Goal: Task Accomplishment & Management: Complete application form

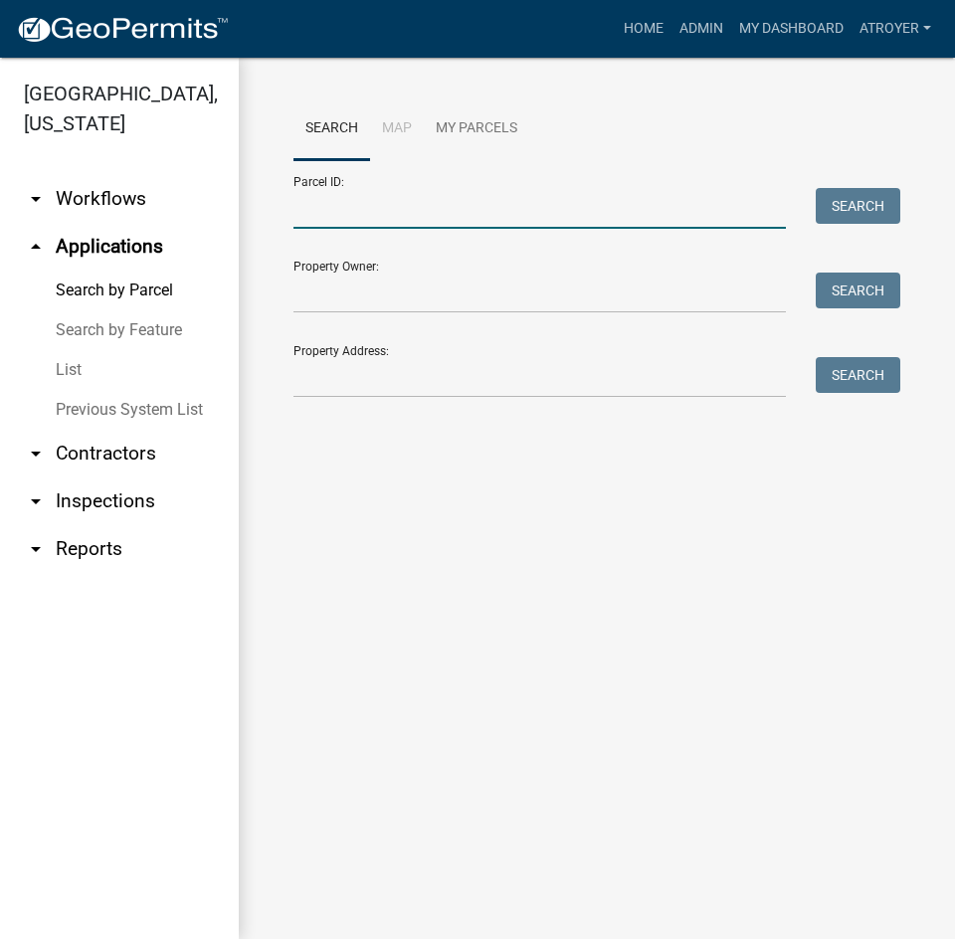
click at [534, 216] on input "Parcel ID:" at bounding box center [540, 208] width 493 height 41
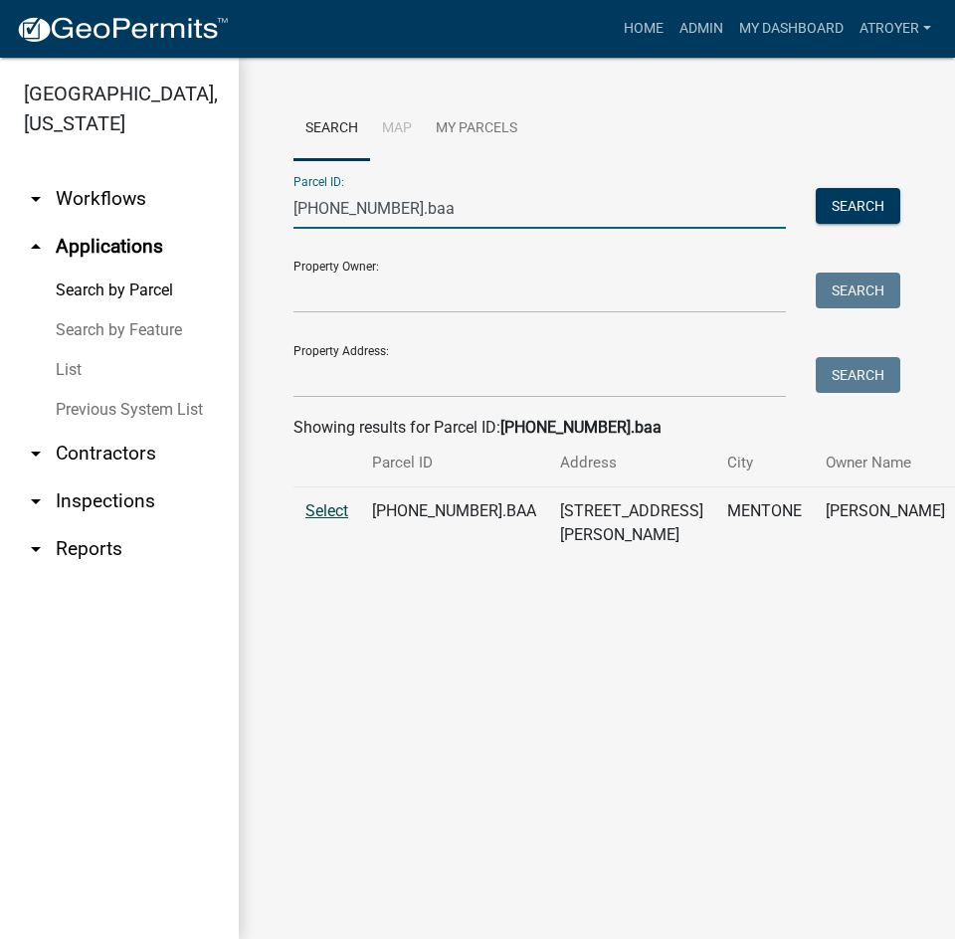
type input "013-164-004.baa"
click at [341, 520] on span "Select" at bounding box center [327, 511] width 43 height 19
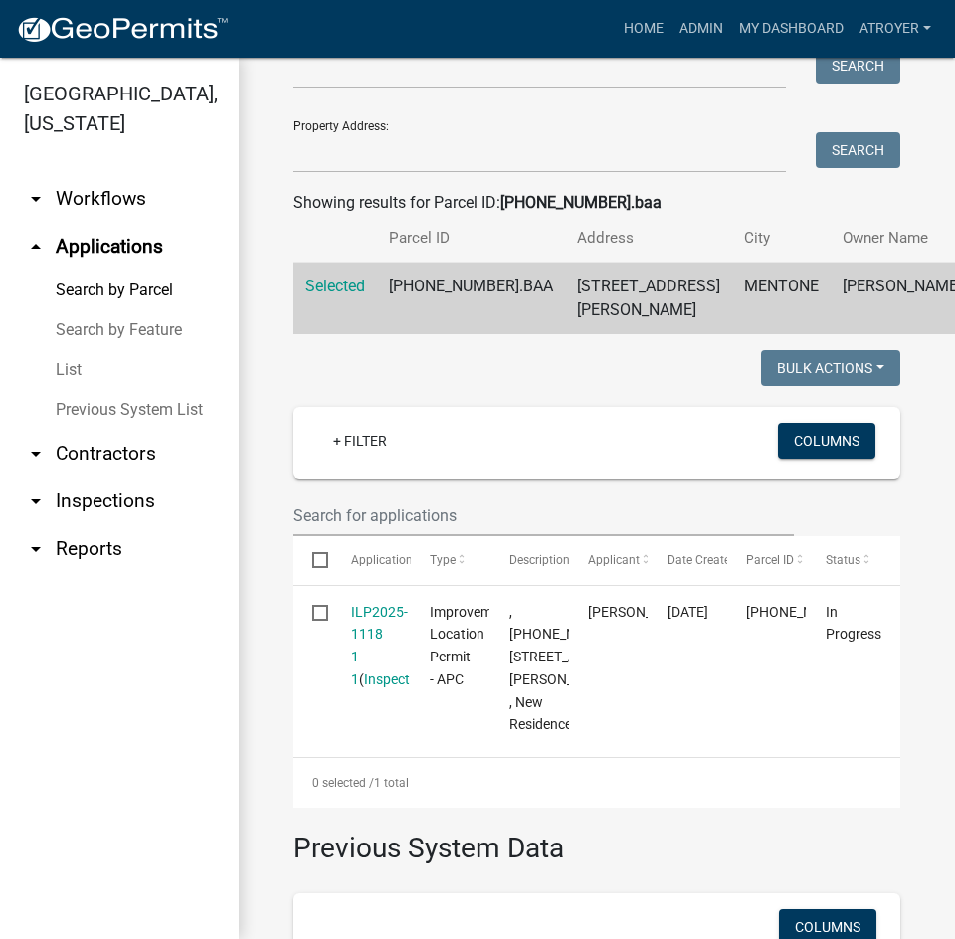
scroll to position [84, 0]
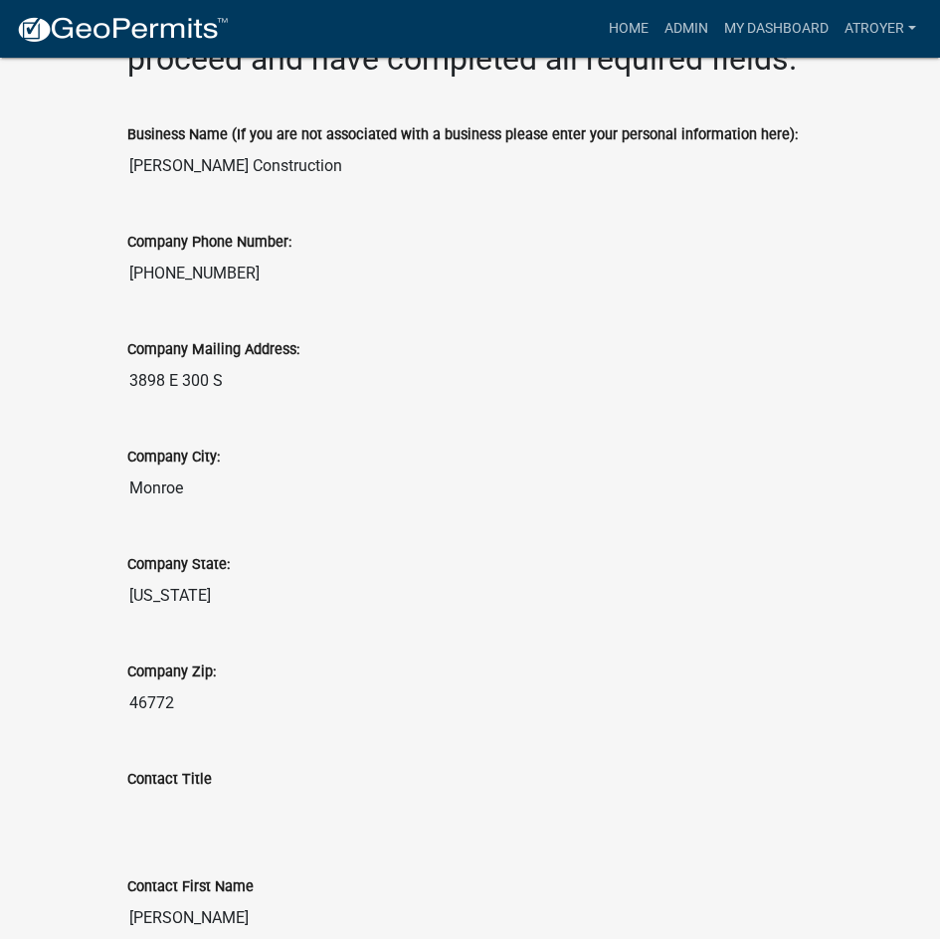
scroll to position [1294, 0]
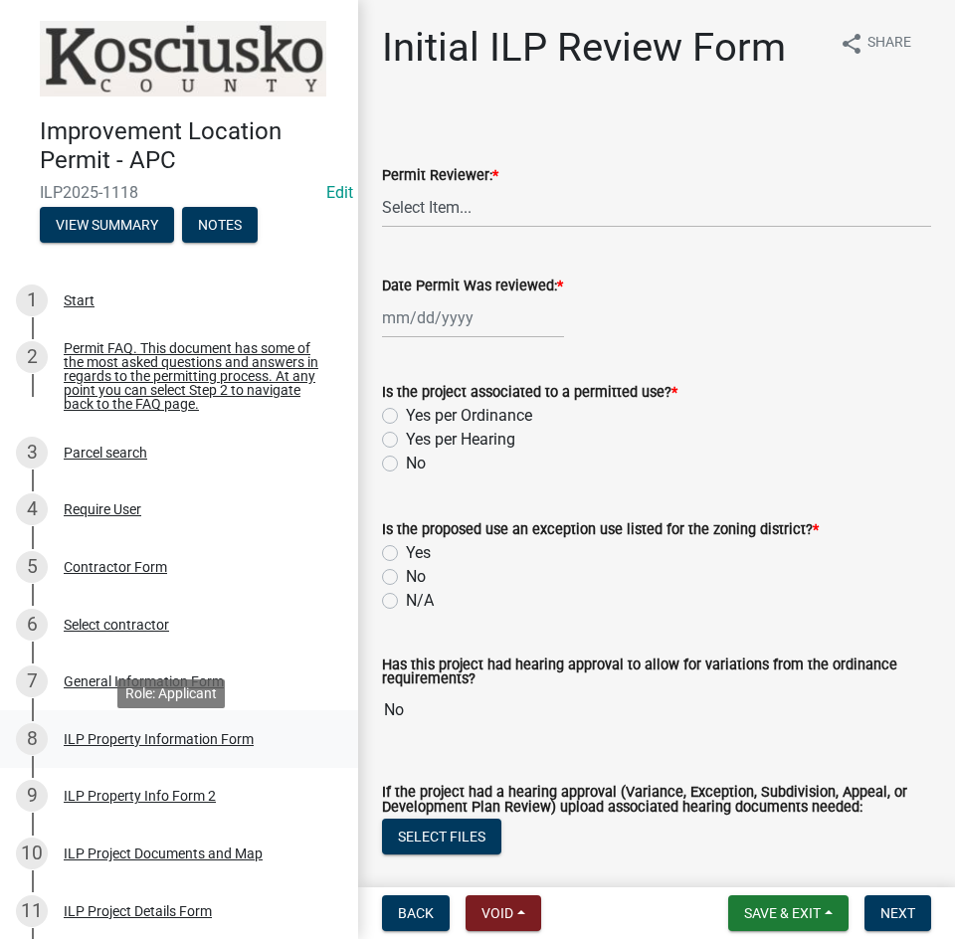
click at [149, 745] on div "ILP Property Information Form" at bounding box center [159, 739] width 190 height 14
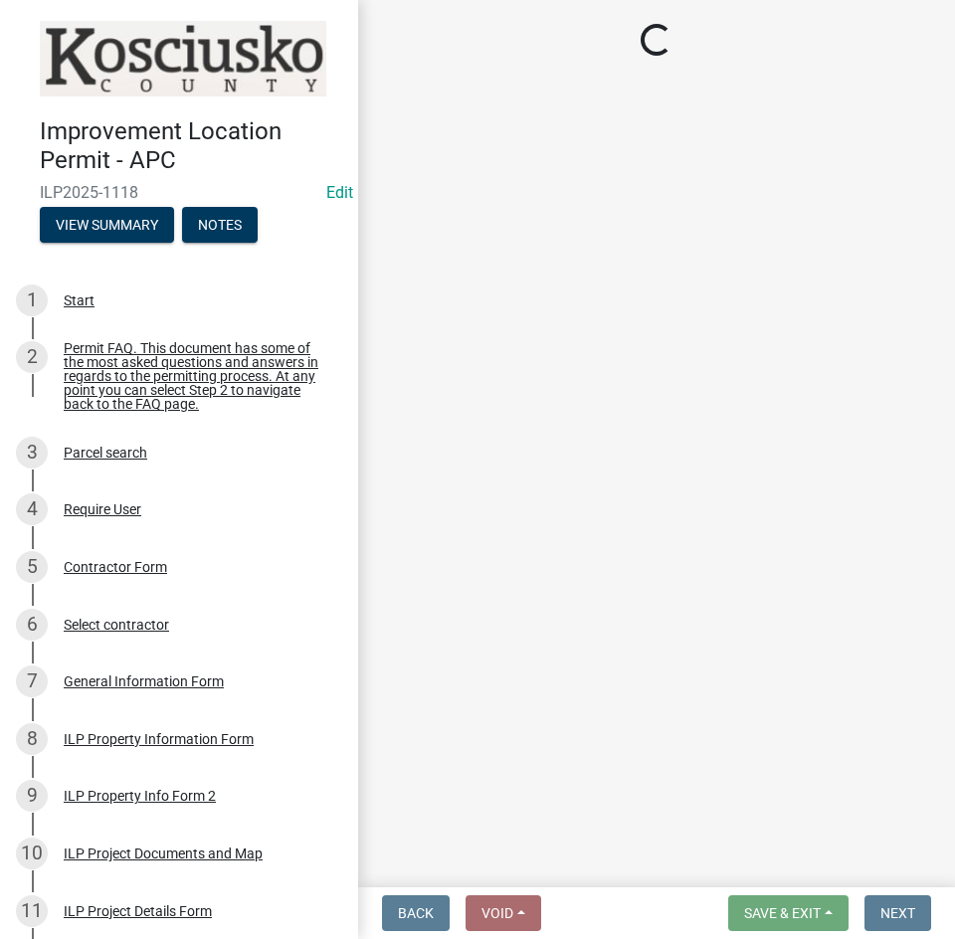
select select "64828b0b-a73a-4b16-bea5-02223c020af0"
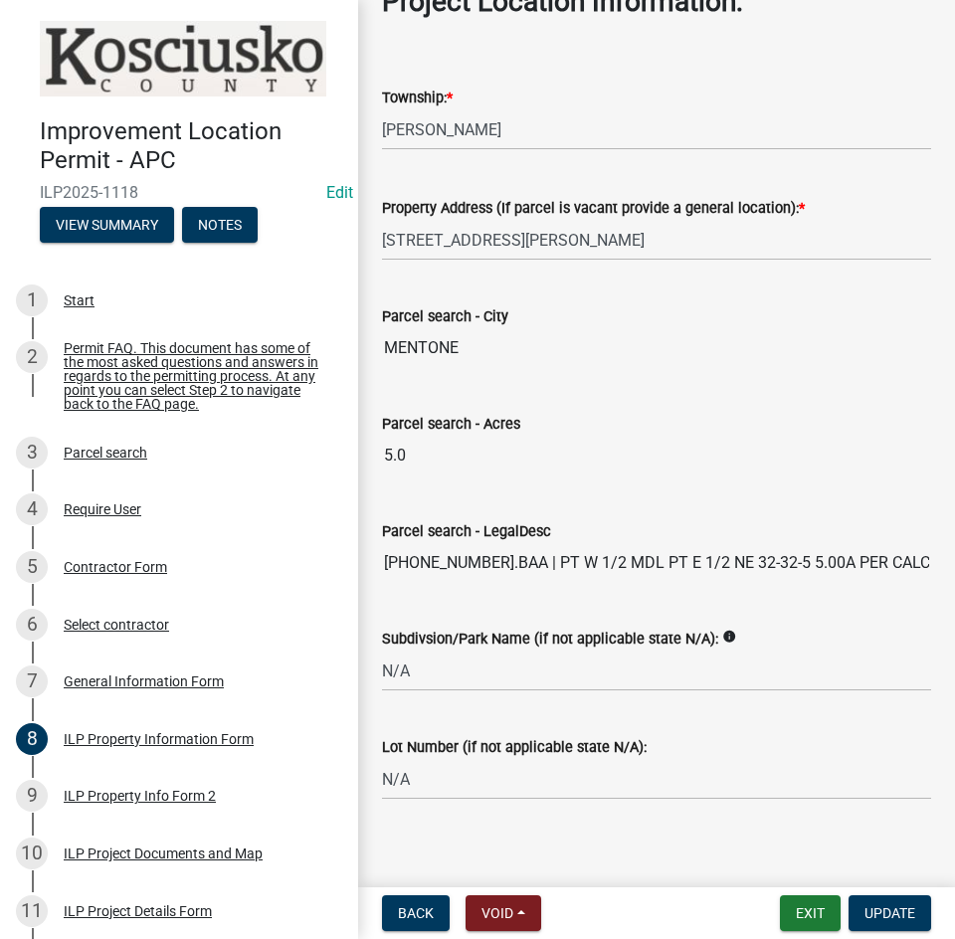
scroll to position [1535, 0]
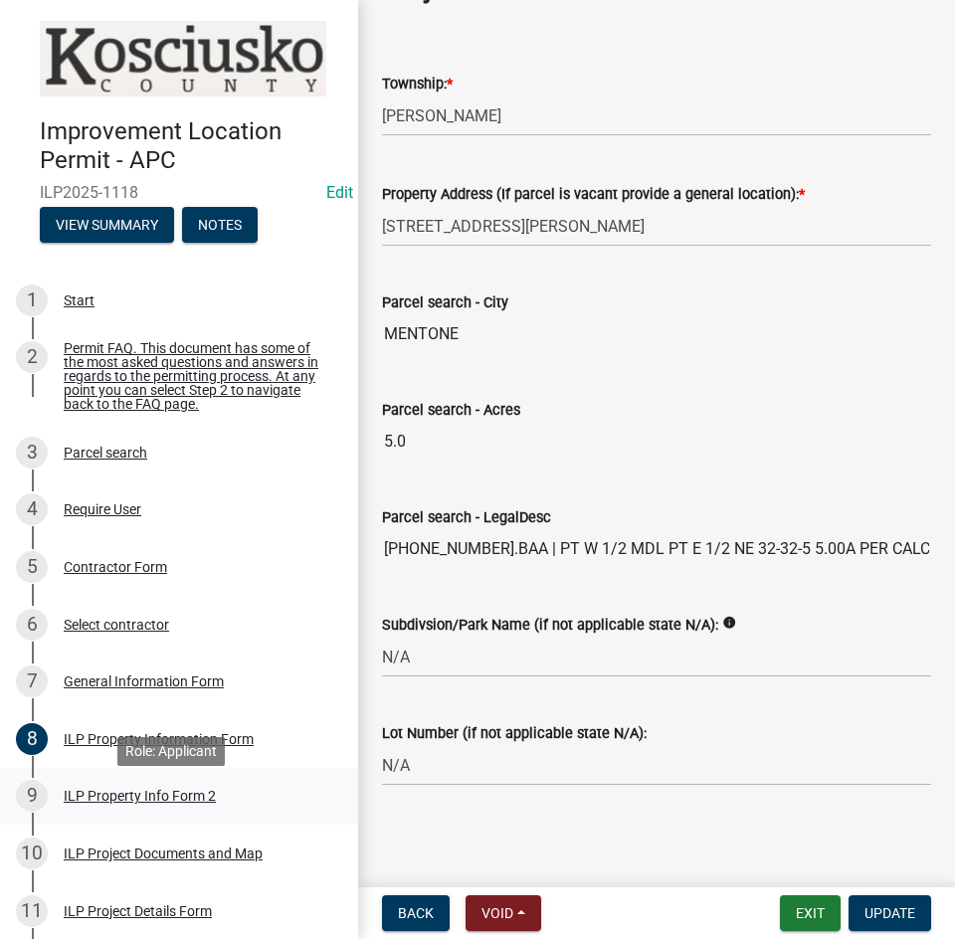
click at [117, 803] on div "ILP Property Info Form 2" at bounding box center [140, 796] width 152 height 14
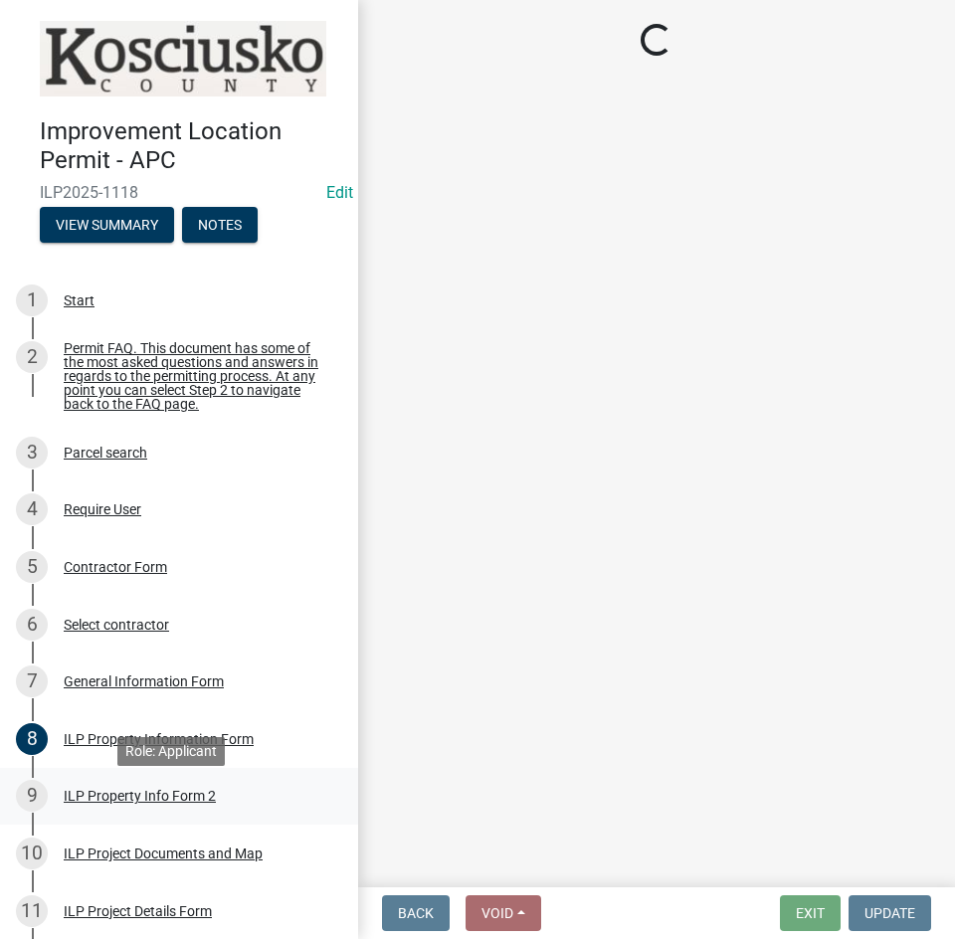
scroll to position [0, 0]
select select "6e91c93c-81b9-4f5f-83ef-fc19143fff9c"
select select "1146270b-2111-4e23-bf7f-74ce85cf7041"
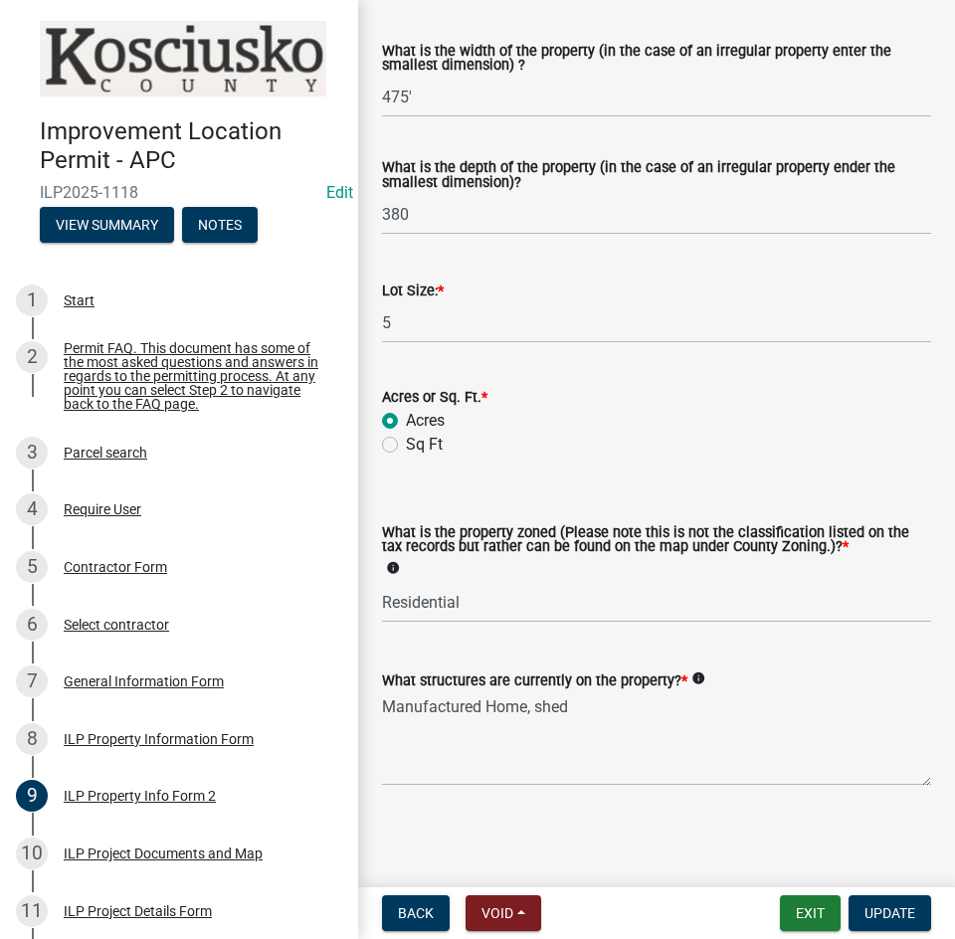
scroll to position [823, 0]
click at [130, 861] on div "ILP Project Documents and Map" at bounding box center [163, 854] width 199 height 14
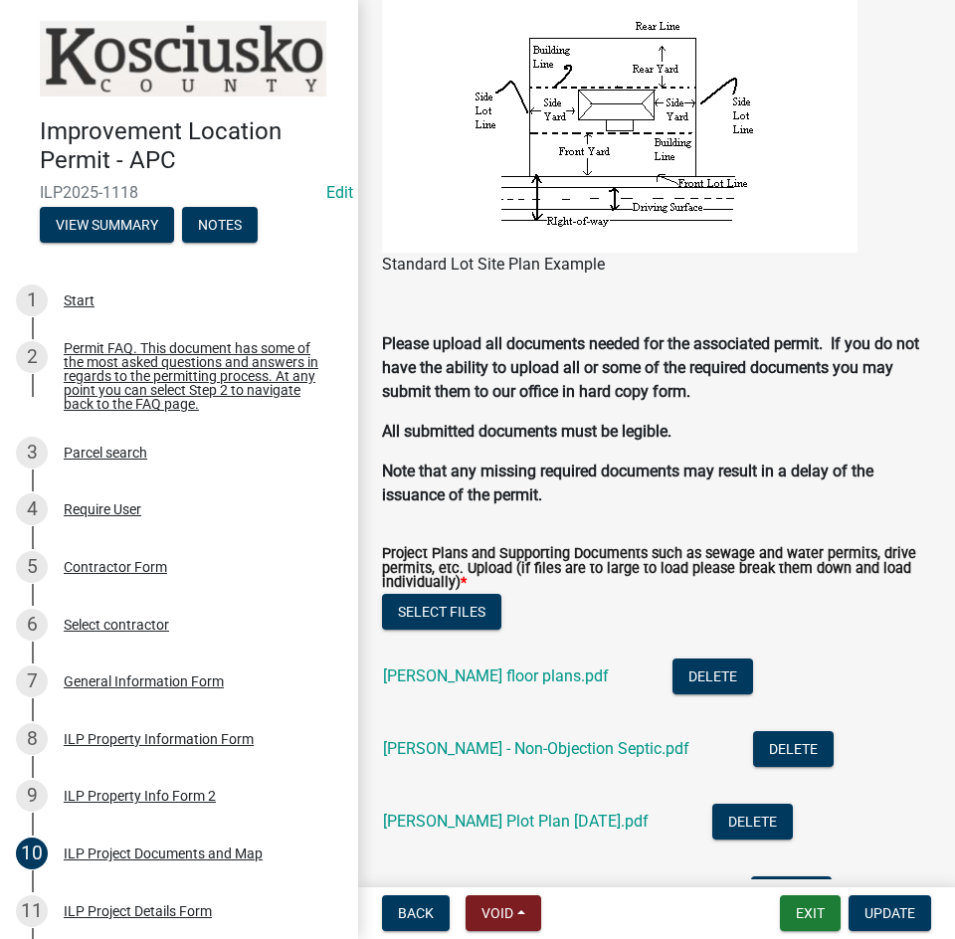
scroll to position [1891, 0]
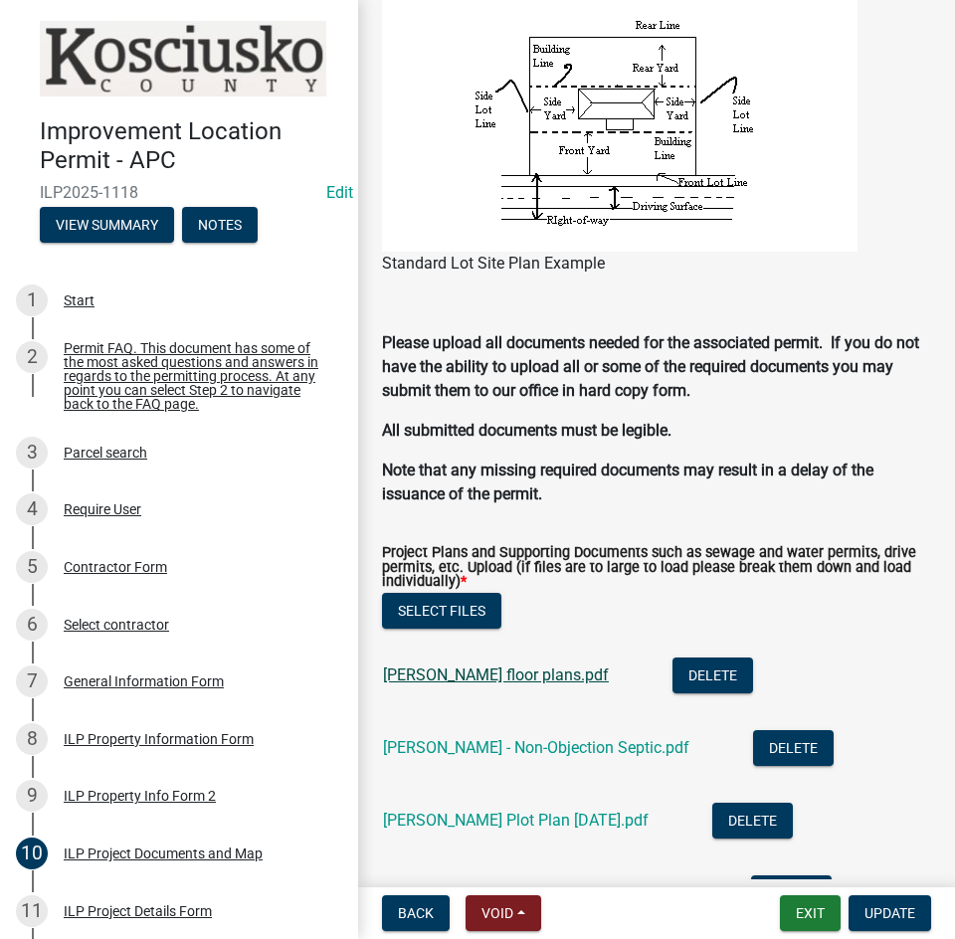
click at [462, 679] on link "Railsback floor plans.pdf" at bounding box center [496, 675] width 226 height 19
click at [495, 749] on link "Railsback - Non-Objection Septic.pdf" at bounding box center [536, 747] width 307 height 19
click at [510, 824] on link "Railsback Plot Plan 8-28-25.pdf" at bounding box center [516, 820] width 266 height 19
click at [425, 681] on link "Railsback floor plans.pdf" at bounding box center [496, 675] width 226 height 19
click at [507, 746] on link "Railsback - Non-Objection Septic.pdf" at bounding box center [536, 747] width 307 height 19
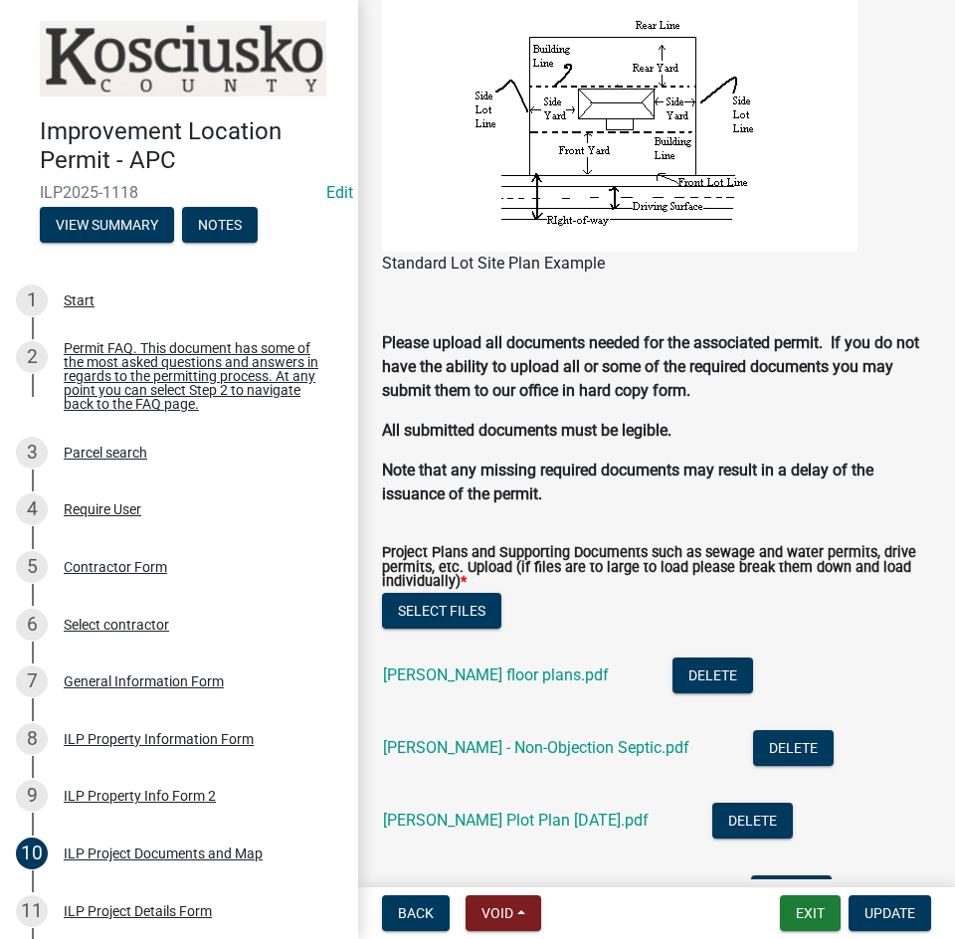
scroll to position [609, 0]
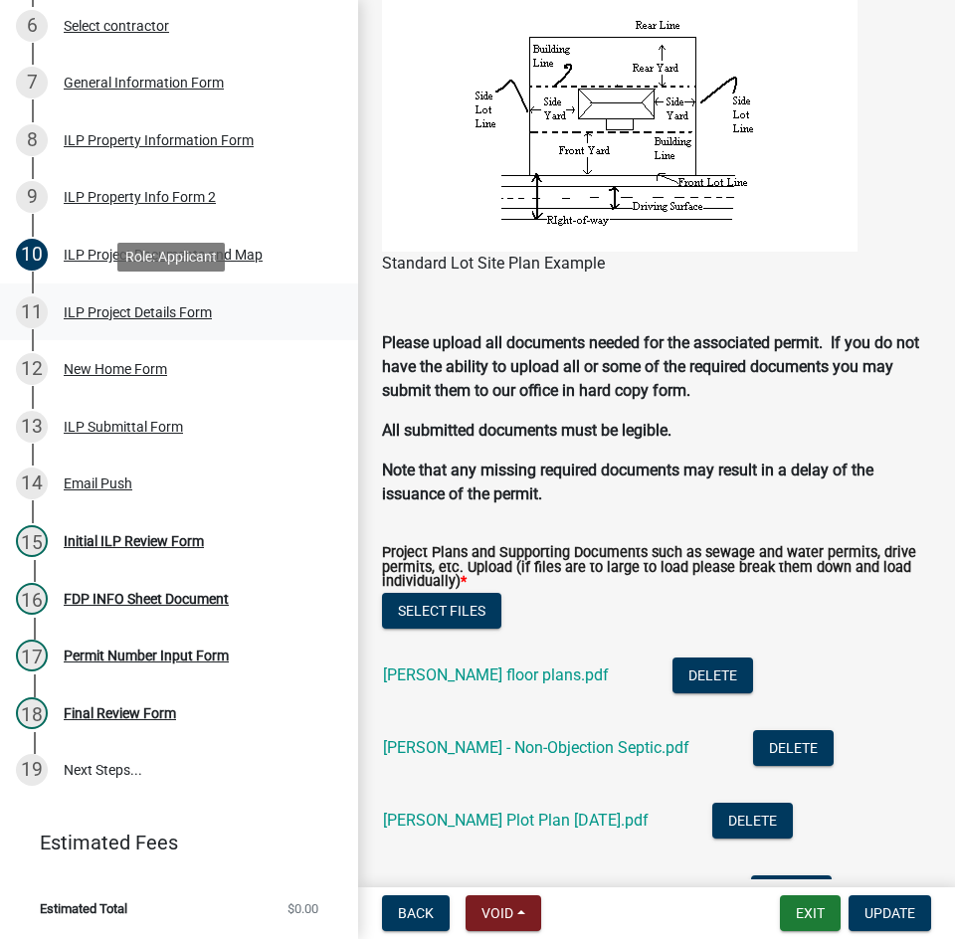
click at [109, 307] on div "ILP Project Details Form" at bounding box center [138, 313] width 148 height 14
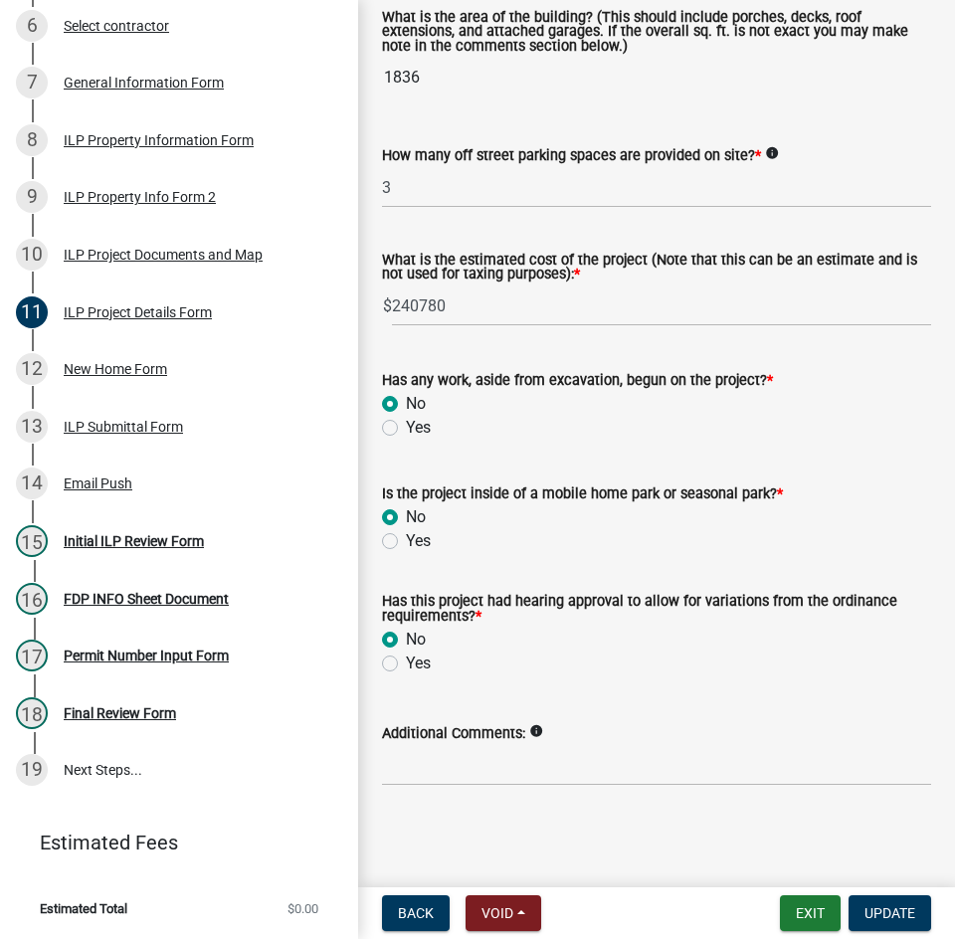
scroll to position [1524, 0]
click at [116, 376] on div "New Home Form" at bounding box center [116, 369] width 104 height 14
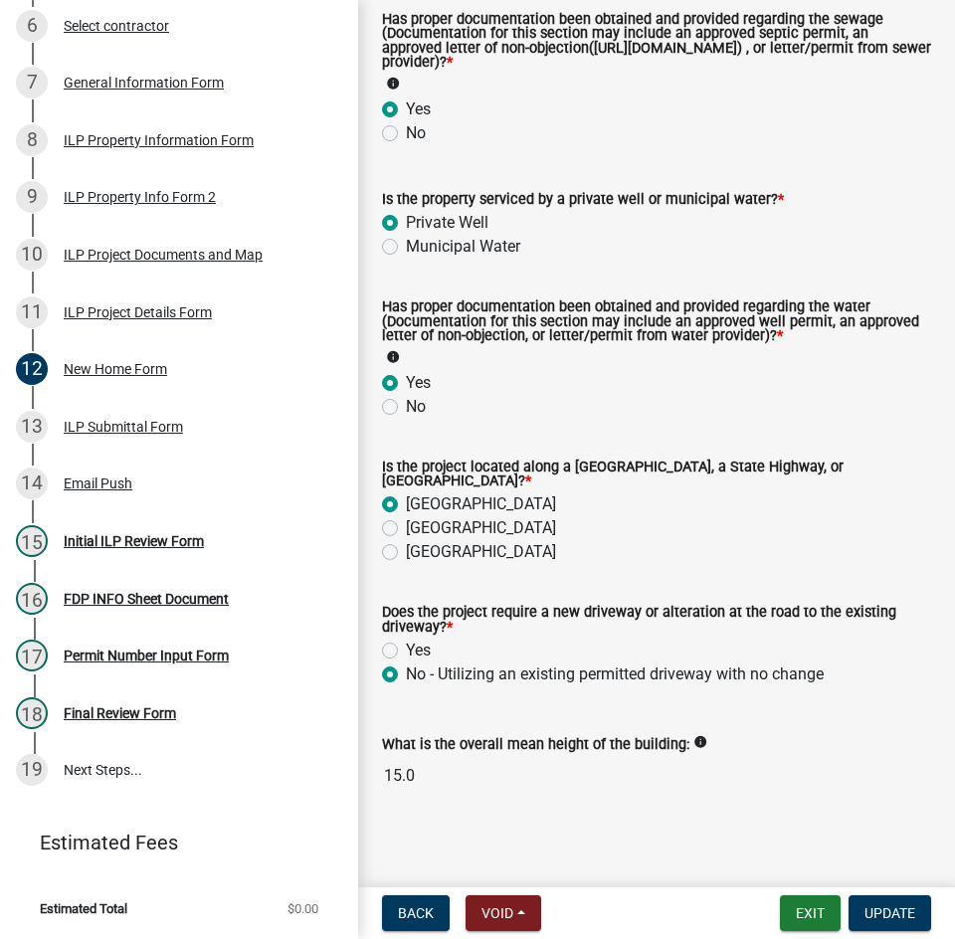
scroll to position [353, 0]
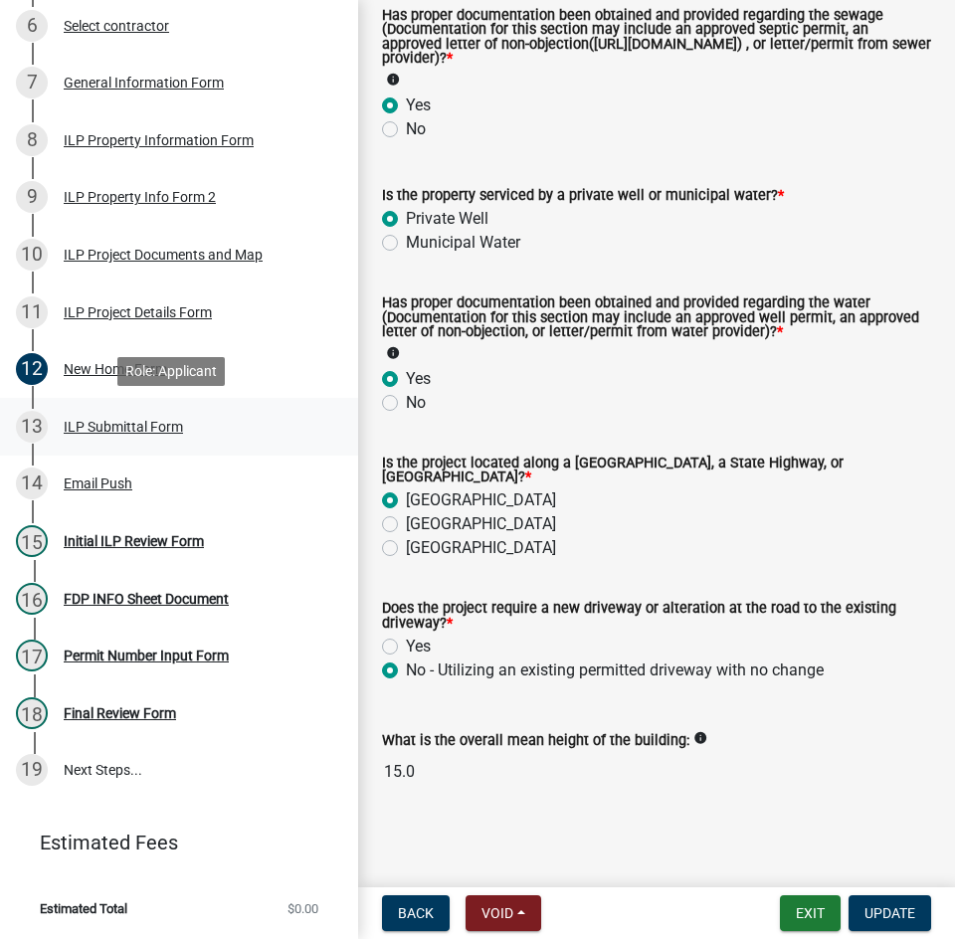
click at [104, 423] on div "ILP Submittal Form" at bounding box center [123, 427] width 119 height 14
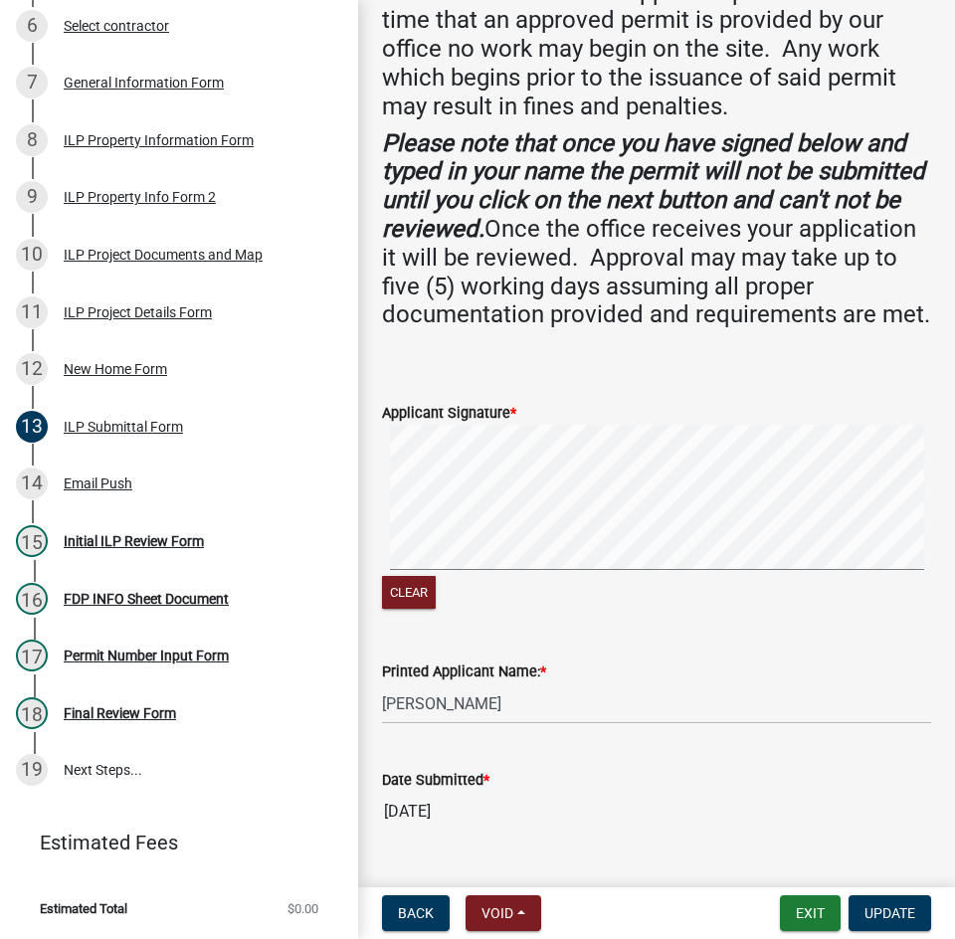
scroll to position [700, 0]
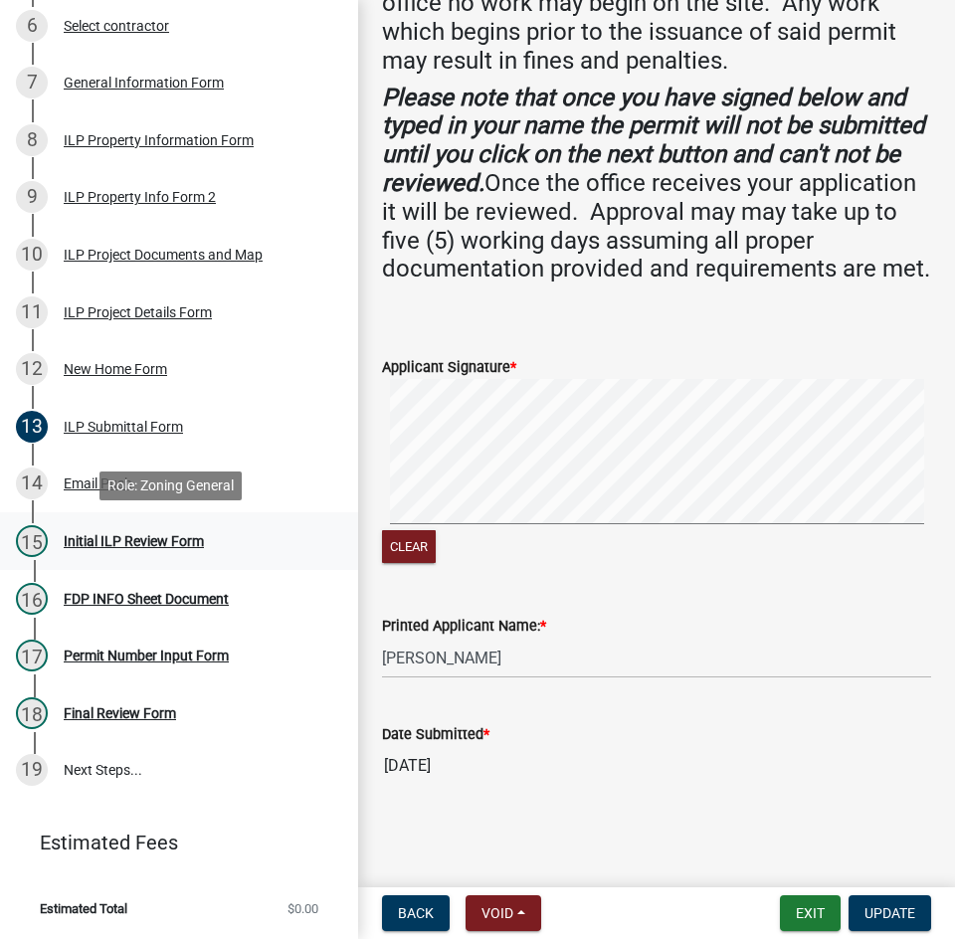
drag, startPoint x: 115, startPoint y: 542, endPoint x: 142, endPoint y: 546, distance: 27.2
click at [115, 544] on div "Initial ILP Review Form" at bounding box center [134, 541] width 140 height 14
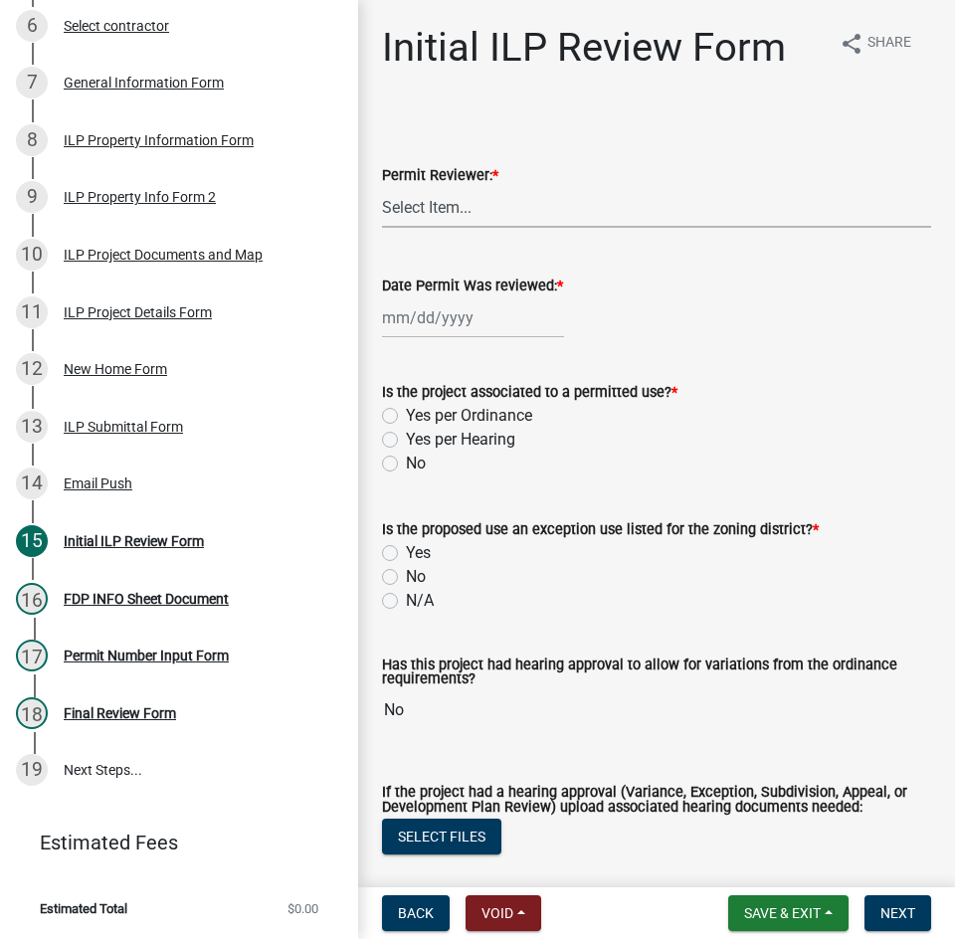
click at [477, 220] on select "Select Item... MMS LT AT CS Vacant Vacant" at bounding box center [656, 207] width 549 height 41
click at [382, 187] on select "Select Item... MMS LT AT CS Vacant Vacant" at bounding box center [656, 207] width 549 height 41
select select "d95389f4-ab5a-4603-9826-29cf73316391"
click at [464, 322] on div at bounding box center [473, 318] width 182 height 41
select select "9"
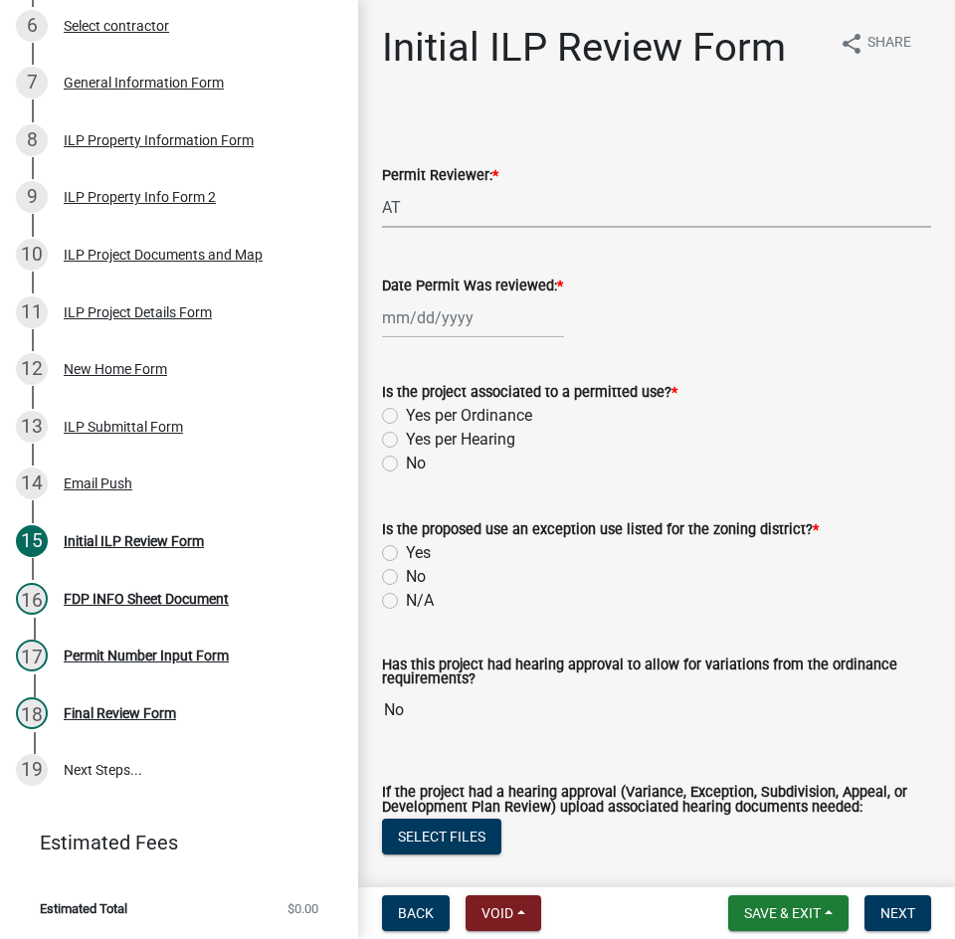
select select "2025"
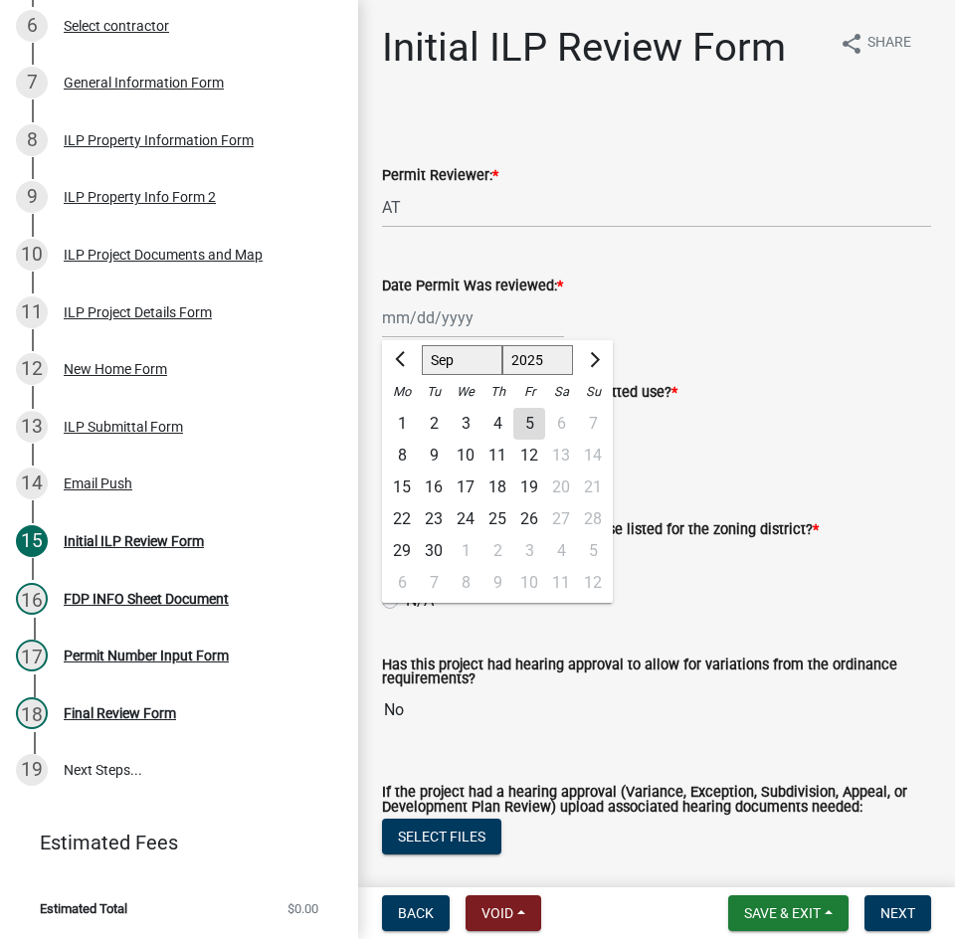
click at [523, 419] on div "5" at bounding box center [530, 424] width 32 height 32
type input "09/05/2025"
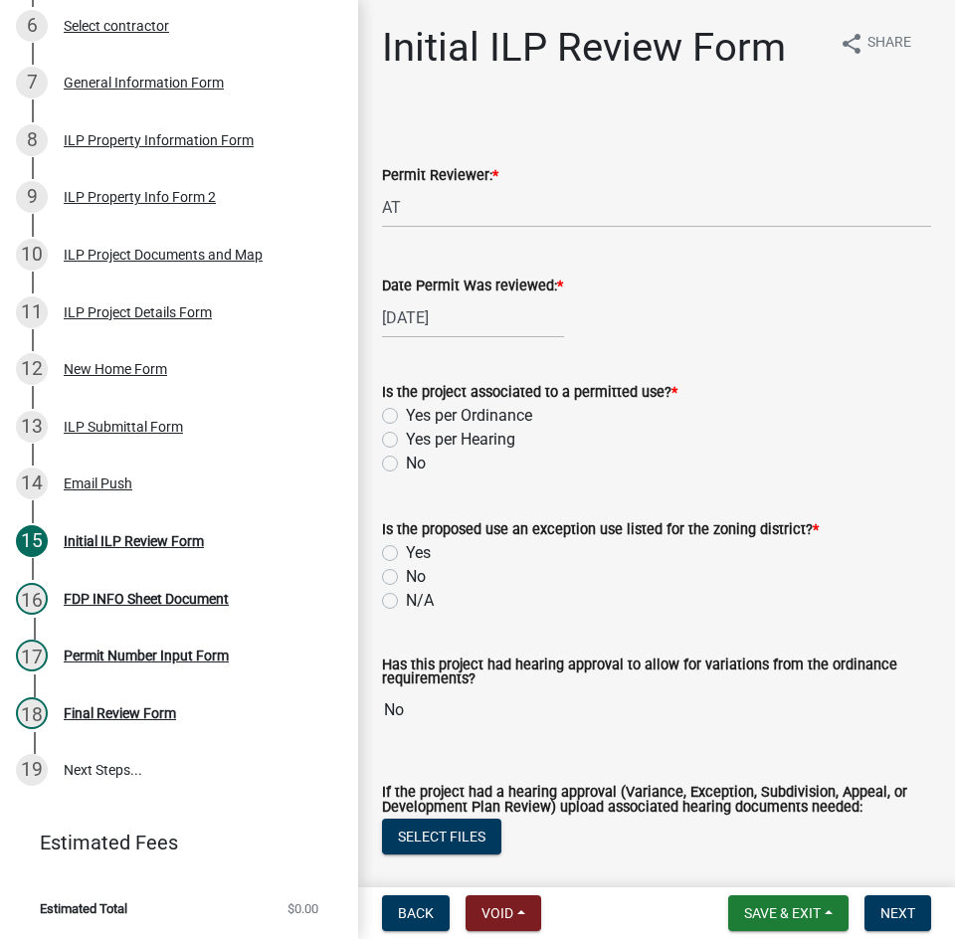
click at [406, 413] on label "Yes per Ordinance" at bounding box center [469, 416] width 126 height 24
click at [406, 413] on input "Yes per Ordinance" at bounding box center [412, 410] width 13 height 13
radio input "true"
click at [406, 605] on label "N/A" at bounding box center [420, 601] width 28 height 24
click at [406, 602] on input "N/A" at bounding box center [412, 595] width 13 height 13
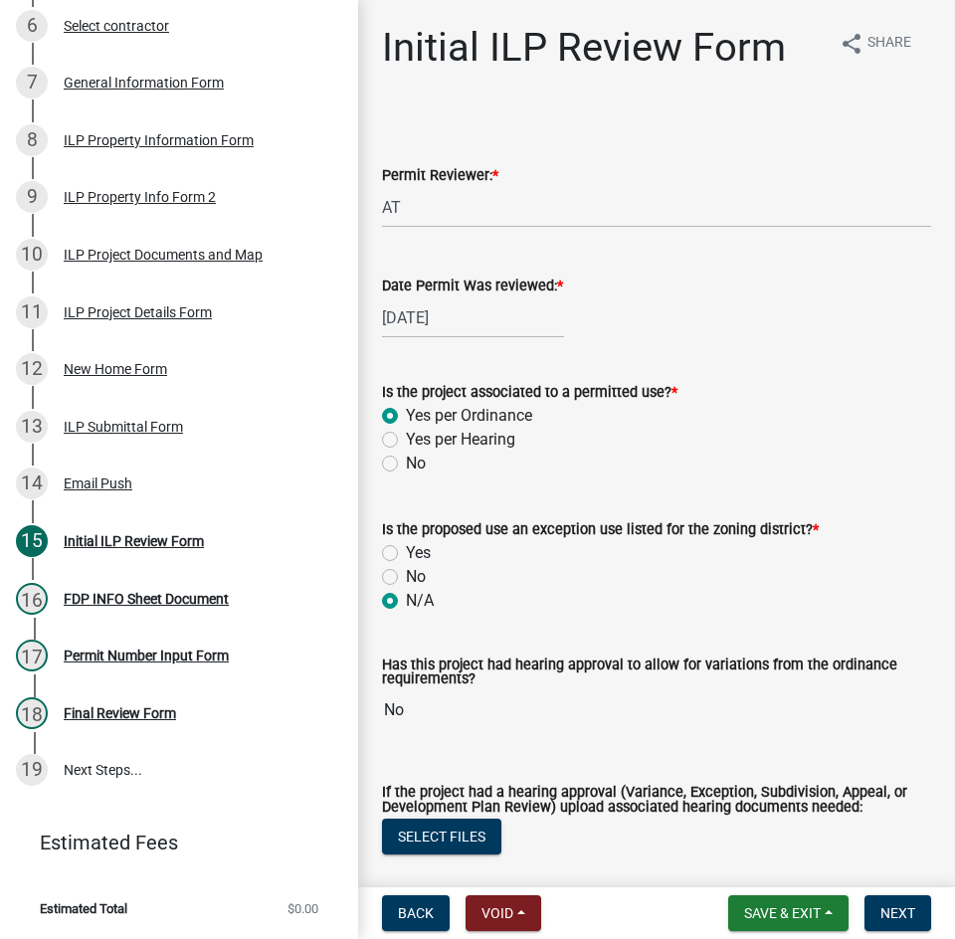
radio input "true"
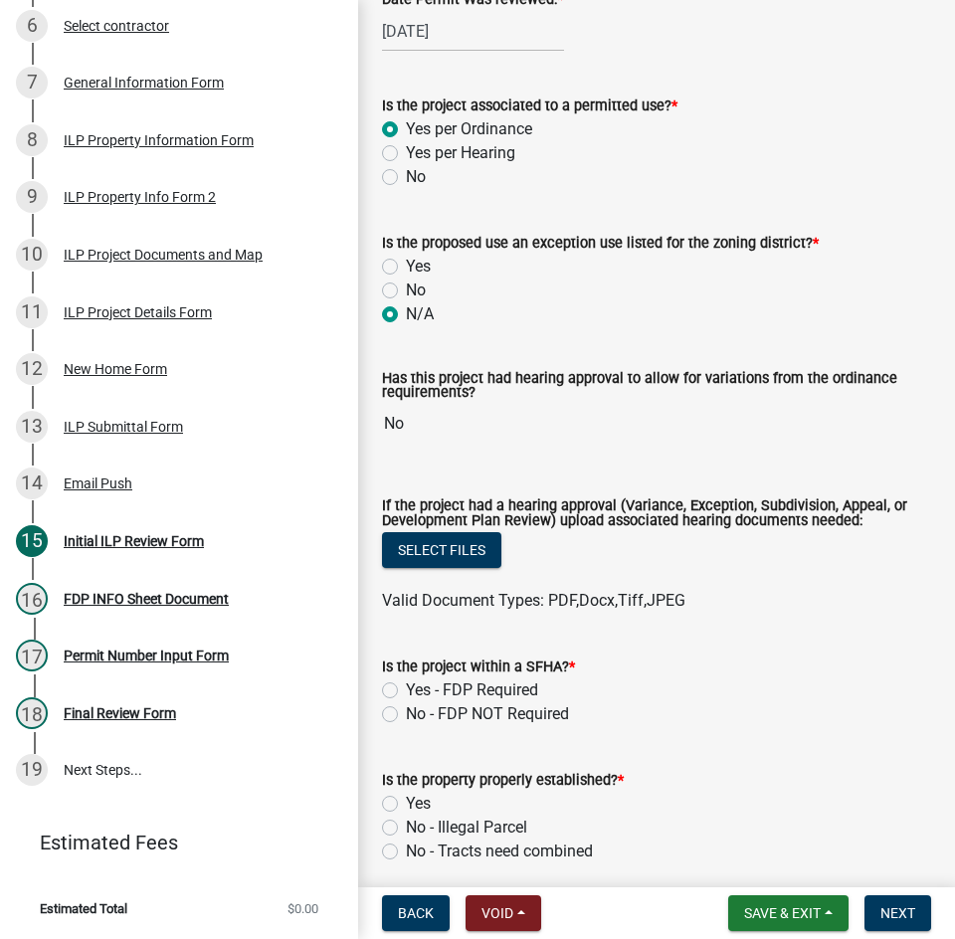
scroll to position [299, 0]
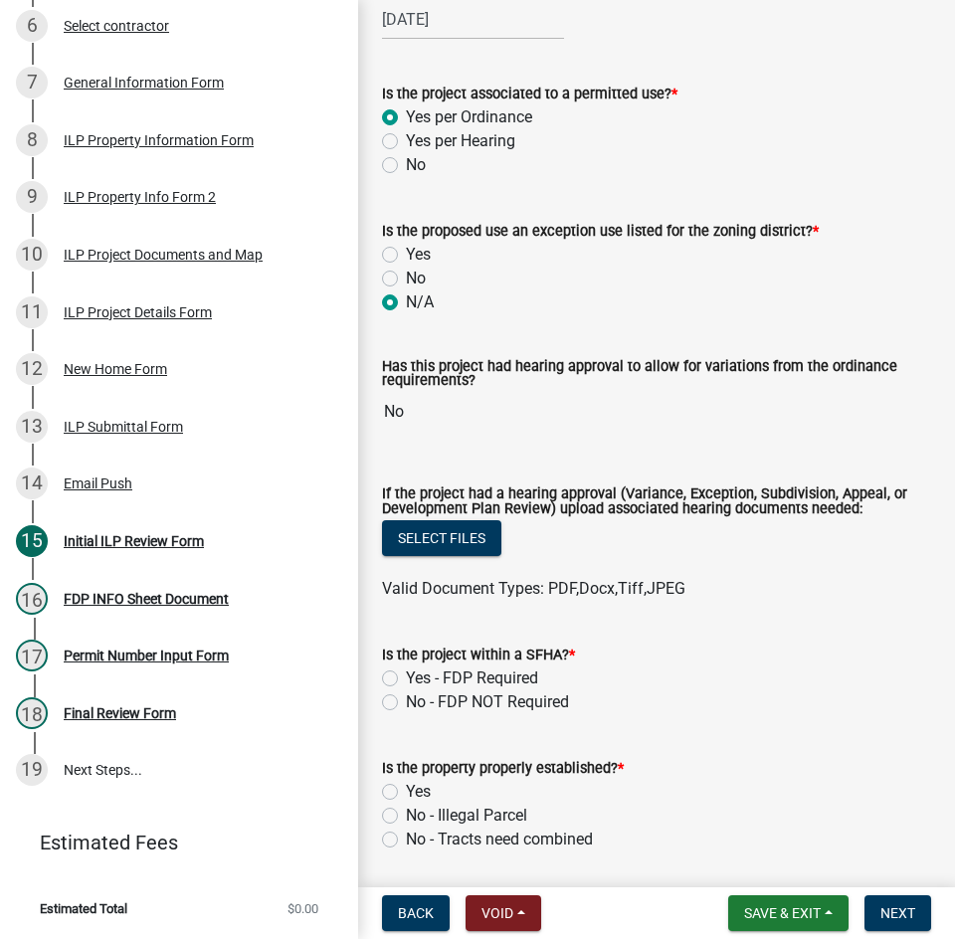
click at [406, 705] on label "No - FDP NOT Required" at bounding box center [487, 703] width 163 height 24
click at [406, 704] on input "No - FDP NOT Required" at bounding box center [412, 697] width 13 height 13
radio input "true"
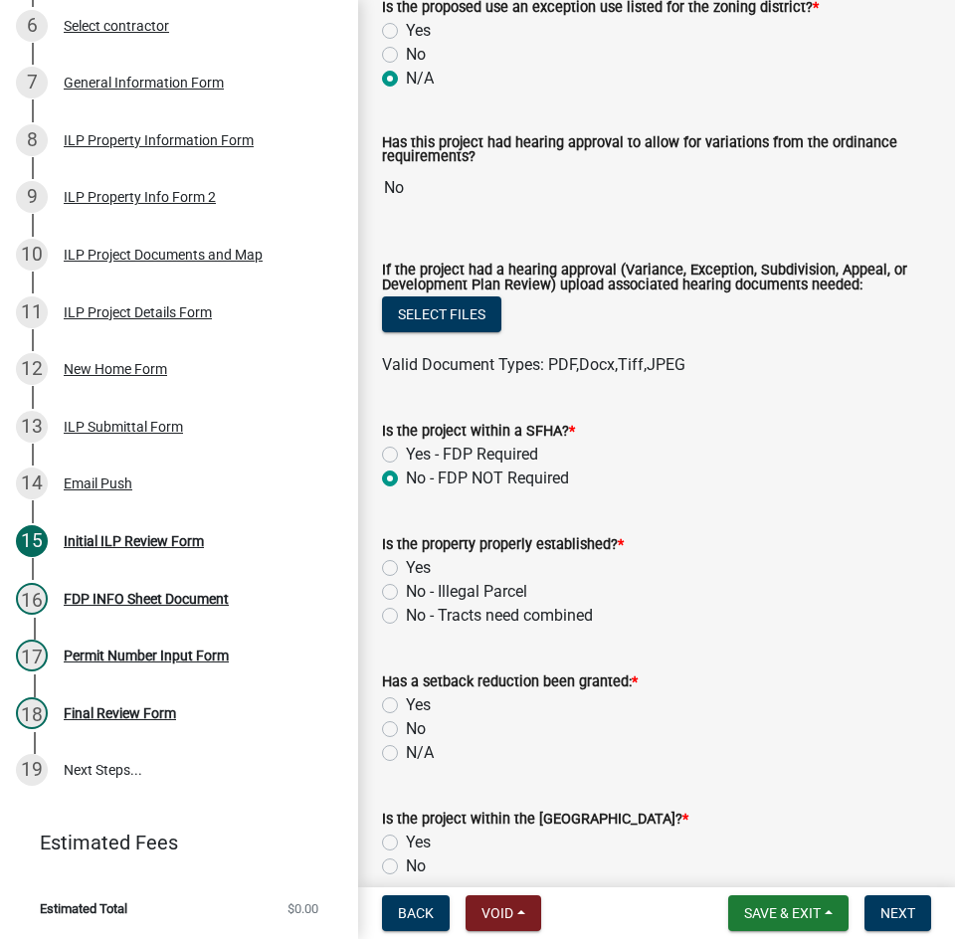
scroll to position [597, 0]
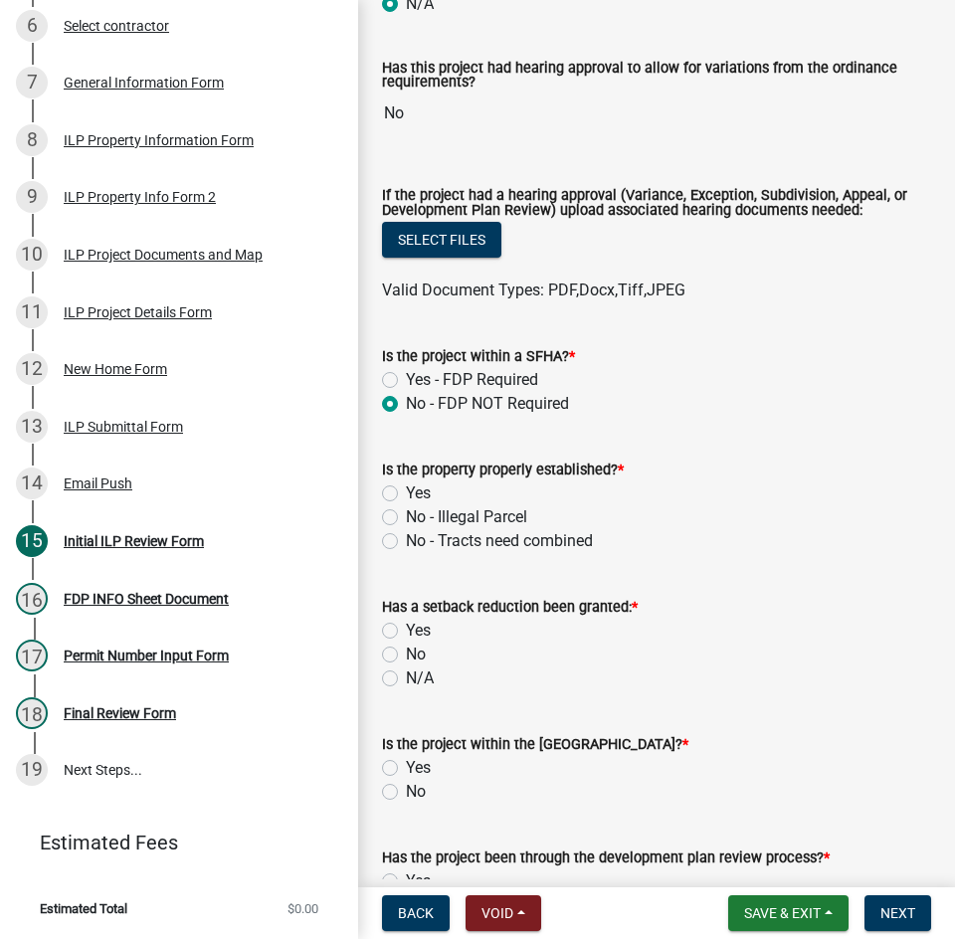
click at [406, 495] on label "Yes" at bounding box center [418, 494] width 25 height 24
click at [406, 495] on input "Yes" at bounding box center [412, 488] width 13 height 13
radio input "true"
click at [406, 679] on label "N/A" at bounding box center [420, 679] width 28 height 24
click at [406, 679] on input "N/A" at bounding box center [412, 673] width 13 height 13
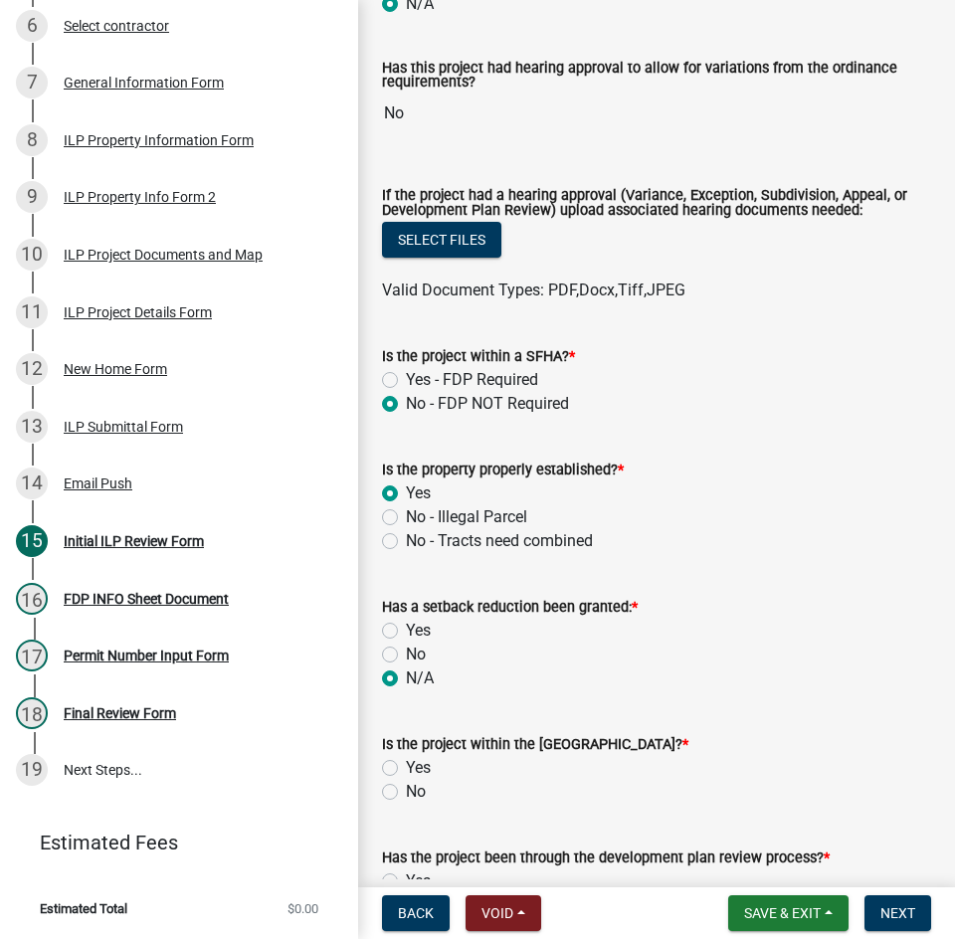
radio input "true"
click at [406, 796] on label "No" at bounding box center [416, 792] width 20 height 24
click at [406, 793] on input "No" at bounding box center [412, 786] width 13 height 13
radio input "true"
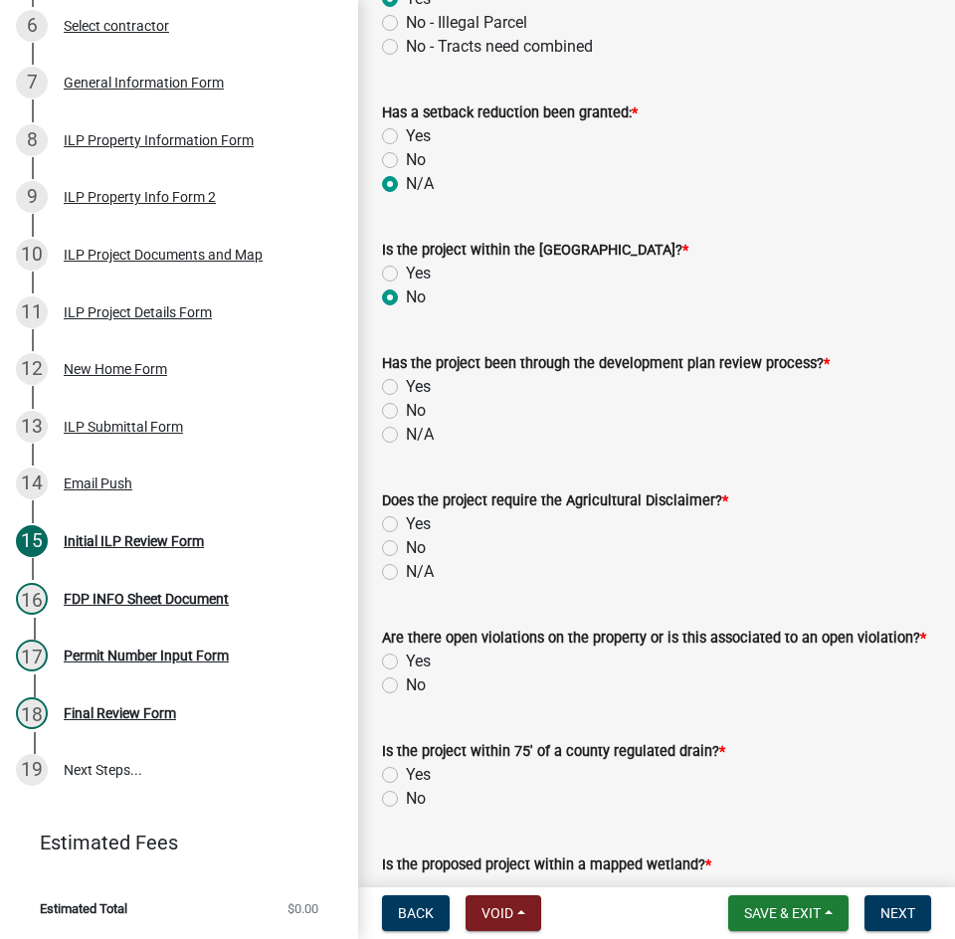
scroll to position [1095, 0]
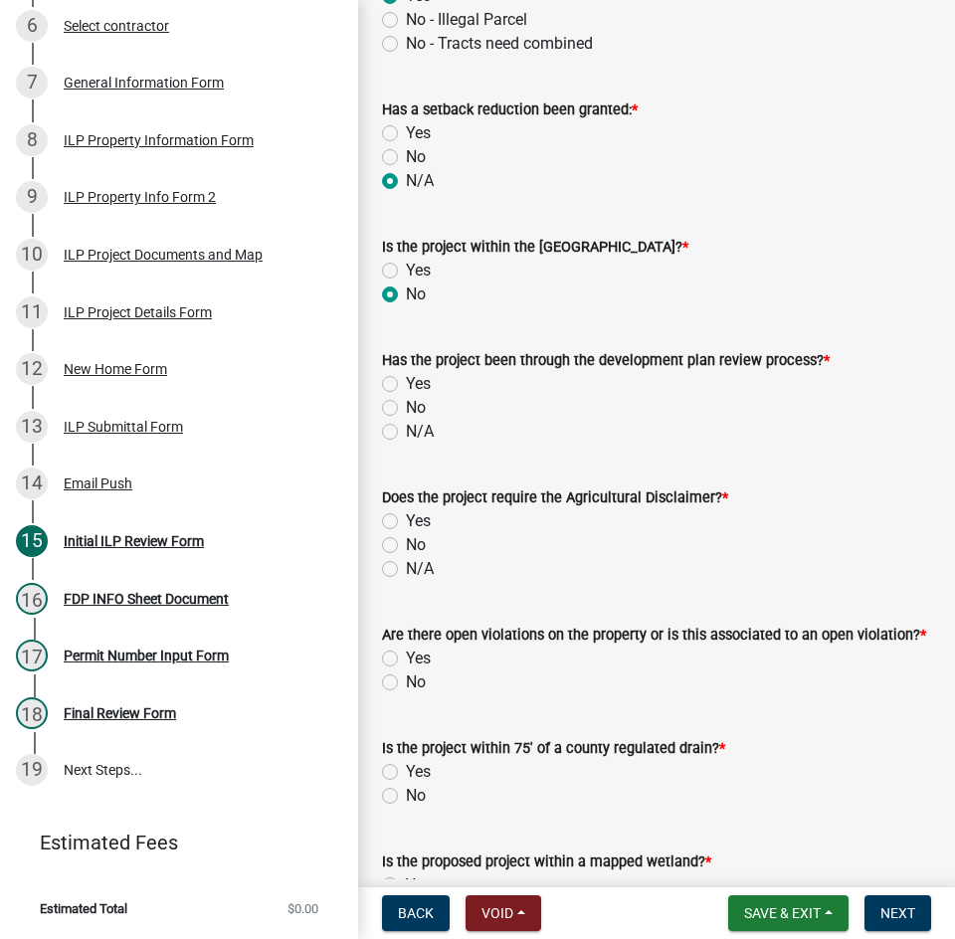
click at [406, 431] on label "N/A" at bounding box center [420, 432] width 28 height 24
click at [406, 431] on input "N/A" at bounding box center [412, 426] width 13 height 13
radio input "true"
click at [406, 521] on label "Yes" at bounding box center [418, 522] width 25 height 24
click at [406, 521] on input "Yes" at bounding box center [412, 516] width 13 height 13
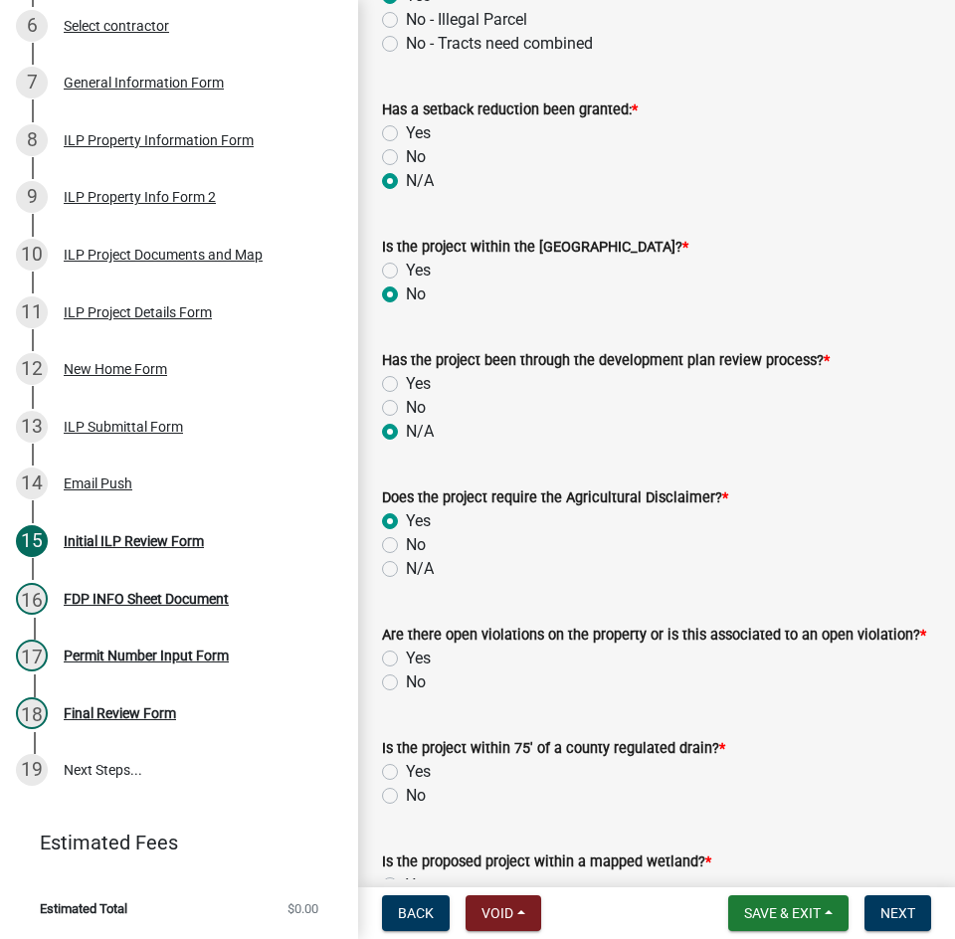
radio input "true"
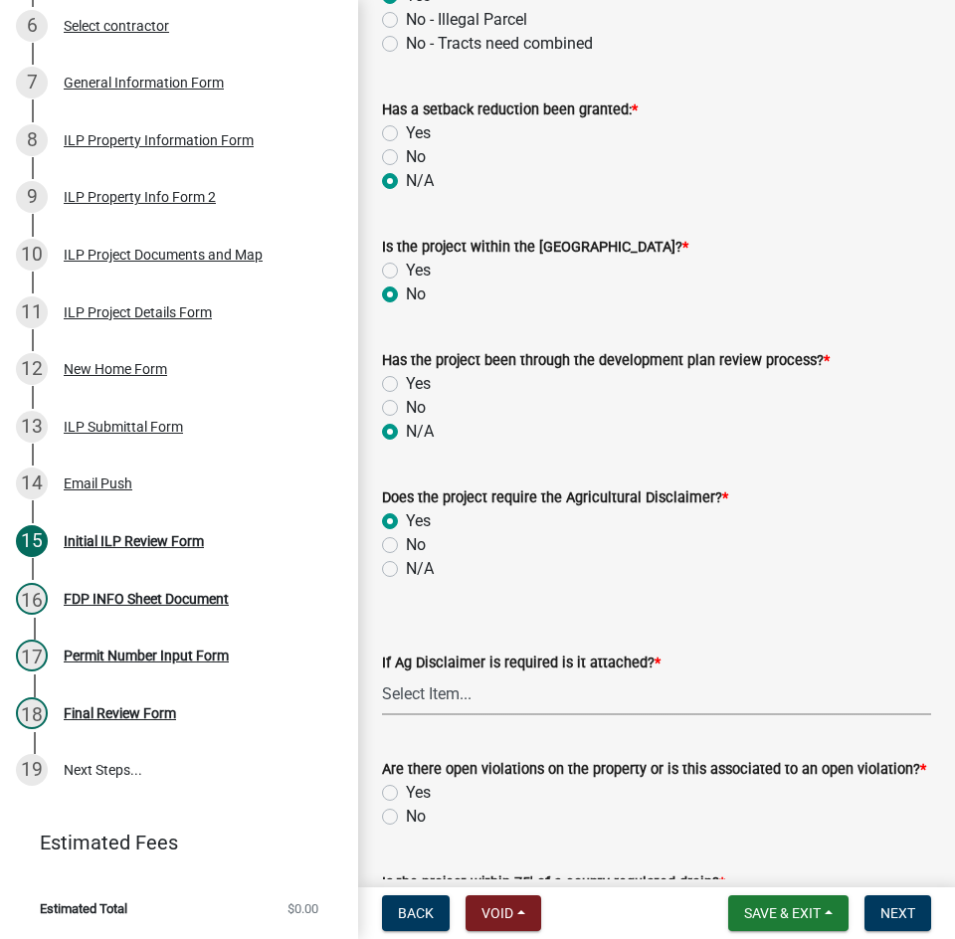
click at [412, 696] on select "Select Item... Yes No" at bounding box center [656, 695] width 549 height 41
click at [382, 676] on select "Select Item... Yes No" at bounding box center [656, 695] width 549 height 41
select select "848ca50e-fe36-4303-a6f7-2f0fd11b41b3"
click at [406, 824] on label "No" at bounding box center [416, 817] width 20 height 24
click at [406, 818] on input "No" at bounding box center [412, 811] width 13 height 13
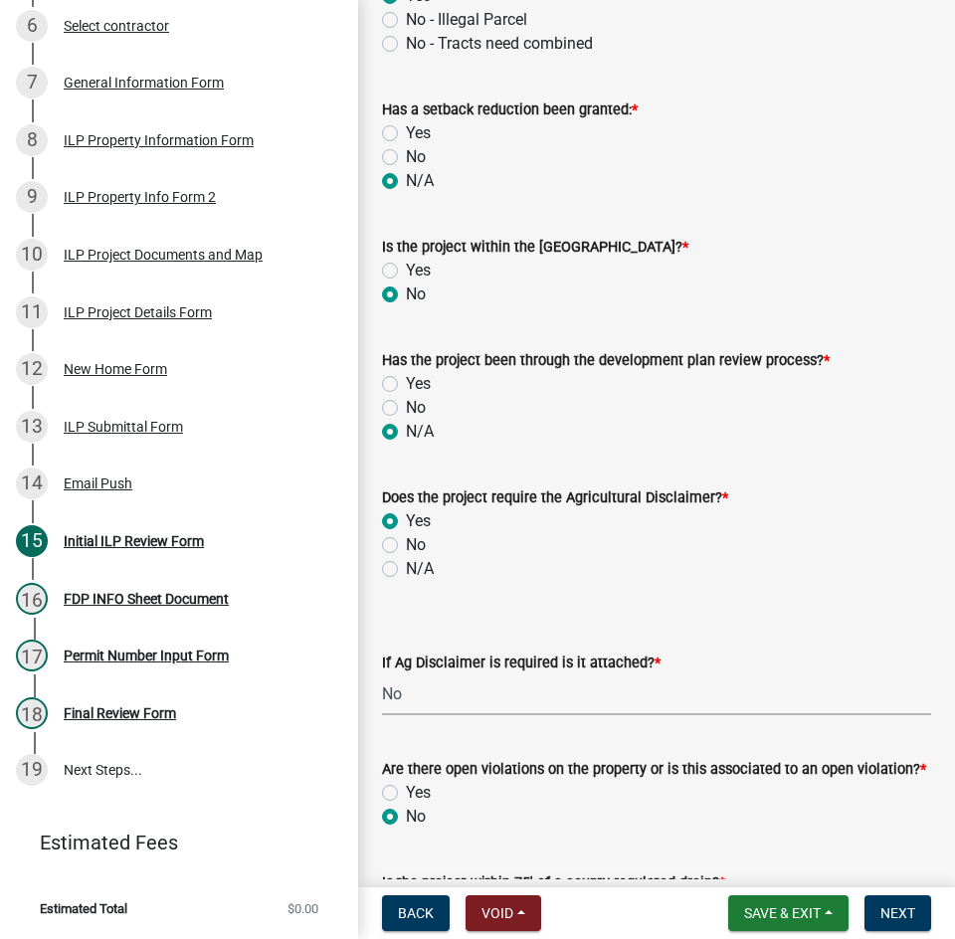
radio input "true"
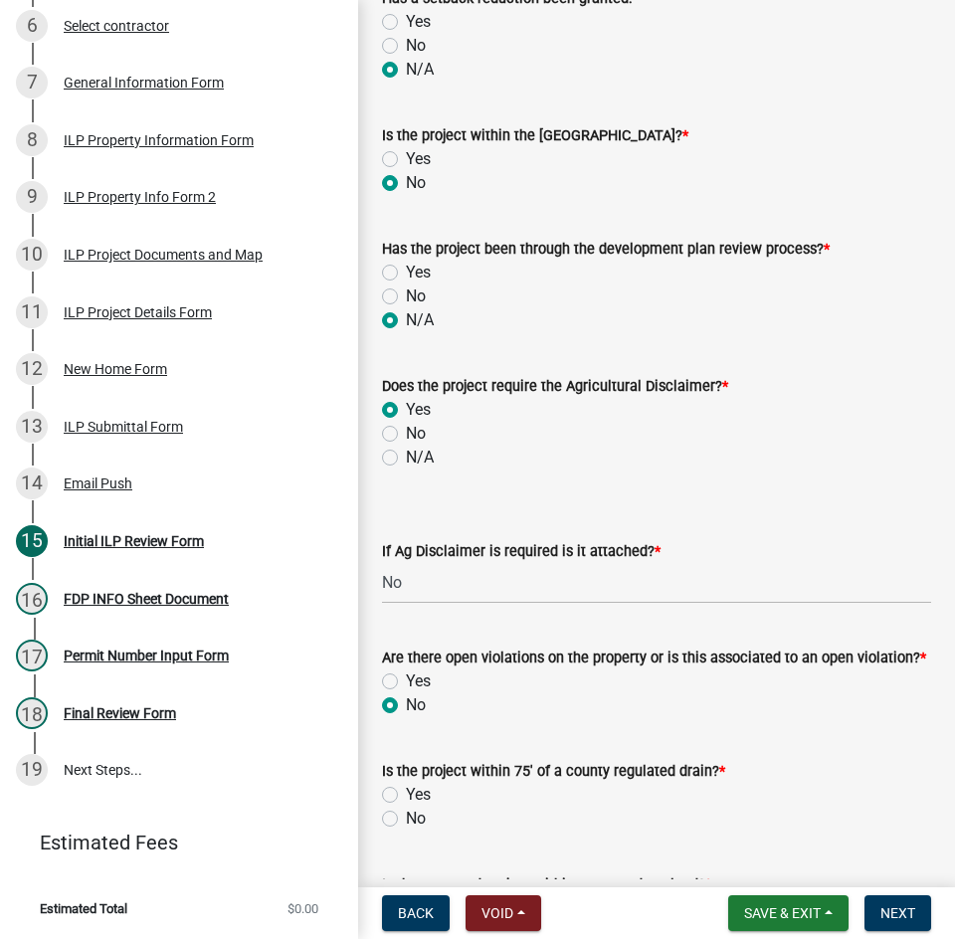
scroll to position [1493, 0]
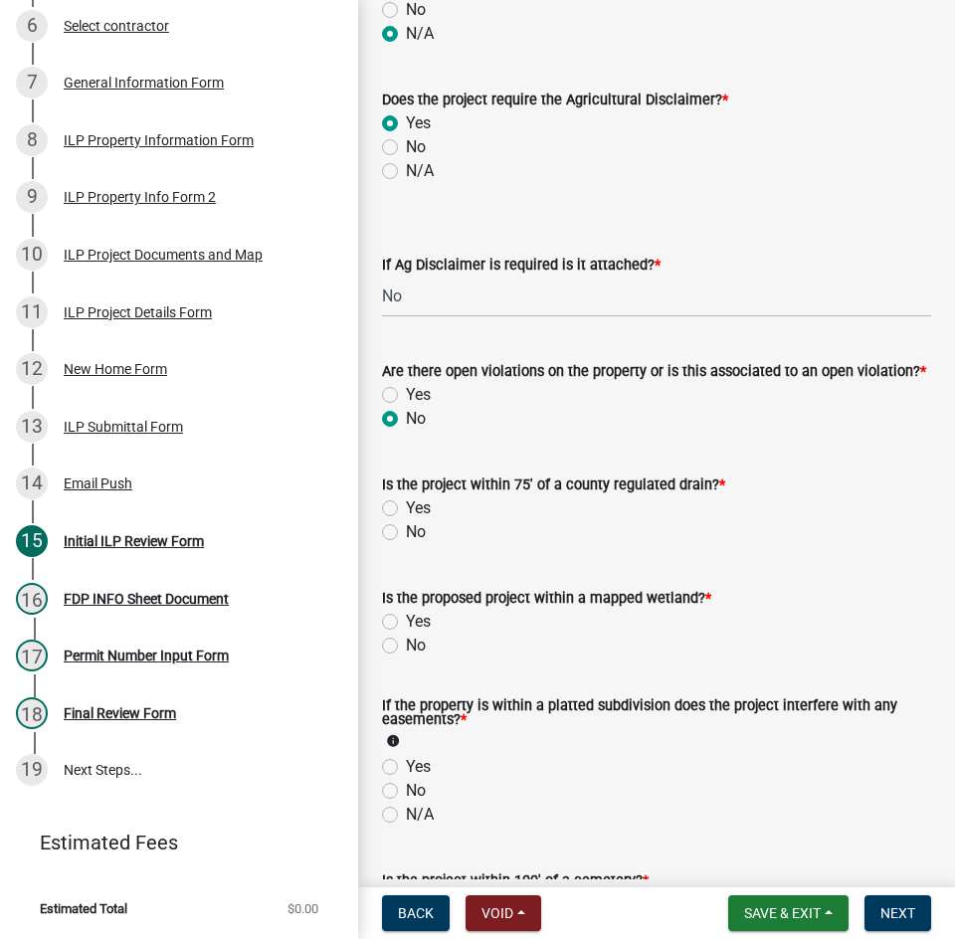
click at [406, 544] on label "No" at bounding box center [416, 532] width 20 height 24
click at [406, 533] on input "No" at bounding box center [412, 526] width 13 height 13
radio input "true"
click at [406, 656] on label "No" at bounding box center [416, 646] width 20 height 24
click at [406, 647] on input "No" at bounding box center [412, 640] width 13 height 13
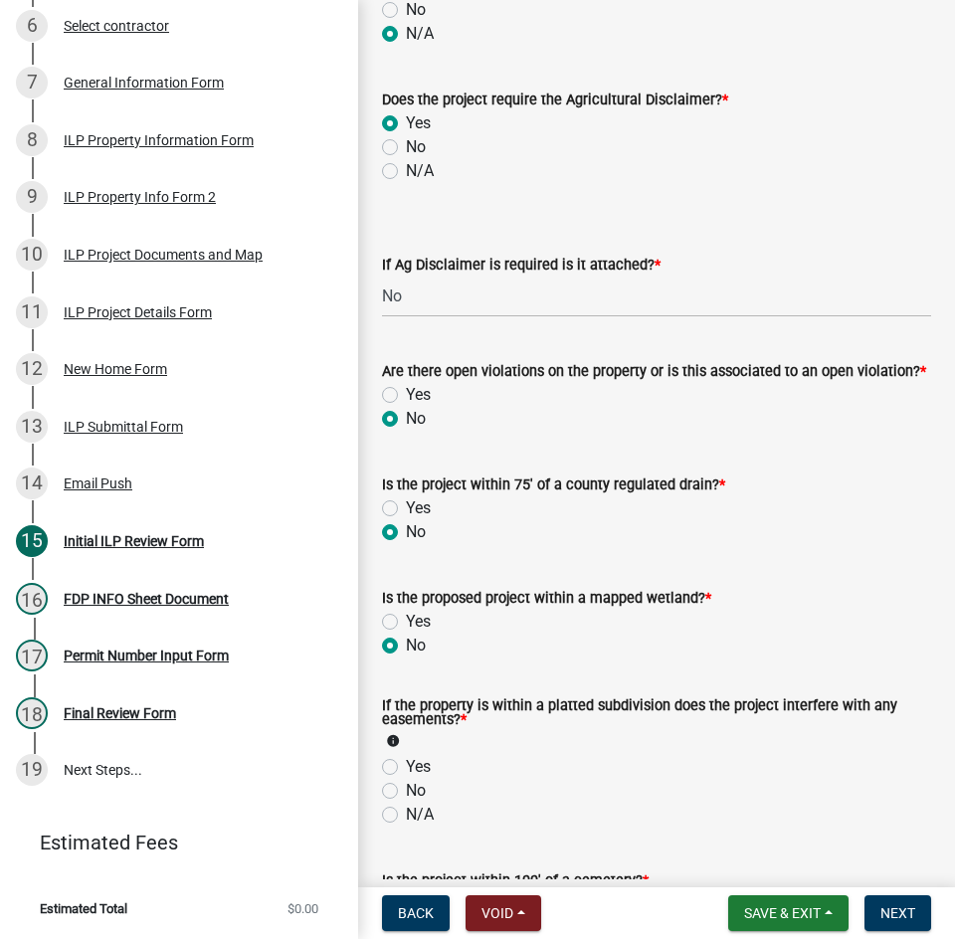
radio input "true"
click at [406, 827] on label "N/A" at bounding box center [420, 815] width 28 height 24
click at [406, 816] on input "N/A" at bounding box center [412, 809] width 13 height 13
radio input "true"
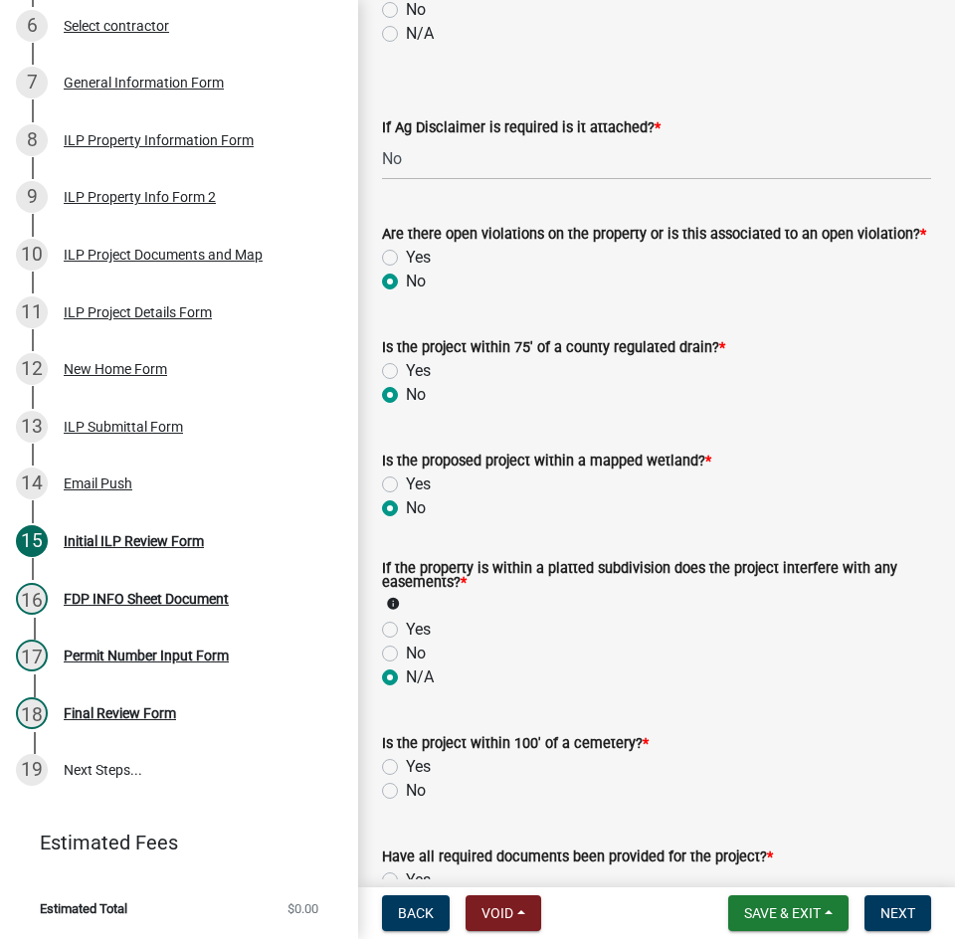
scroll to position [1891, 0]
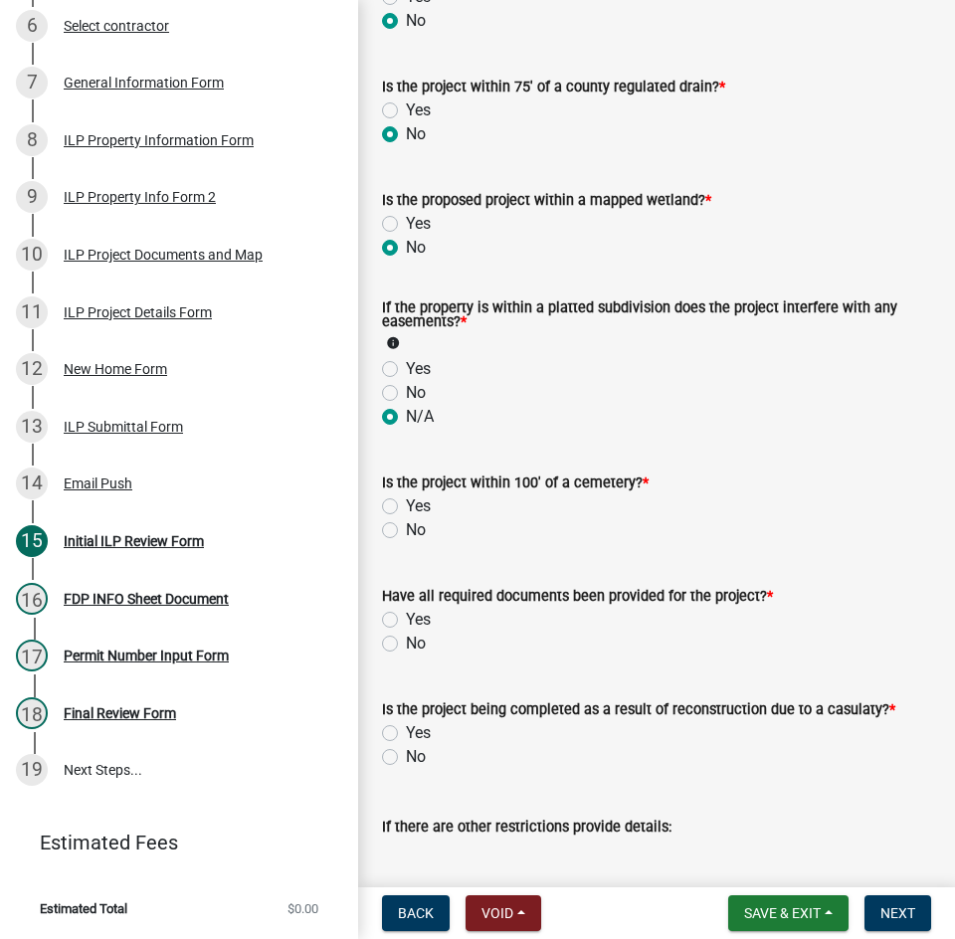
click at [406, 538] on label "No" at bounding box center [416, 531] width 20 height 24
click at [406, 531] on input "No" at bounding box center [412, 525] width 13 height 13
radio input "true"
click at [406, 656] on label "No" at bounding box center [416, 644] width 20 height 24
click at [406, 645] on input "No" at bounding box center [412, 638] width 13 height 13
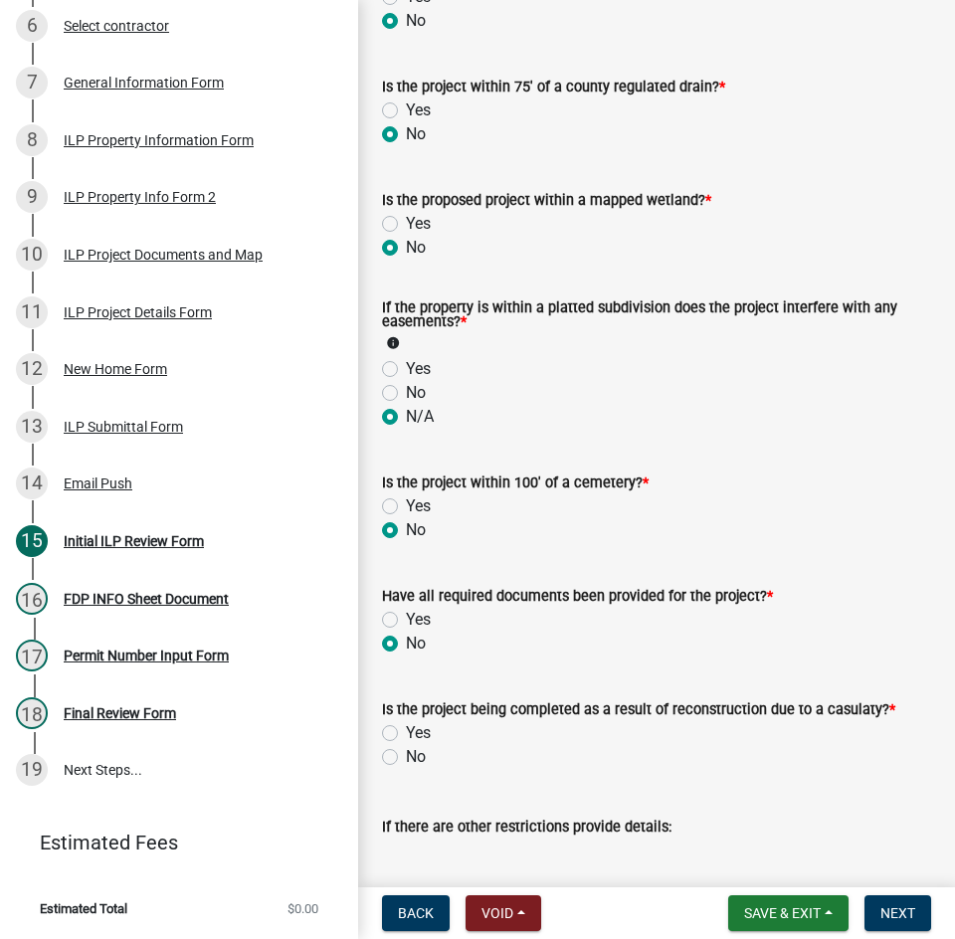
radio input "true"
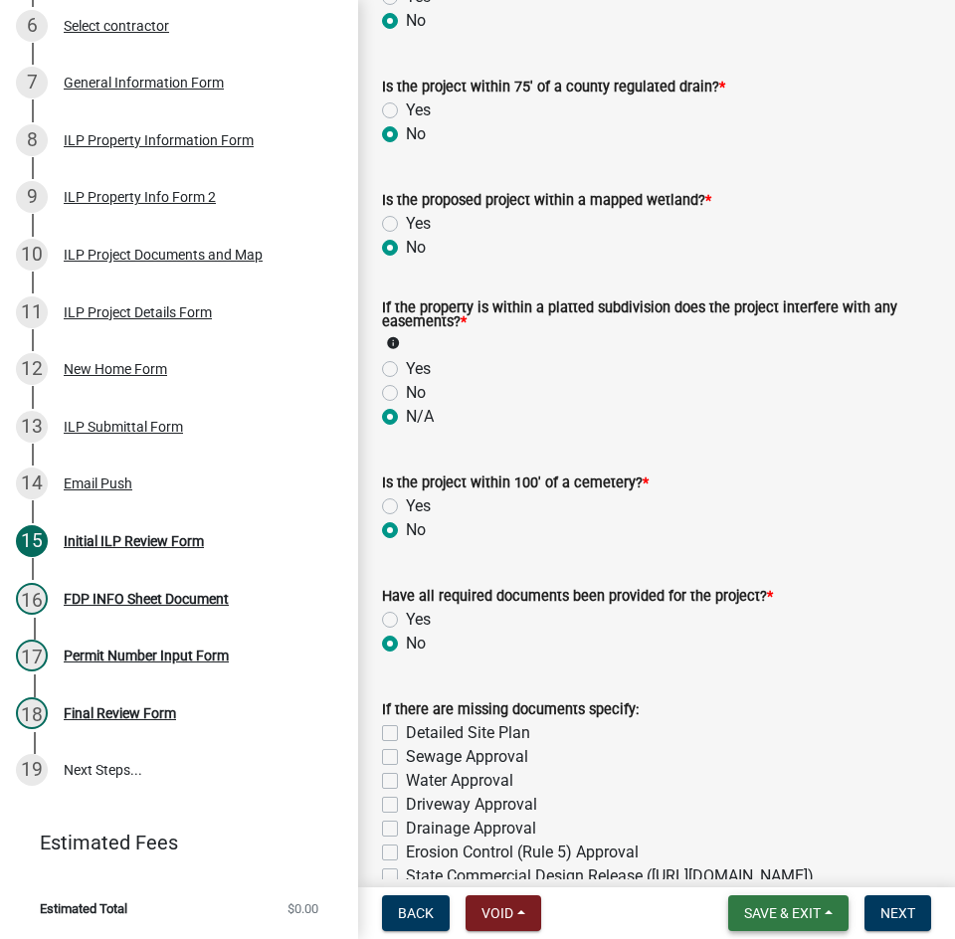
click at [762, 915] on span "Save & Exit" at bounding box center [782, 914] width 77 height 16
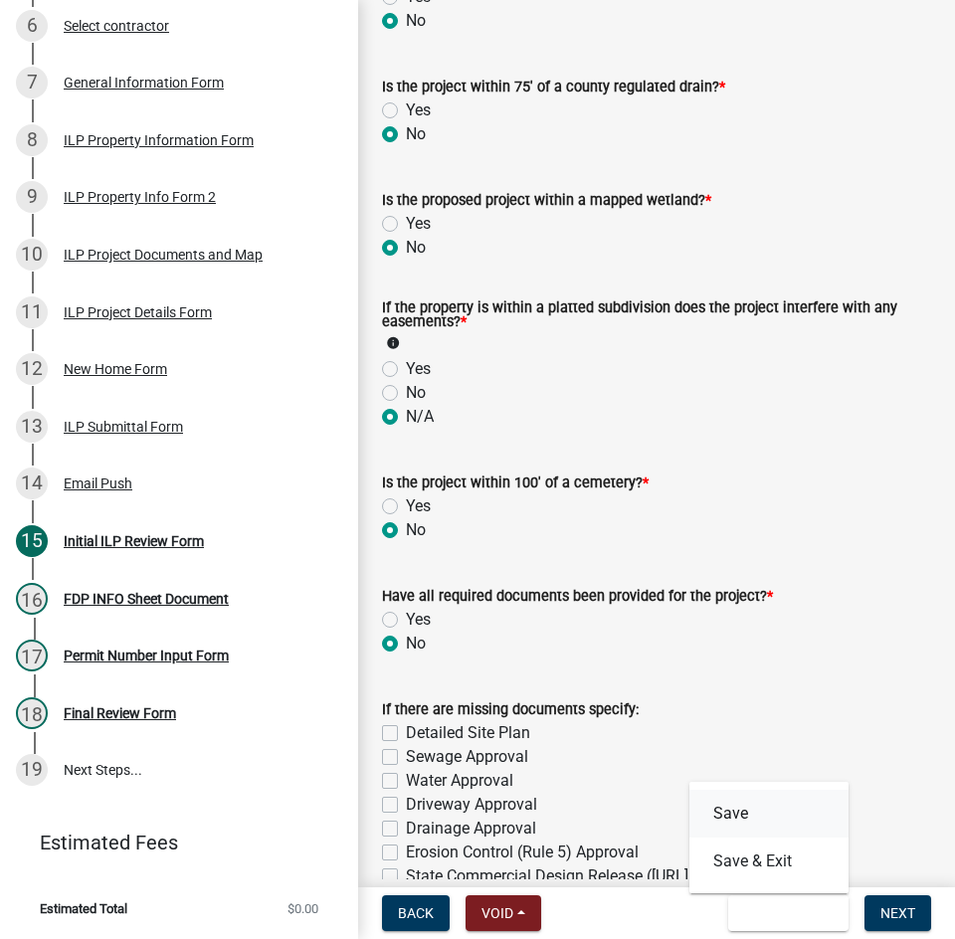
click at [731, 817] on button "Save" at bounding box center [769, 814] width 159 height 48
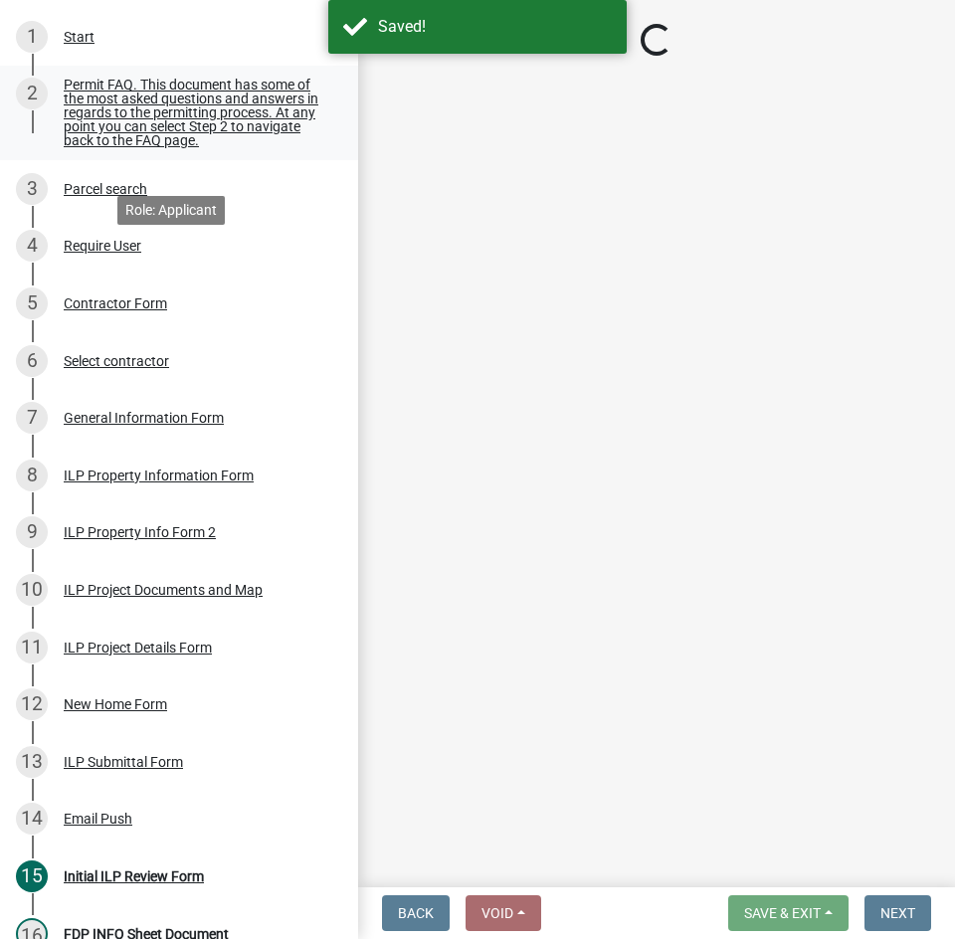
scroll to position [211, 0]
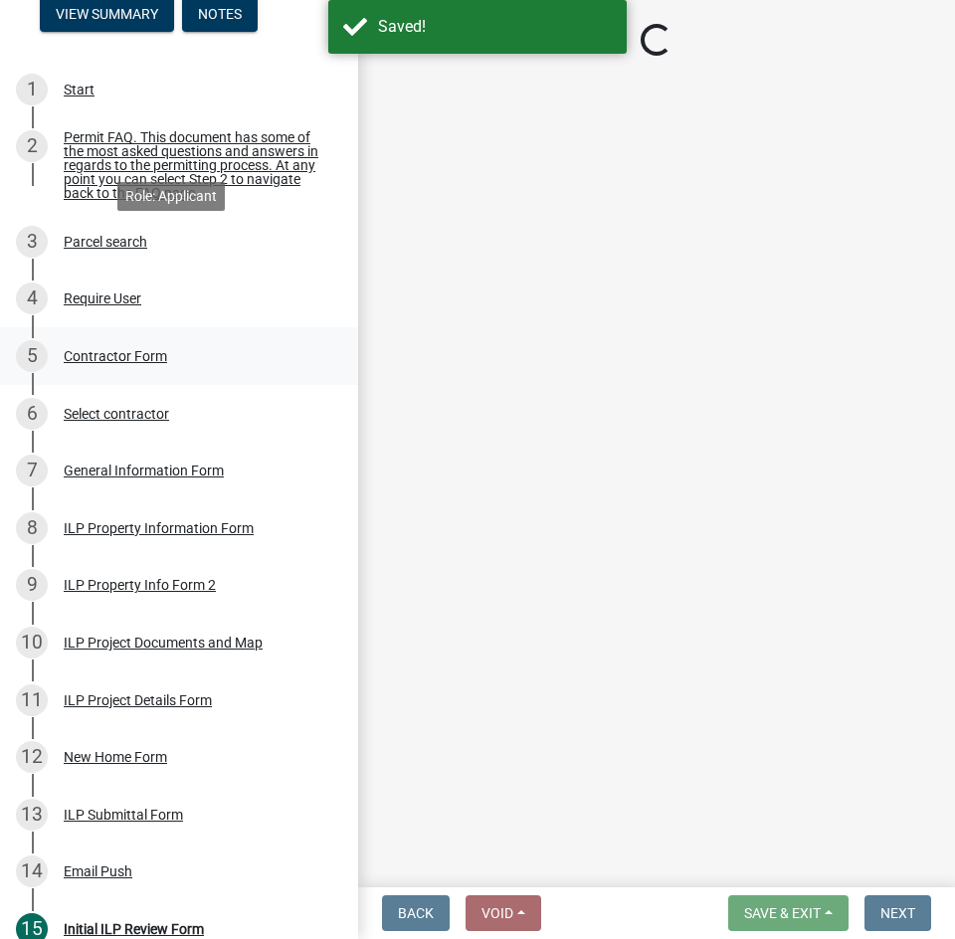
select select "d95389f4-ab5a-4603-9826-29cf73316391"
select select "848ca50e-fe36-4303-a6f7-2f0fd11b41b3"
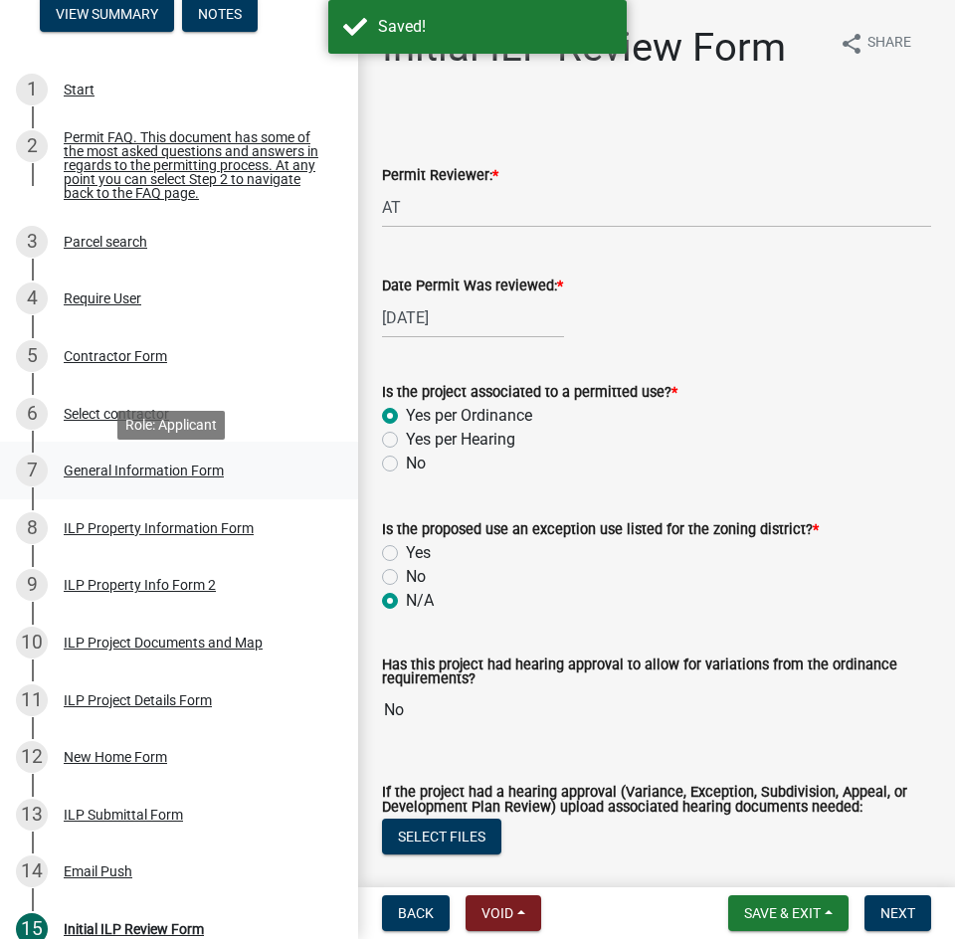
click at [116, 478] on div "General Information Form" at bounding box center [144, 471] width 160 height 14
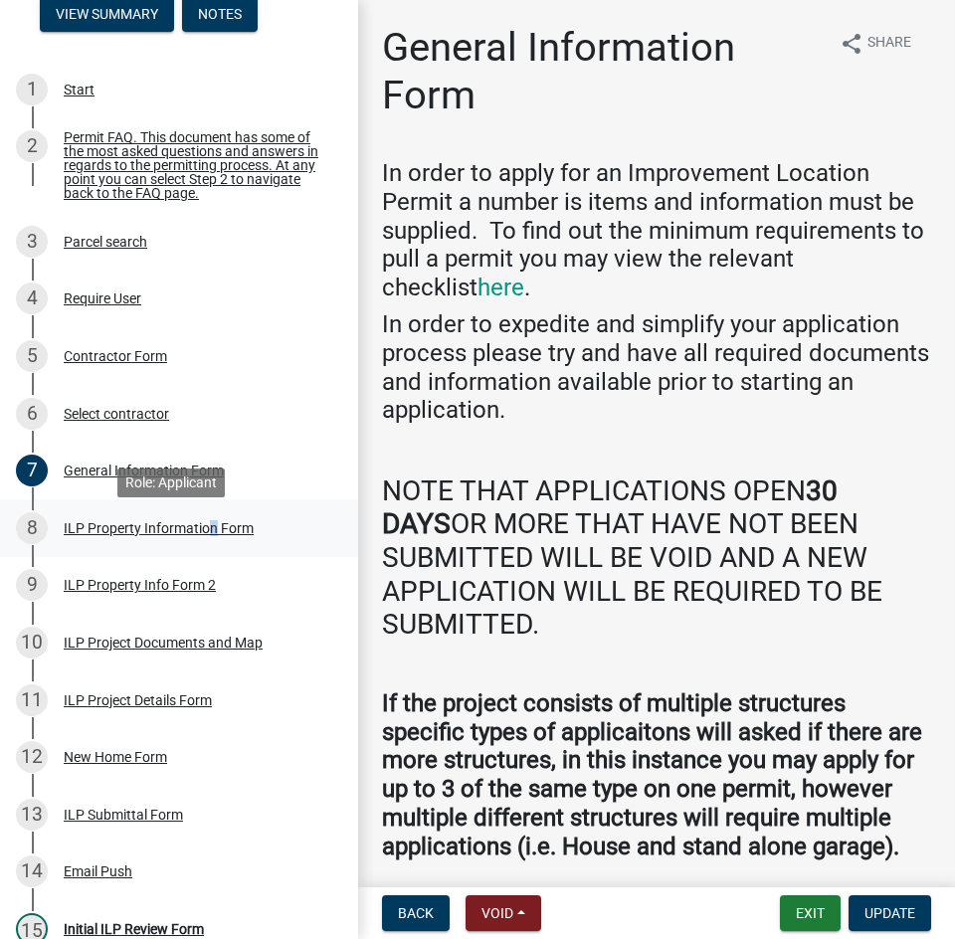
click at [204, 534] on div "ILP Property Information Form" at bounding box center [159, 528] width 190 height 14
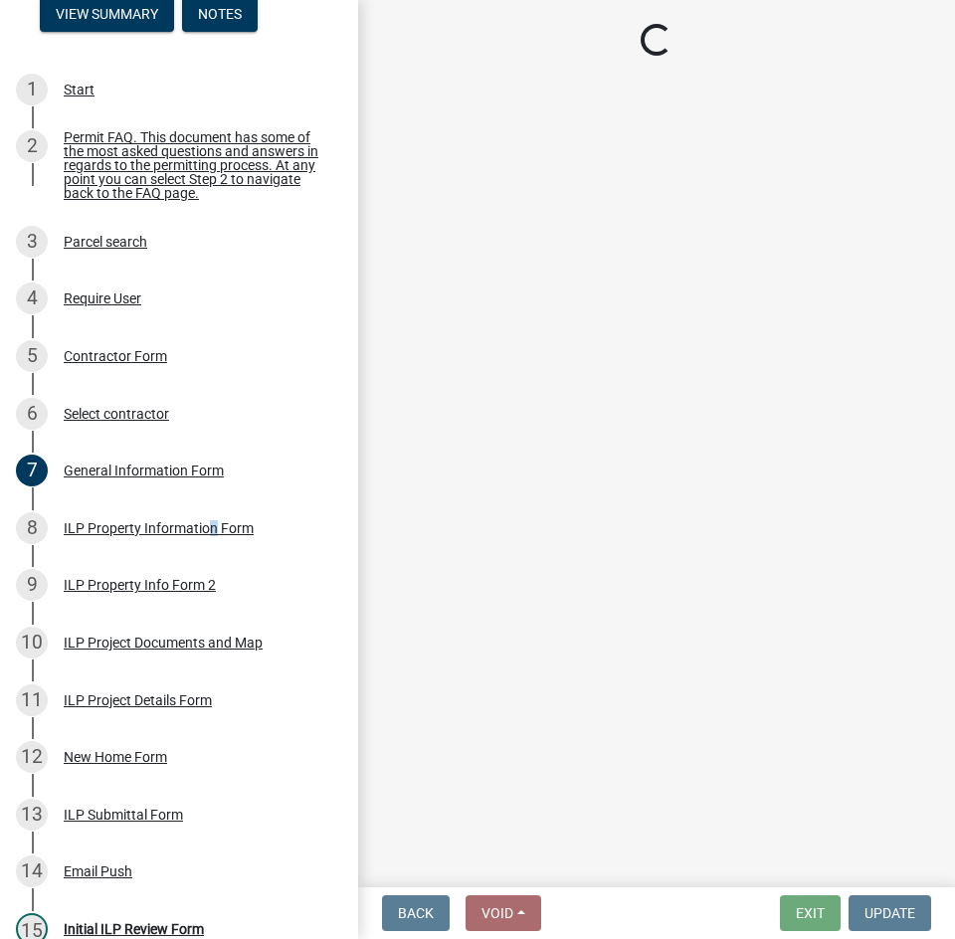
select select "64828b0b-a73a-4b16-bea5-02223c020af0"
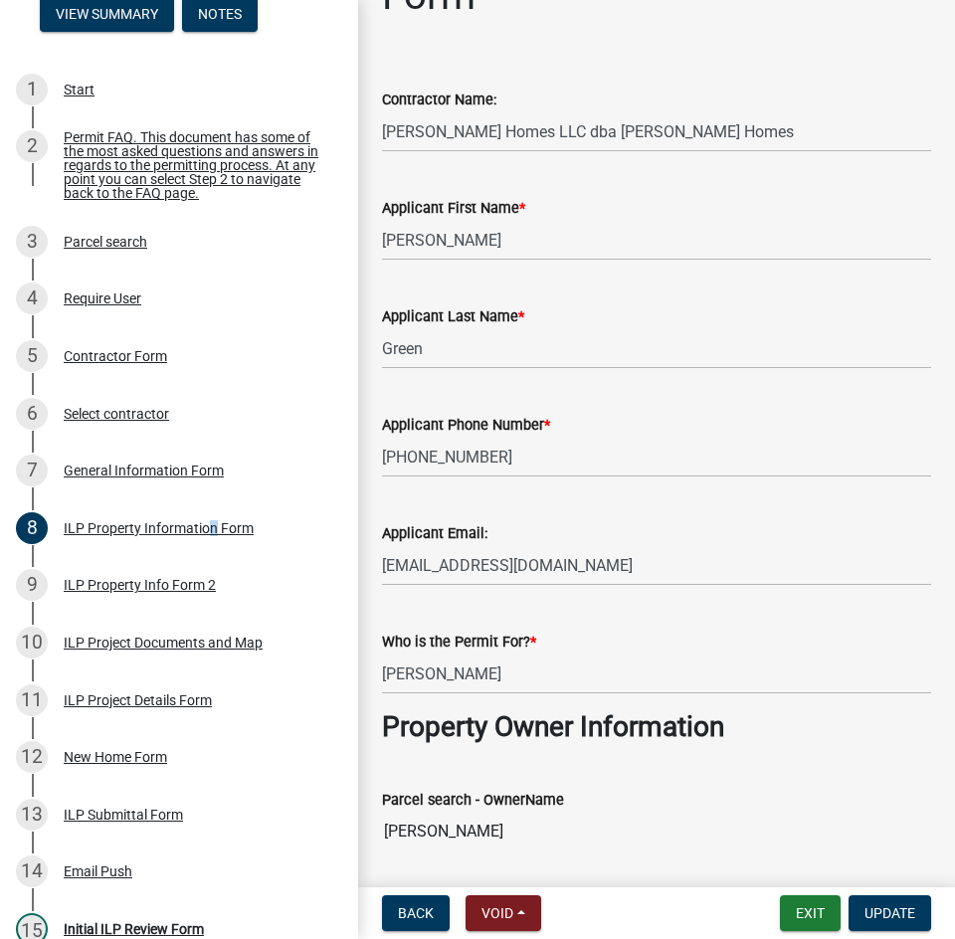
scroll to position [667, 0]
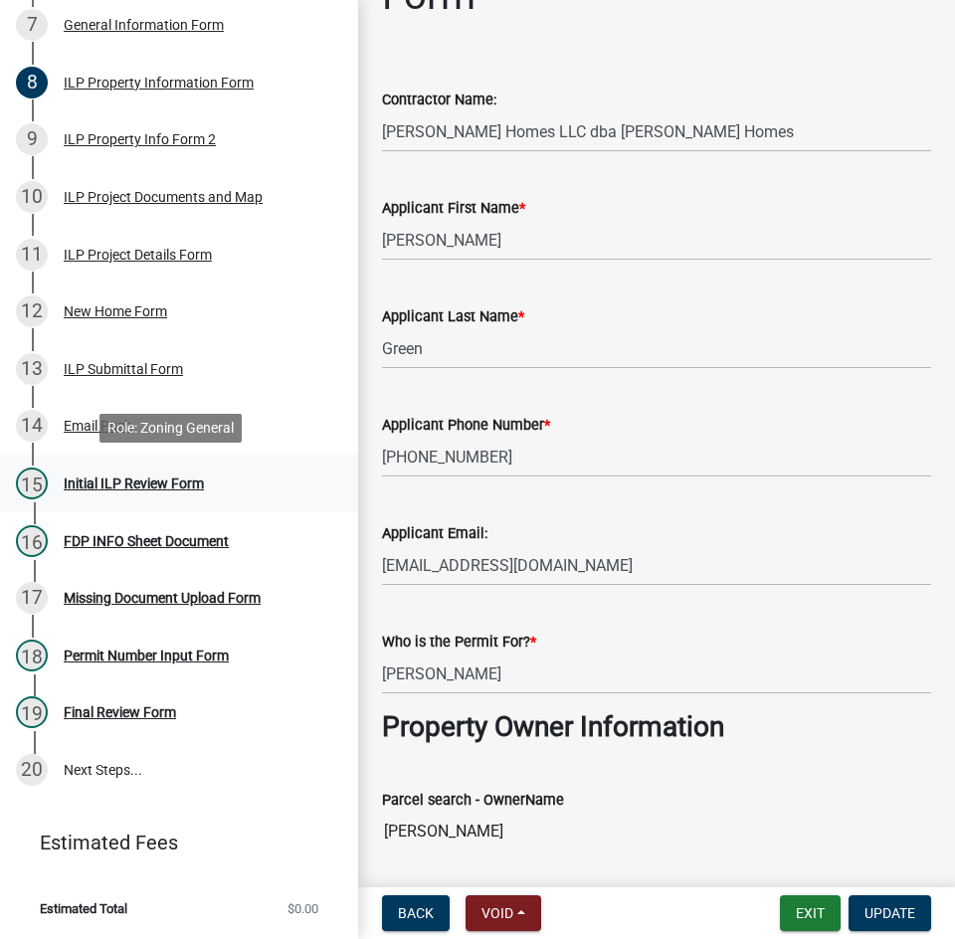
click at [114, 486] on div "Initial ILP Review Form" at bounding box center [134, 484] width 140 height 14
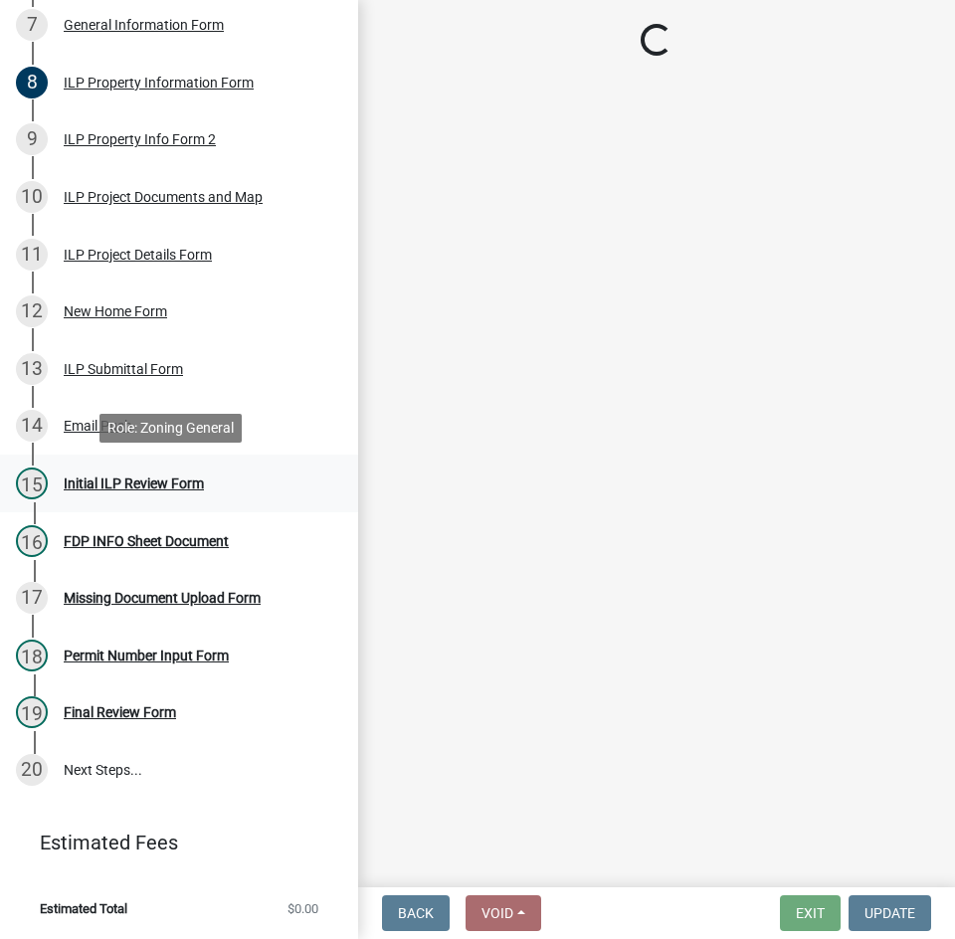
scroll to position [0, 0]
select select "d95389f4-ab5a-4603-9826-29cf73316391"
select select "848ca50e-fe36-4303-a6f7-2f0fd11b41b3"
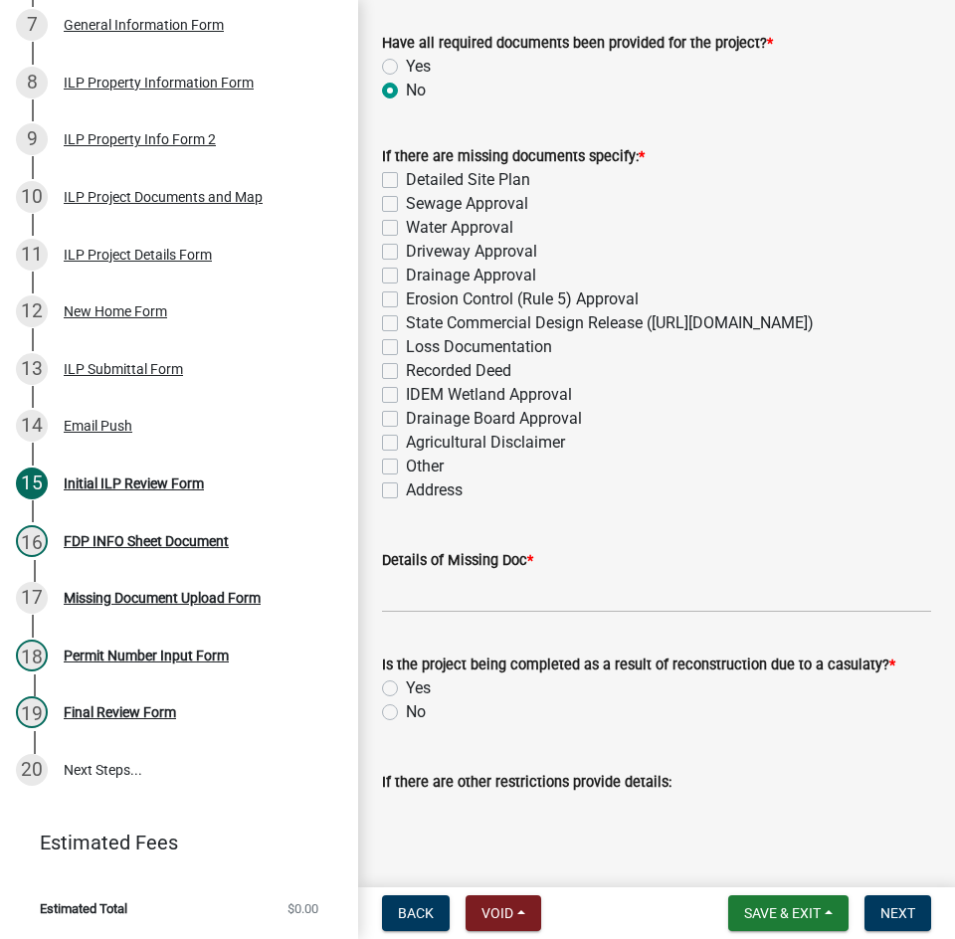
scroll to position [2488, 0]
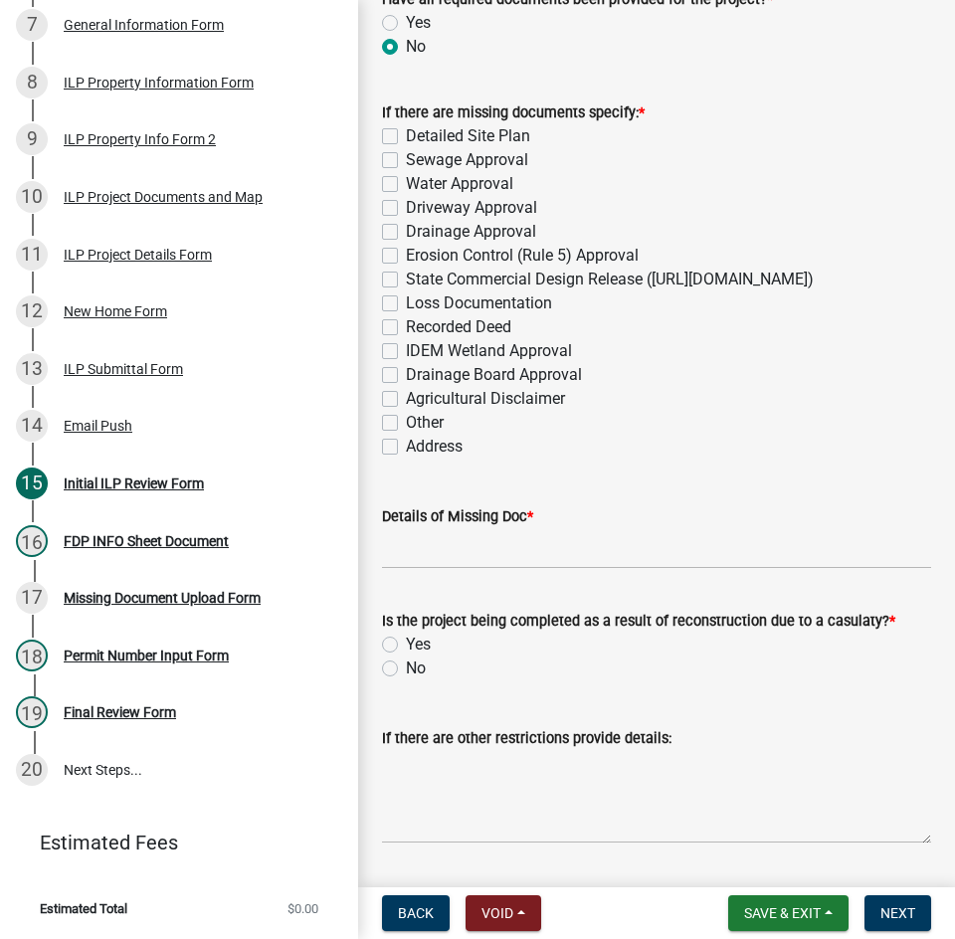
click at [406, 218] on label "Driveway Approval" at bounding box center [471, 208] width 131 height 24
click at [406, 209] on input "Driveway Approval" at bounding box center [412, 202] width 13 height 13
checkbox input "true"
checkbox input "false"
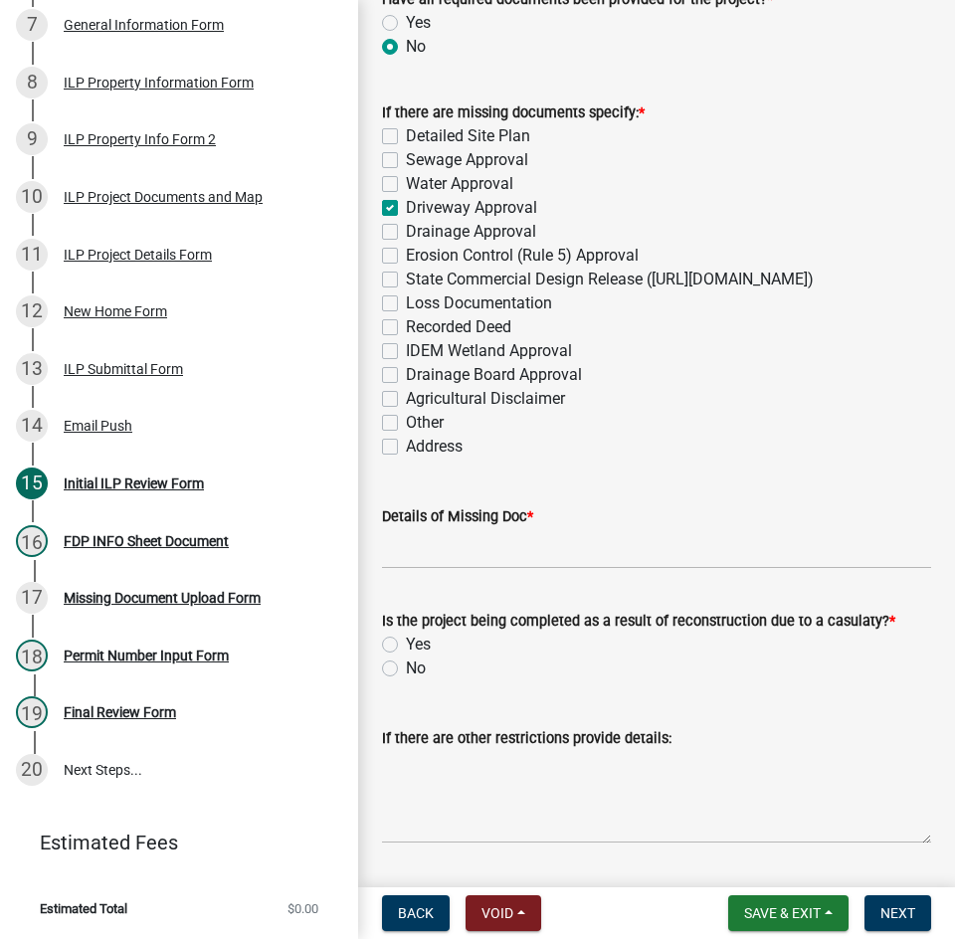
checkbox input "false"
checkbox input "true"
checkbox input "false"
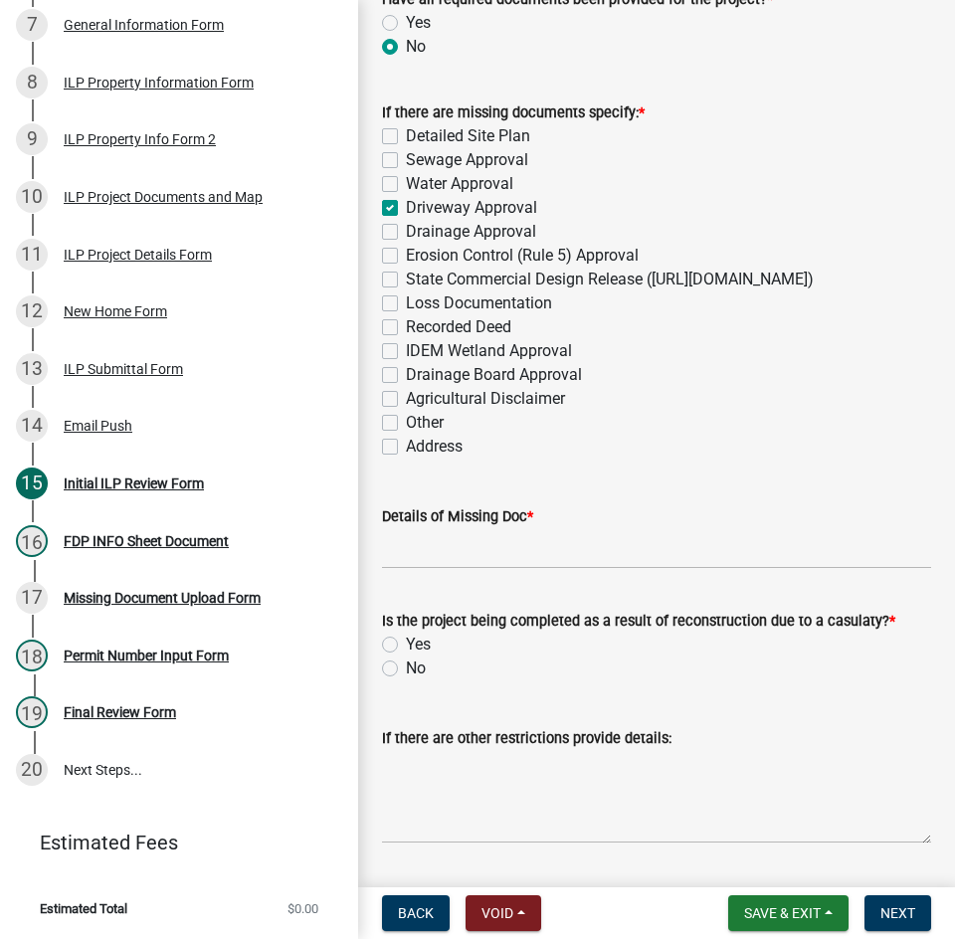
checkbox input "false"
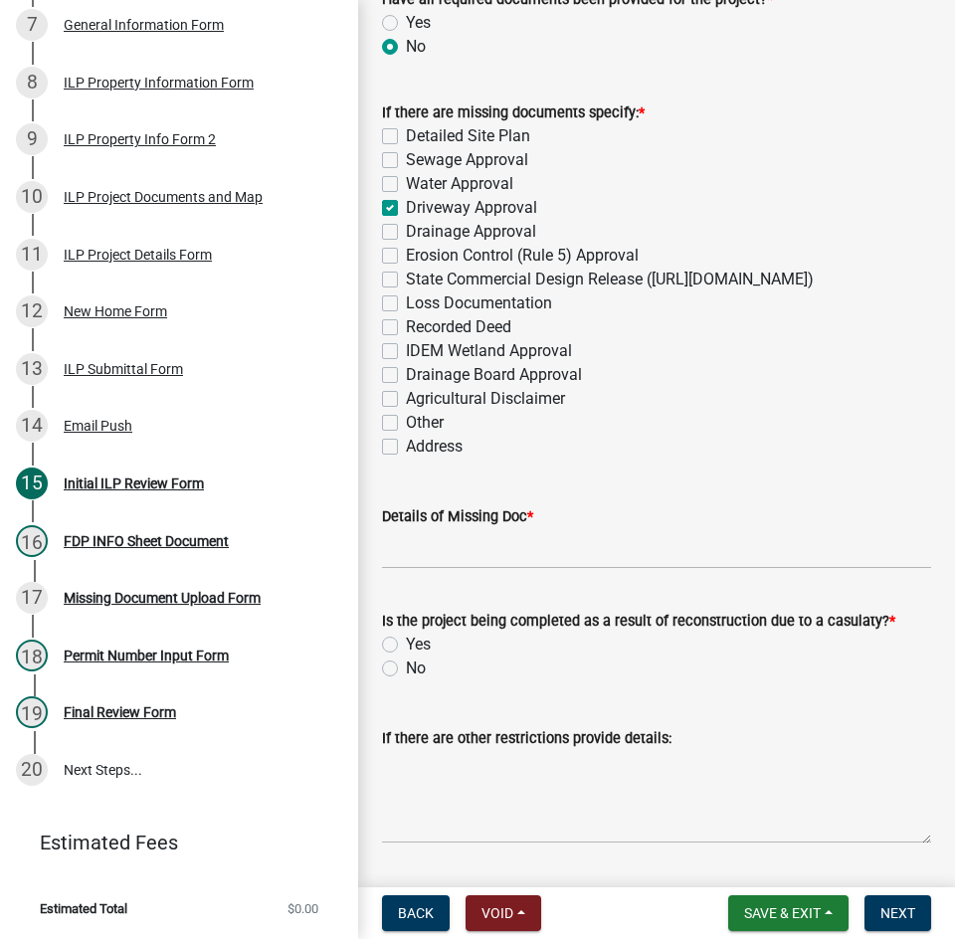
checkbox input "false"
click at [406, 411] on label "Agricultural Disclaimer" at bounding box center [485, 399] width 159 height 24
click at [406, 400] on input "Agricultural Disclaimer" at bounding box center [412, 393] width 13 height 13
checkbox input "true"
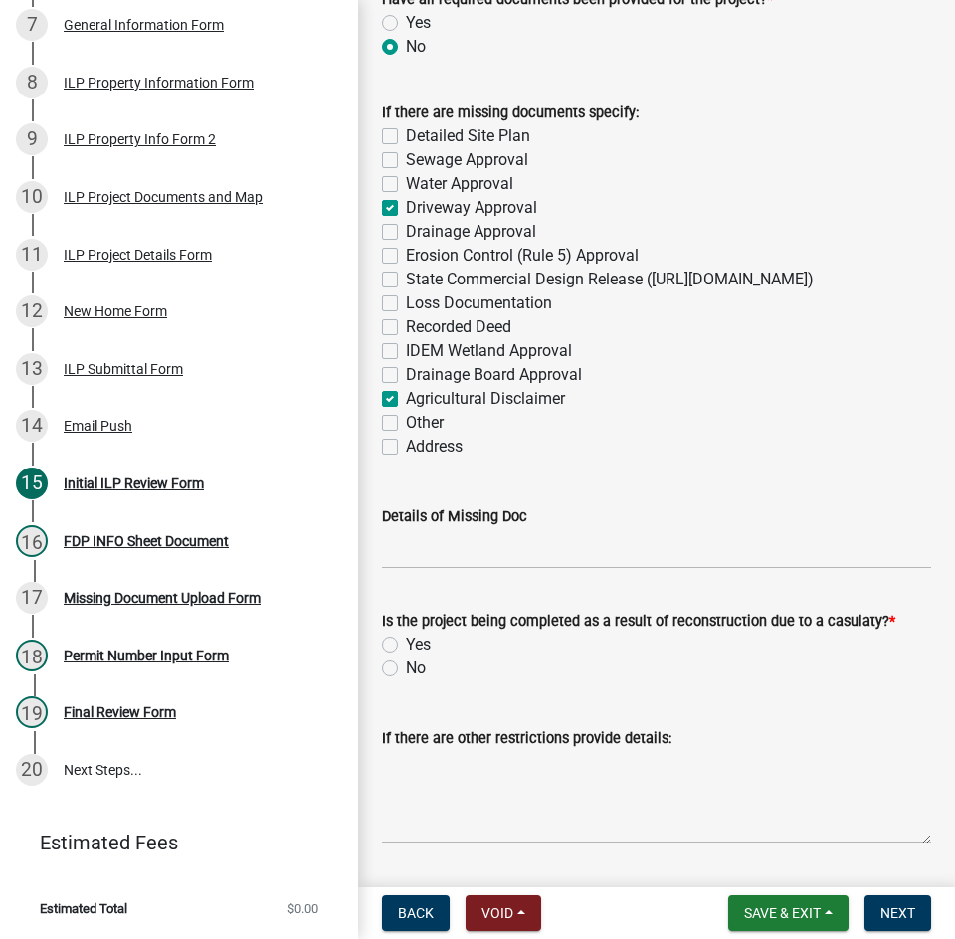
checkbox input "false"
checkbox input "true"
checkbox input "false"
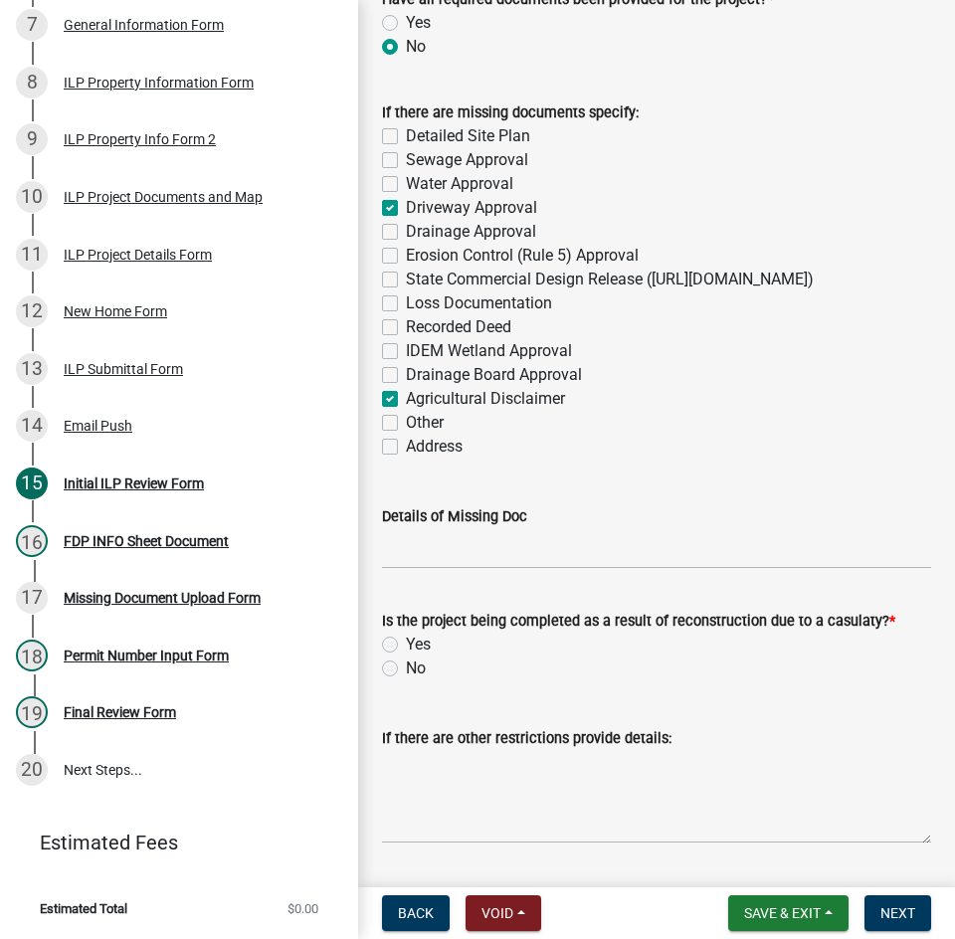
checkbox input "false"
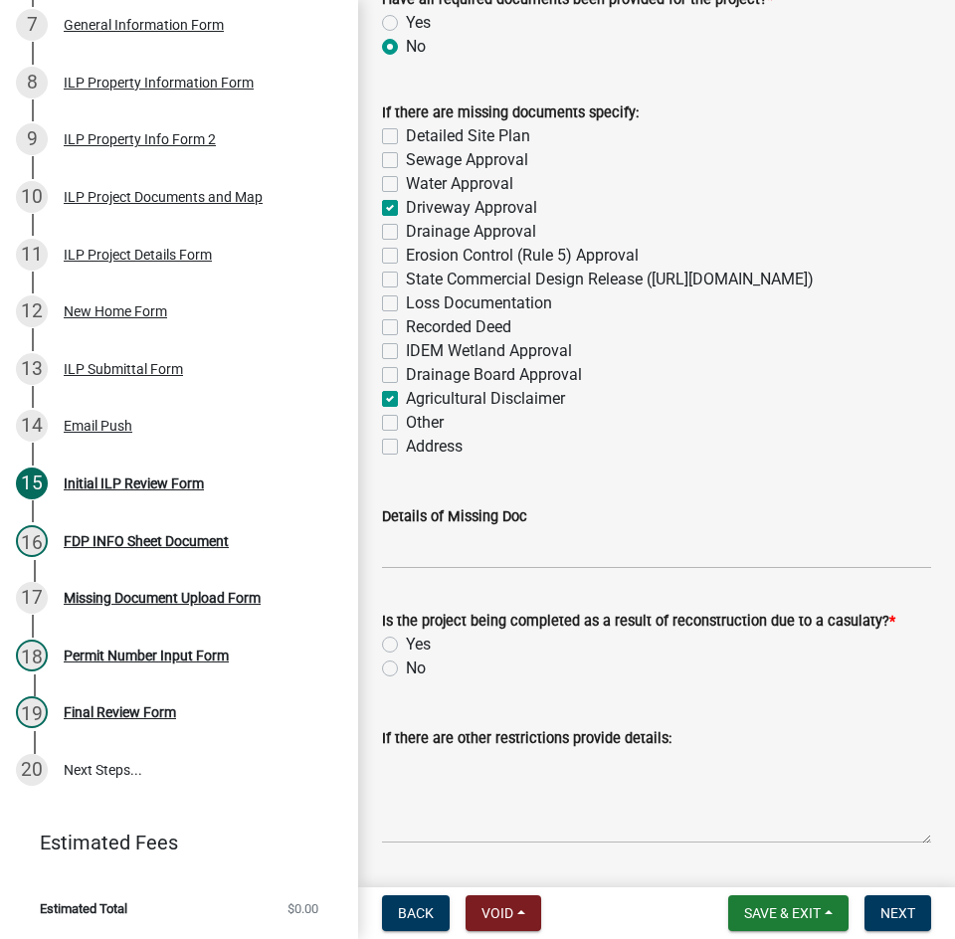
checkbox input "false"
checkbox input "true"
checkbox input "false"
click at [406, 435] on label "Other" at bounding box center [425, 423] width 38 height 24
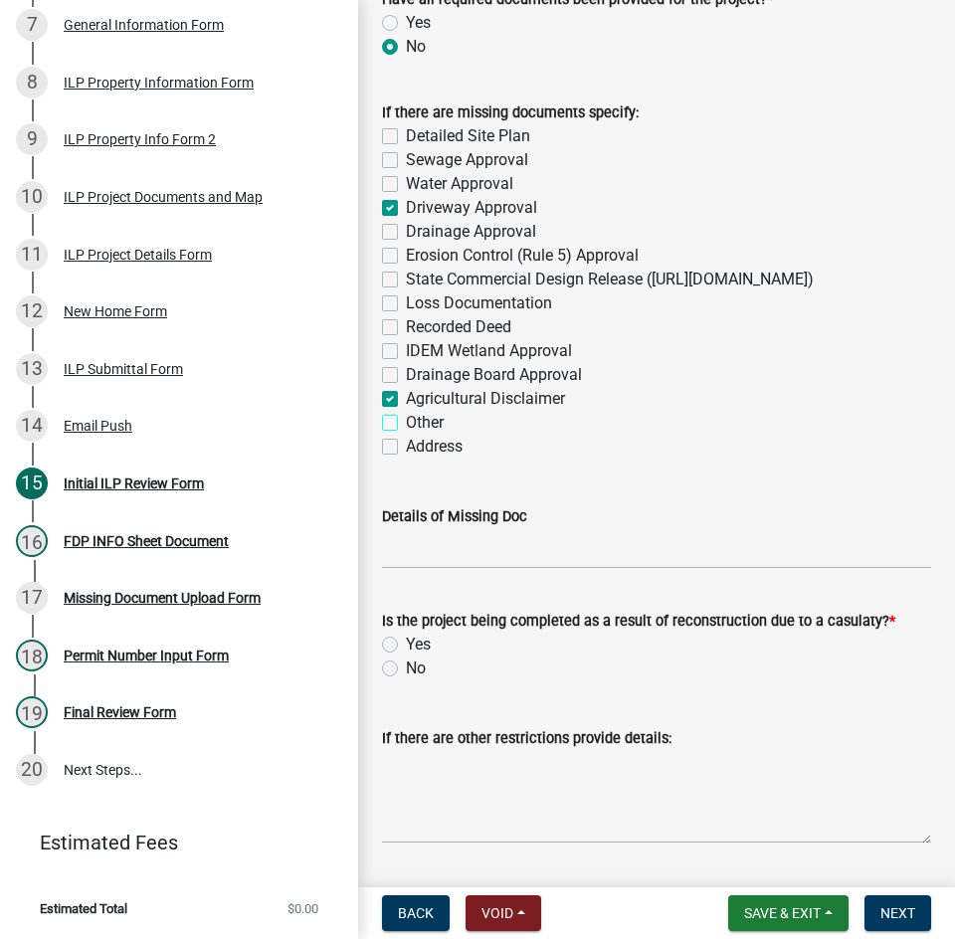
click at [406, 424] on input "Other" at bounding box center [412, 417] width 13 height 13
checkbox input "true"
checkbox input "false"
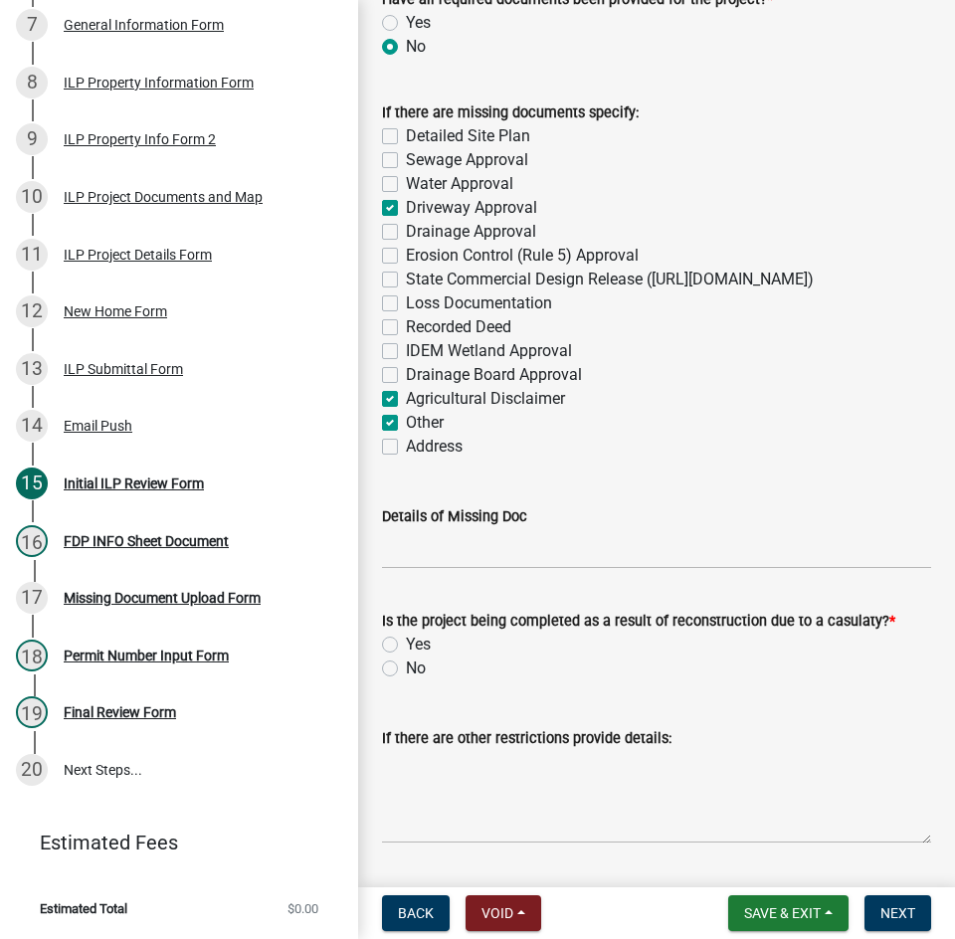
checkbox input "true"
checkbox input "false"
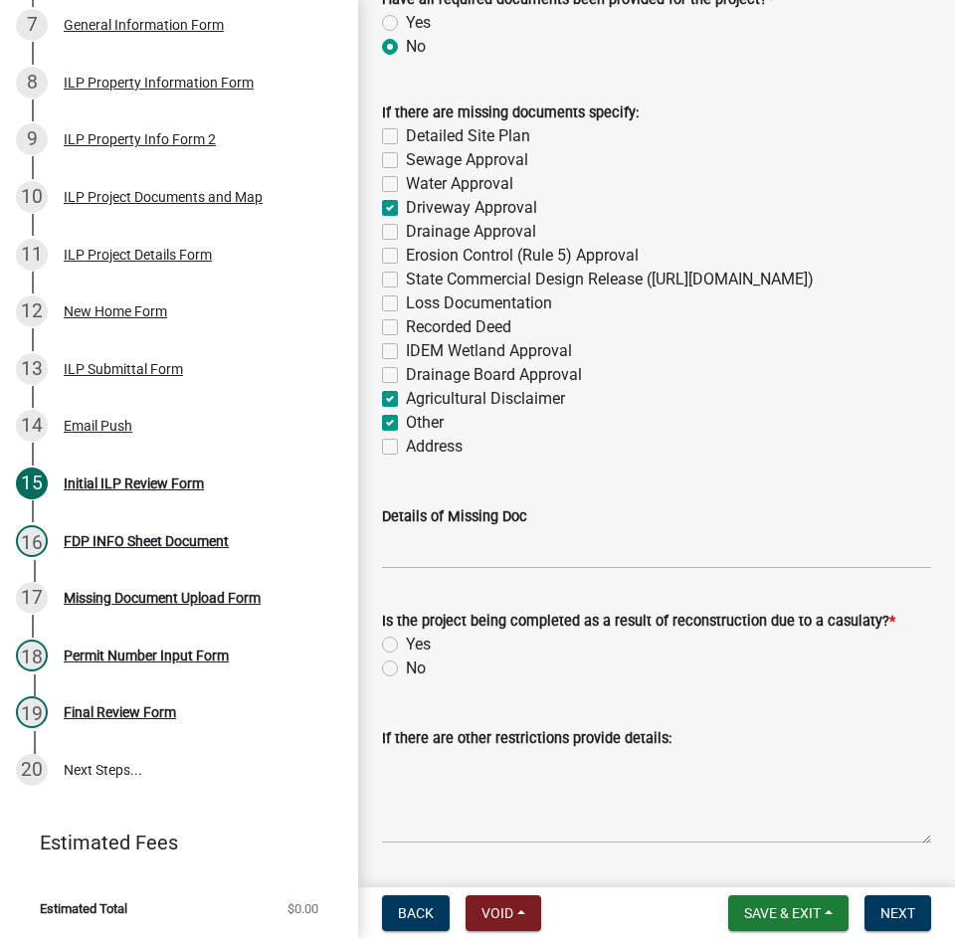
checkbox input "false"
checkbox input "true"
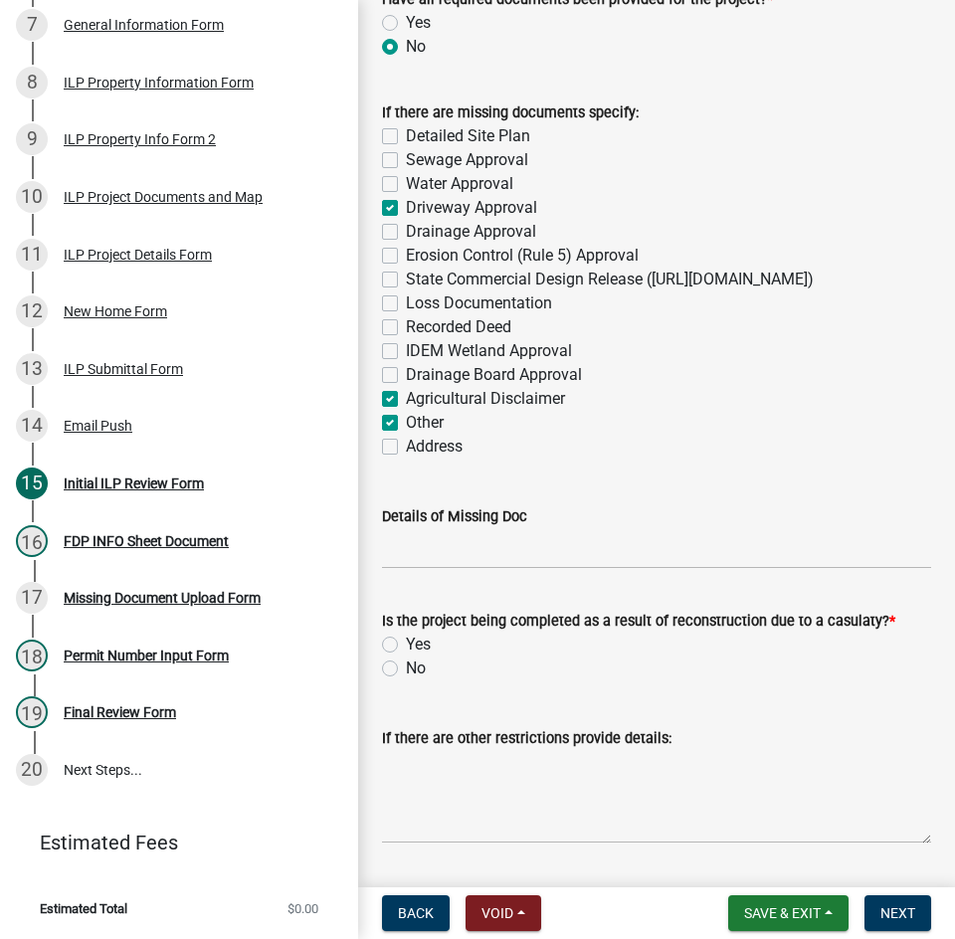
checkbox input "false"
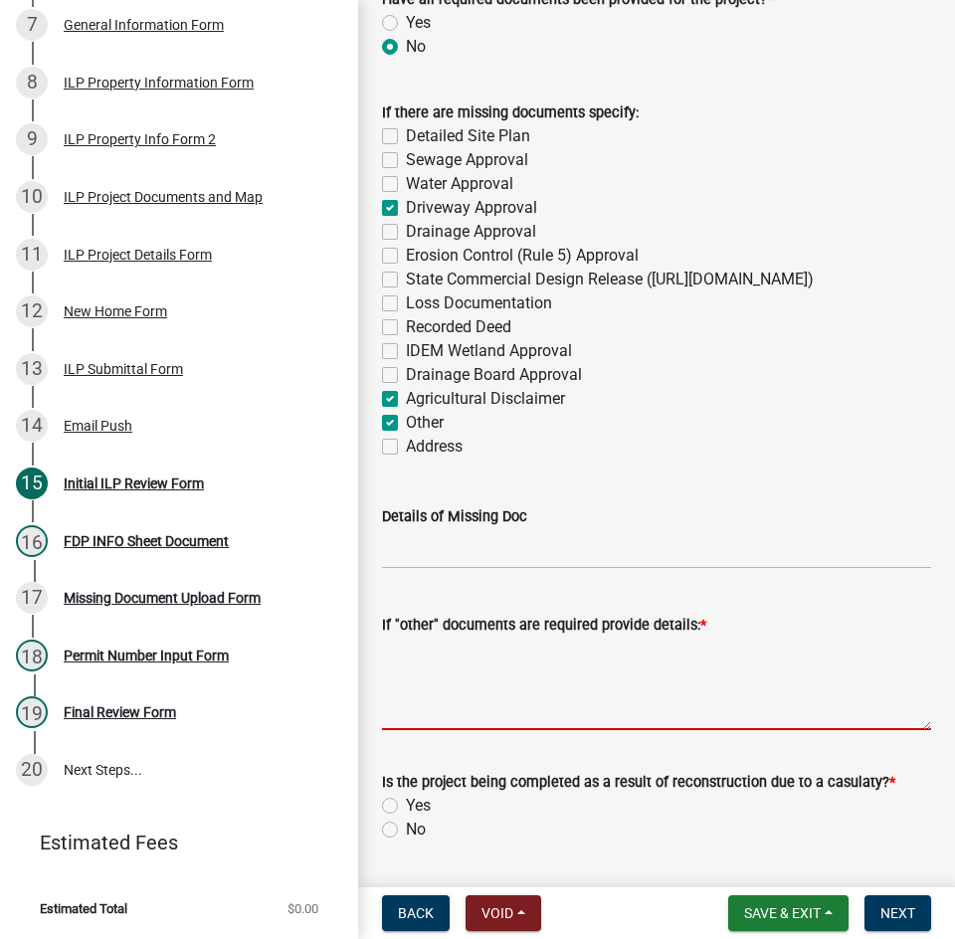
click at [528, 696] on textarea "If "other" documents are required provide details: *" at bounding box center [656, 684] width 549 height 94
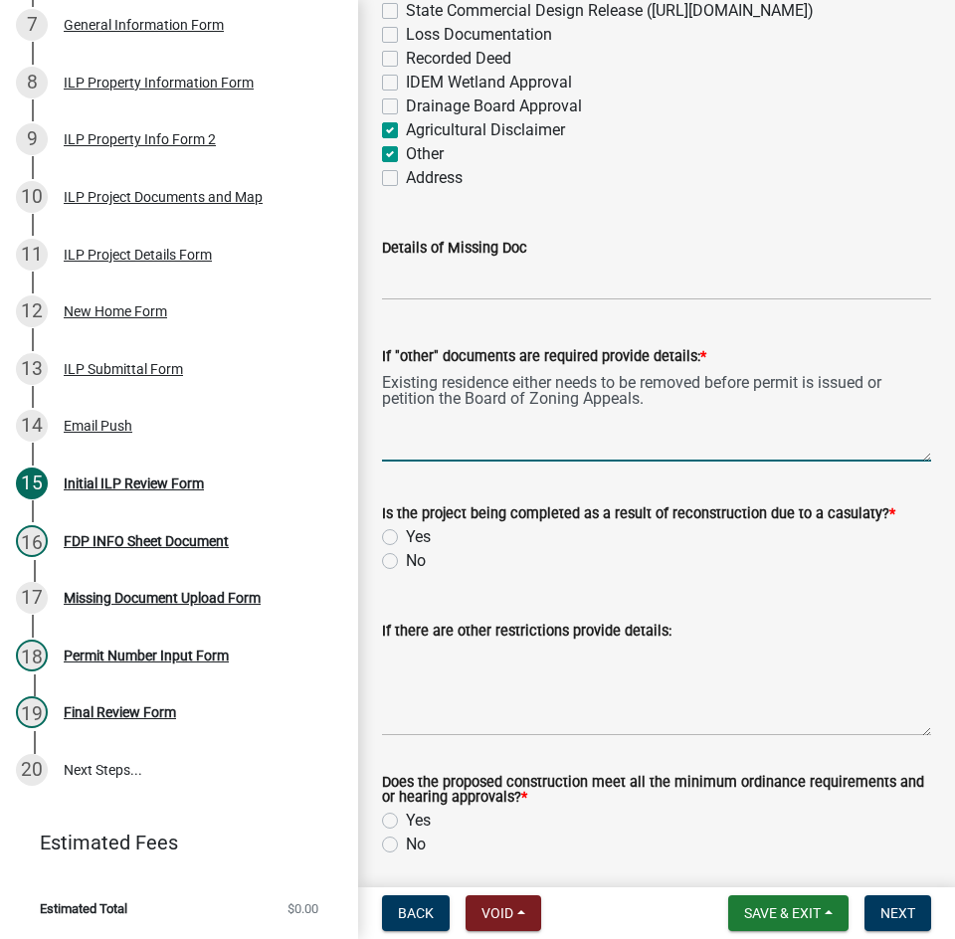
scroll to position [2787, 0]
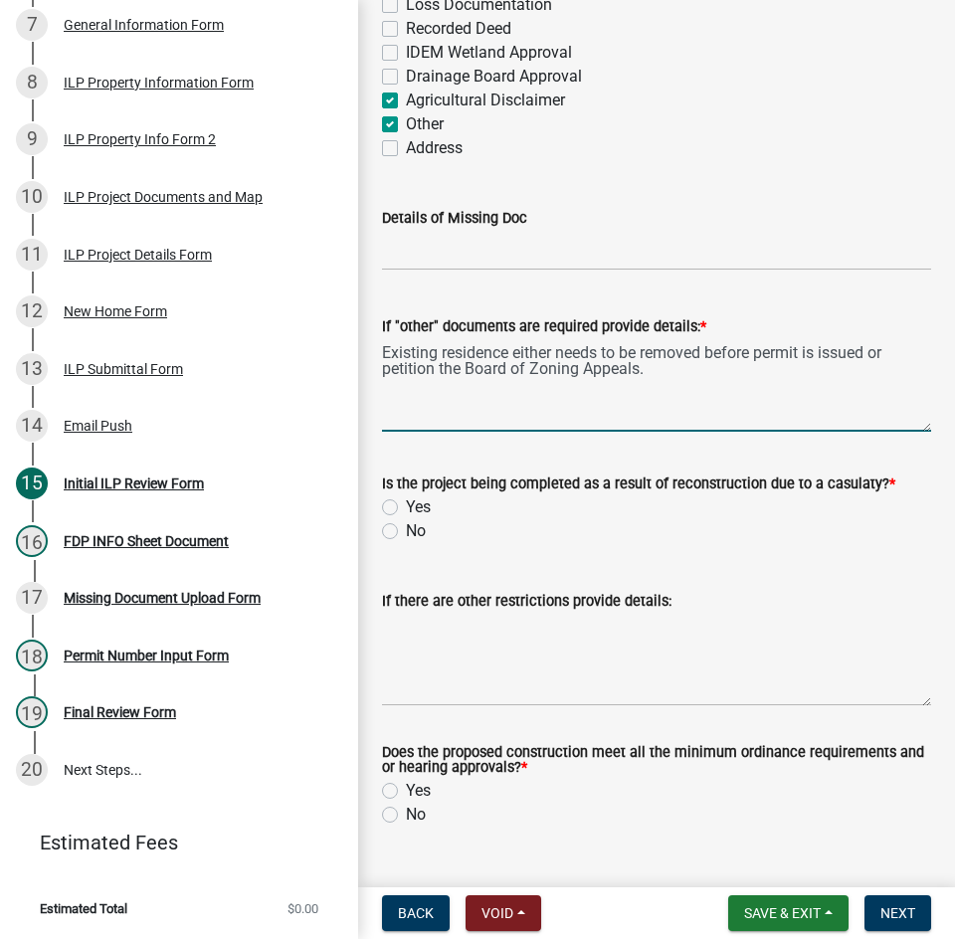
type textarea "Existing residence either needs to be removed before permit is issued or petiti…"
click at [406, 543] on label "No" at bounding box center [416, 532] width 20 height 24
click at [406, 532] on input "No" at bounding box center [412, 526] width 13 height 13
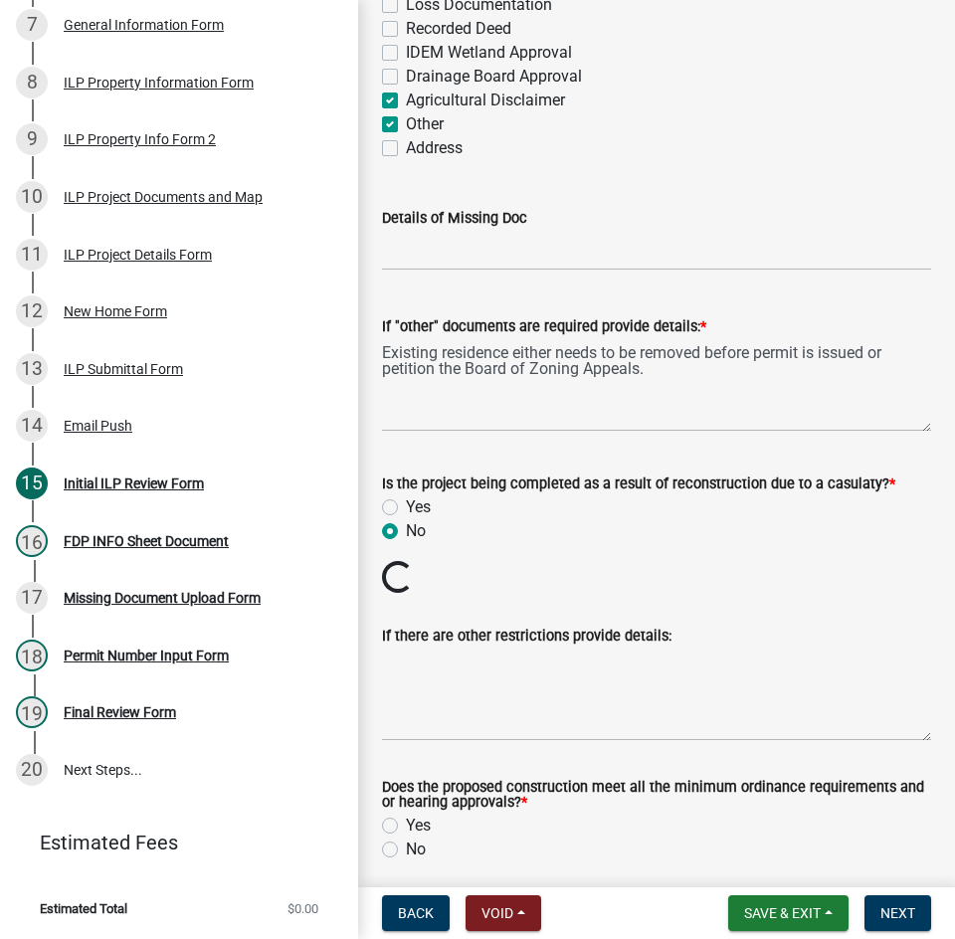
radio input "true"
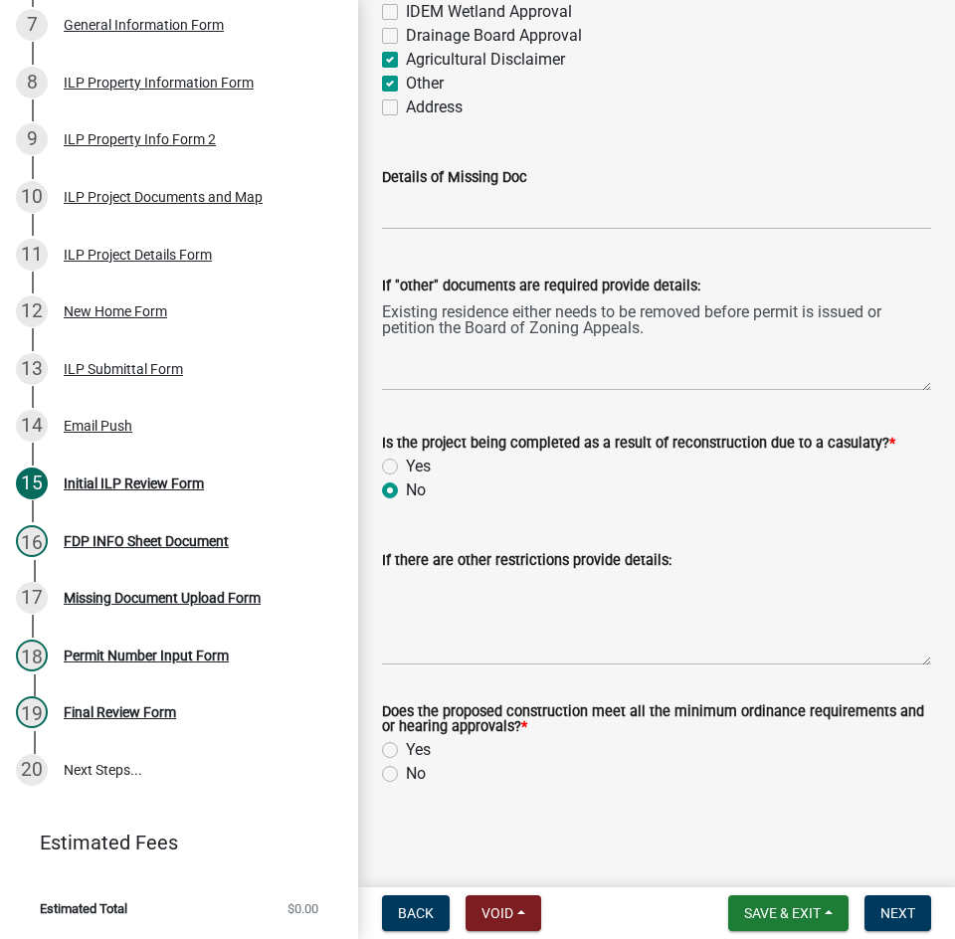
scroll to position [2866, 0]
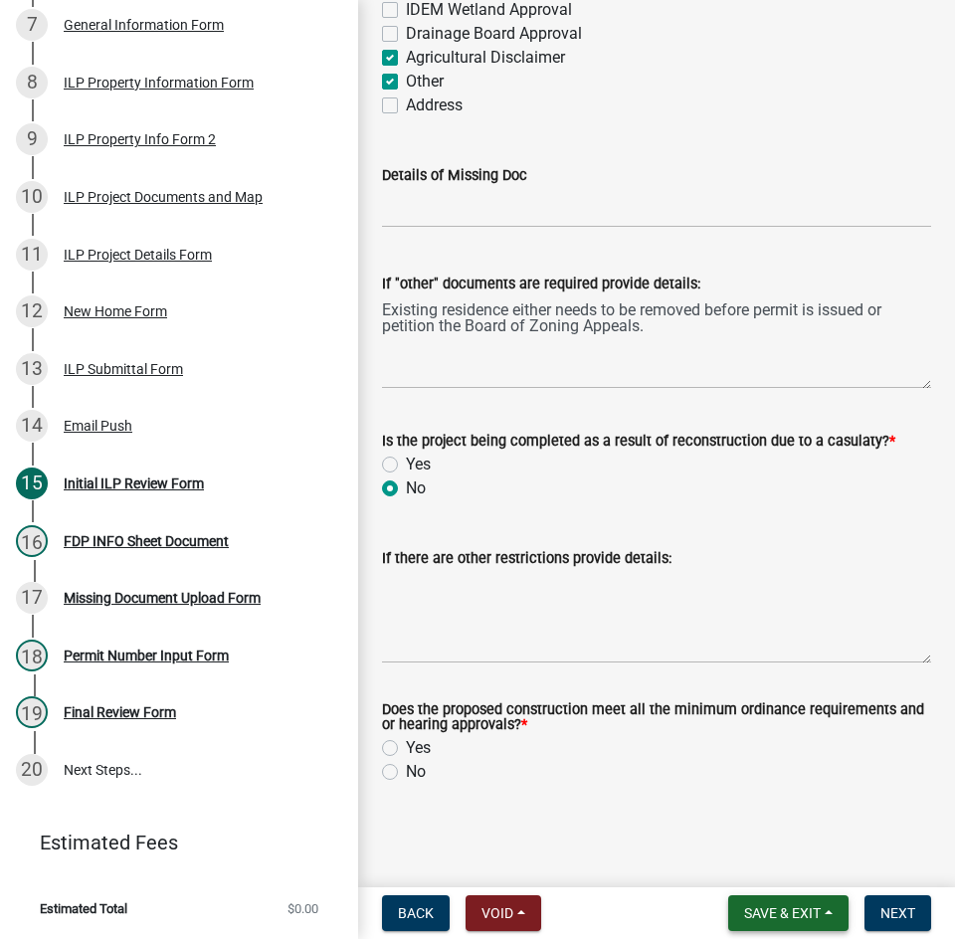
click at [757, 920] on span "Save & Exit" at bounding box center [782, 914] width 77 height 16
click at [733, 810] on button "Save" at bounding box center [769, 814] width 159 height 48
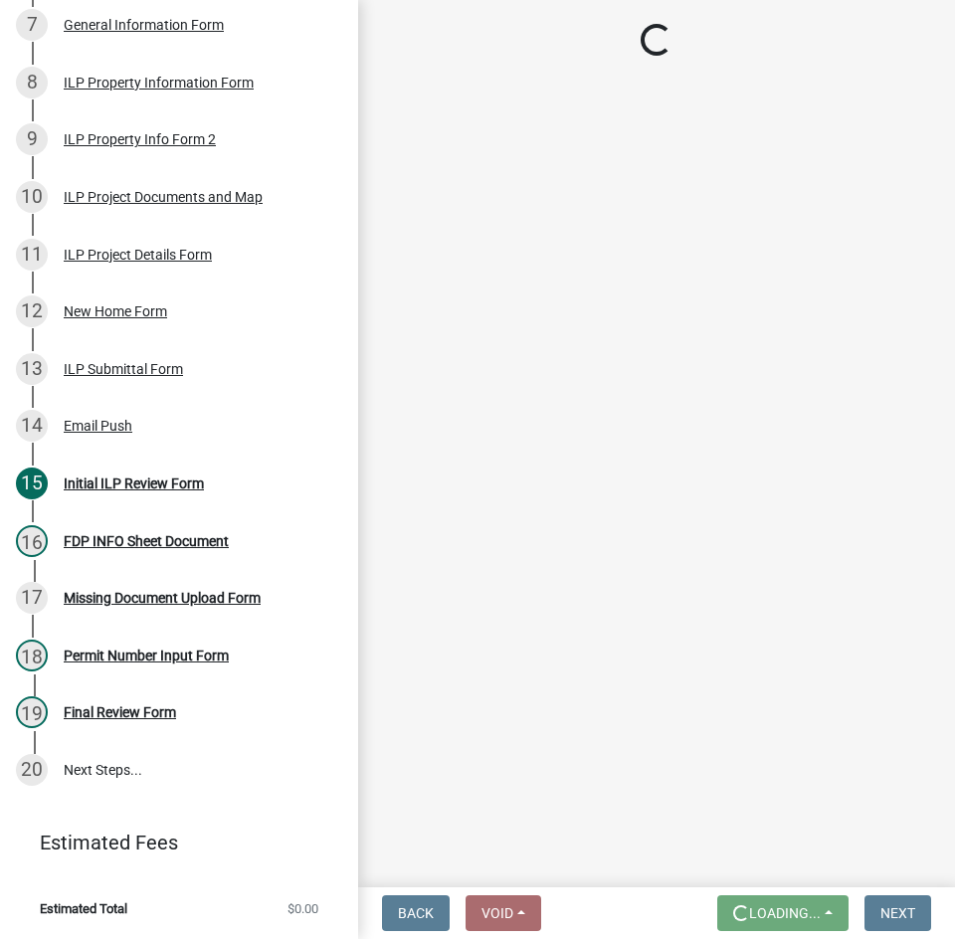
scroll to position [0, 0]
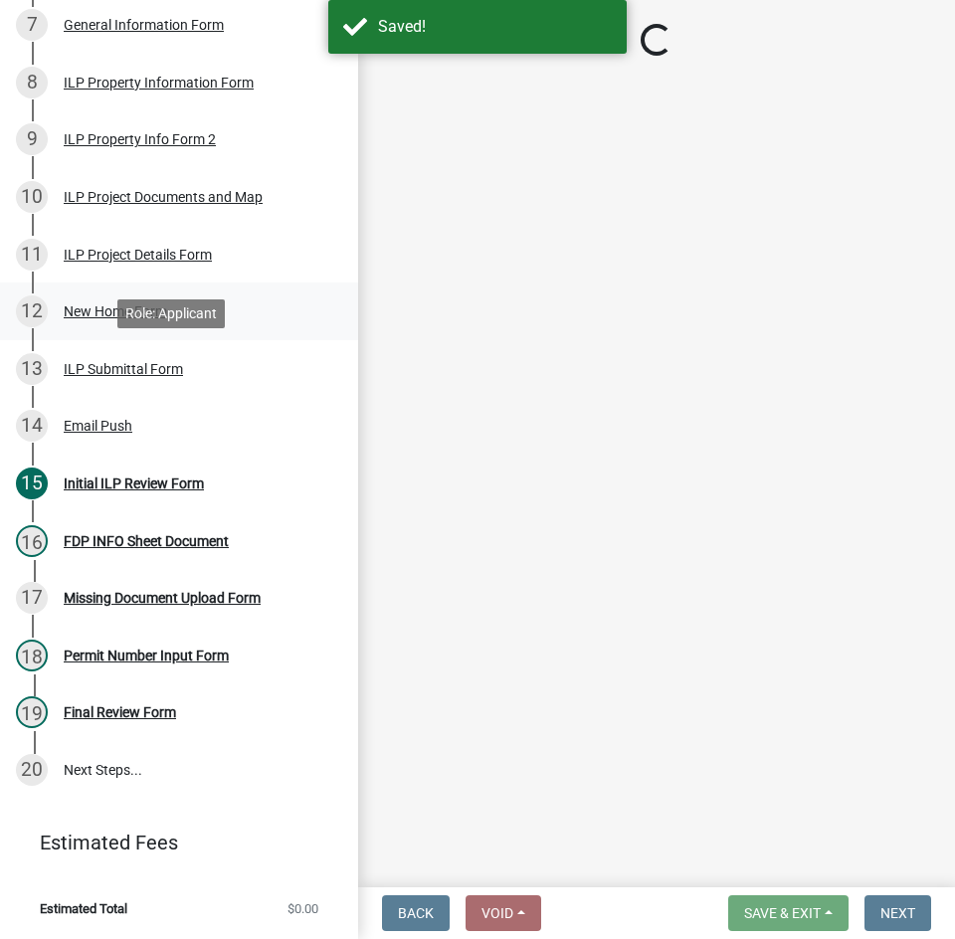
select select "d95389f4-ab5a-4603-9826-29cf73316391"
select select "848ca50e-fe36-4303-a6f7-2f0fd11b41b3"
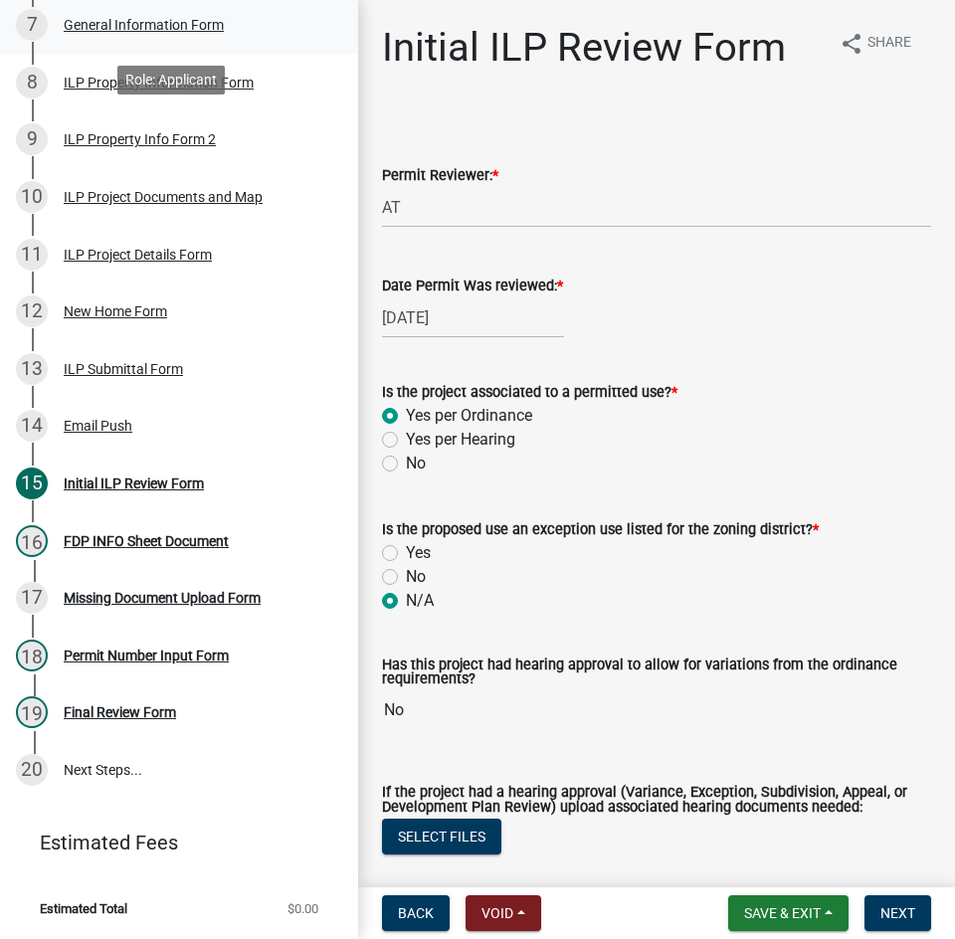
click at [160, 20] on div "General Information Form" at bounding box center [144, 25] width 160 height 14
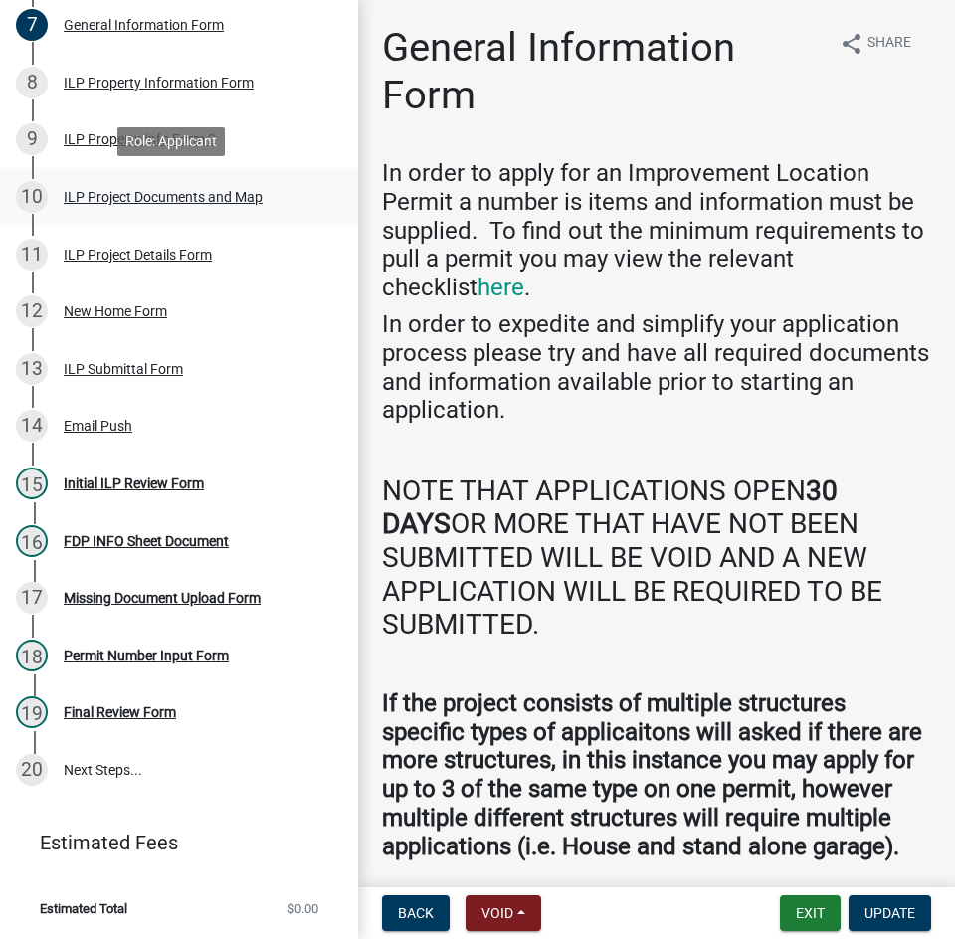
click at [148, 195] on div "ILP Project Documents and Map" at bounding box center [163, 197] width 199 height 14
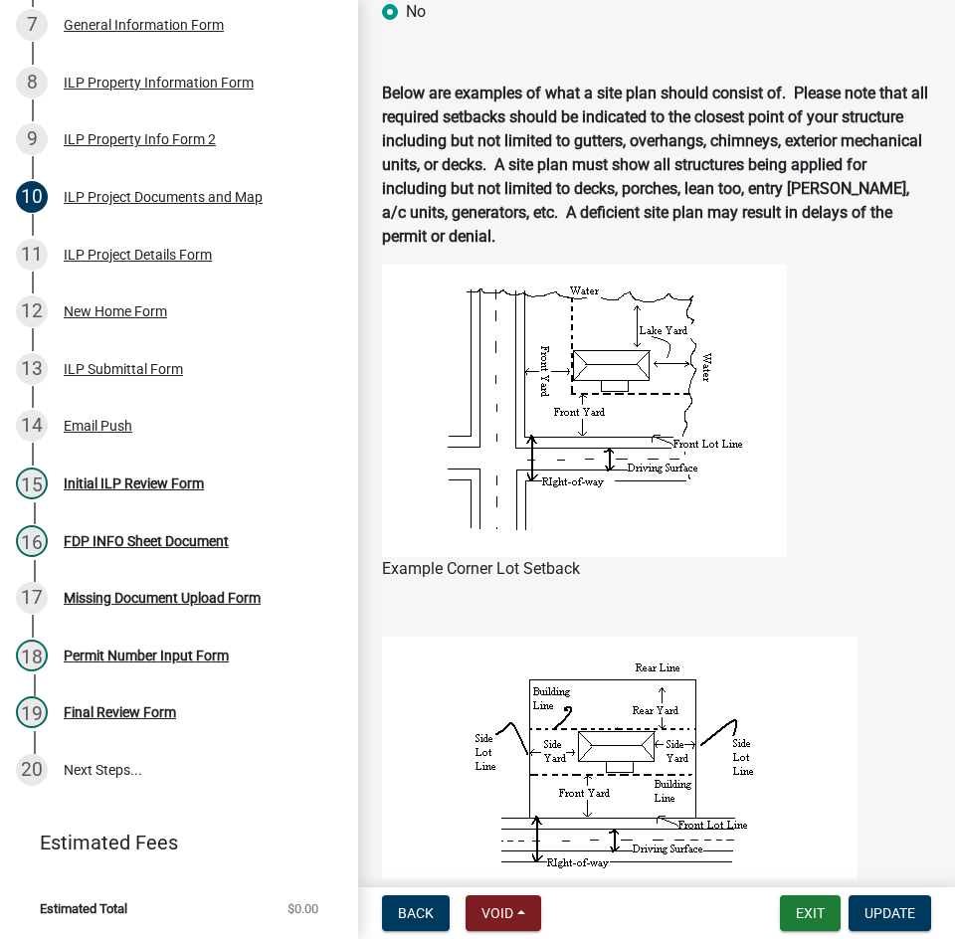
scroll to position [995, 0]
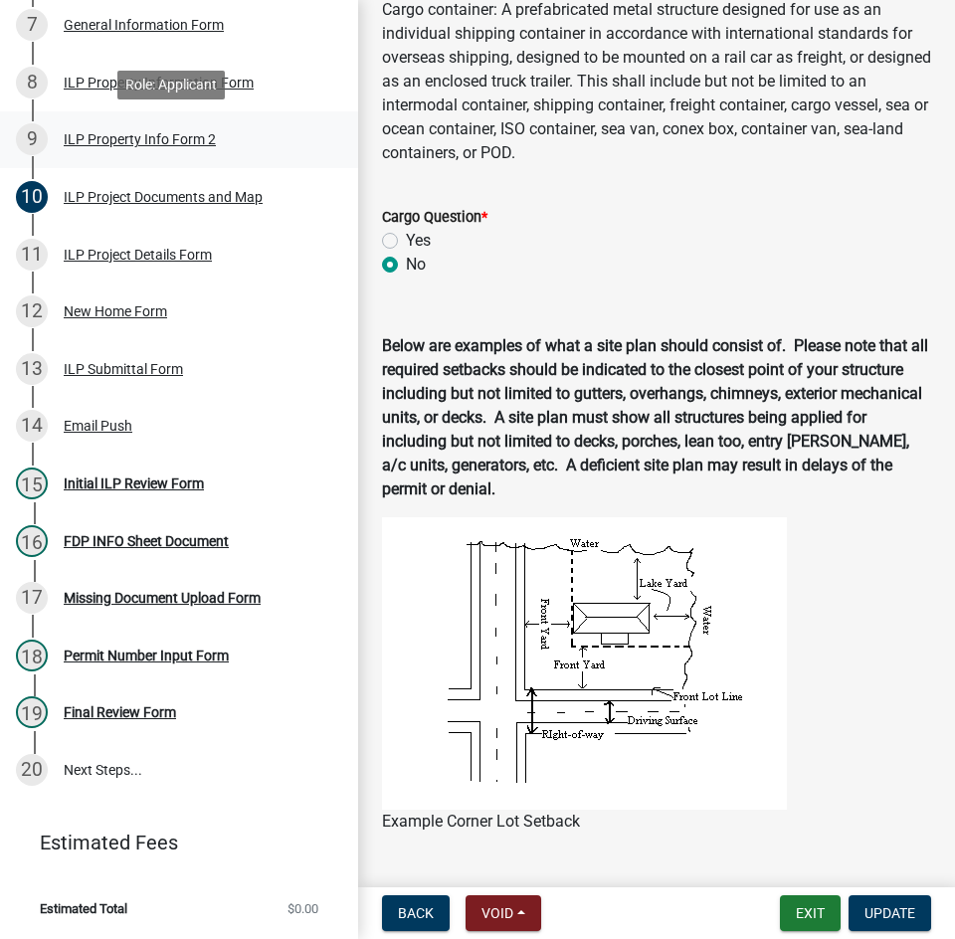
click at [90, 132] on div "ILP Property Info Form 2" at bounding box center [140, 139] width 152 height 14
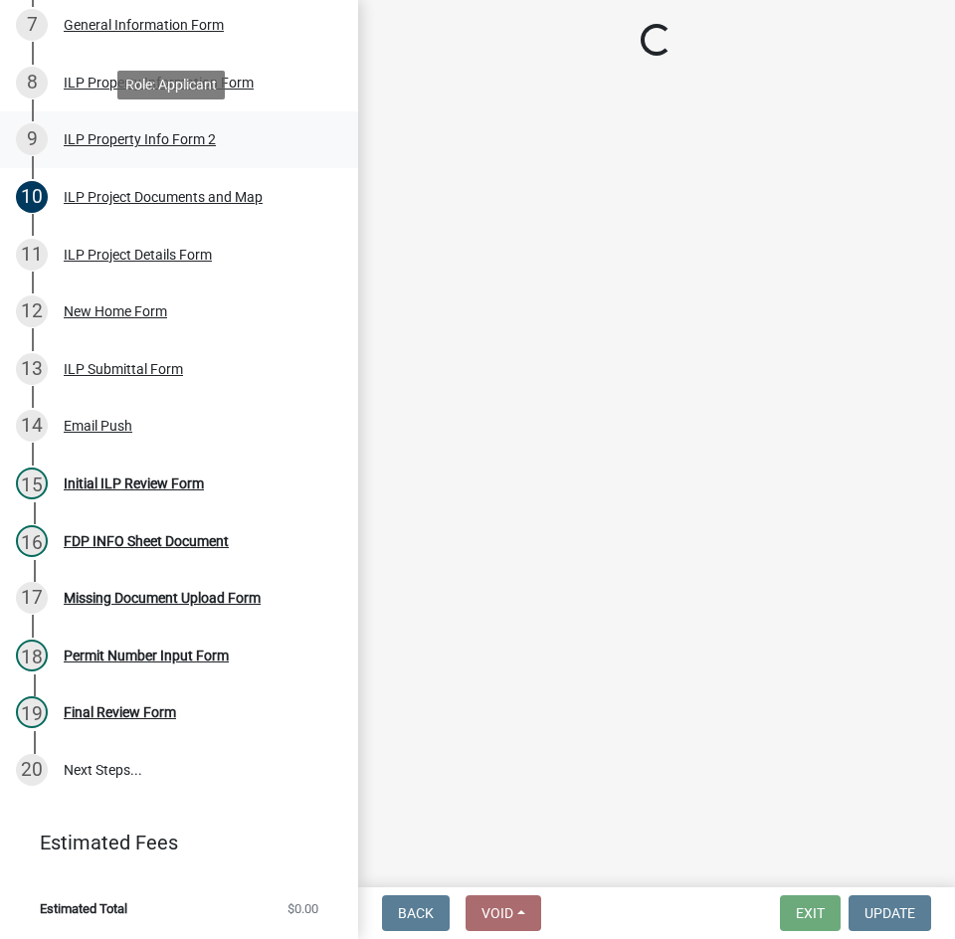
select select "6e91c93c-81b9-4f5f-83ef-fc19143fff9c"
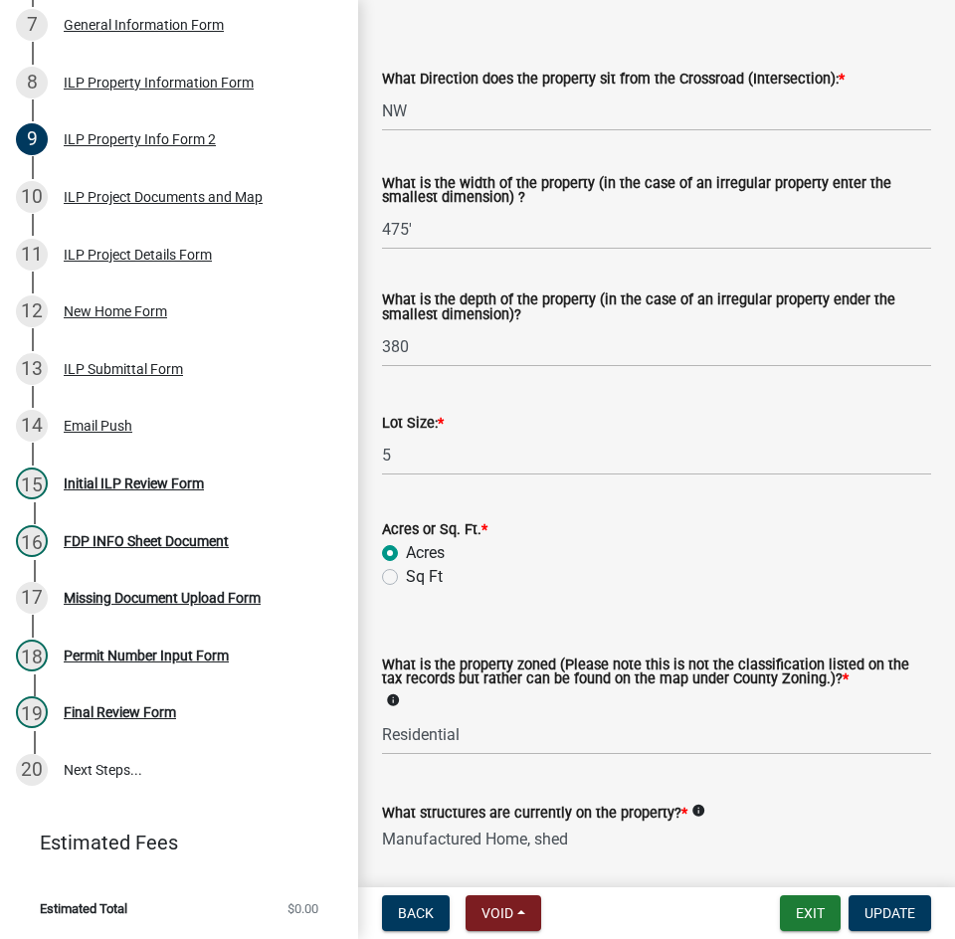
scroll to position [697, 0]
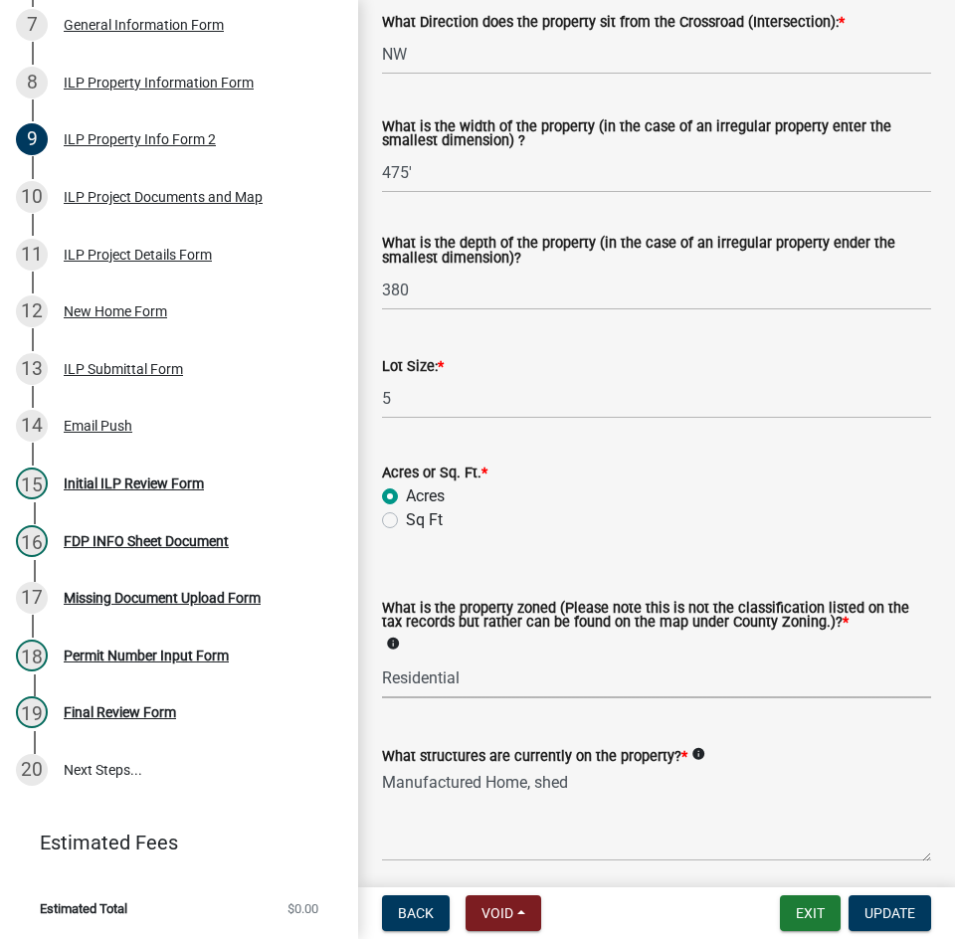
click at [531, 699] on select "Select Item... Agricultural Agricultural 2 Commercial Environmental Industrial …" at bounding box center [656, 678] width 549 height 41
click at [382, 699] on select "Select Item... Agricultural Agricultural 2 Commercial Environmental Industrial …" at bounding box center [656, 678] width 549 height 41
select select "ea119d11-e52e-4559-b746-af06211fe819"
click at [886, 918] on span "Update" at bounding box center [890, 914] width 51 height 16
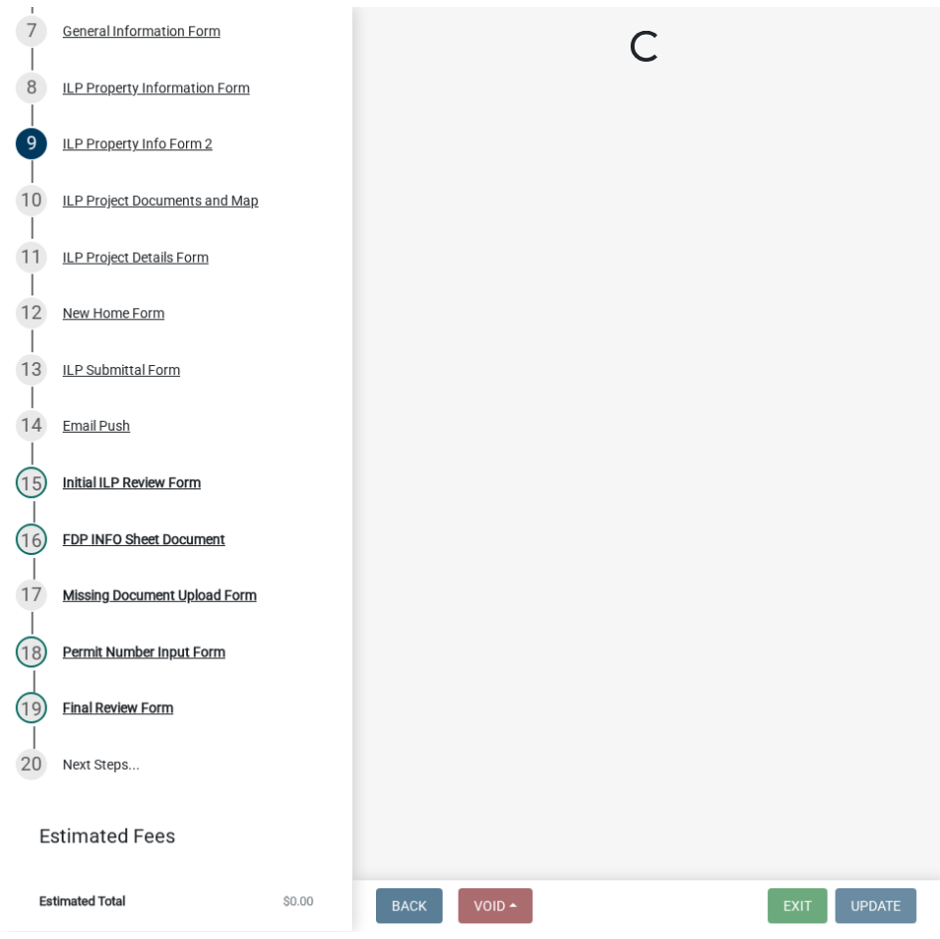
scroll to position [0, 0]
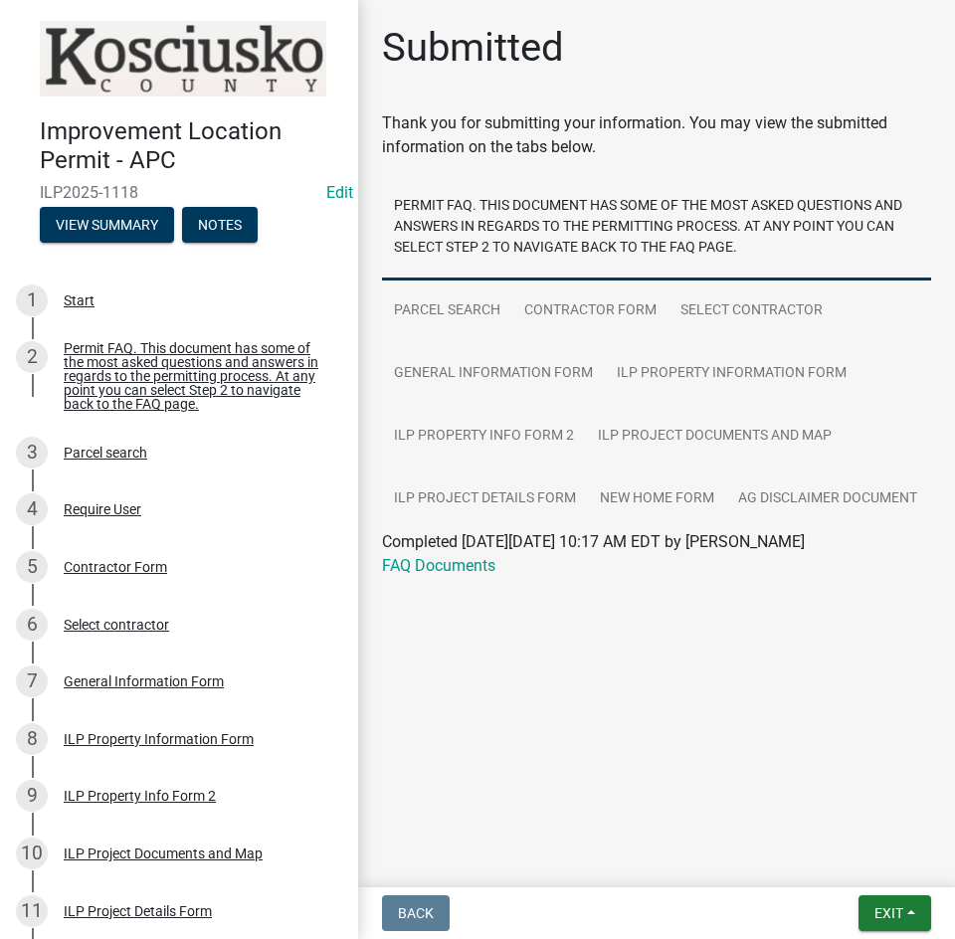
scroll to position [724, 0]
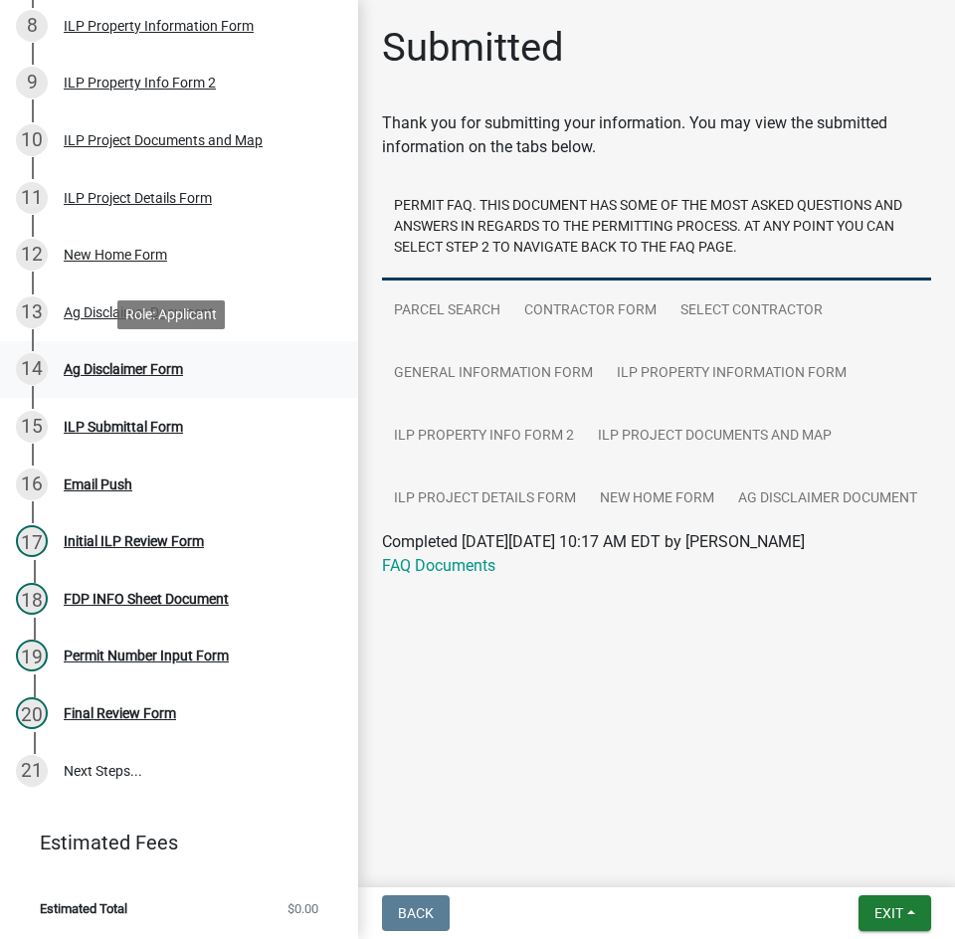
click at [128, 365] on div "Ag Disclaimer Form" at bounding box center [123, 369] width 119 height 14
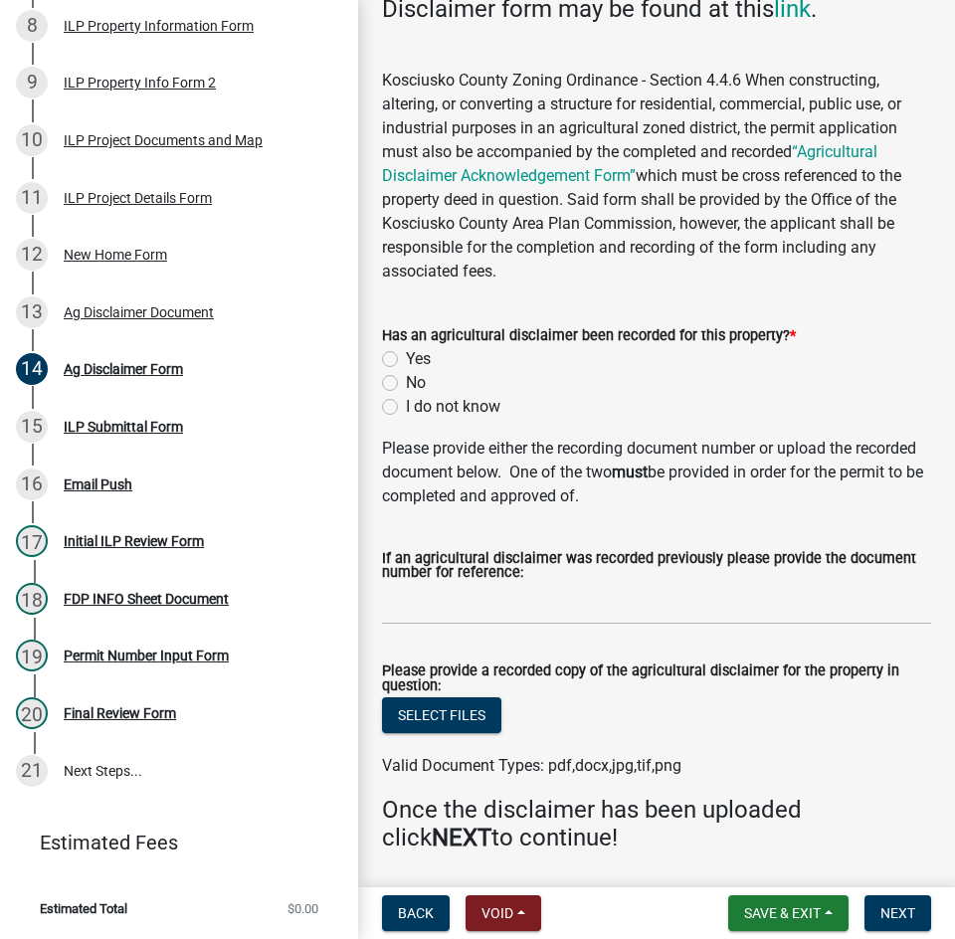
scroll to position [472, 0]
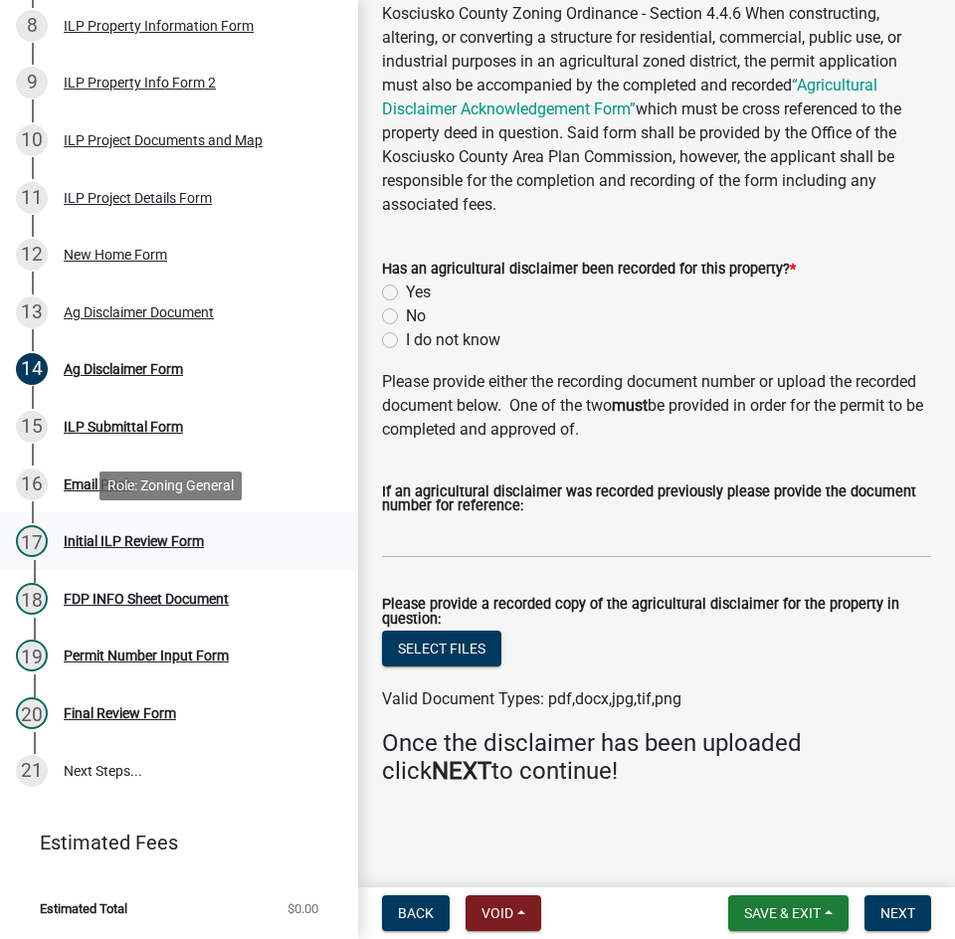
click at [166, 545] on div "Initial ILP Review Form" at bounding box center [134, 541] width 140 height 14
click at [406, 314] on label "No" at bounding box center [416, 317] width 20 height 24
click at [406, 314] on input "No" at bounding box center [412, 311] width 13 height 13
radio input "true"
click at [891, 919] on span "Next" at bounding box center [898, 914] width 35 height 16
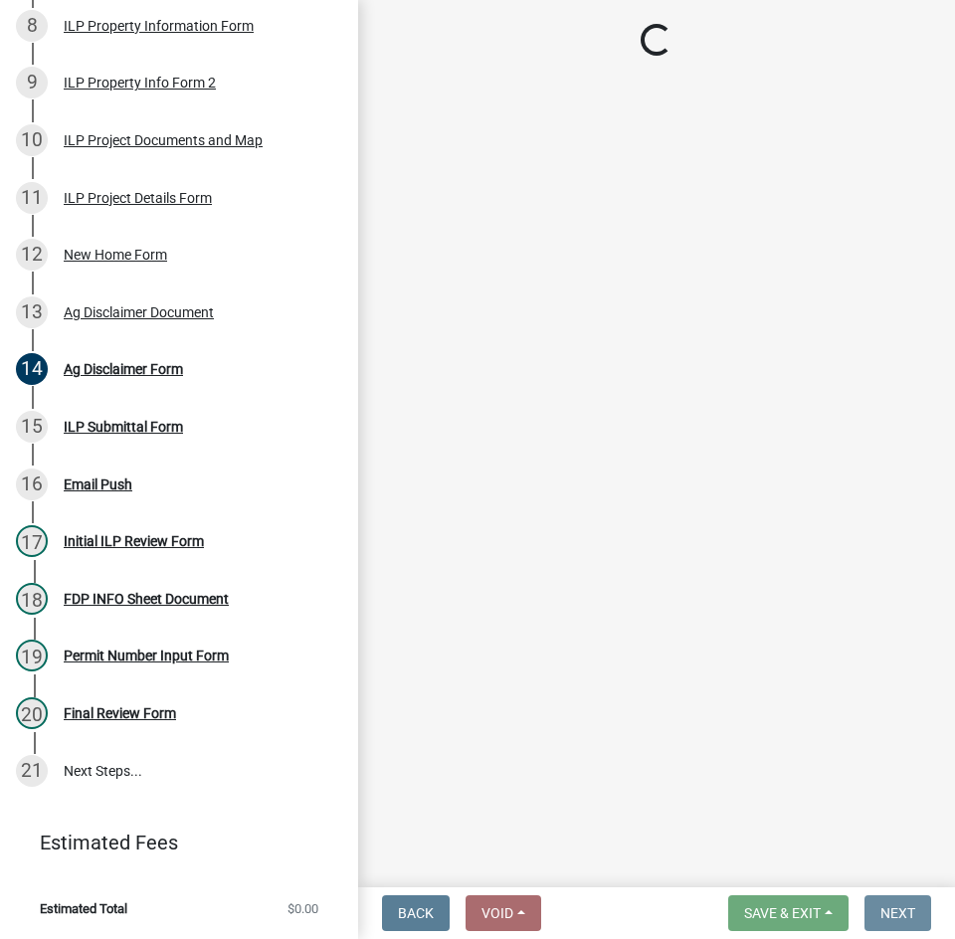
scroll to position [0, 0]
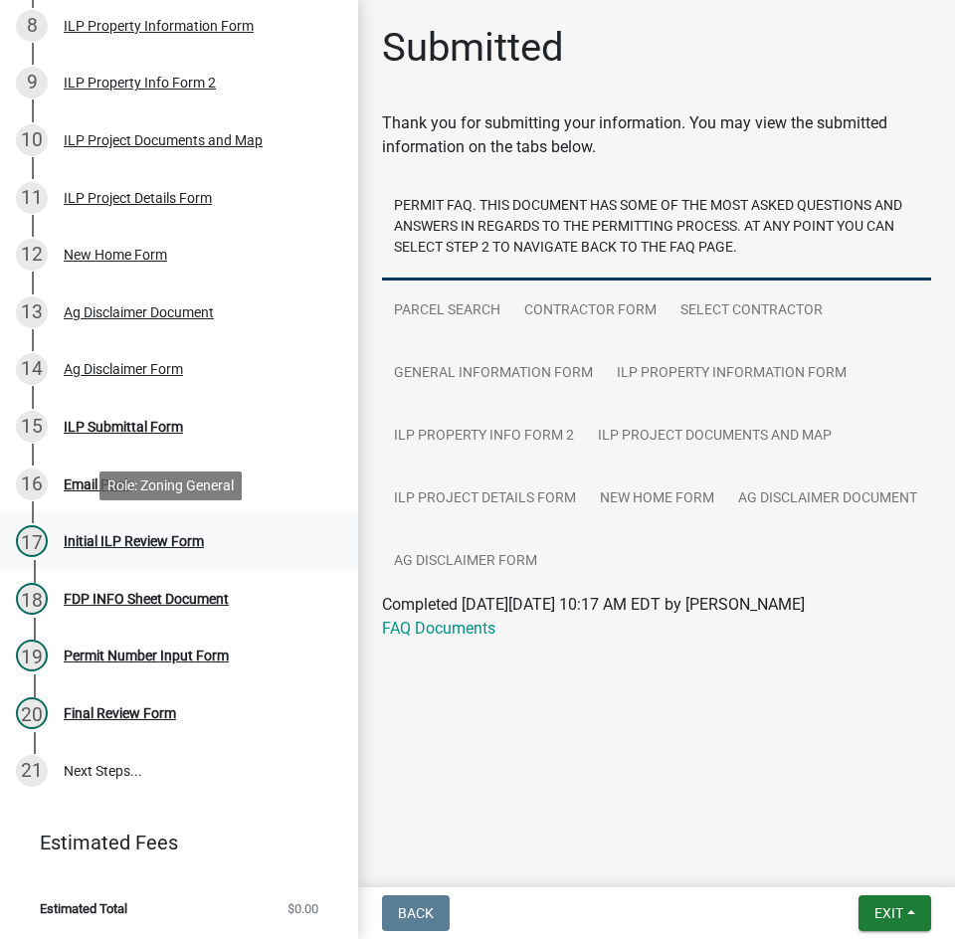
click at [110, 535] on div "Initial ILP Review Form" at bounding box center [134, 541] width 140 height 14
click at [143, 421] on div "ILP Submittal Form" at bounding box center [123, 427] width 119 height 14
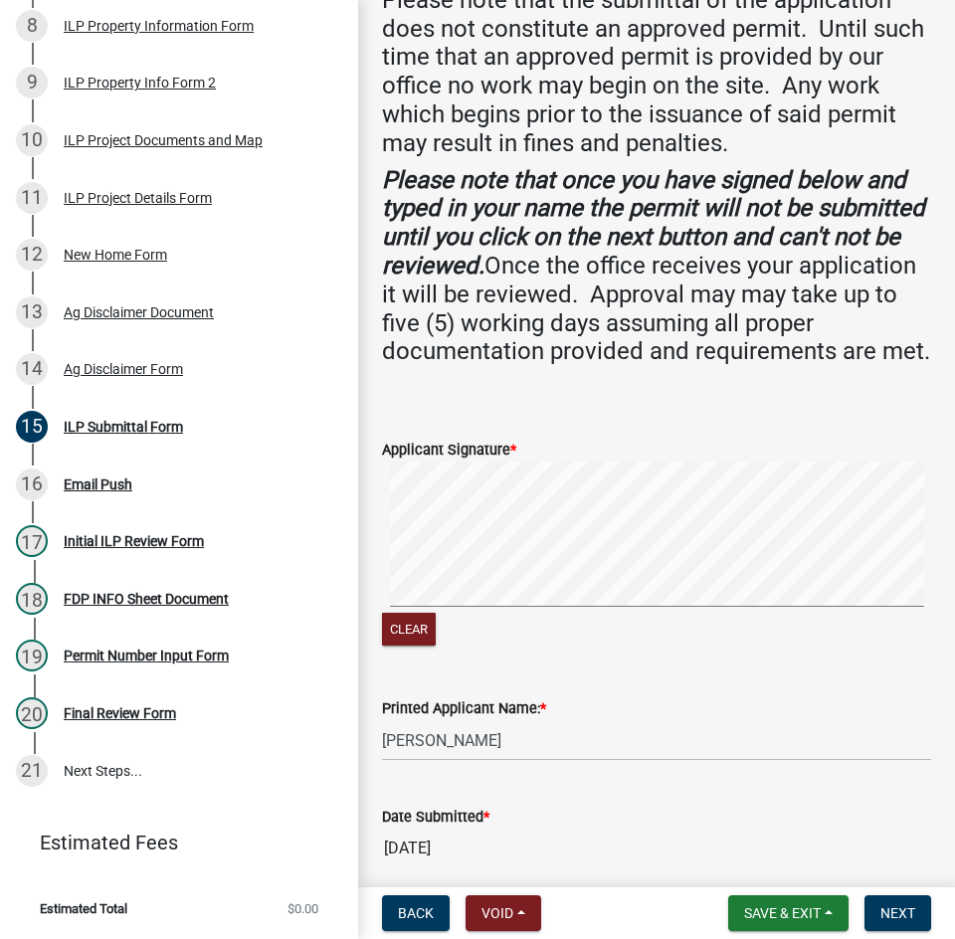
scroll to position [700, 0]
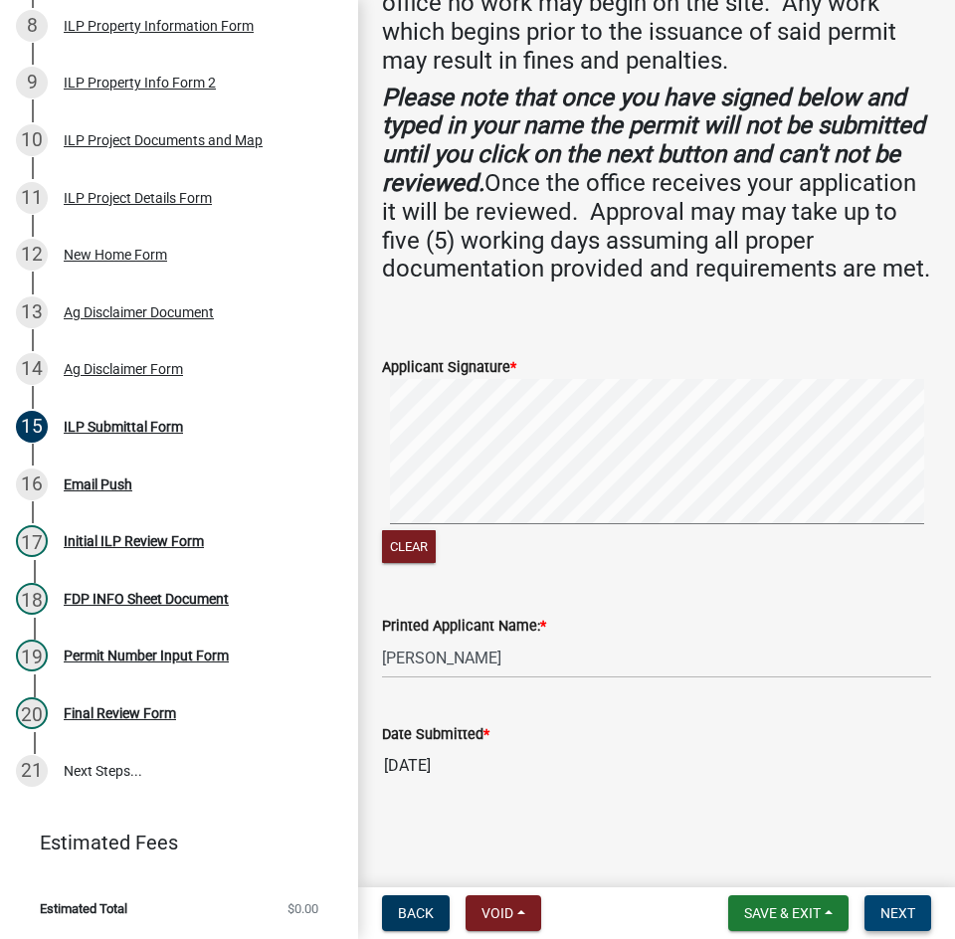
click at [900, 918] on span "Next" at bounding box center [898, 914] width 35 height 16
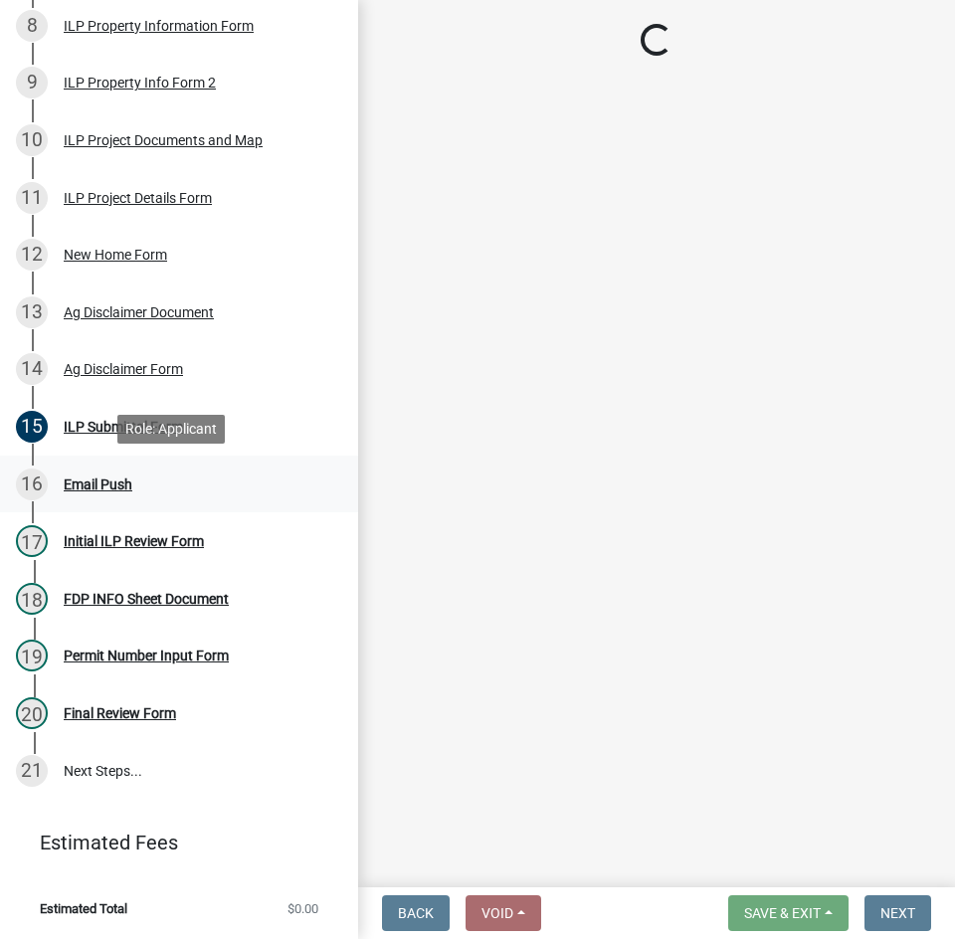
scroll to position [780, 0]
select select "d95389f4-ab5a-4603-9826-29cf73316391"
select select "848ca50e-fe36-4303-a6f7-2f0fd11b41b3"
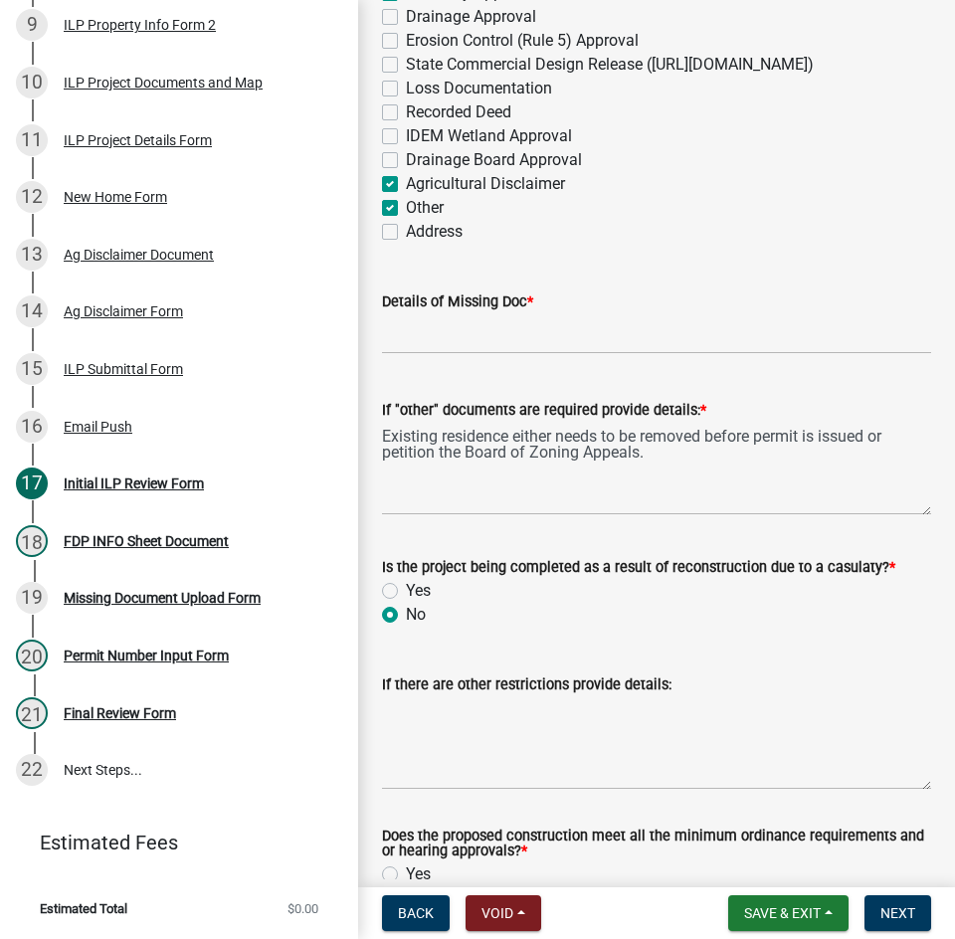
scroll to position [2866, 0]
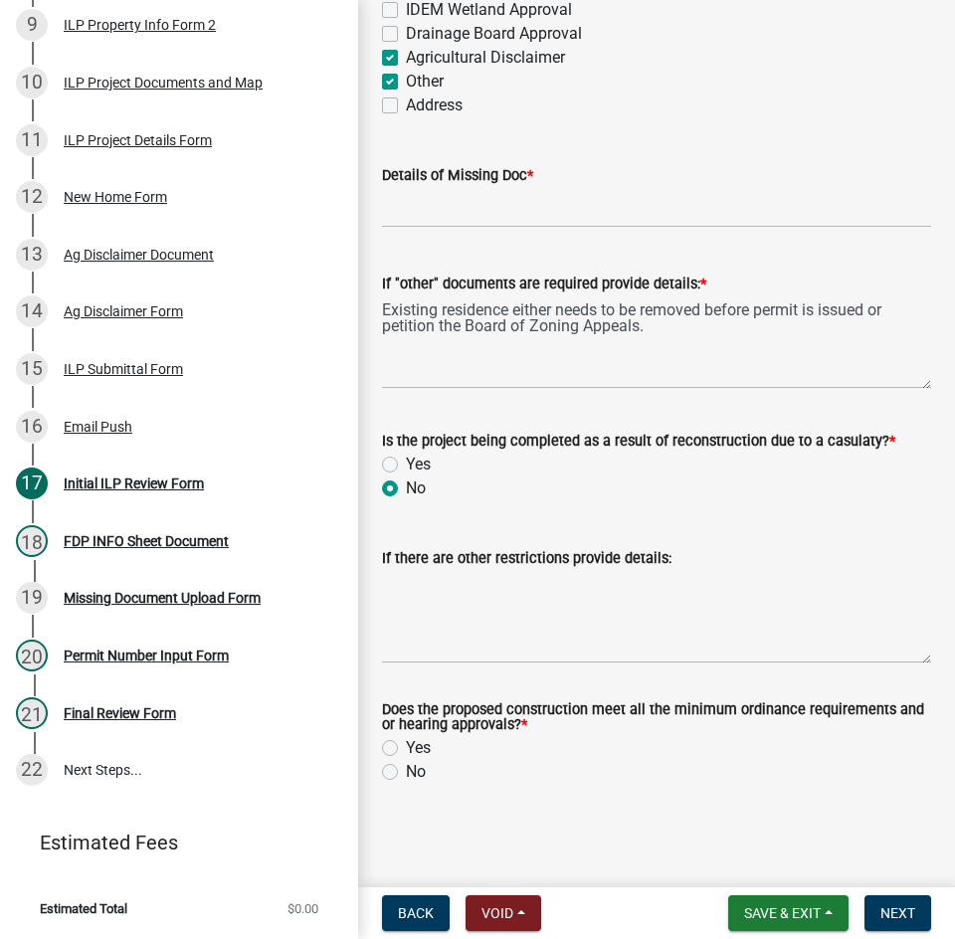
click at [406, 750] on label "Yes" at bounding box center [418, 748] width 25 height 24
click at [406, 749] on input "Yes" at bounding box center [412, 742] width 13 height 13
radio input "true"
click at [900, 914] on span "Next" at bounding box center [898, 914] width 35 height 16
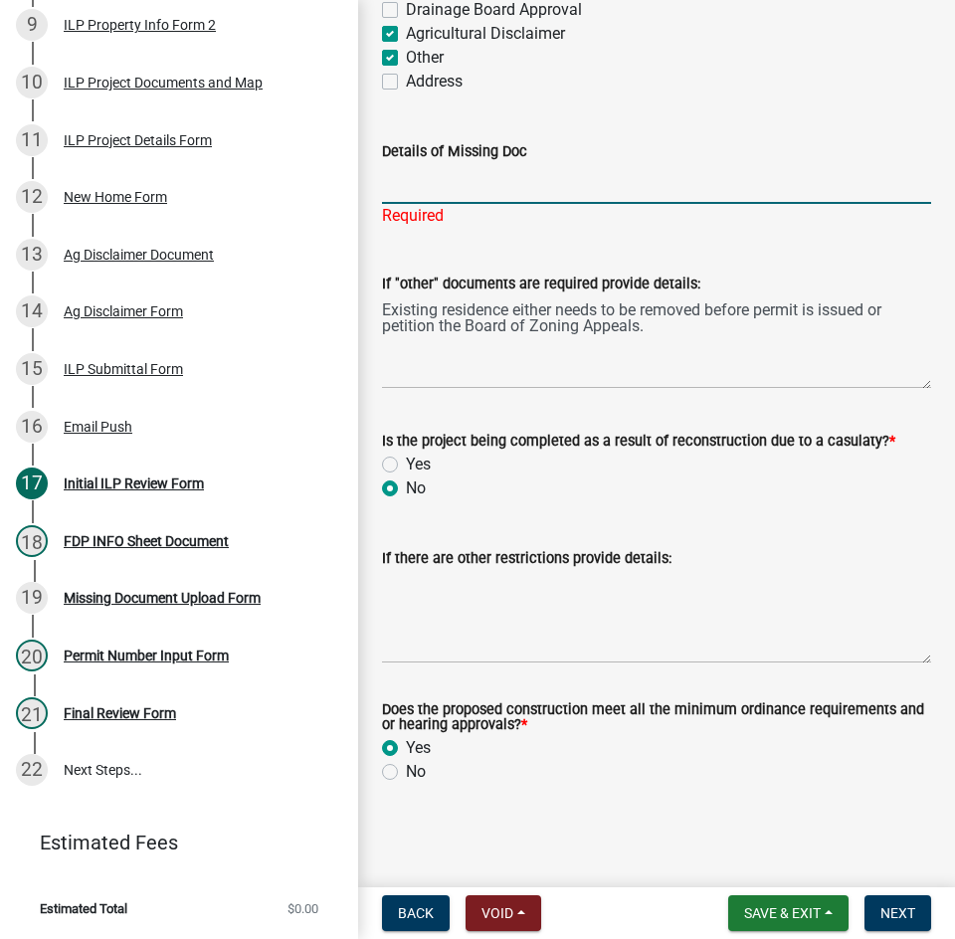
click at [550, 204] on input "Details of Missing Doc" at bounding box center [656, 183] width 549 height 41
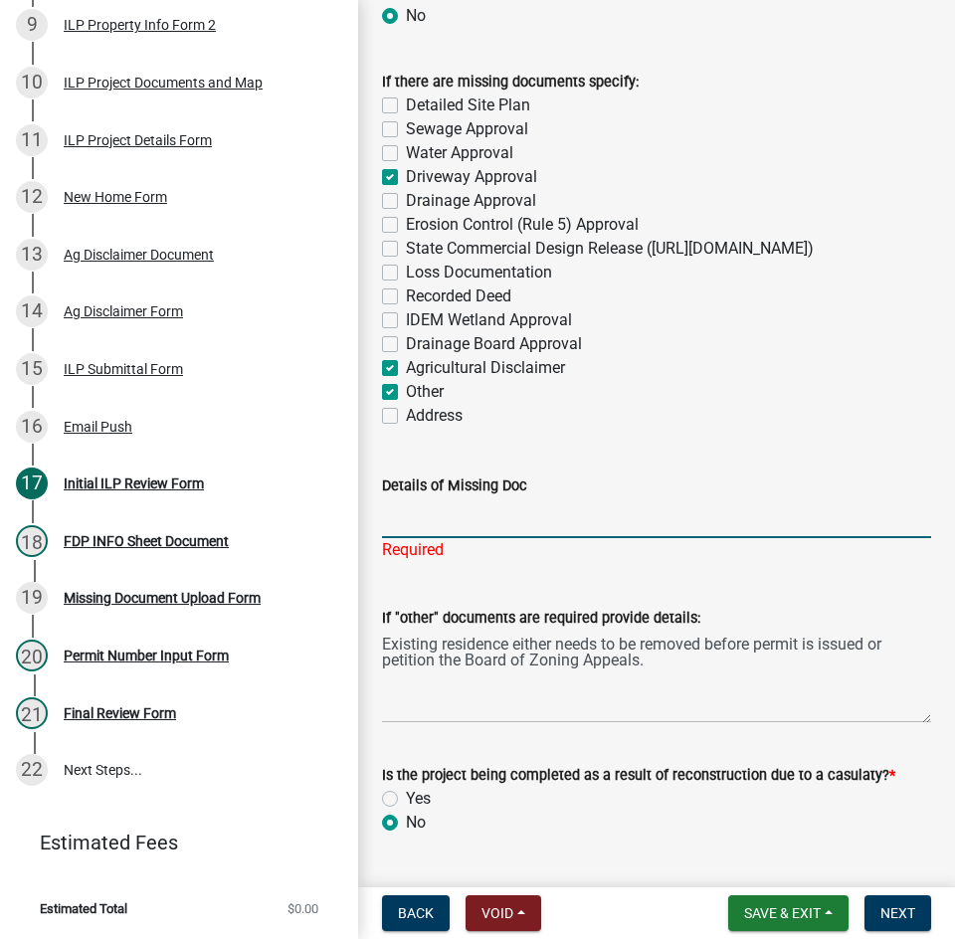
scroll to position [2468, 0]
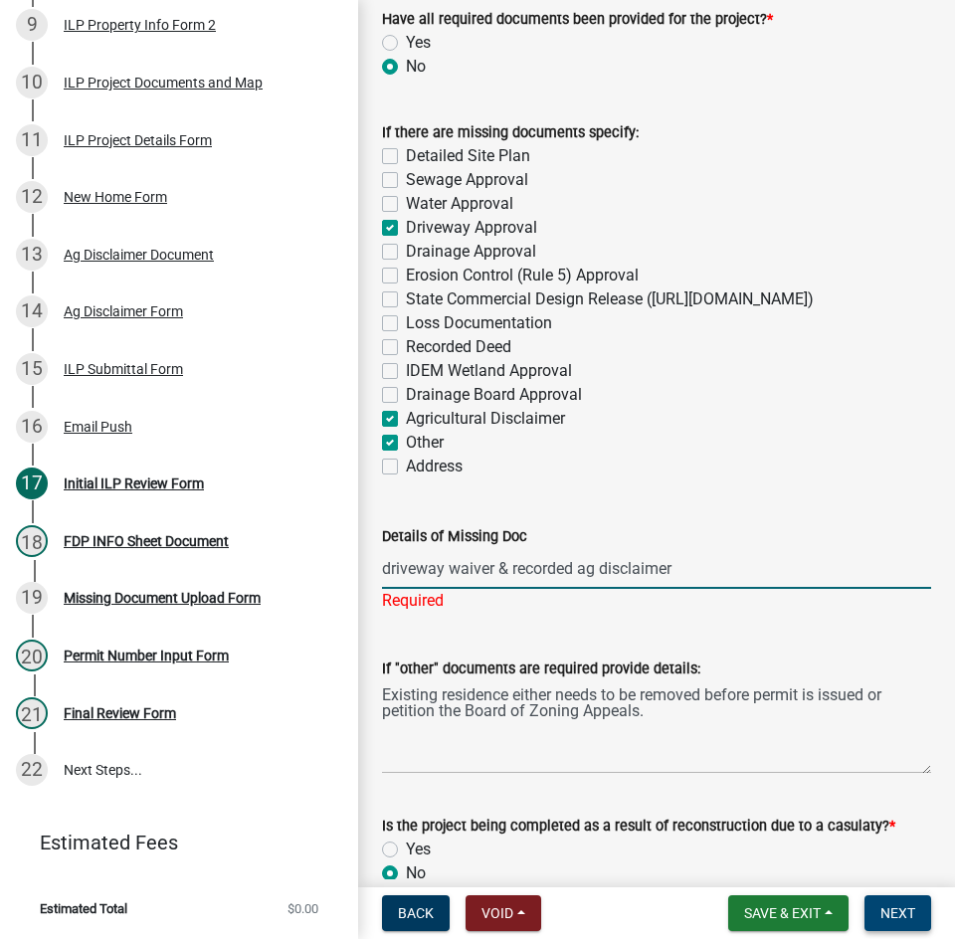
type input "driveway waiver & recorded ag disclaimer"
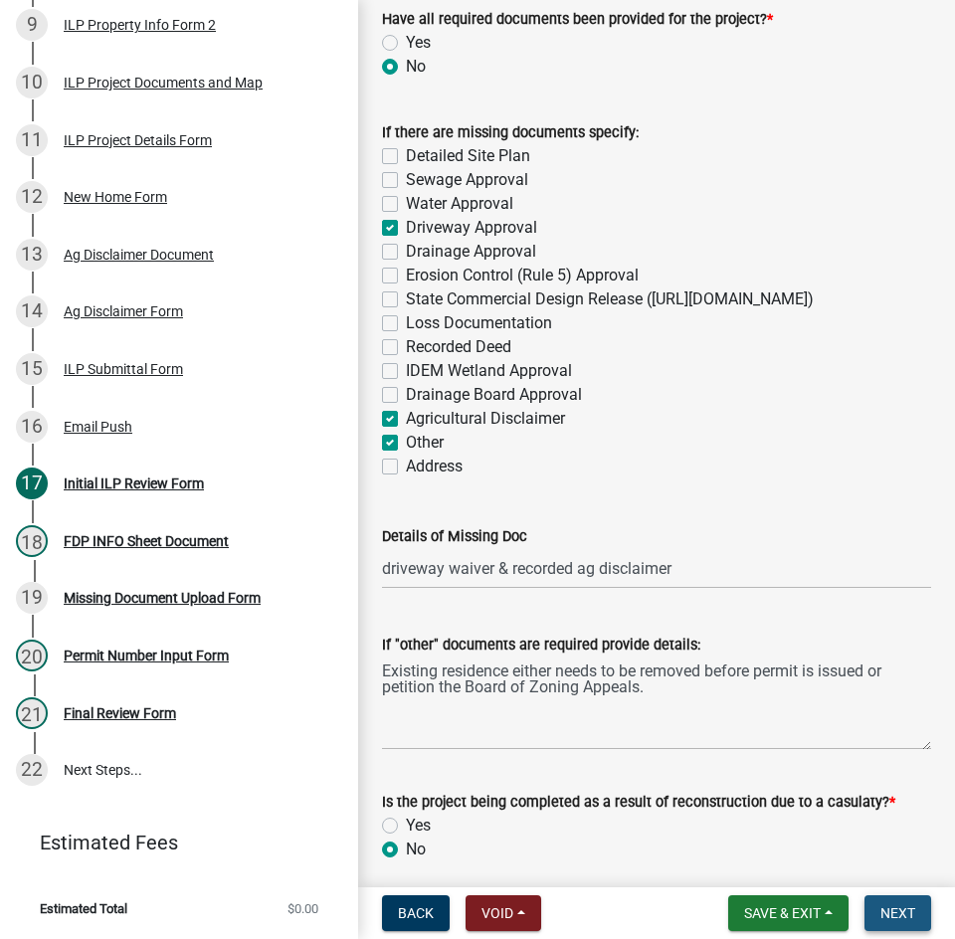
click at [887, 910] on span "Next" at bounding box center [898, 914] width 35 height 16
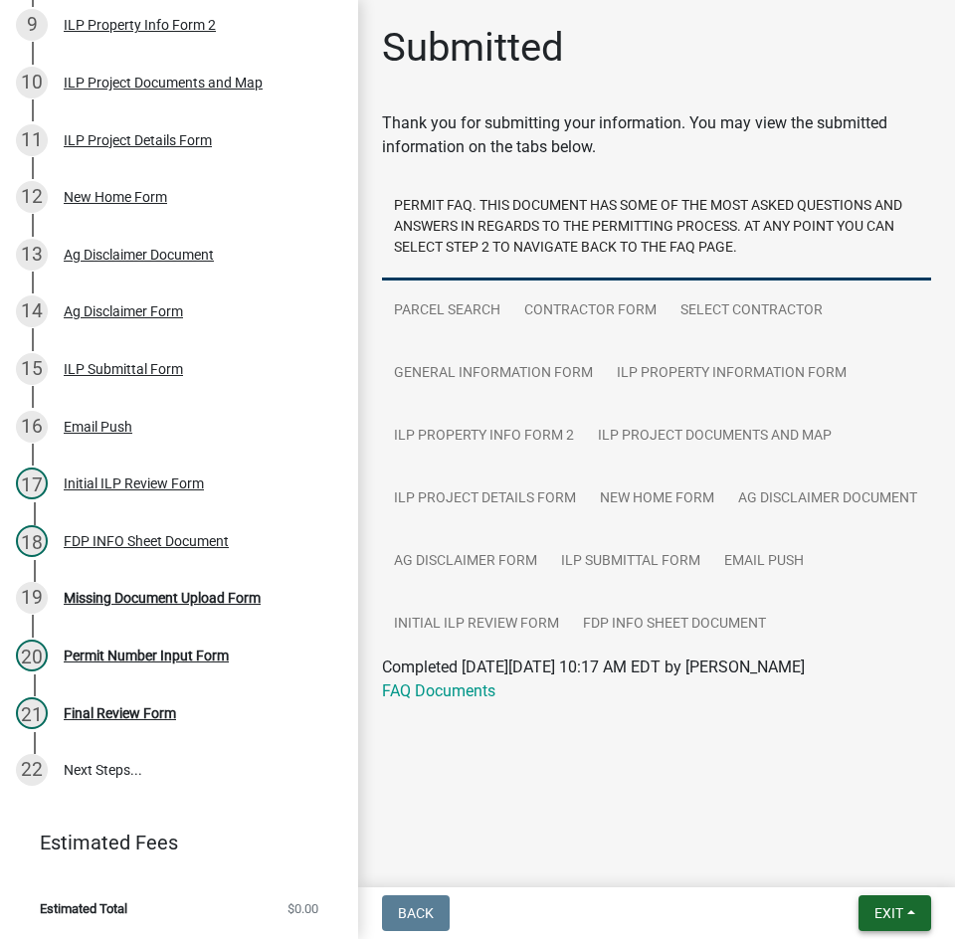
click at [884, 904] on button "Exit" at bounding box center [895, 914] width 73 height 36
click at [857, 865] on button "Save & Exit" at bounding box center [851, 862] width 159 height 48
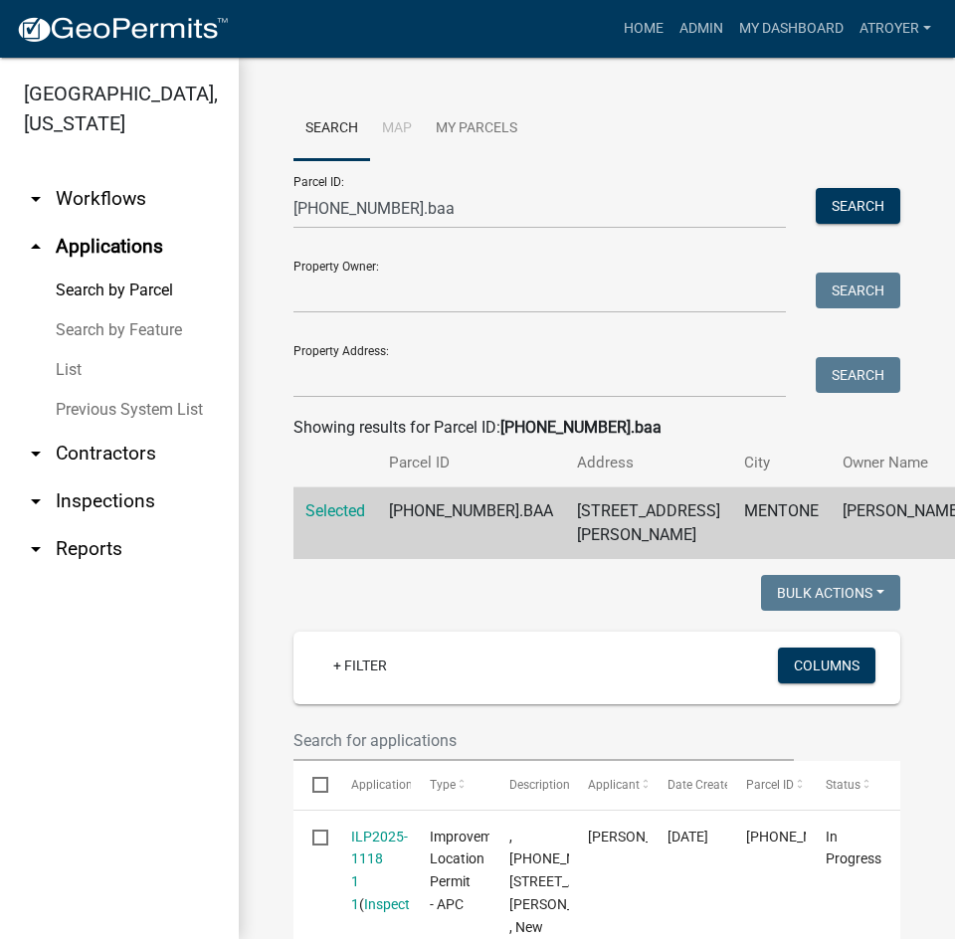
scroll to position [84, 0]
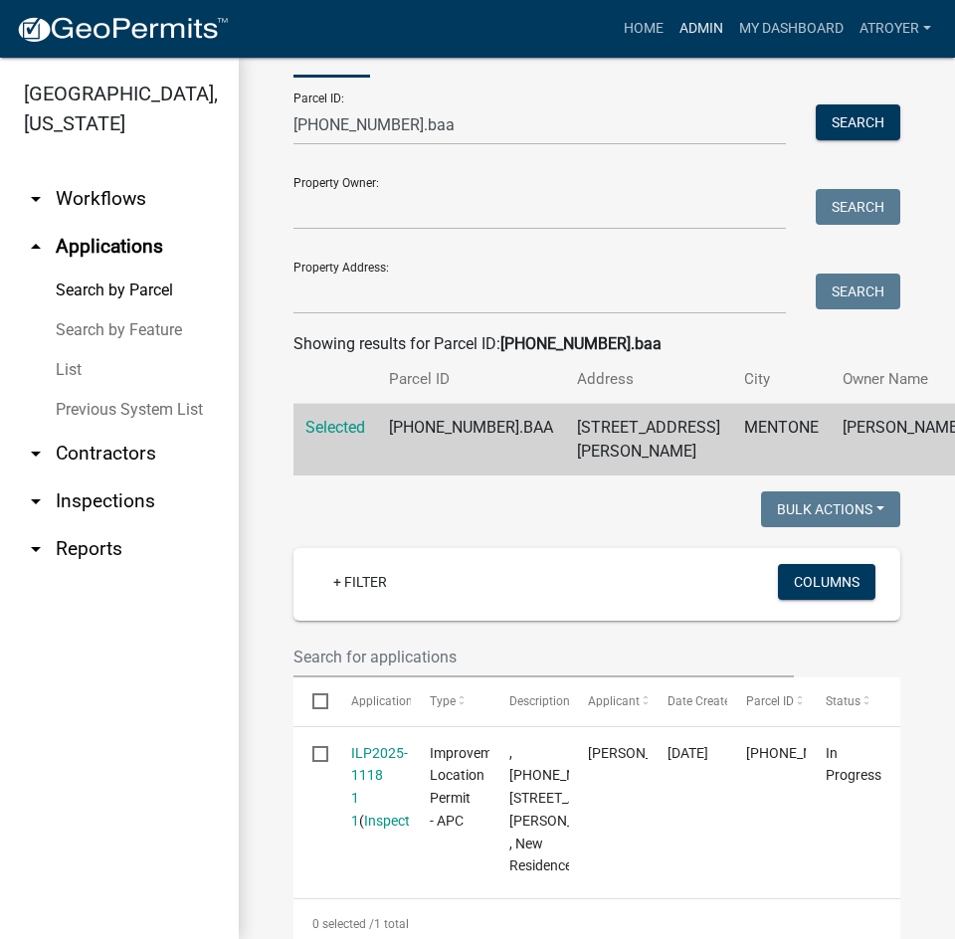
click at [690, 23] on link "Admin" at bounding box center [702, 29] width 60 height 38
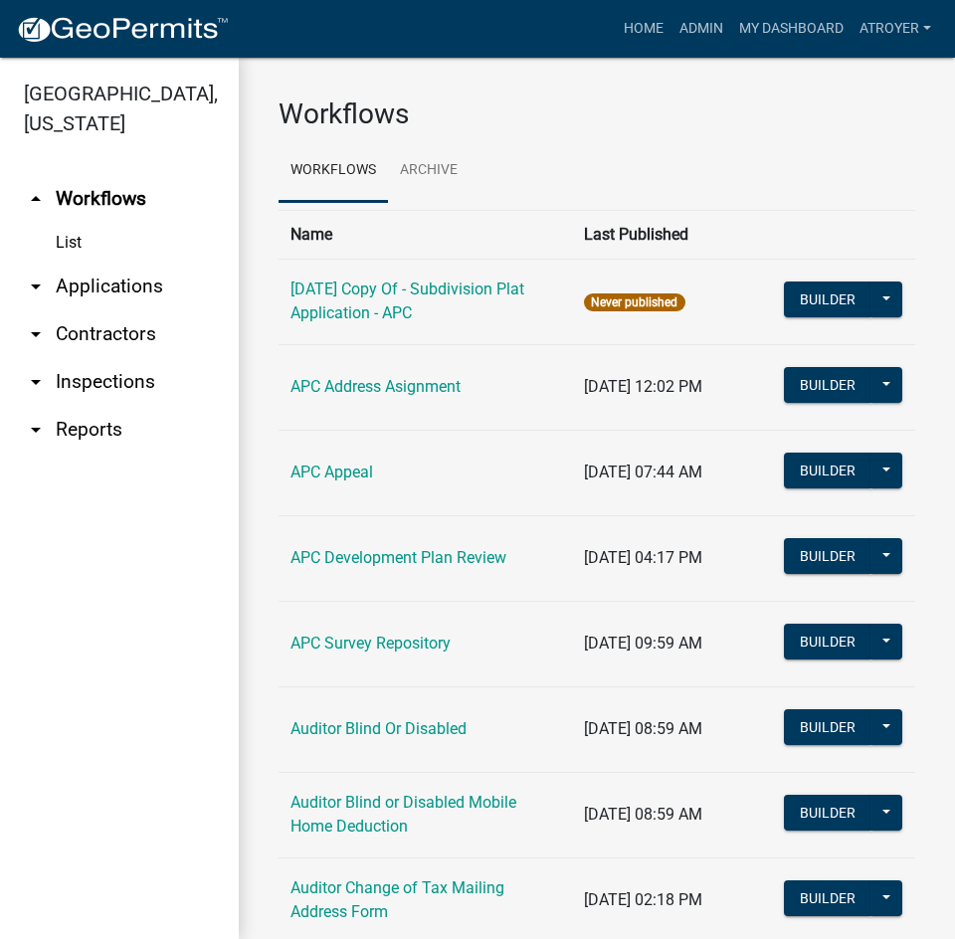
click at [92, 287] on link "arrow_drop_down Applications" at bounding box center [119, 287] width 239 height 48
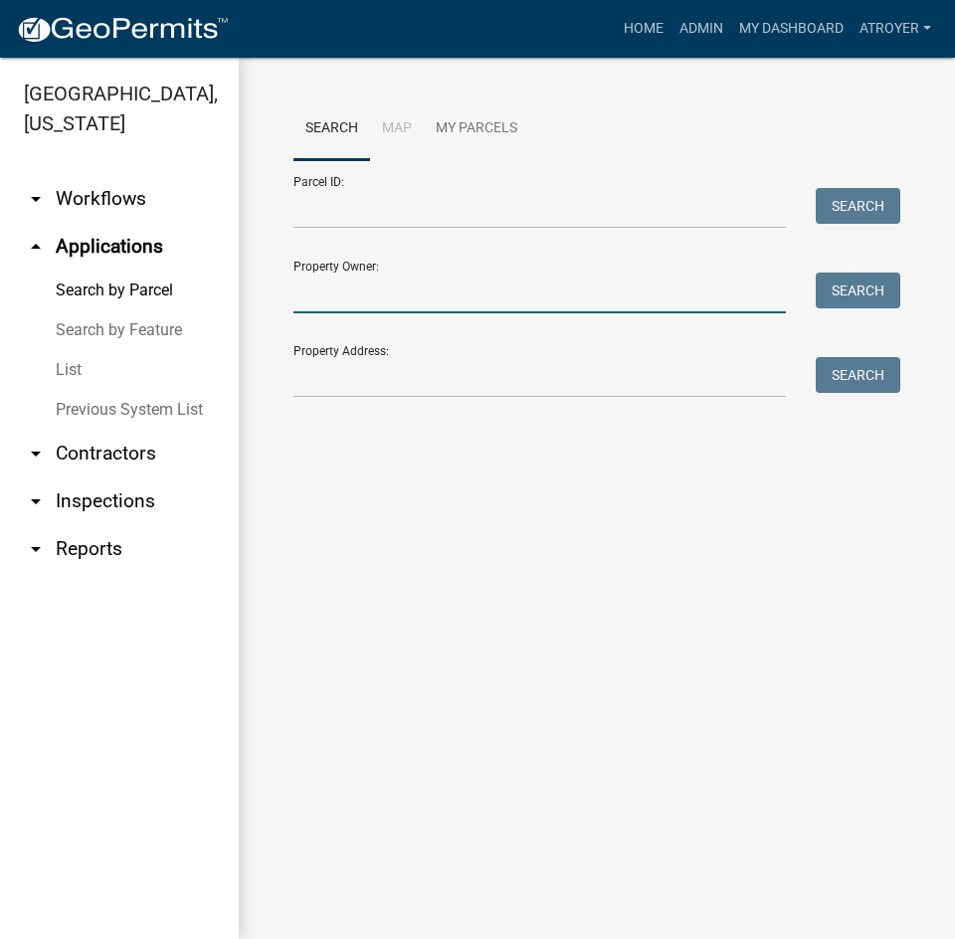
click at [446, 295] on input "Property Owner:" at bounding box center [540, 293] width 493 height 41
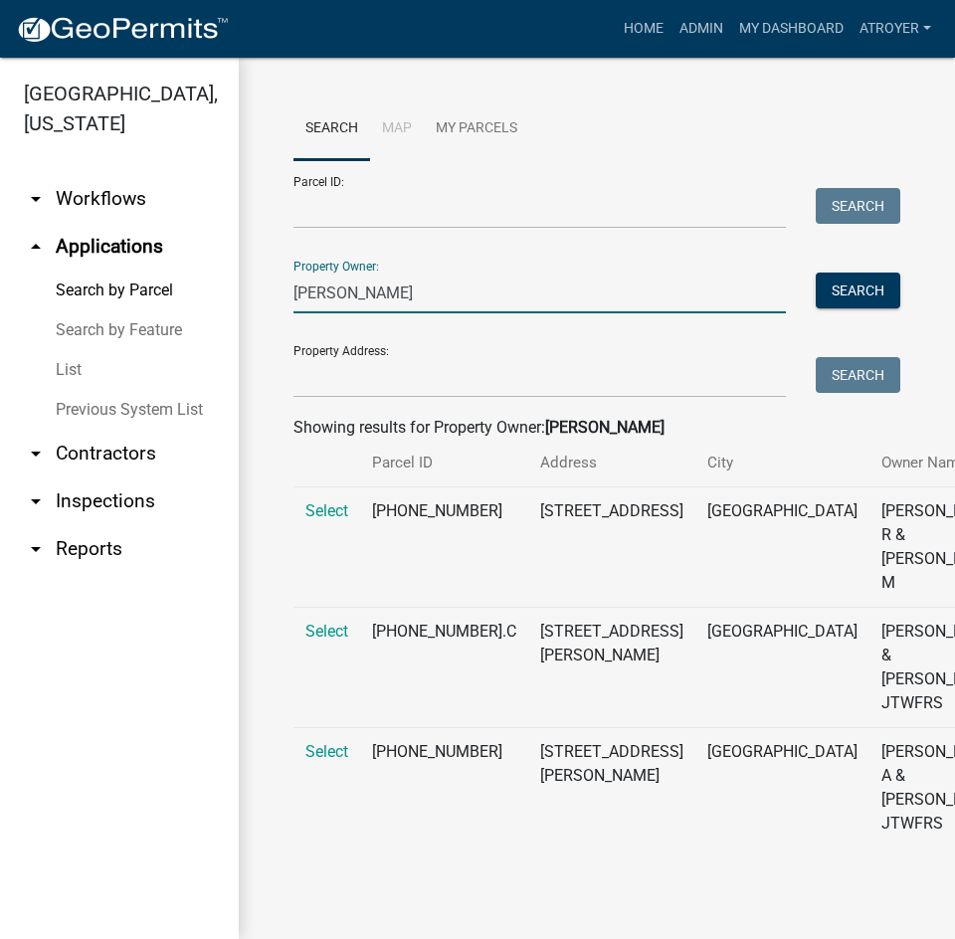
scroll to position [83, 0]
type input "richard lane"
click at [326, 742] on span "Select" at bounding box center [327, 751] width 43 height 19
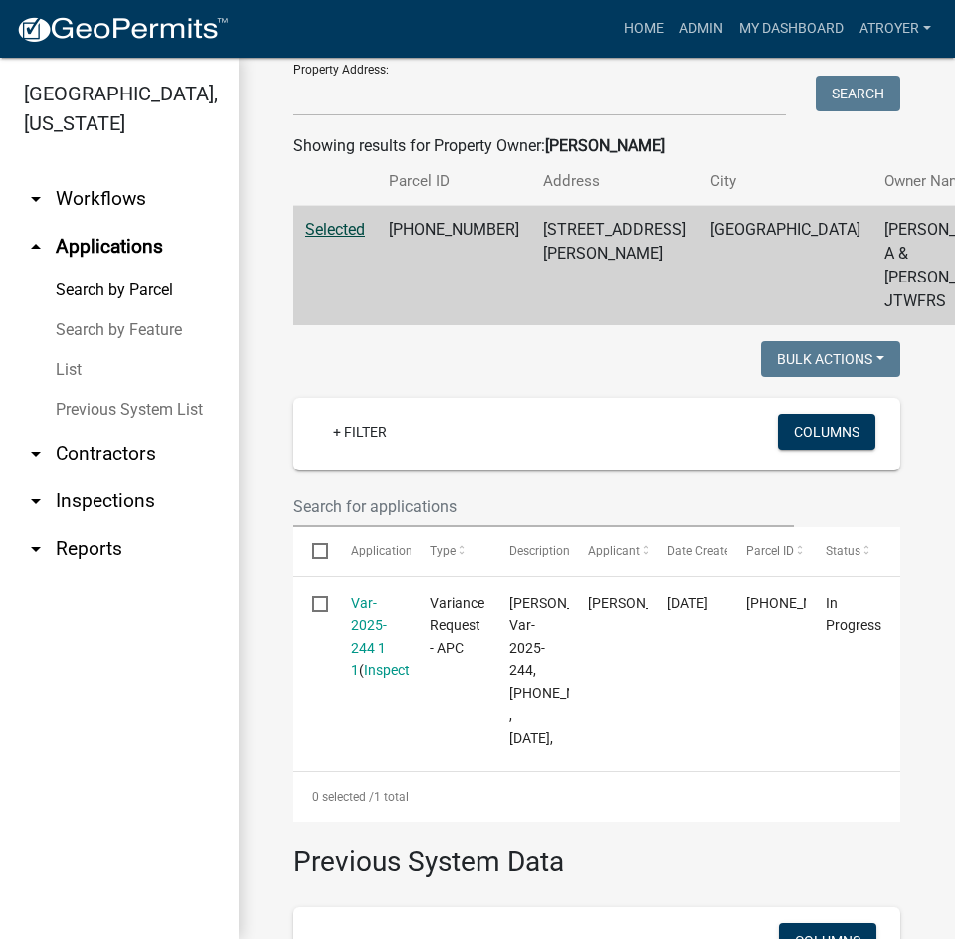
scroll to position [381, 0]
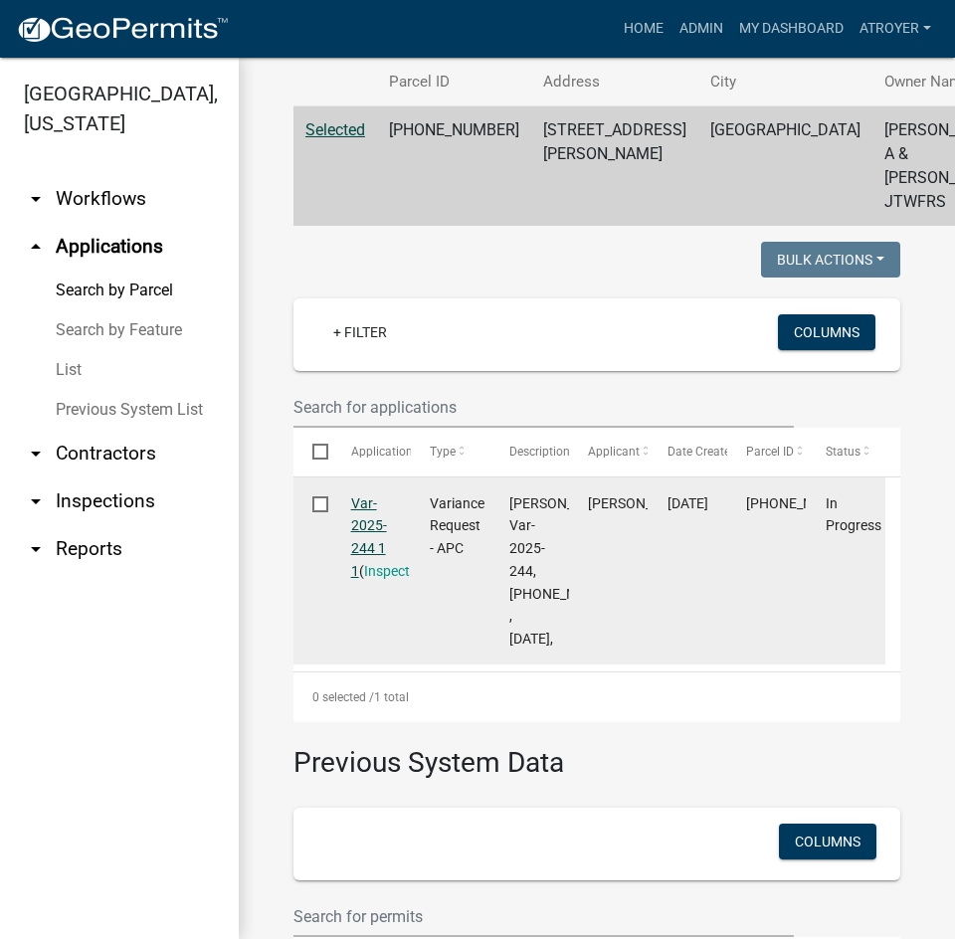
click at [364, 575] on link "Var-2025-244 1 1" at bounding box center [369, 538] width 36 height 84
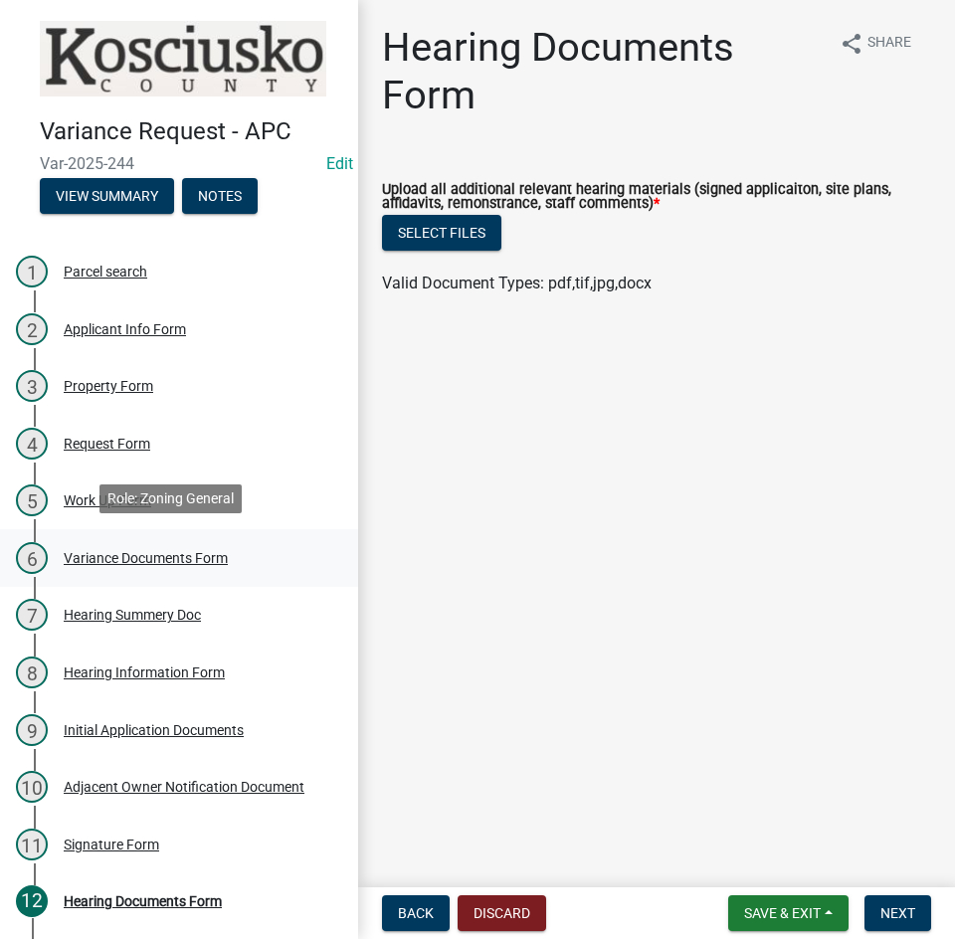
click at [128, 553] on div "Variance Documents Form" at bounding box center [146, 558] width 164 height 14
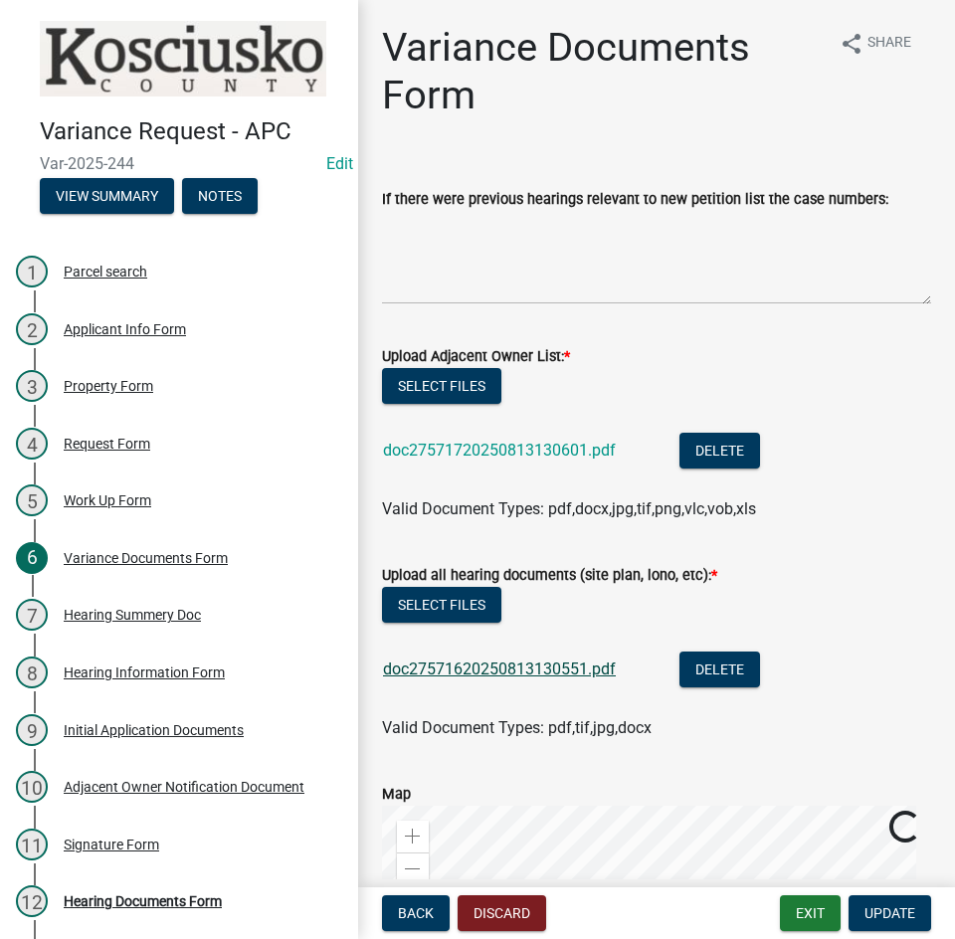
click at [456, 665] on link "doc27571620250813130551.pdf" at bounding box center [499, 669] width 233 height 19
click at [125, 614] on div "Hearing Summery Doc" at bounding box center [132, 615] width 137 height 14
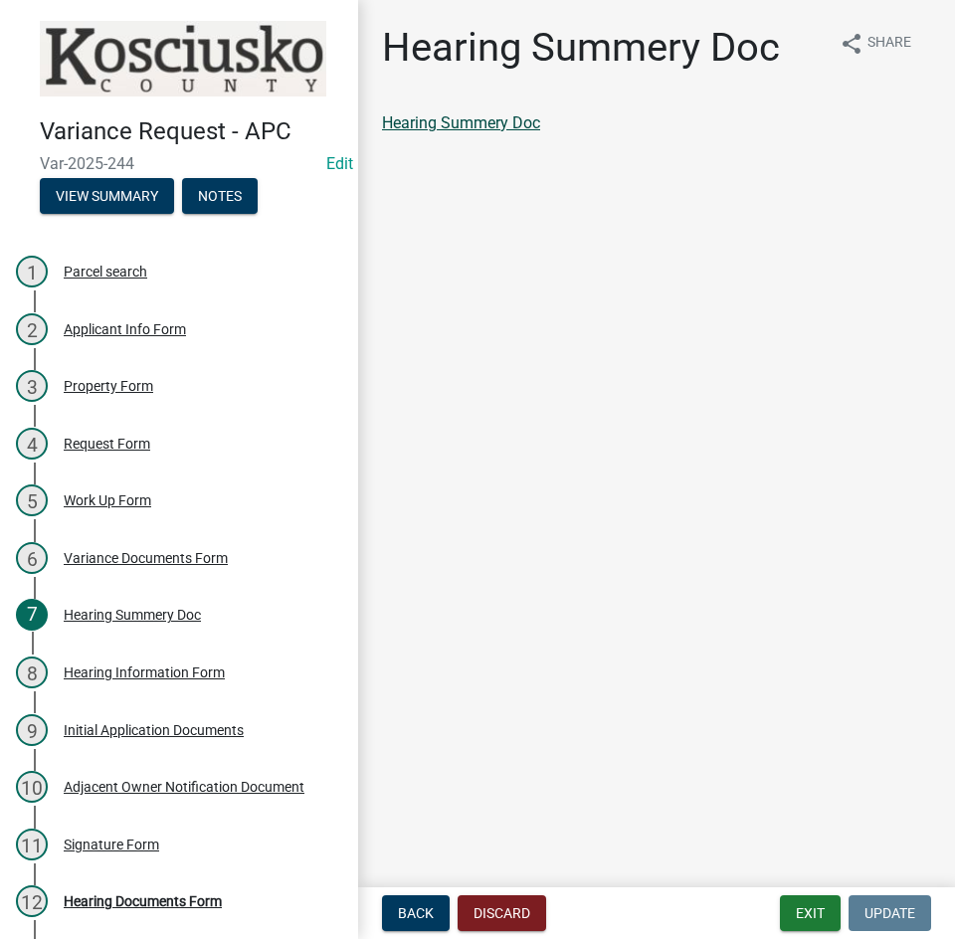
click at [480, 115] on link "Hearing Summery Doc" at bounding box center [461, 122] width 158 height 19
click at [171, 895] on div "Hearing Documents Form" at bounding box center [143, 902] width 158 height 14
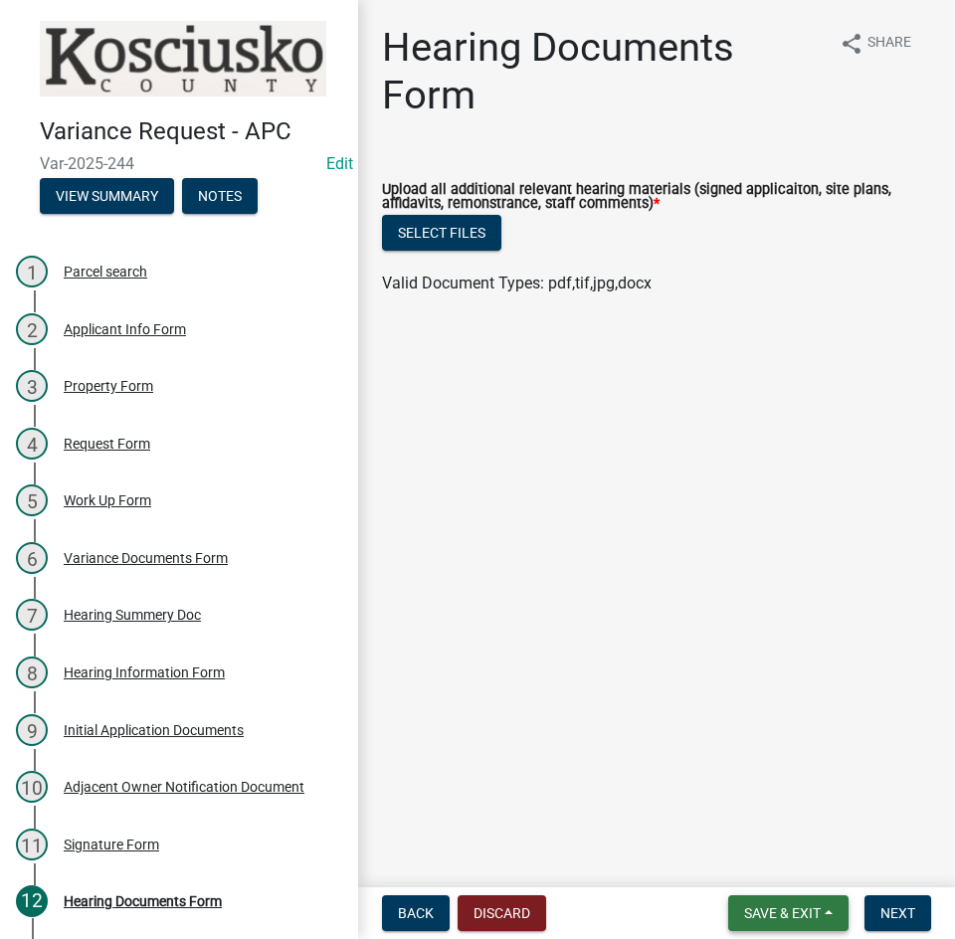
click at [774, 908] on span "Save & Exit" at bounding box center [782, 914] width 77 height 16
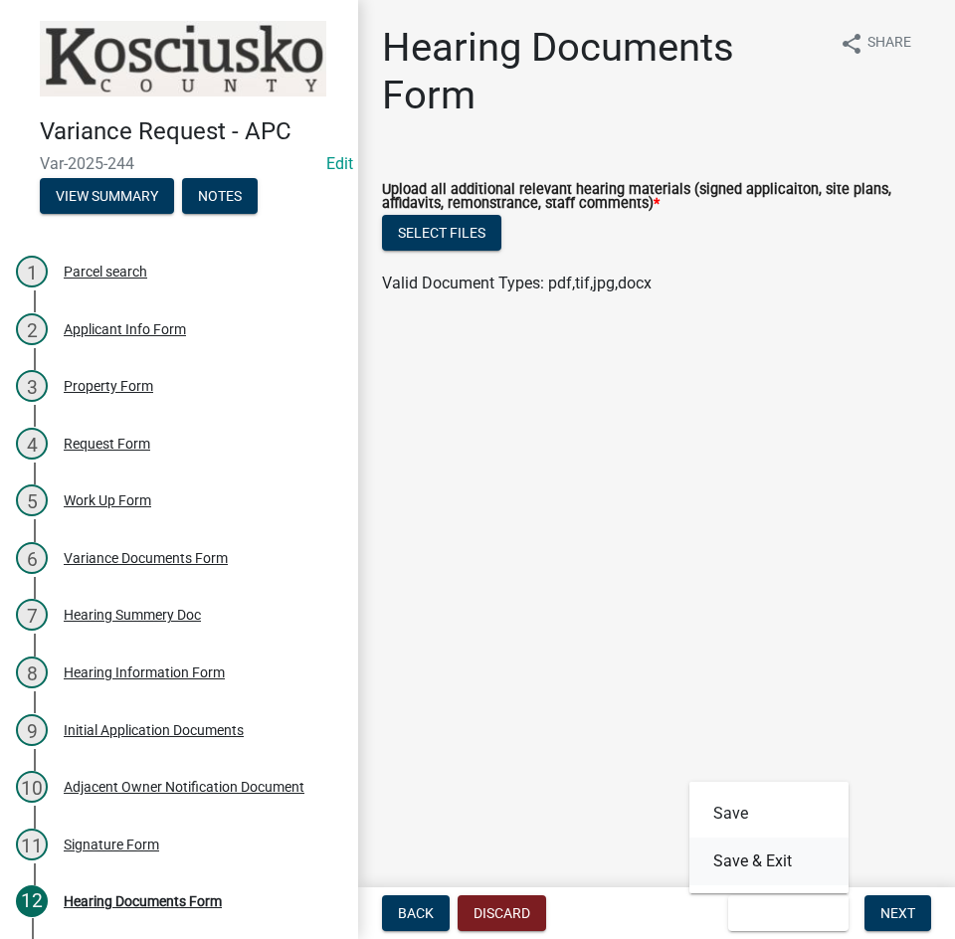
click at [769, 861] on button "Save & Exit" at bounding box center [769, 862] width 159 height 48
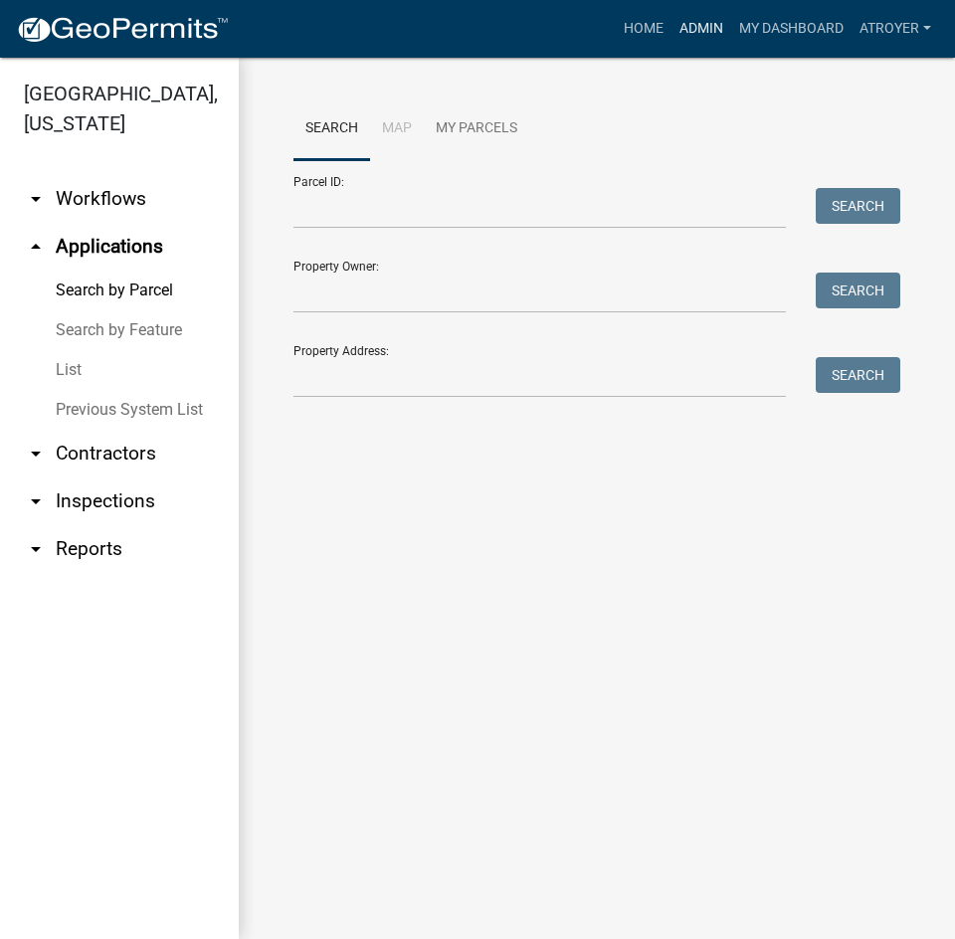
click at [697, 25] on link "Admin" at bounding box center [702, 29] width 60 height 38
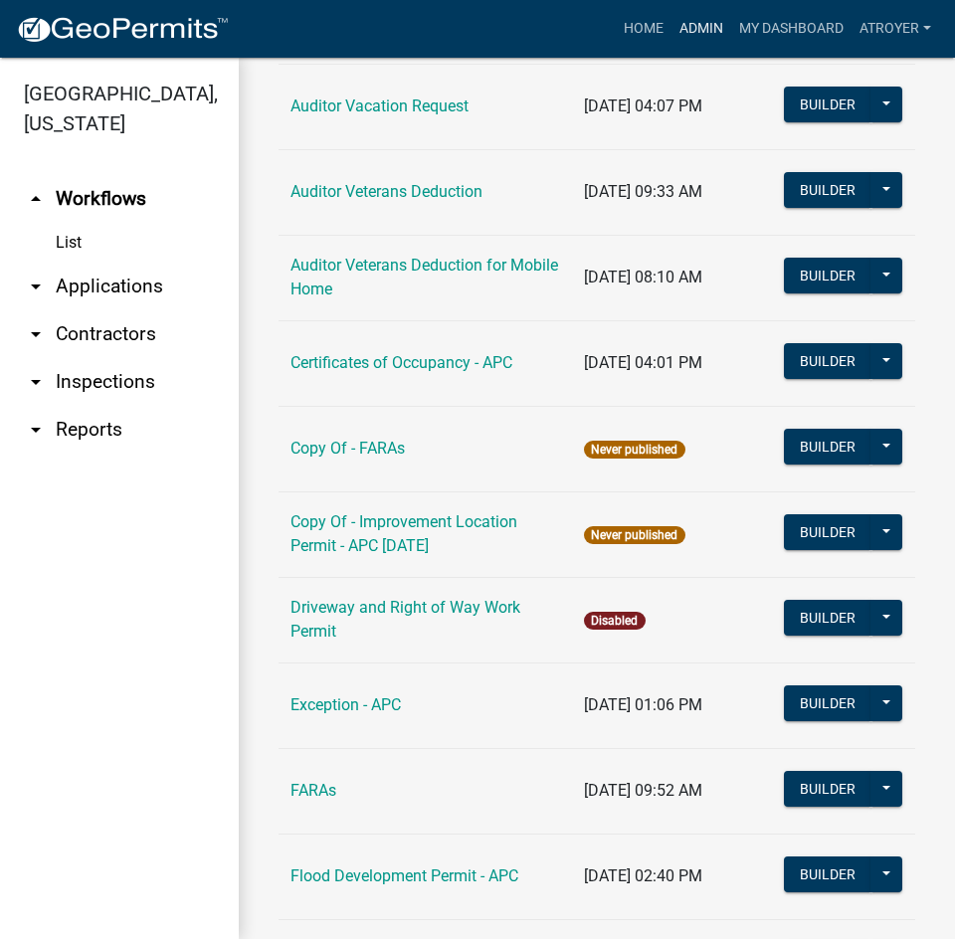
scroll to position [1493, 0]
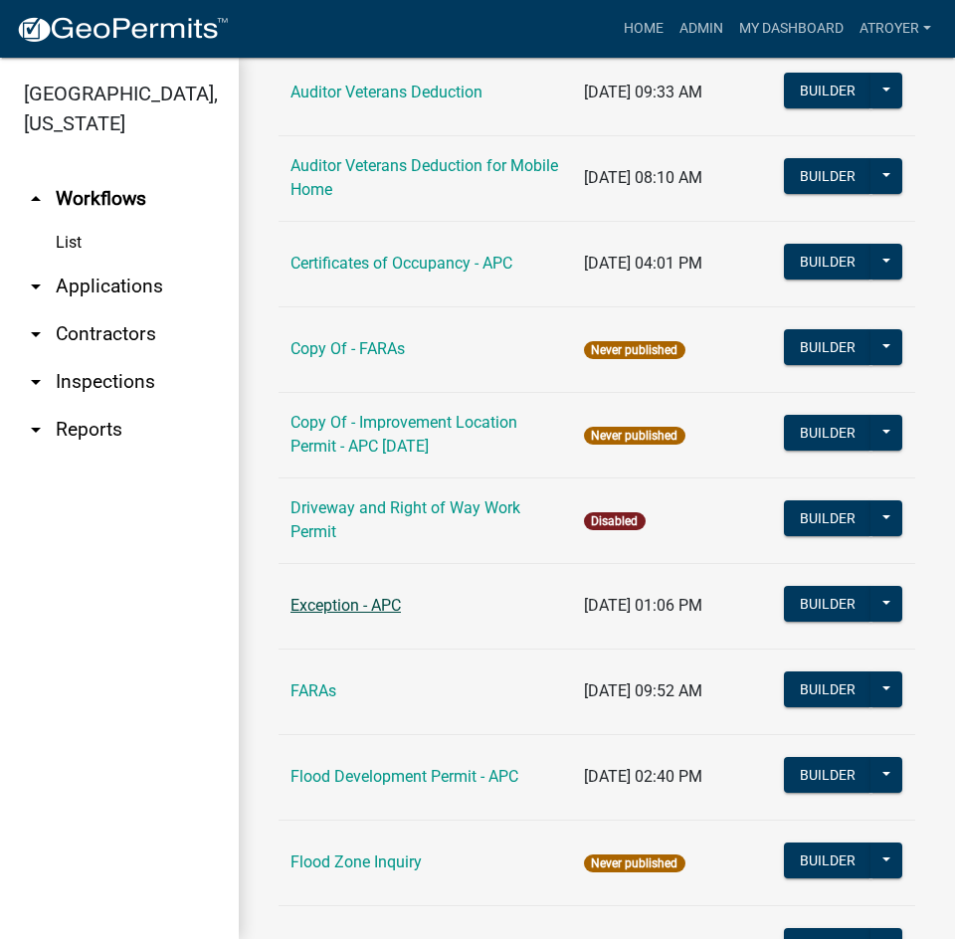
click at [328, 607] on link "Exception - APC" at bounding box center [346, 605] width 110 height 19
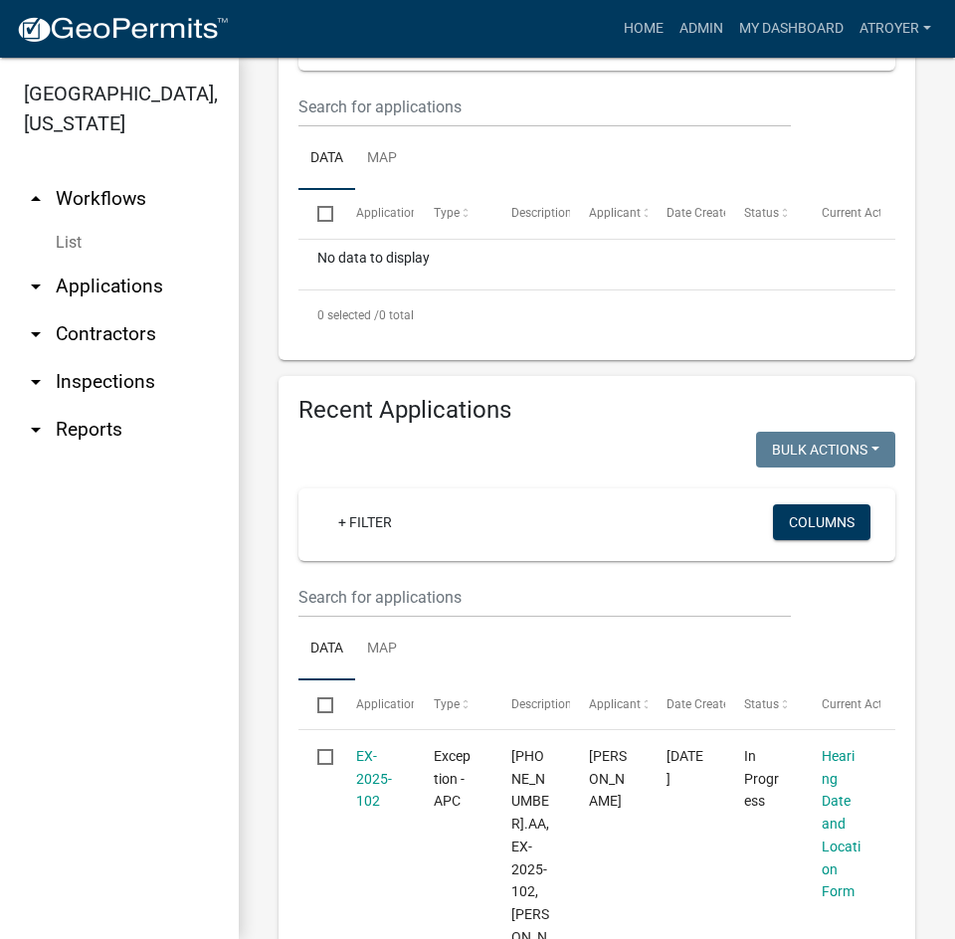
scroll to position [498, 0]
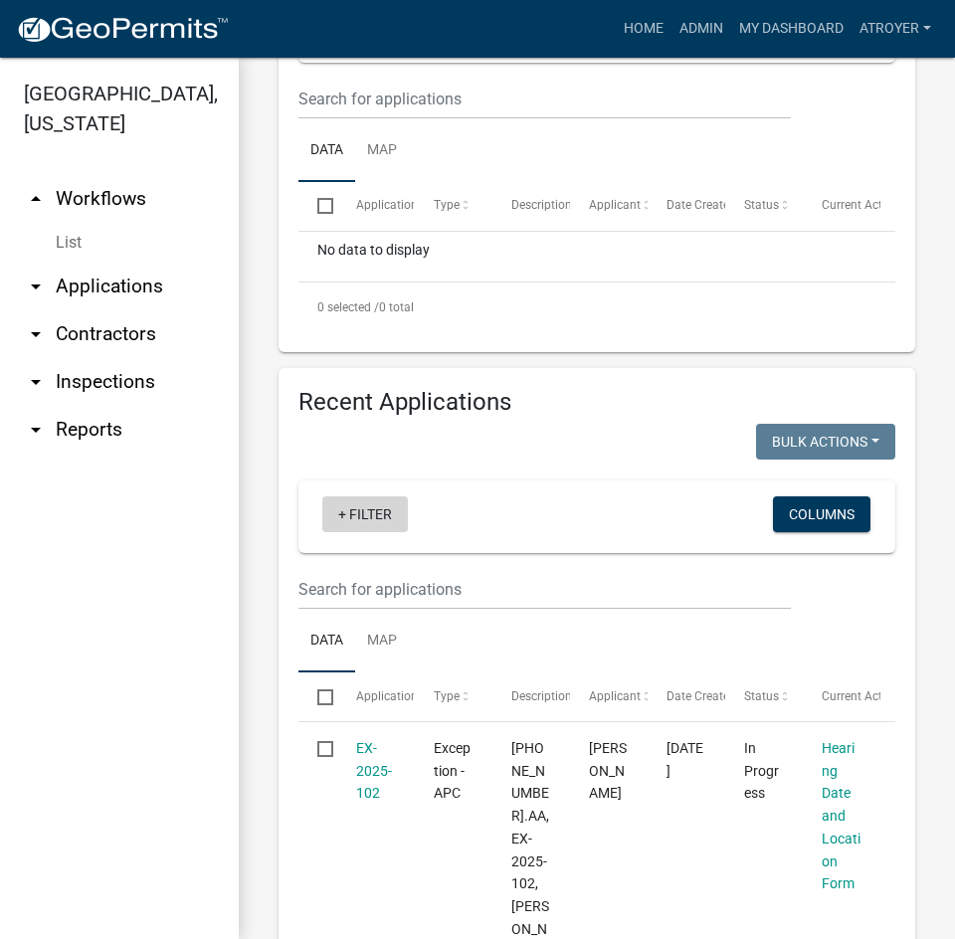
click at [384, 515] on link "+ Filter" at bounding box center [365, 515] width 86 height 36
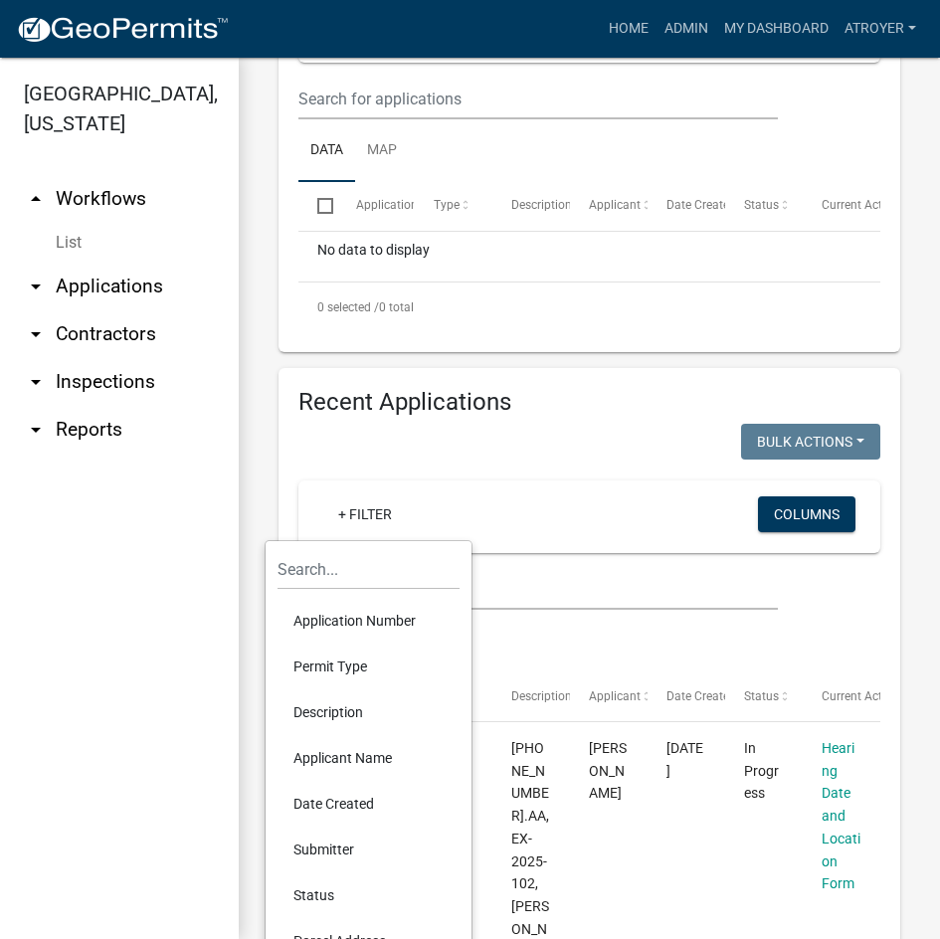
click at [338, 622] on li "Application Number" at bounding box center [369, 621] width 182 height 46
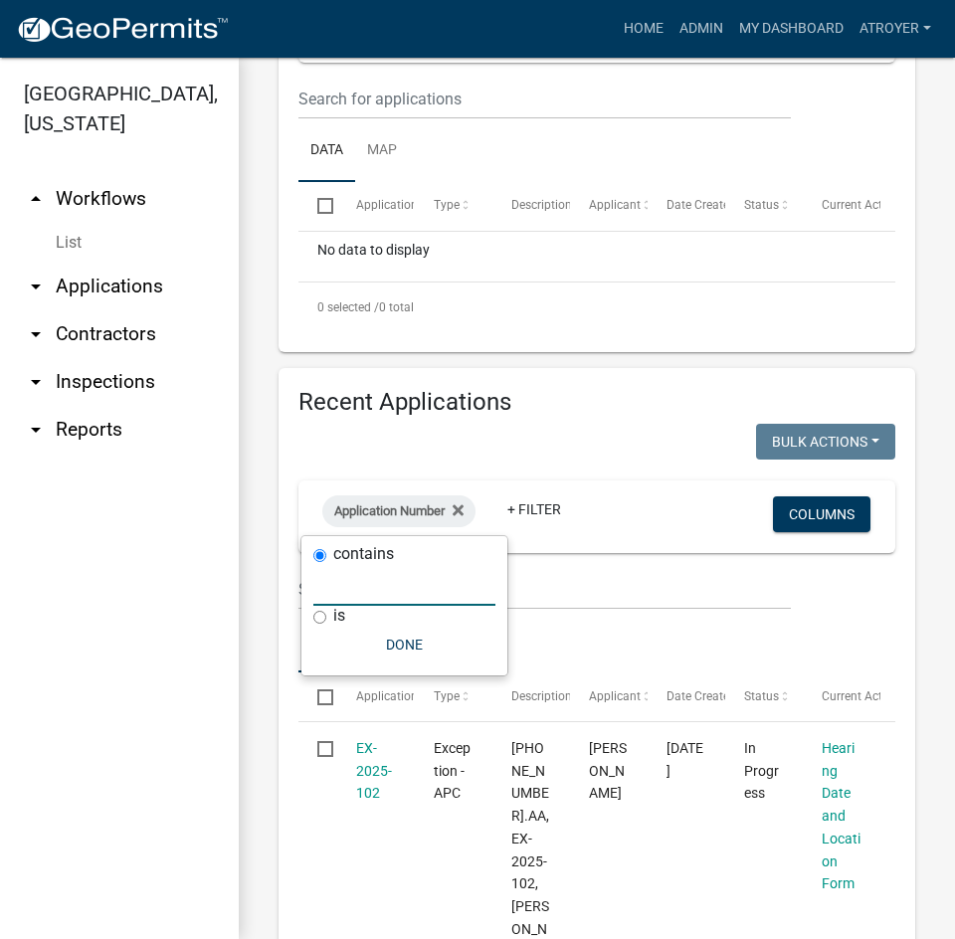
click at [425, 596] on input "text" at bounding box center [404, 585] width 182 height 41
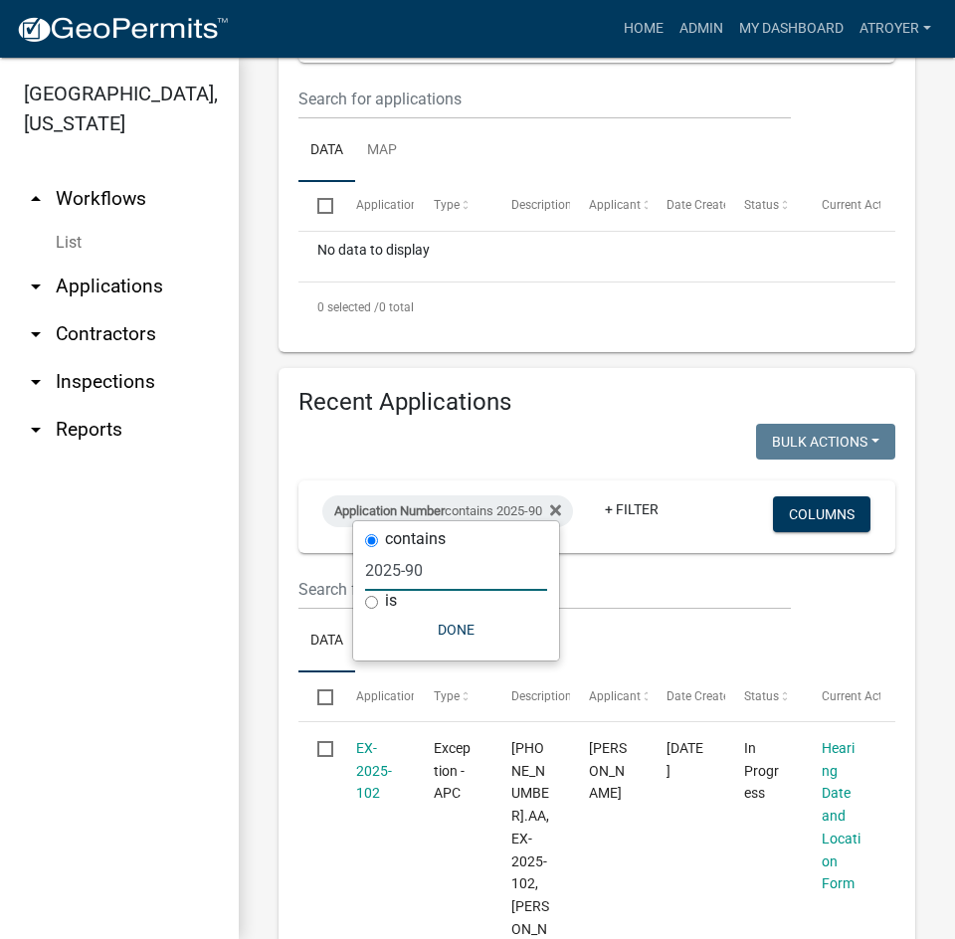
type input "2025-90"
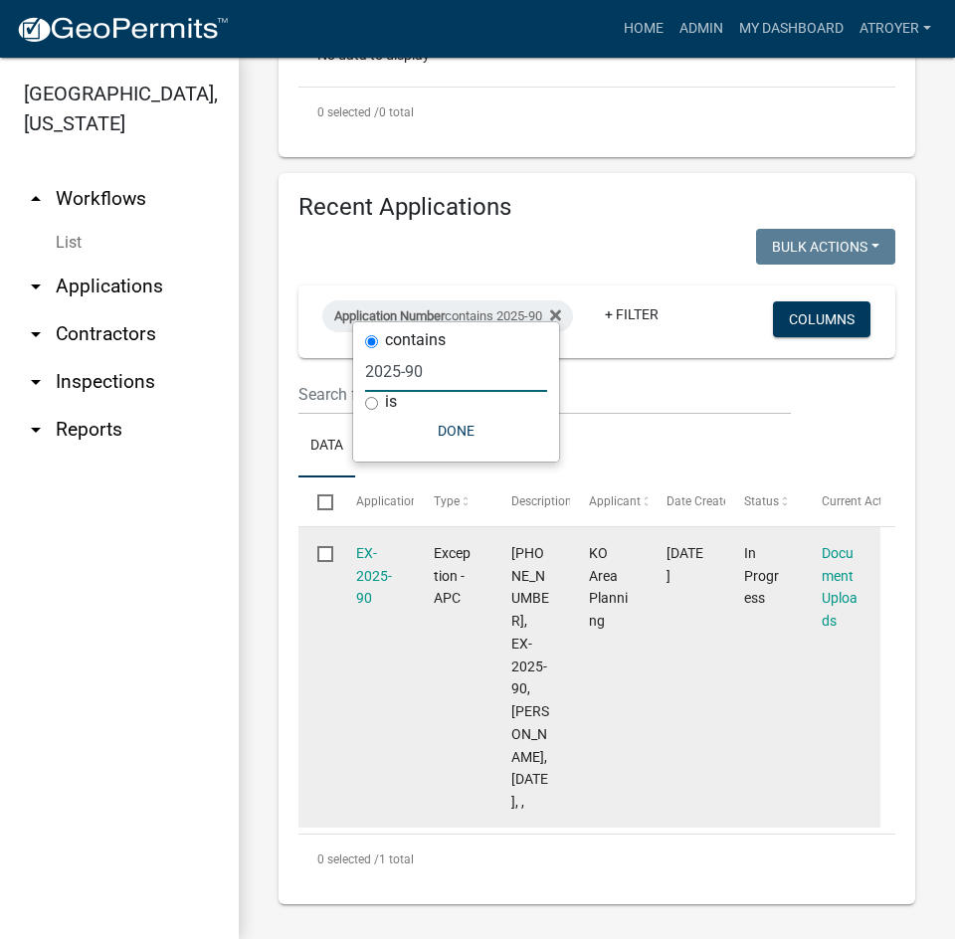
scroll to position [697, 0]
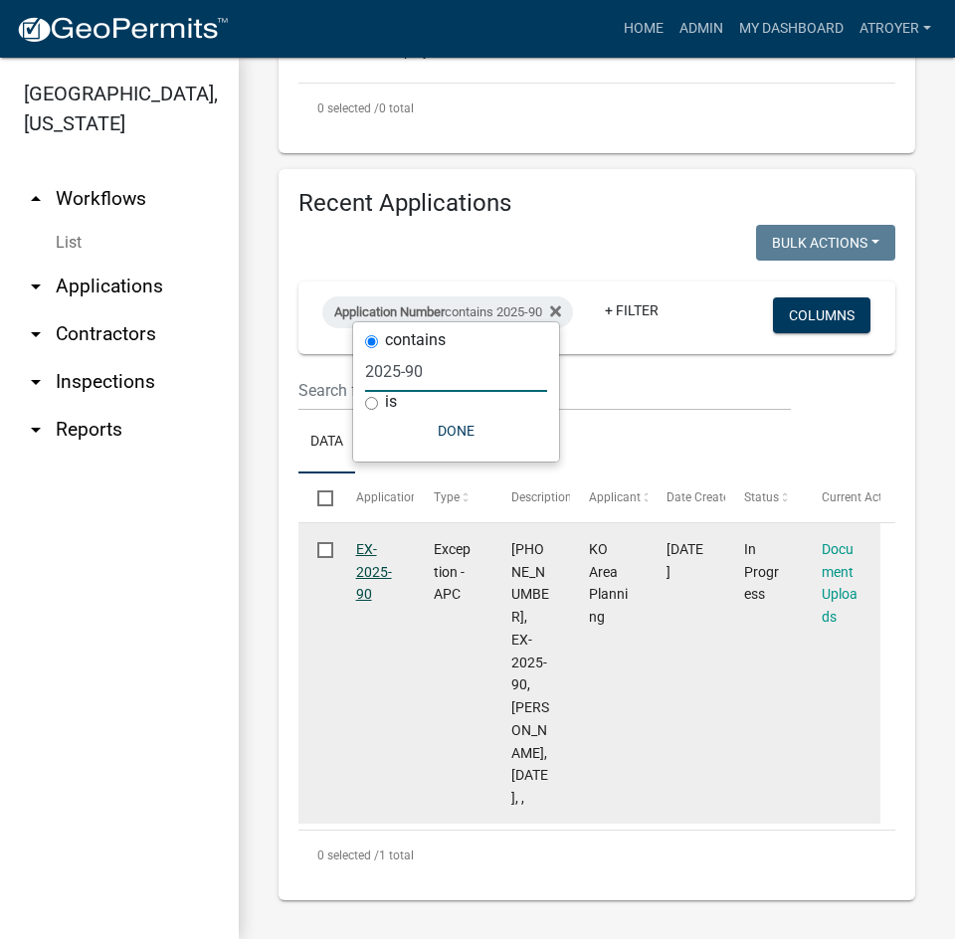
click at [370, 562] on link "EX-2025-90" at bounding box center [374, 572] width 36 height 62
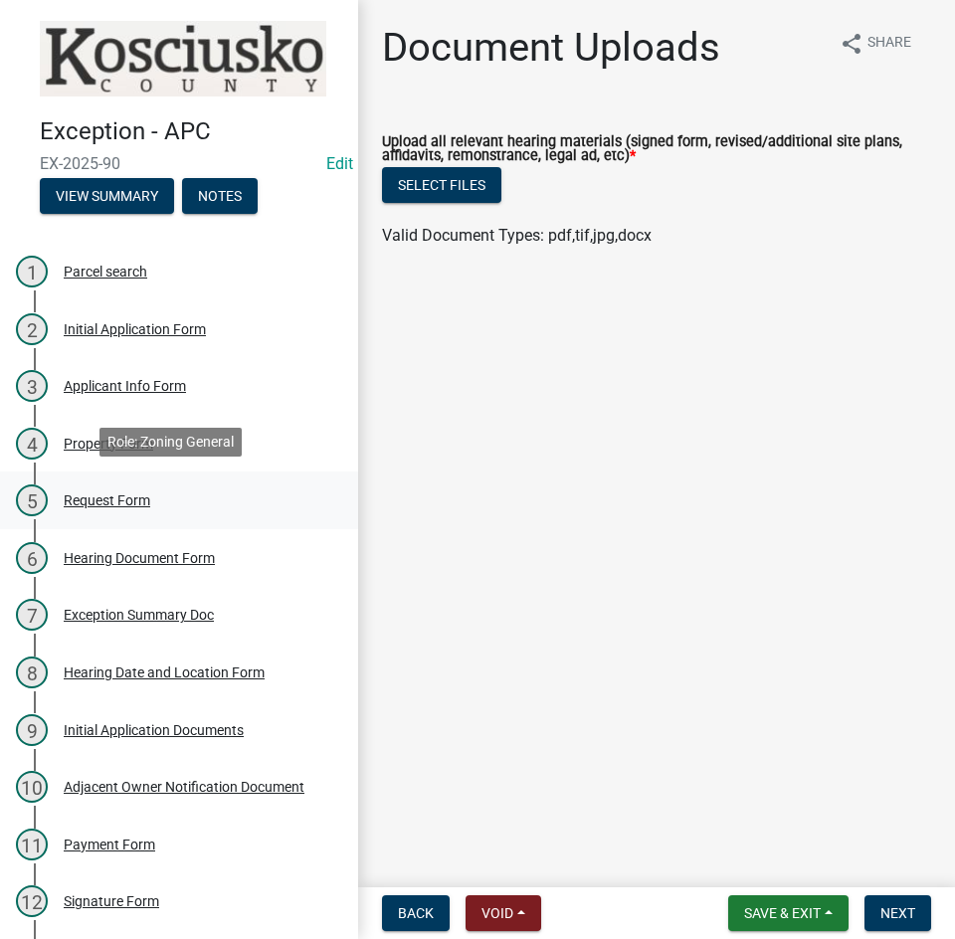
click at [113, 494] on div "Request Form" at bounding box center [107, 501] width 87 height 14
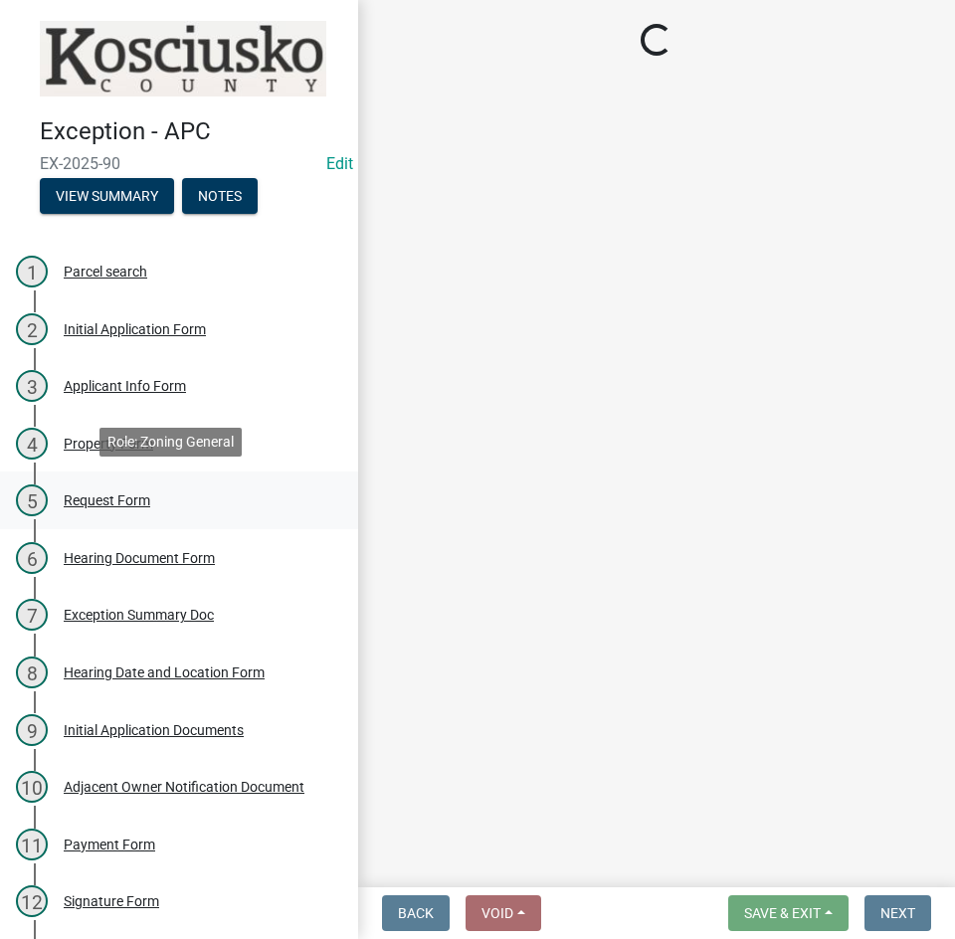
select select "99d328be-140a-4434-998e-36f46e81fa04"
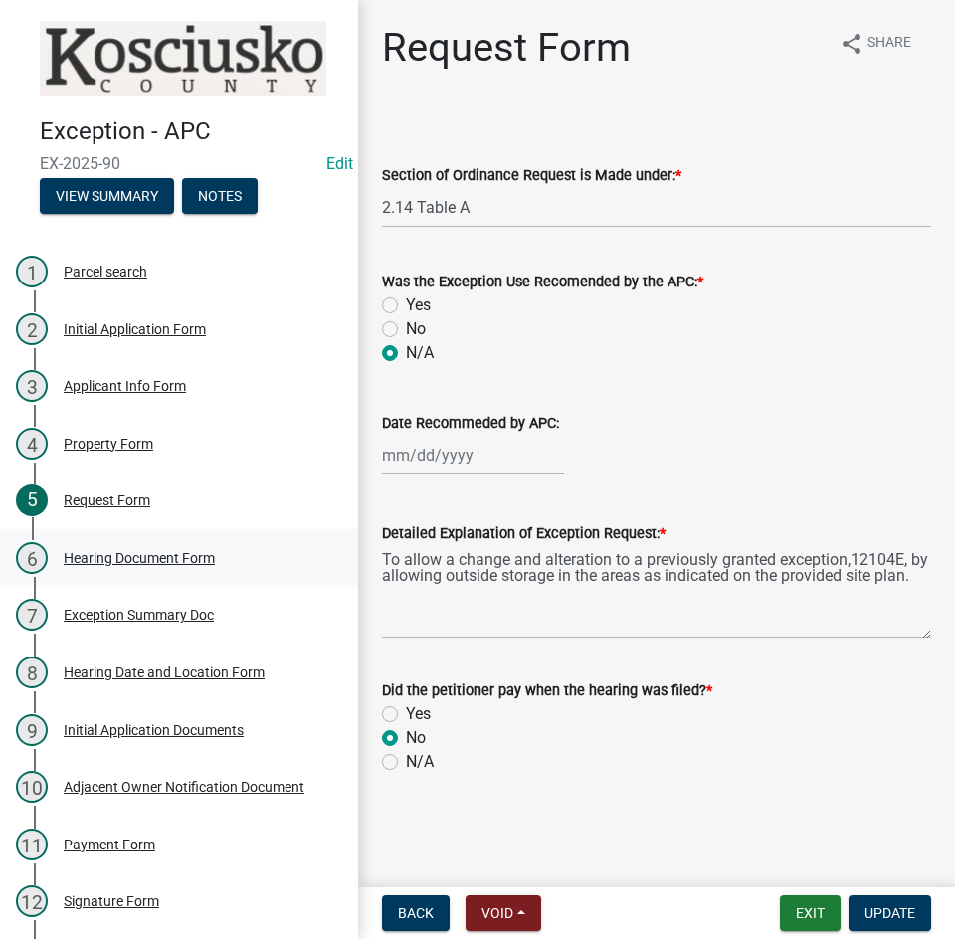
click at [127, 552] on div "Hearing Document Form" at bounding box center [139, 558] width 151 height 14
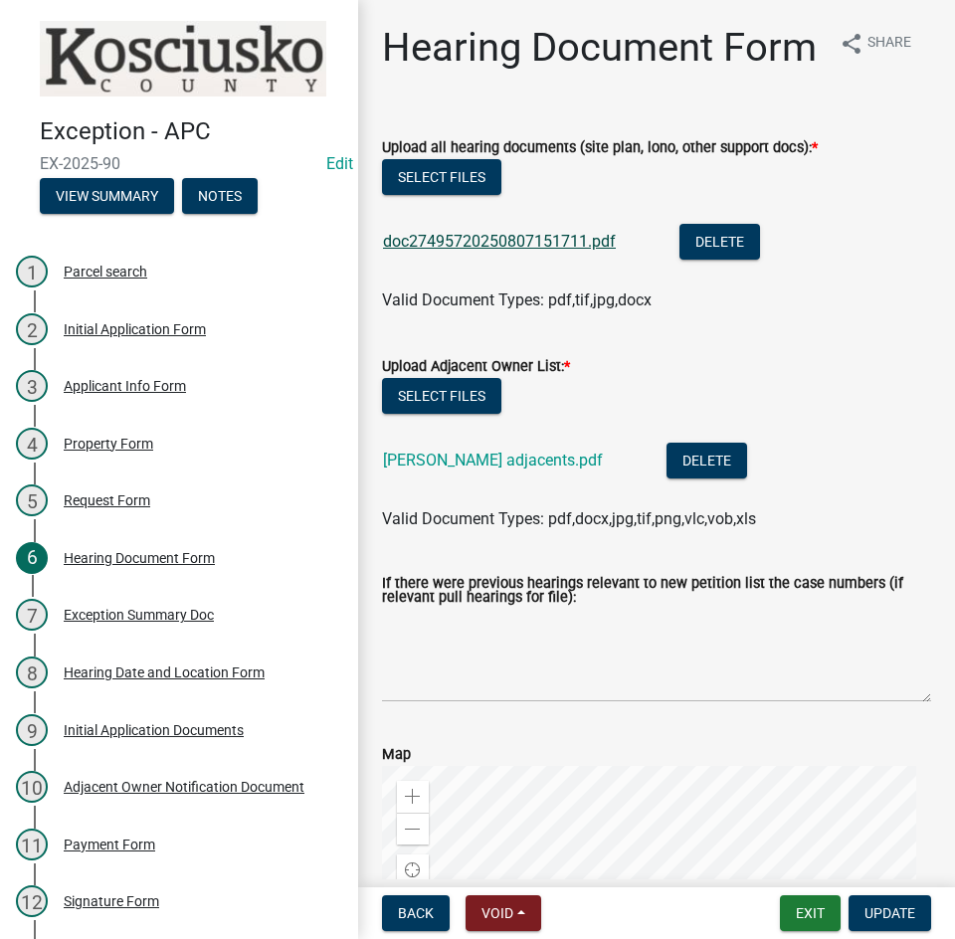
click at [500, 251] on link "doc27495720250807151711.pdf" at bounding box center [499, 241] width 233 height 19
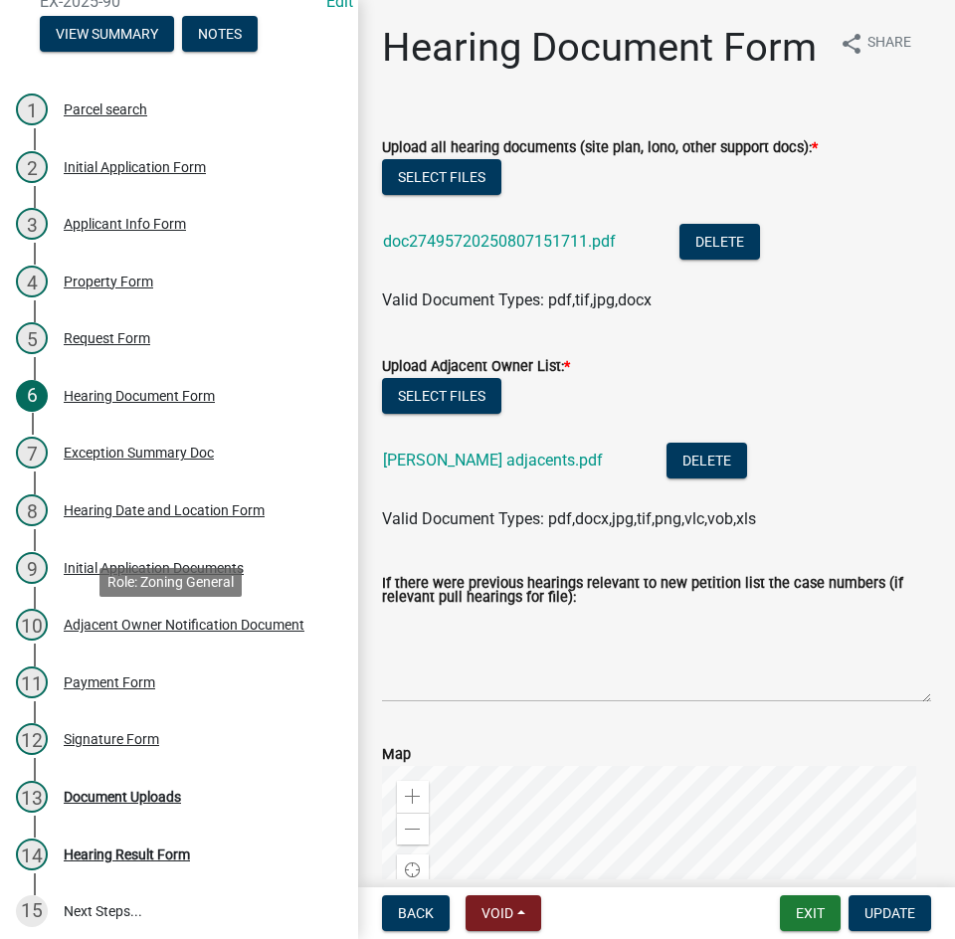
scroll to position [167, 0]
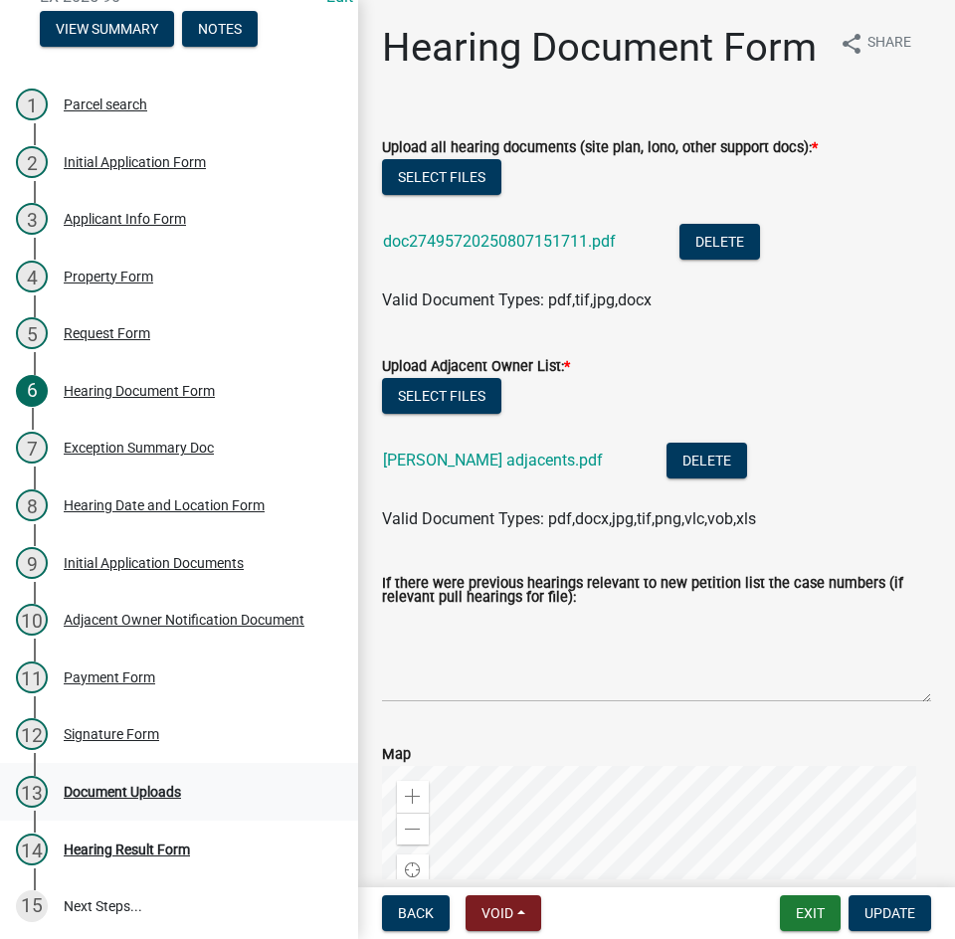
click at [108, 786] on div "Document Uploads" at bounding box center [122, 792] width 117 height 14
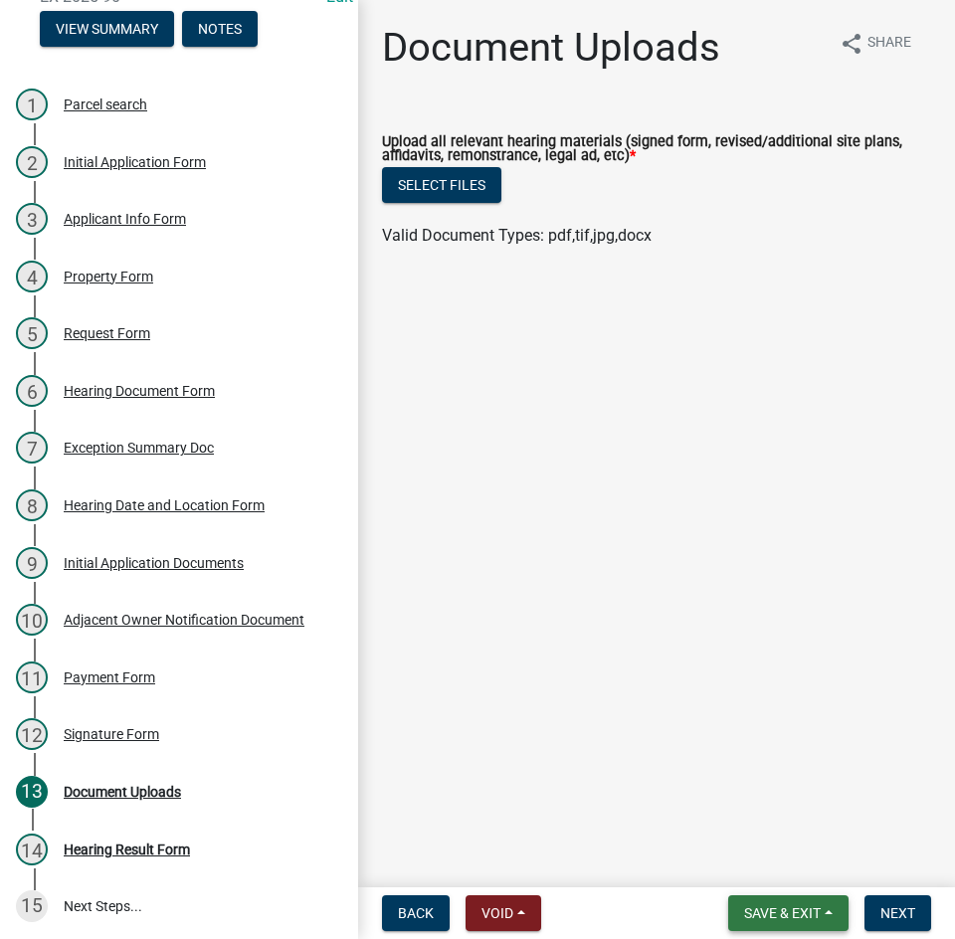
click at [779, 906] on span "Save & Exit" at bounding box center [782, 914] width 77 height 16
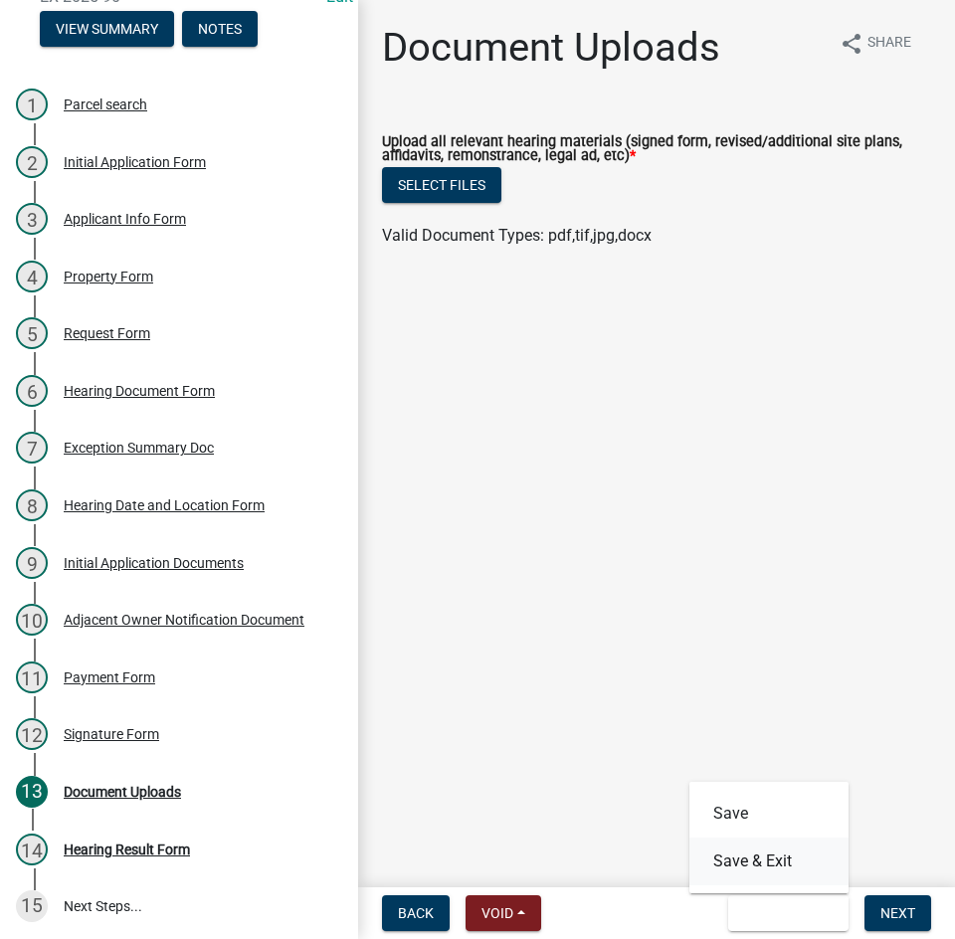
click at [768, 863] on button "Save & Exit" at bounding box center [769, 862] width 159 height 48
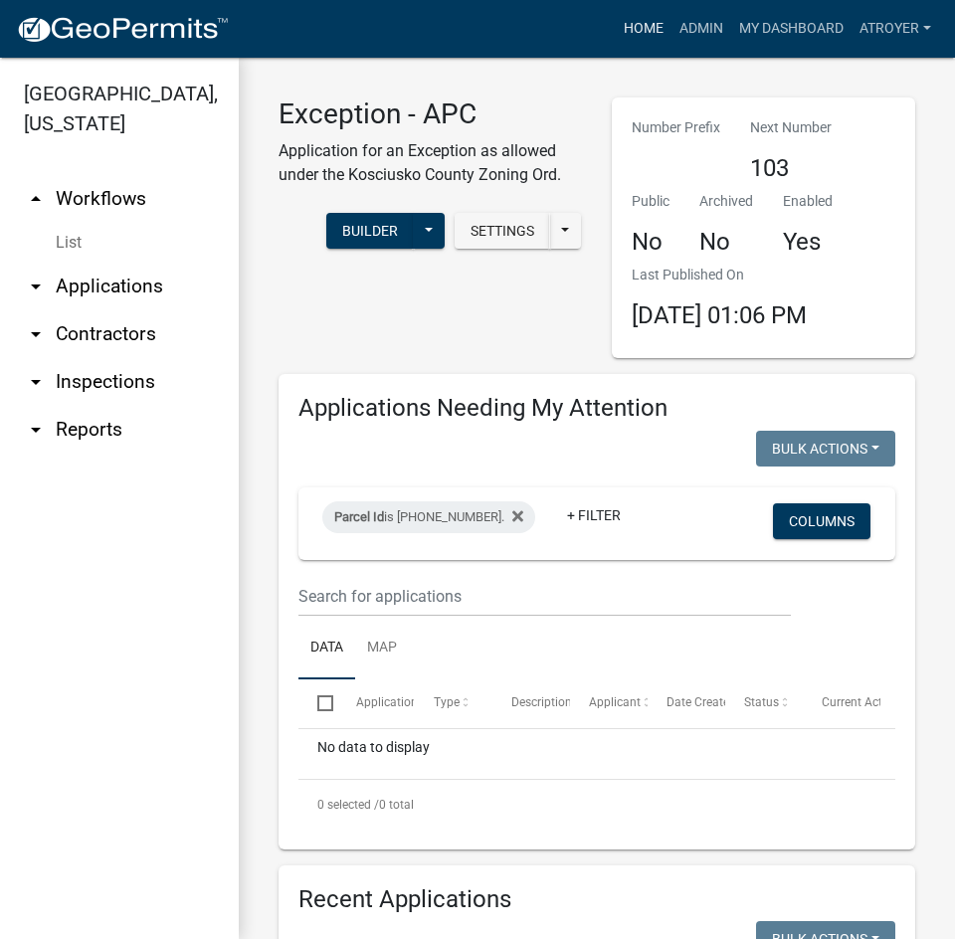
click at [639, 27] on link "Home" at bounding box center [644, 29] width 56 height 38
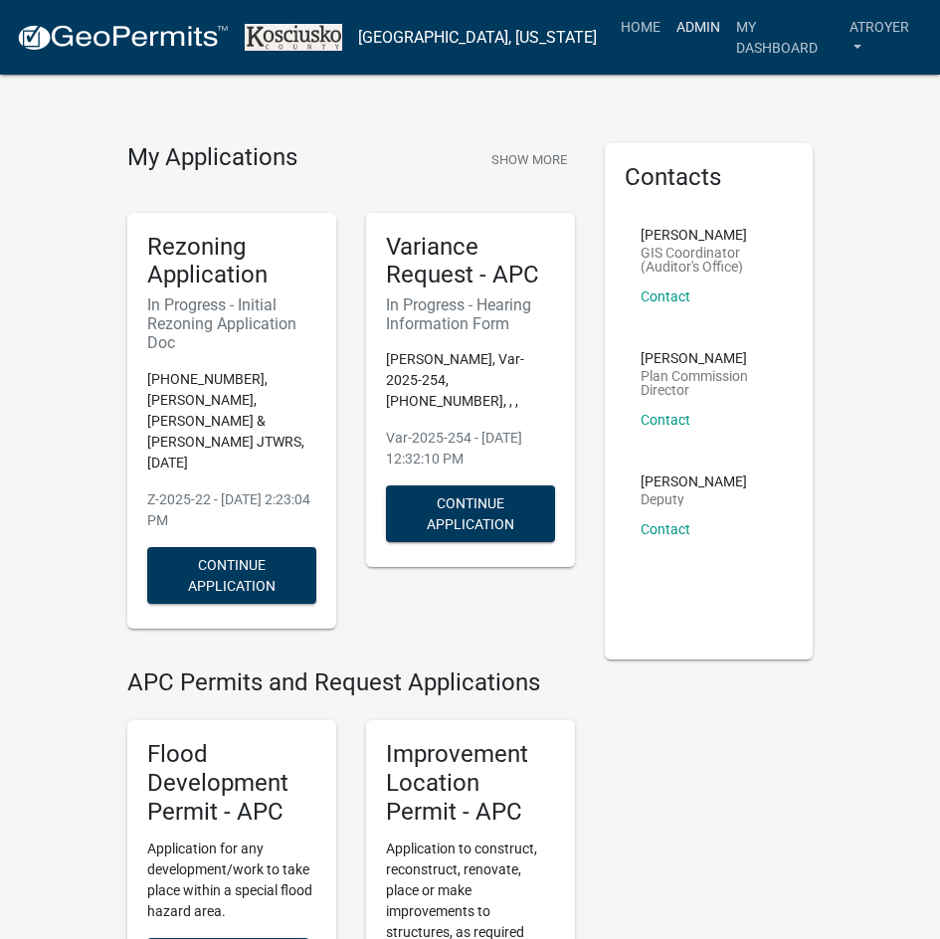
click at [692, 29] on link "Admin" at bounding box center [699, 27] width 60 height 38
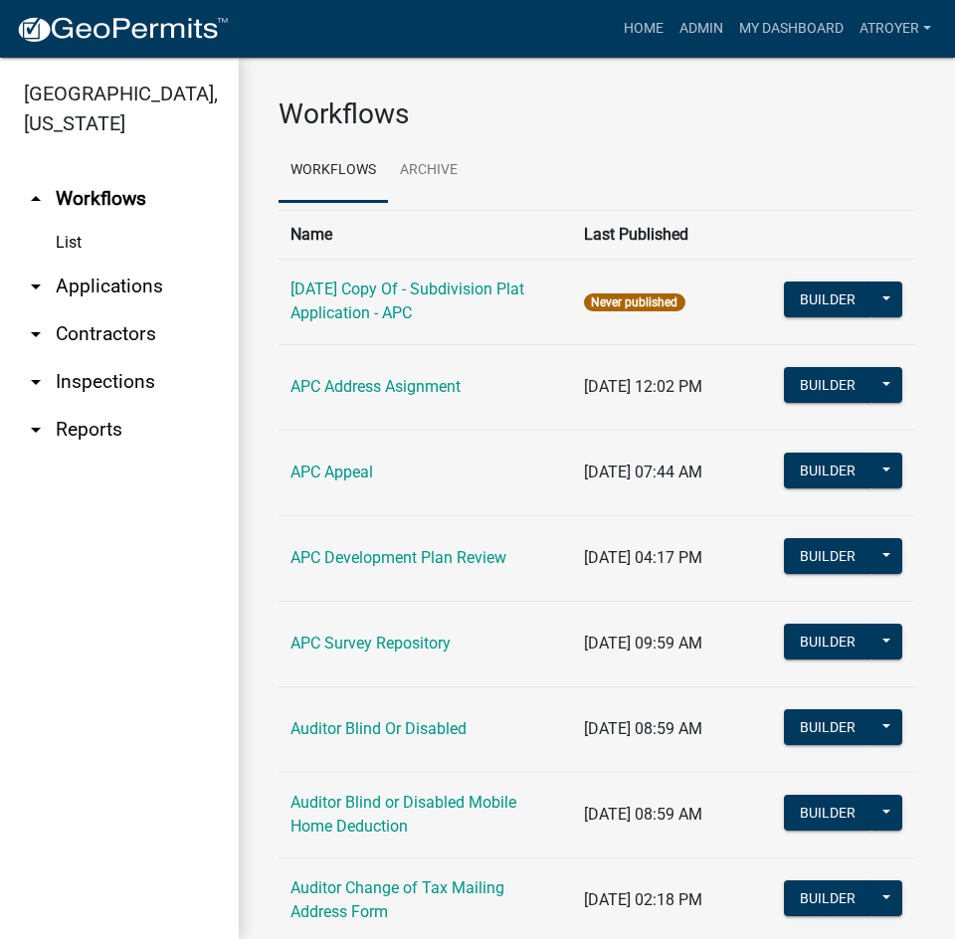
click at [131, 285] on link "arrow_drop_down Applications" at bounding box center [119, 287] width 239 height 48
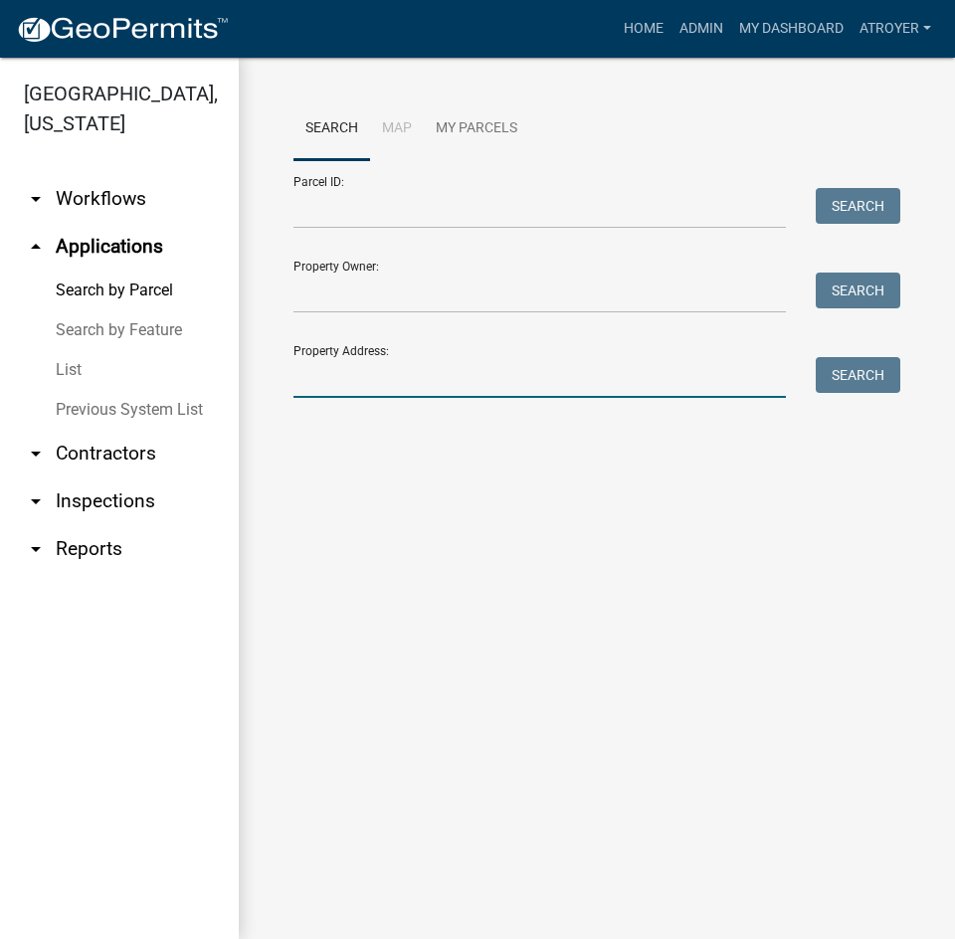
click at [440, 376] on input "Property Address:" at bounding box center [540, 377] width 493 height 41
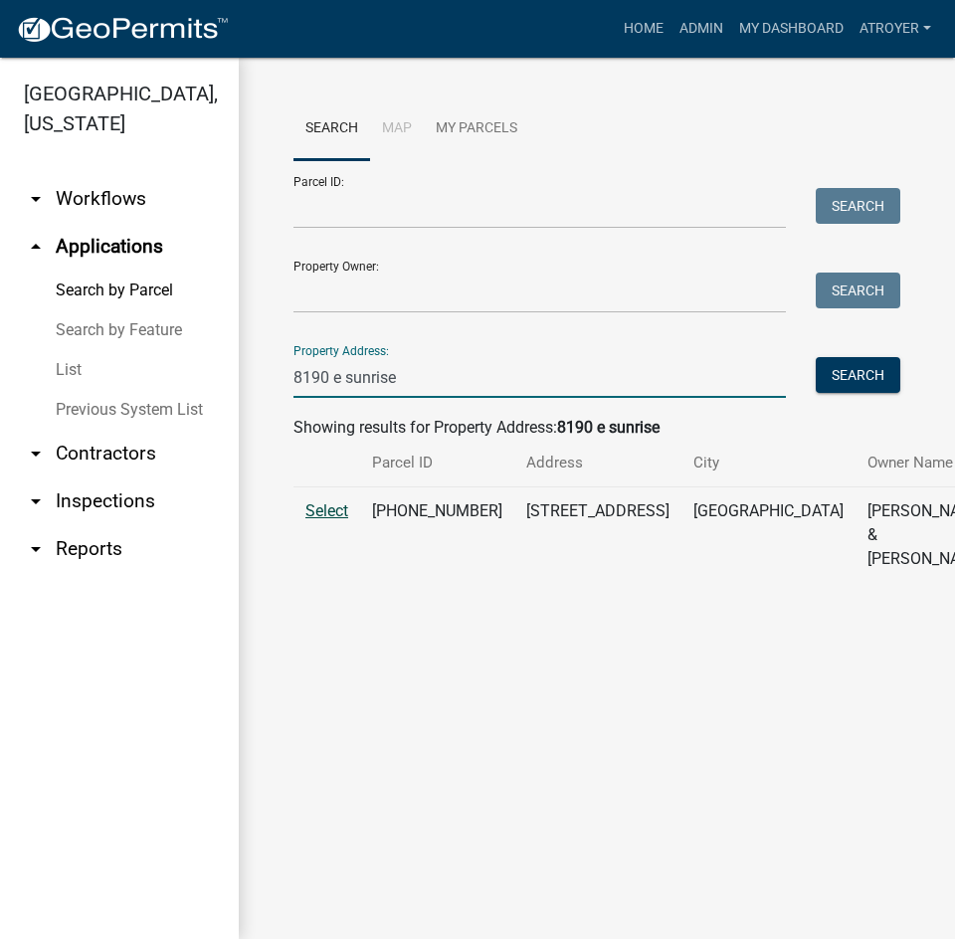
type input "8190 e sunrise"
click at [316, 520] on span "Select" at bounding box center [327, 511] width 43 height 19
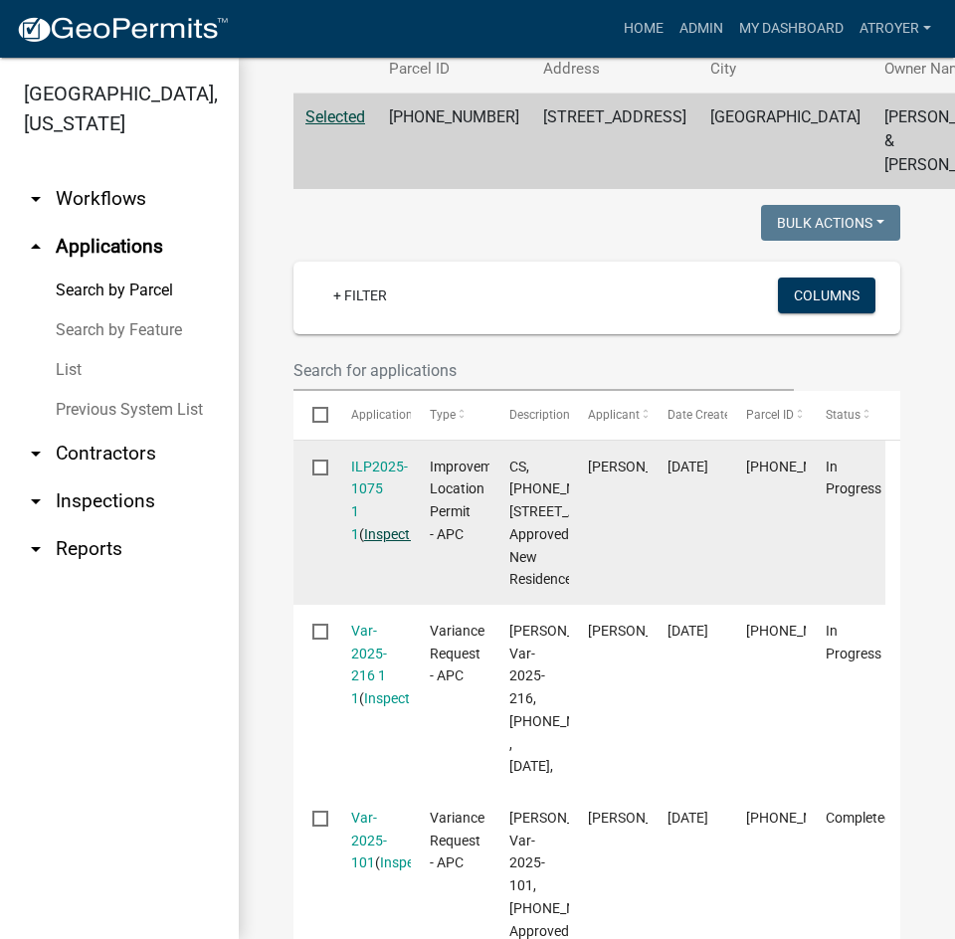
scroll to position [398, 0]
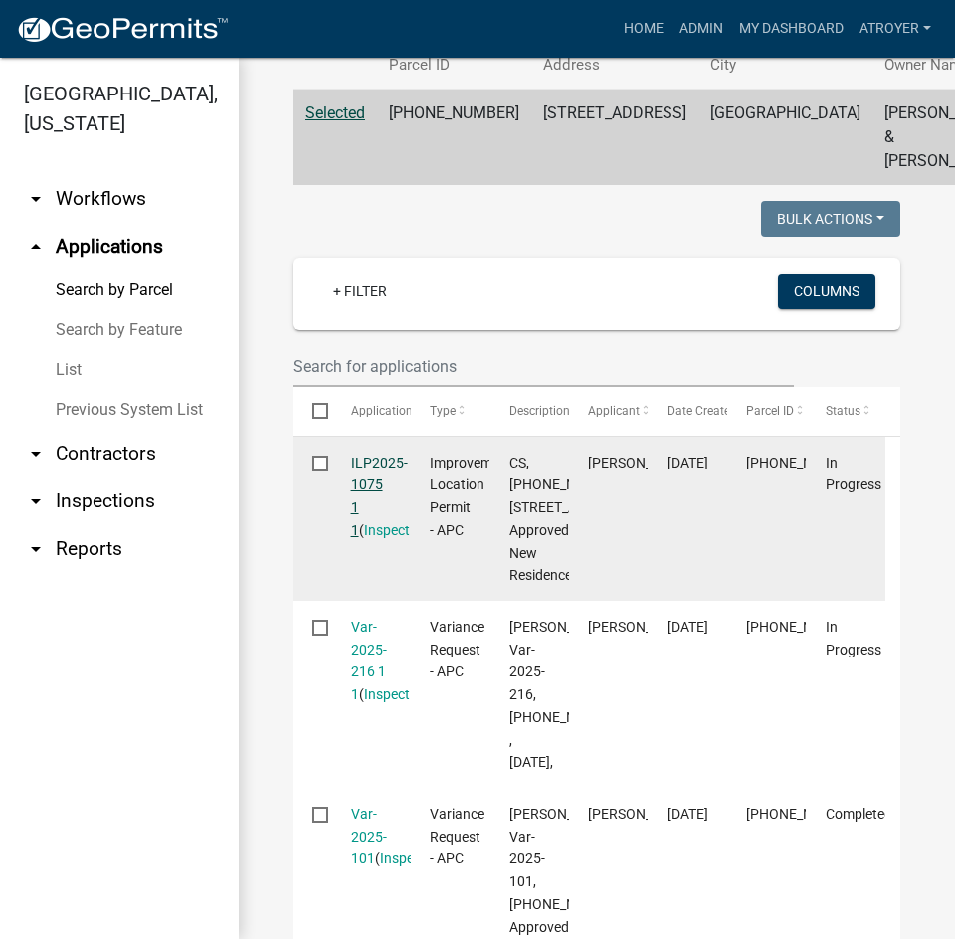
click at [390, 504] on link "ILP2025-1075 1 1" at bounding box center [379, 497] width 57 height 84
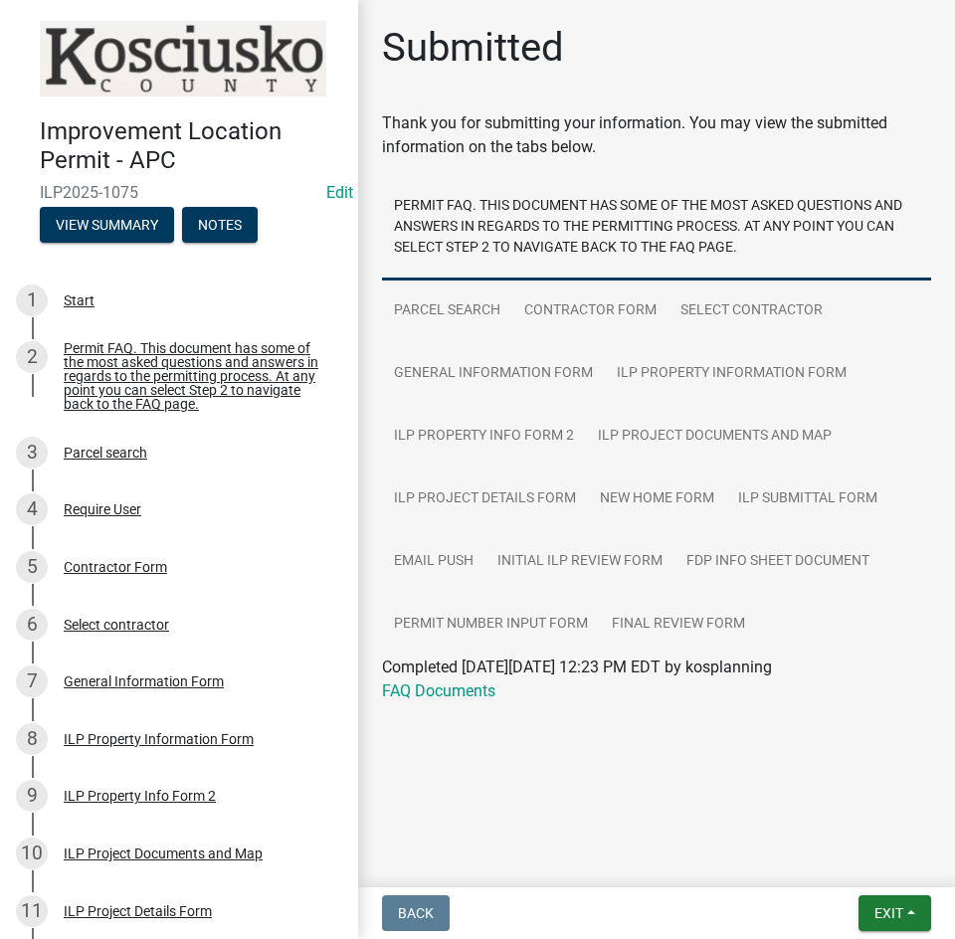
scroll to position [768, 0]
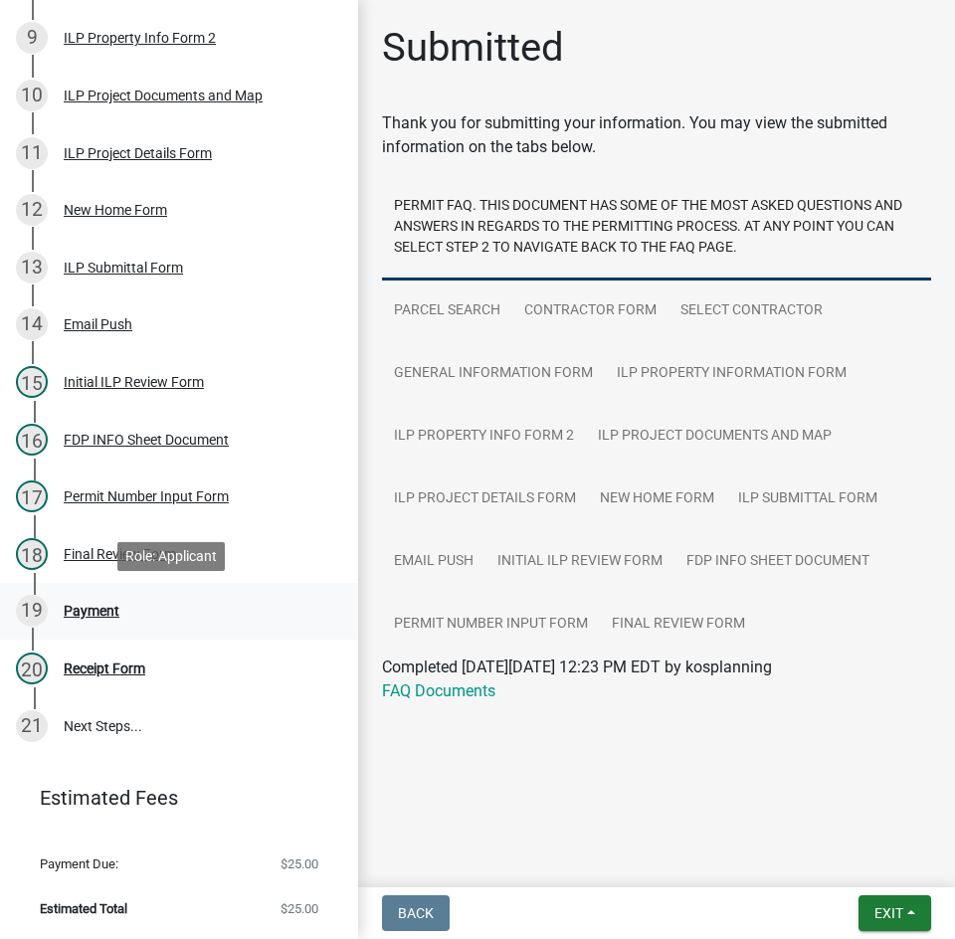
click at [102, 611] on div "Payment" at bounding box center [92, 611] width 56 height 14
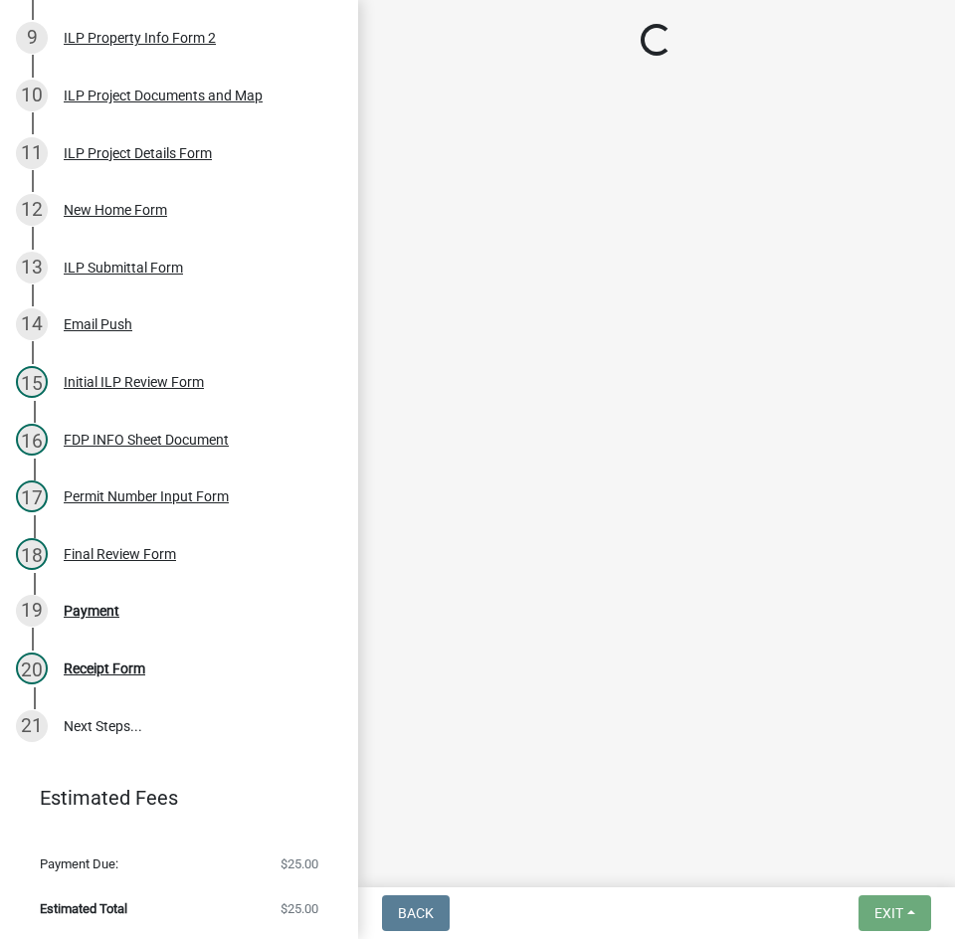
select select "3: 3"
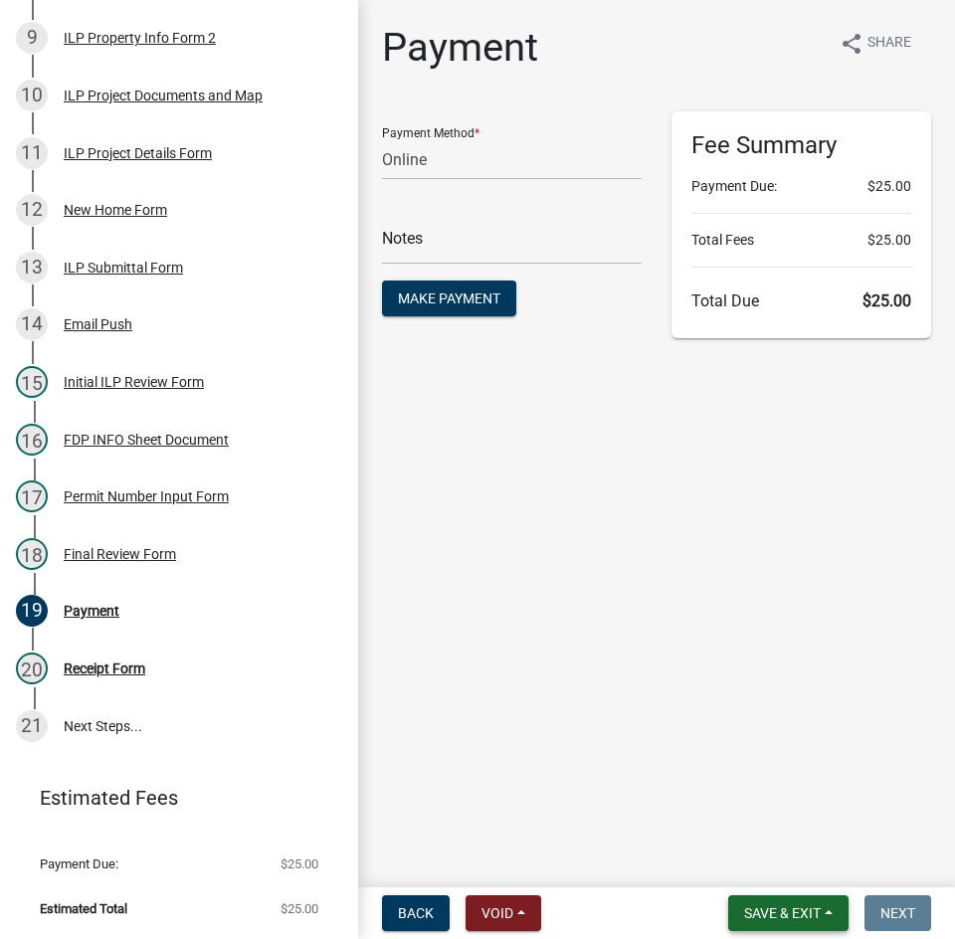
click at [761, 920] on span "Save & Exit" at bounding box center [782, 914] width 77 height 16
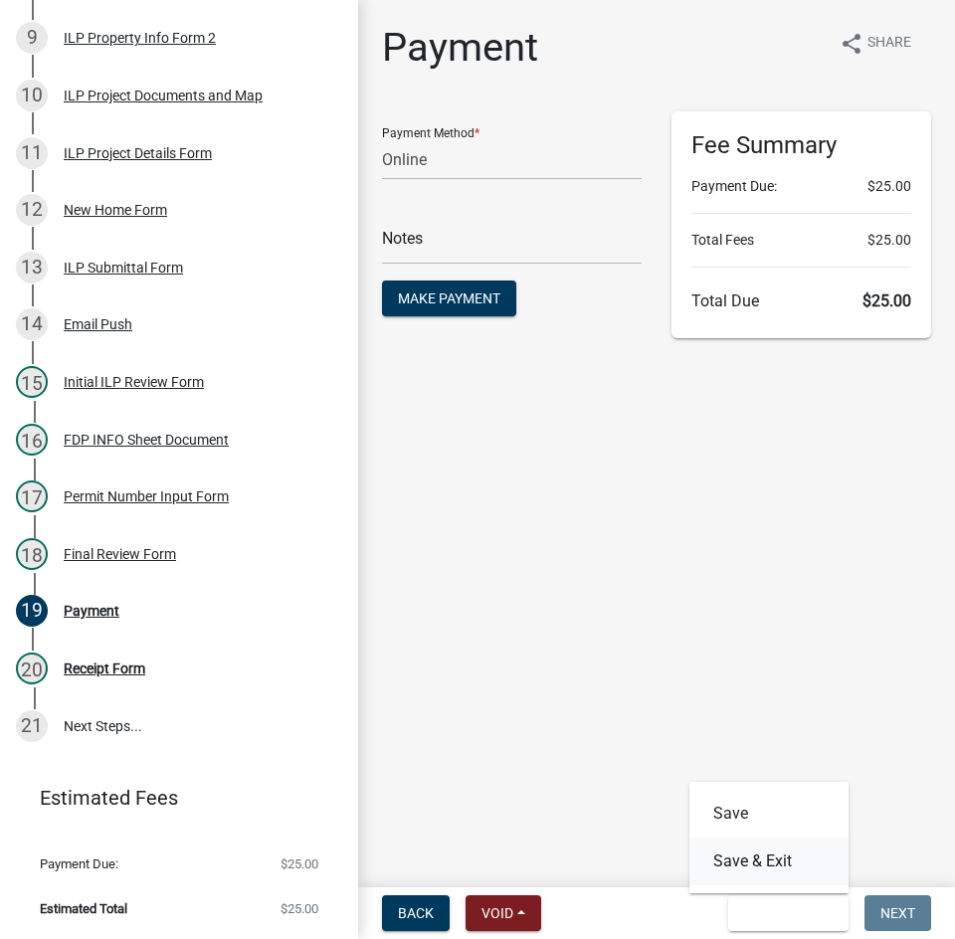
click at [740, 879] on button "Save & Exit" at bounding box center [769, 862] width 159 height 48
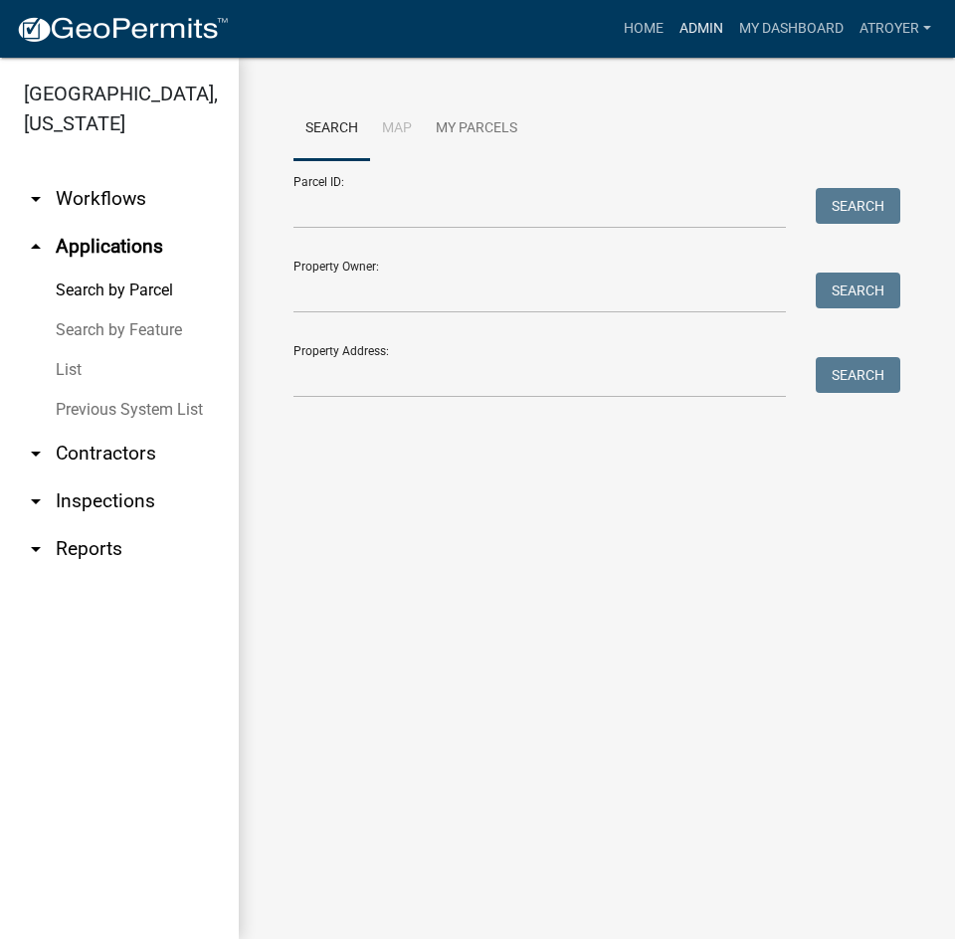
click at [706, 26] on link "Admin" at bounding box center [702, 29] width 60 height 38
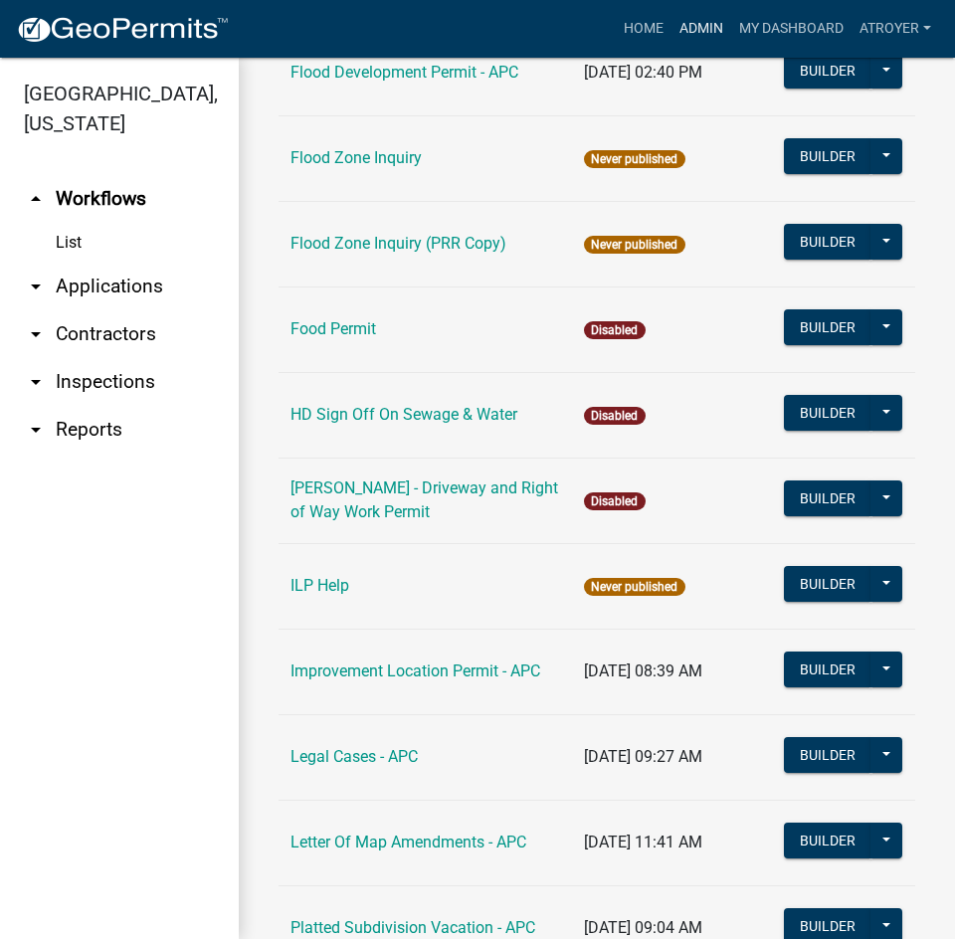
scroll to position [2289, 0]
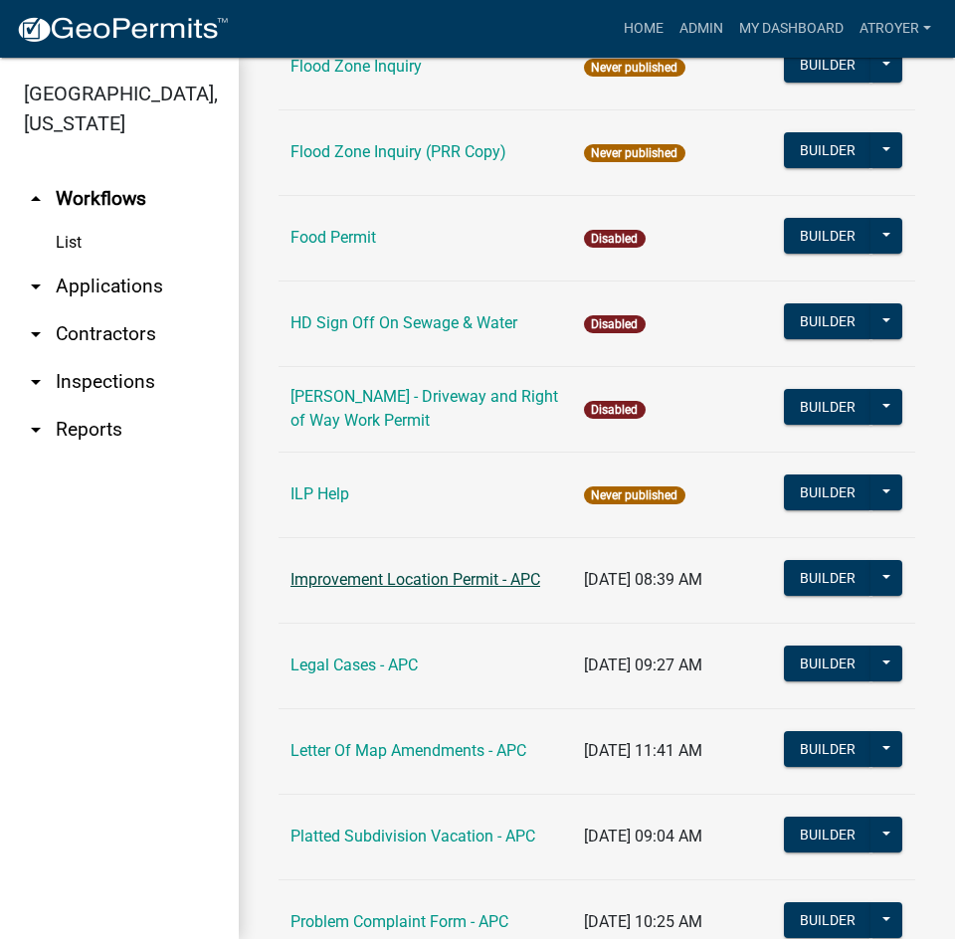
click at [373, 570] on link "Improvement Location Permit - APC" at bounding box center [416, 579] width 250 height 19
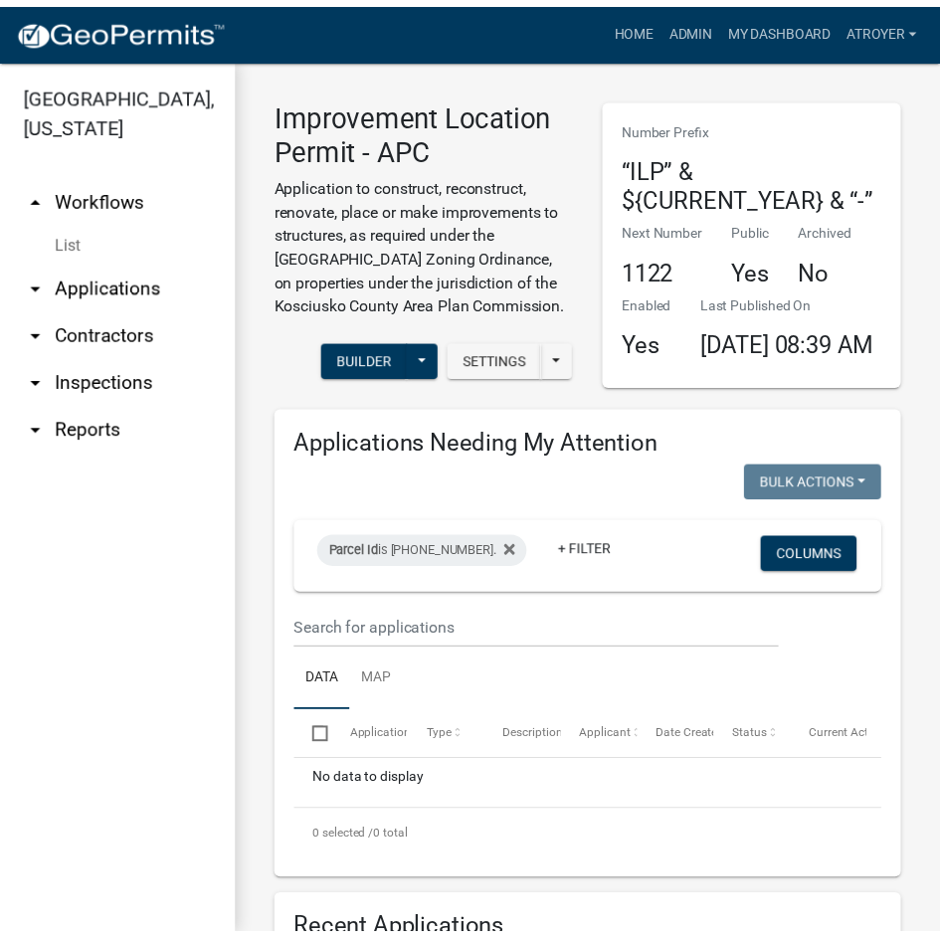
scroll to position [498, 0]
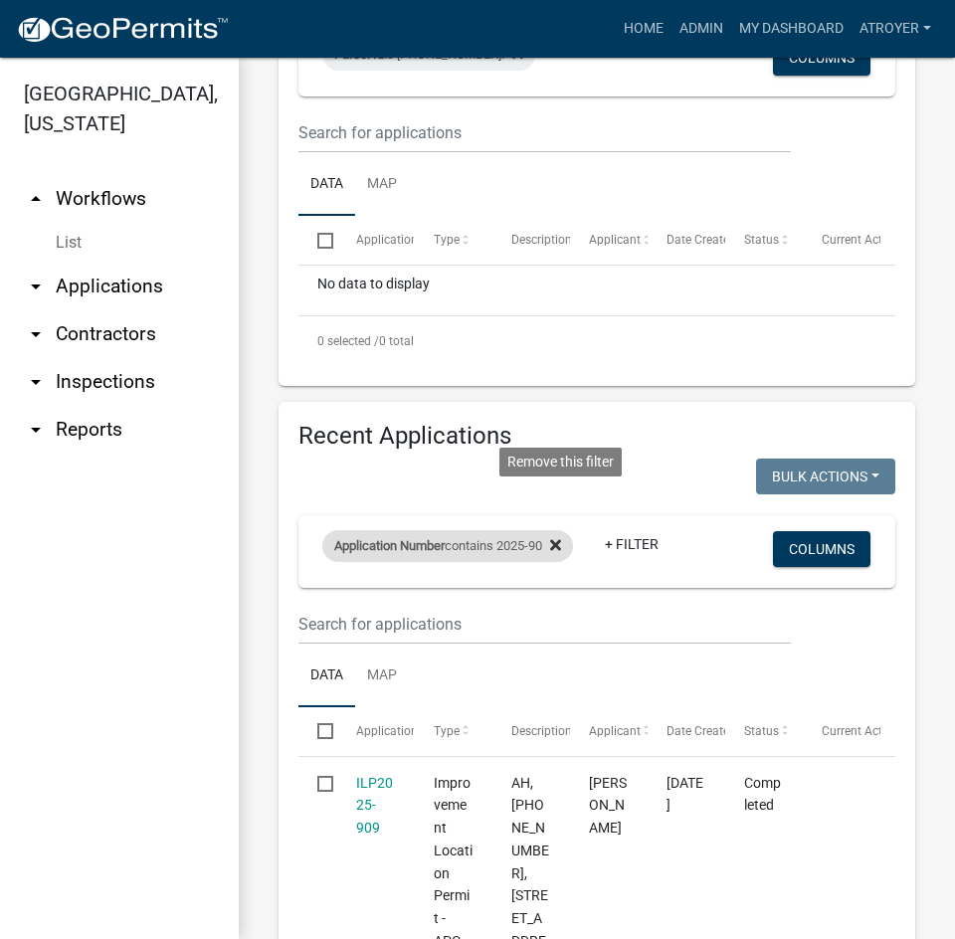
click at [559, 553] on icon at bounding box center [555, 545] width 11 height 16
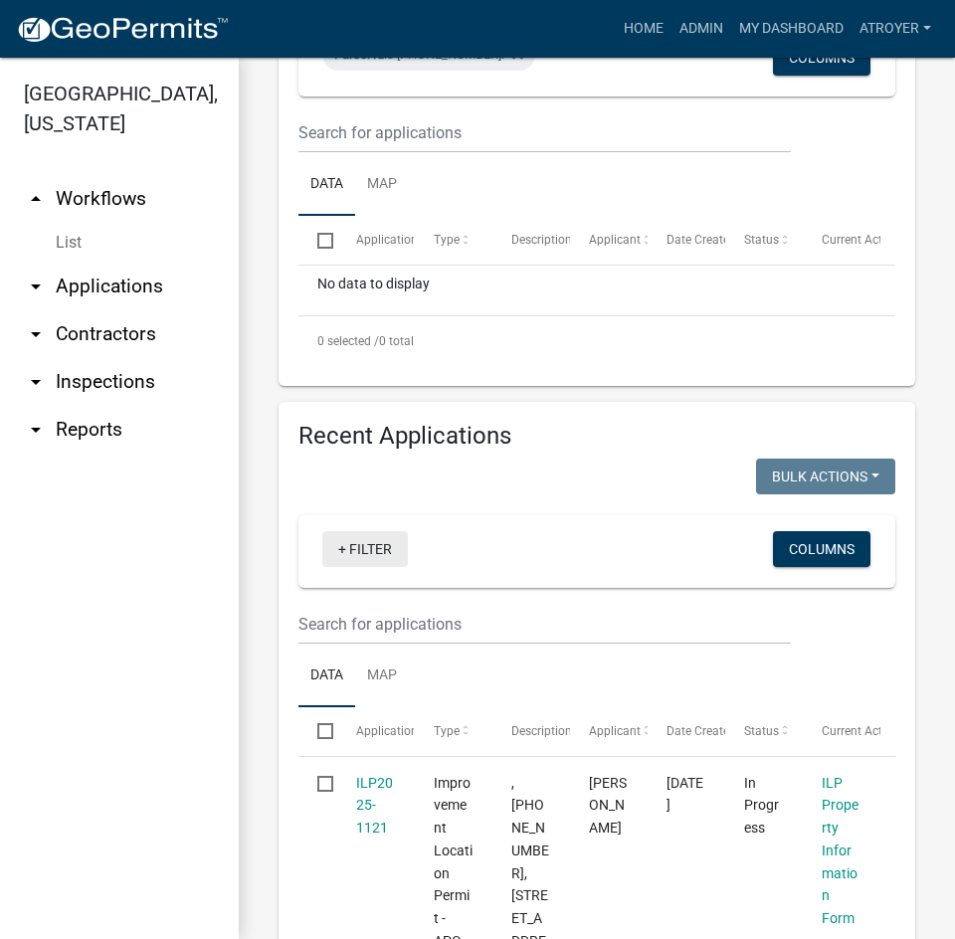
click at [365, 567] on link "+ Filter" at bounding box center [365, 549] width 86 height 36
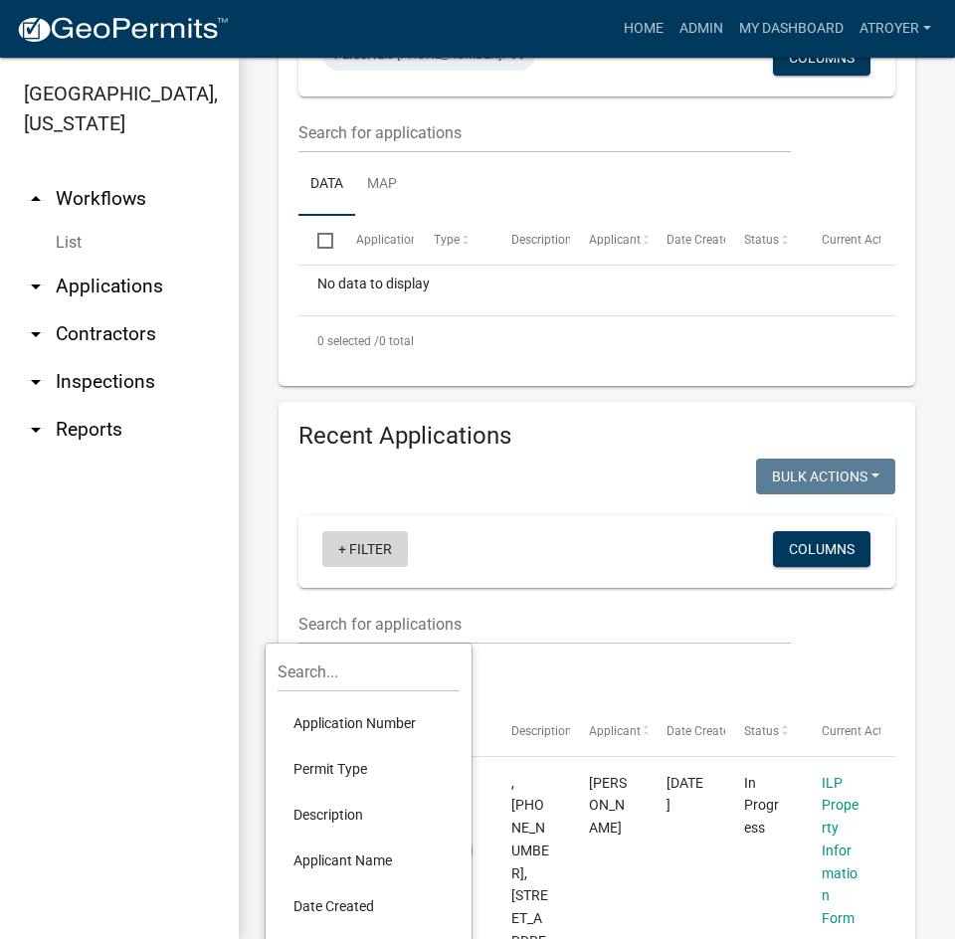
scroll to position [526, 0]
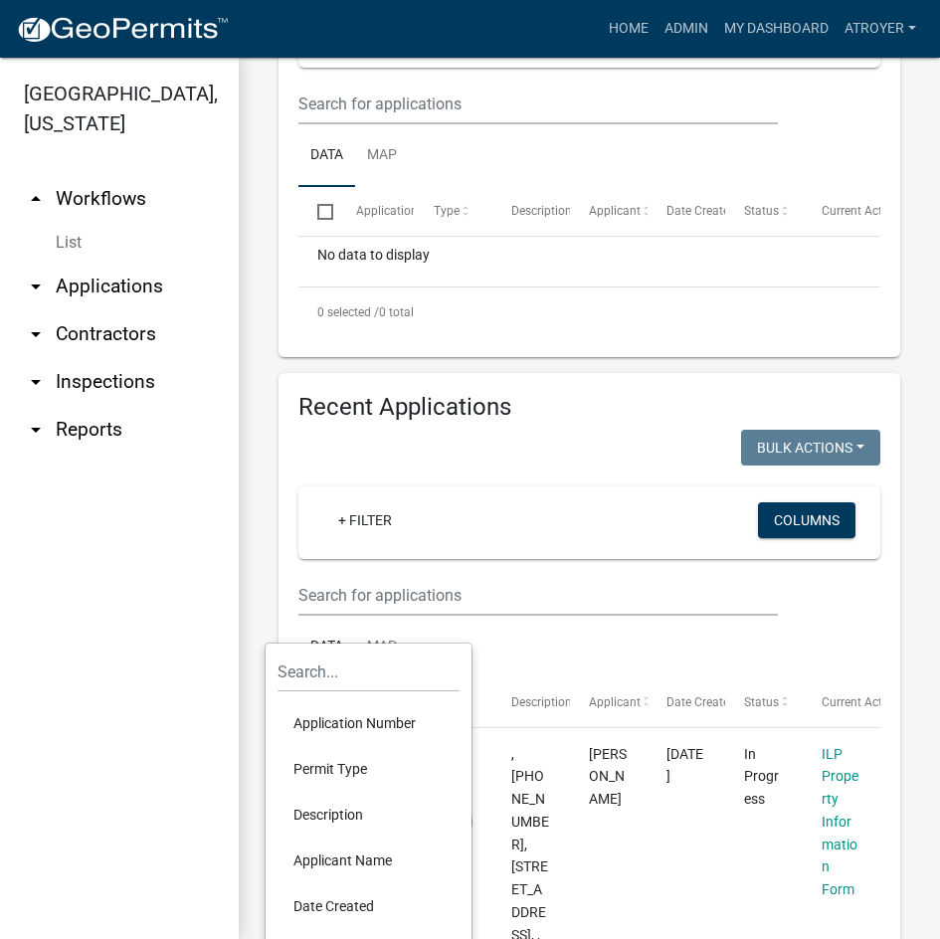
click at [355, 714] on li "Application Number" at bounding box center [369, 724] width 182 height 46
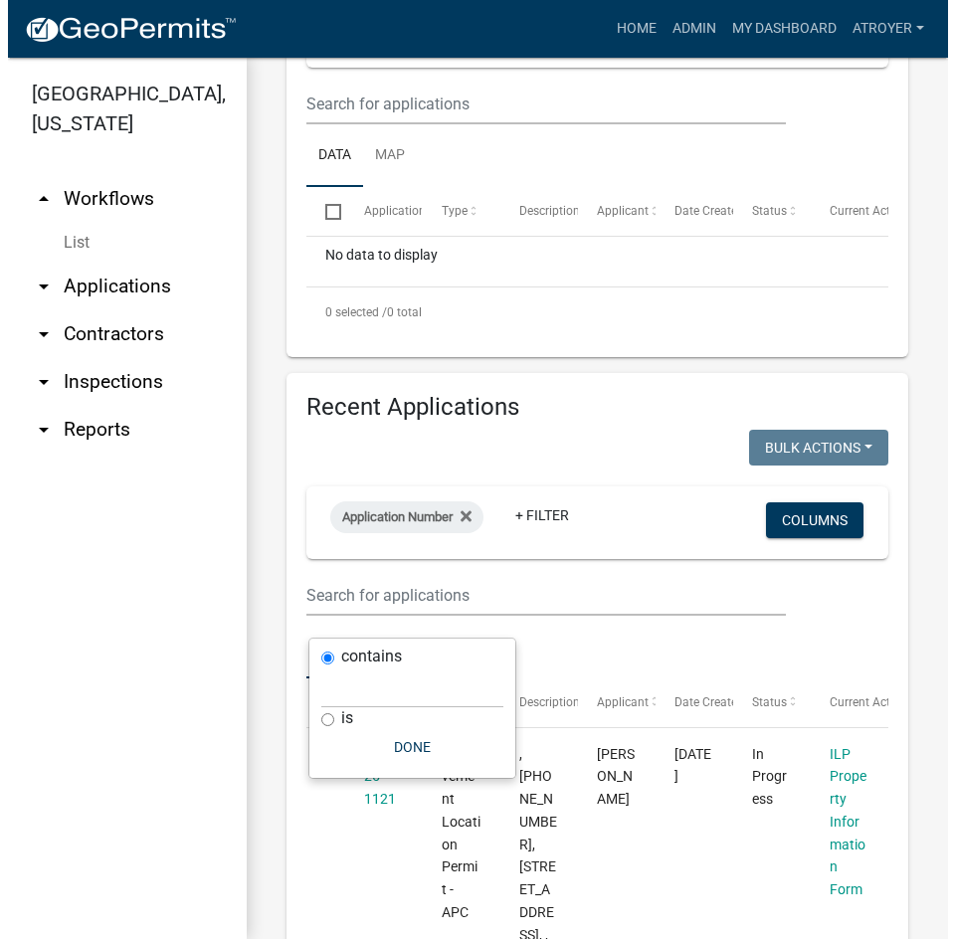
scroll to position [498, 0]
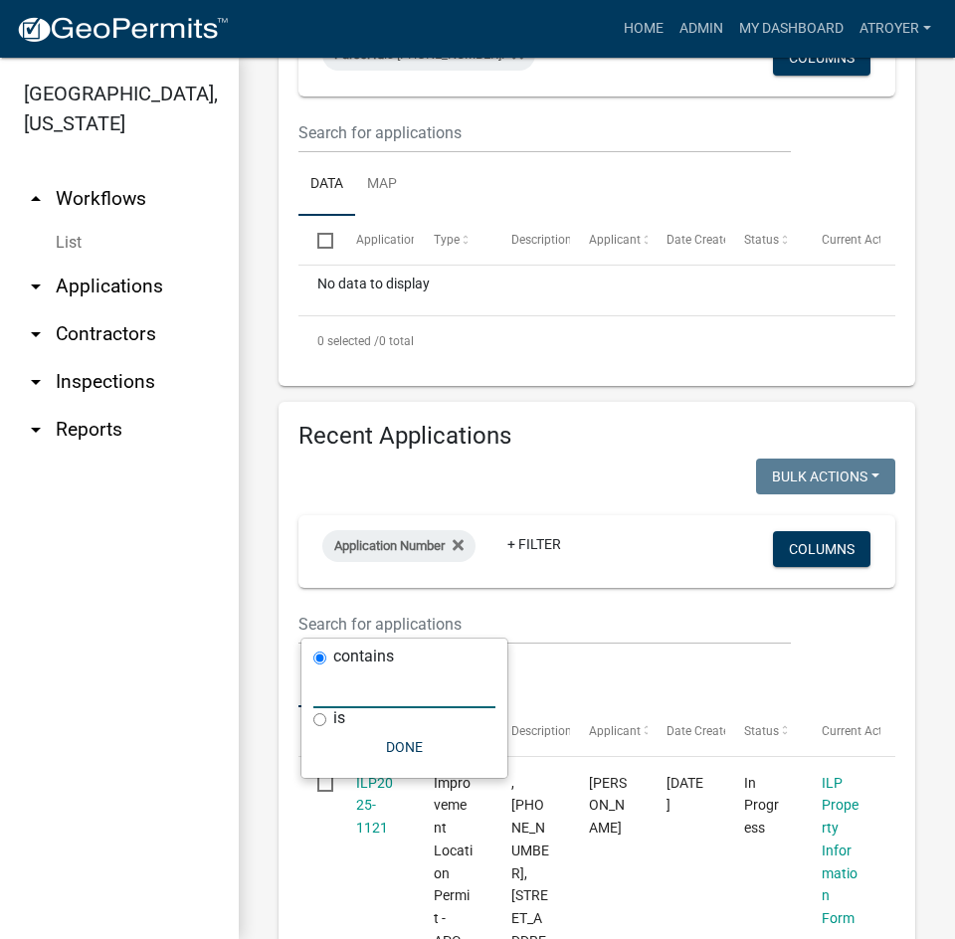
click at [375, 703] on input "text" at bounding box center [404, 688] width 182 height 41
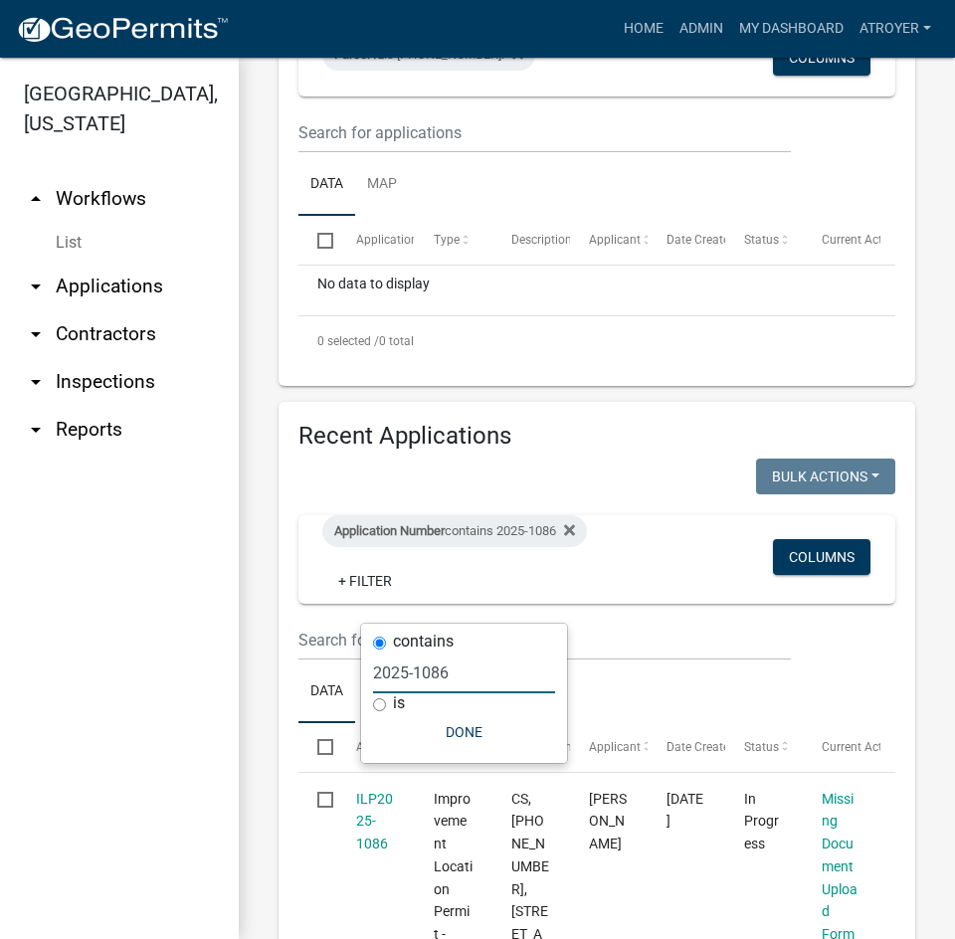
type input "2025-1086"
click at [469, 733] on button "Done" at bounding box center [464, 733] width 182 height 36
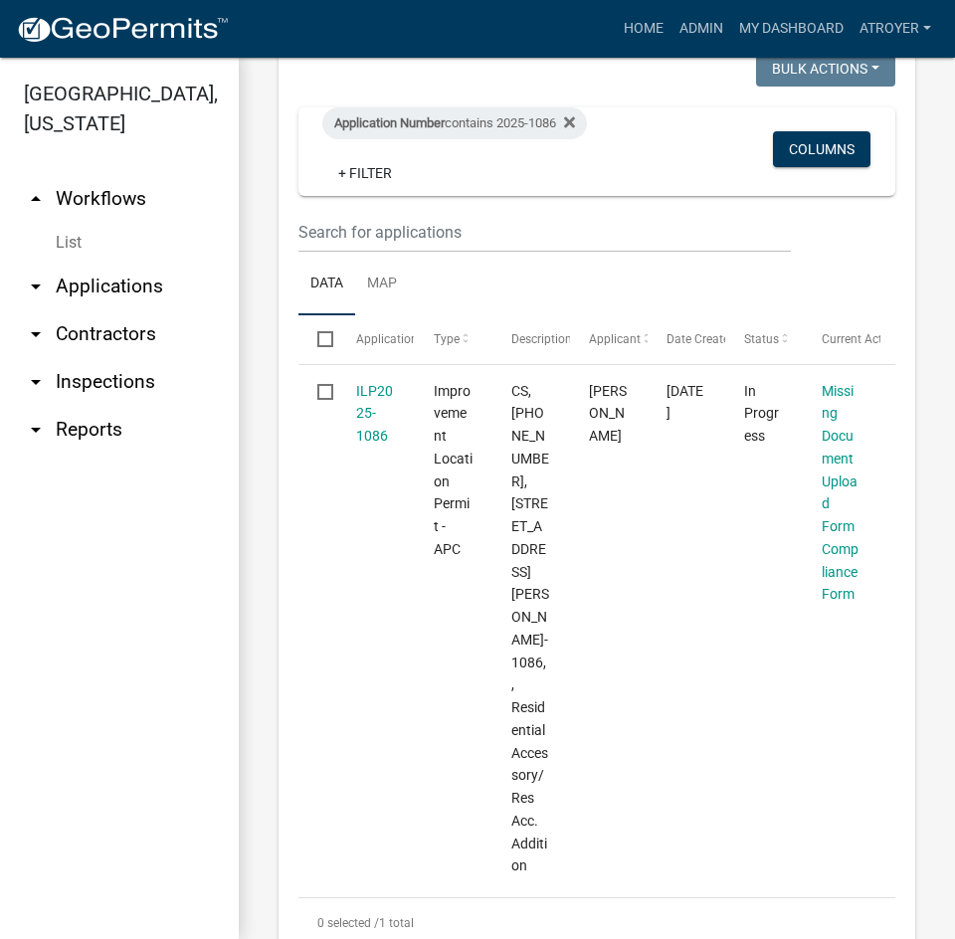
scroll to position [995, 0]
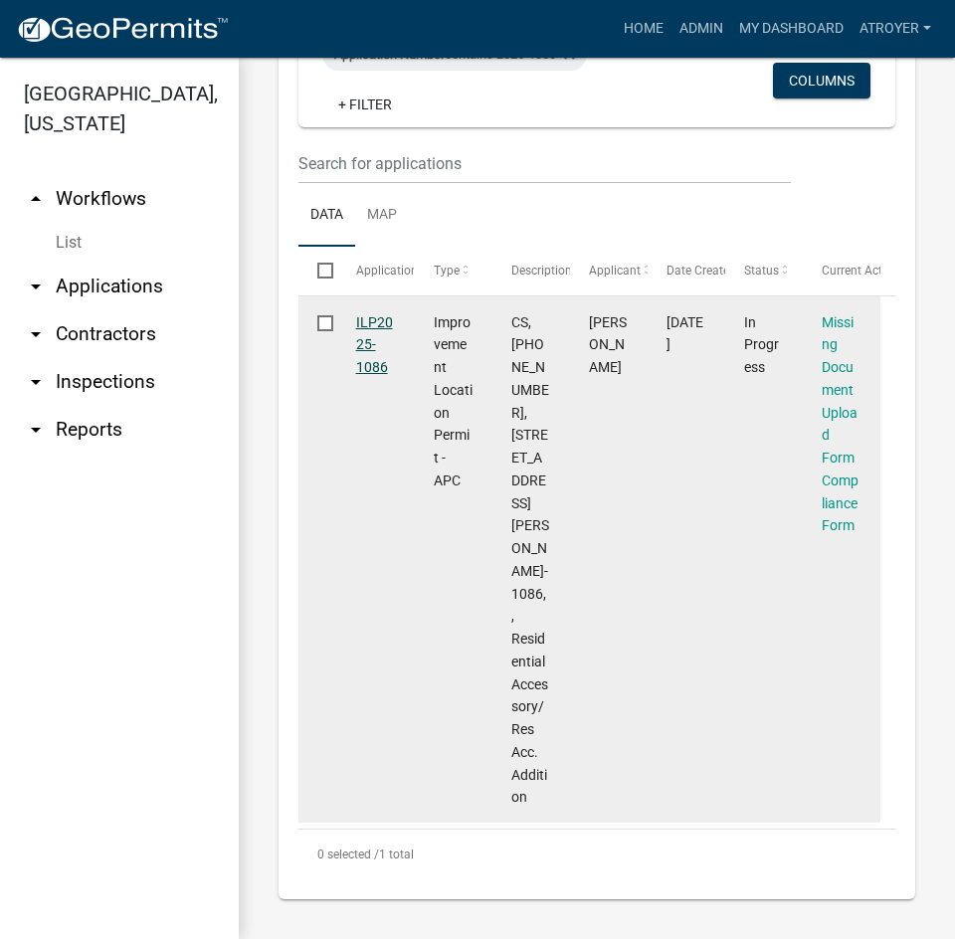
click at [358, 369] on link "ILP2025-1086" at bounding box center [374, 345] width 37 height 62
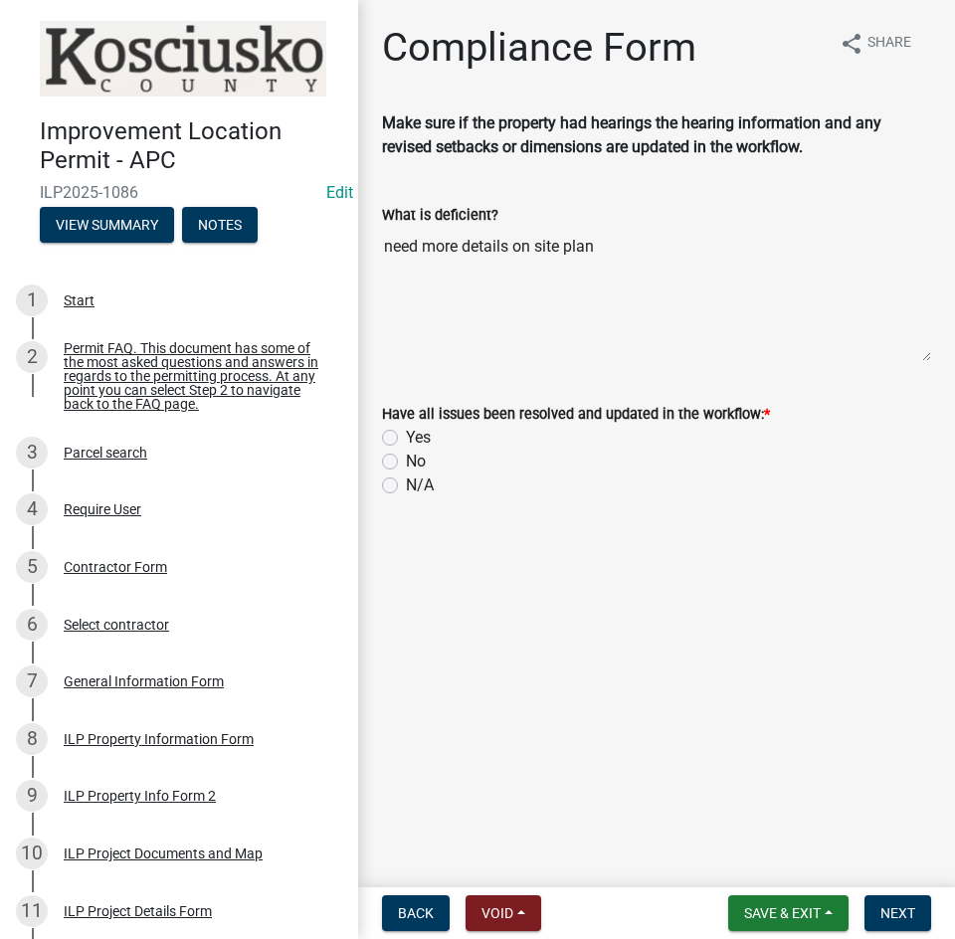
scroll to position [724, 0]
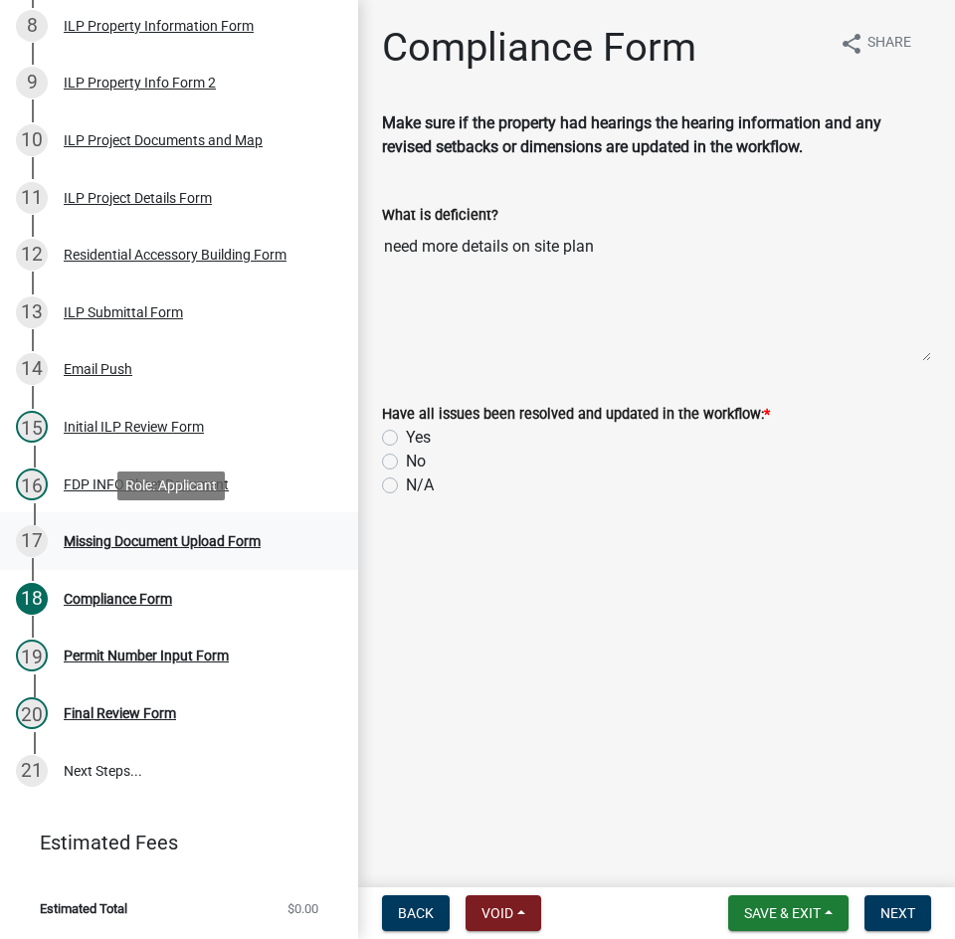
click at [160, 537] on div "Missing Document Upload Form" at bounding box center [162, 541] width 197 height 14
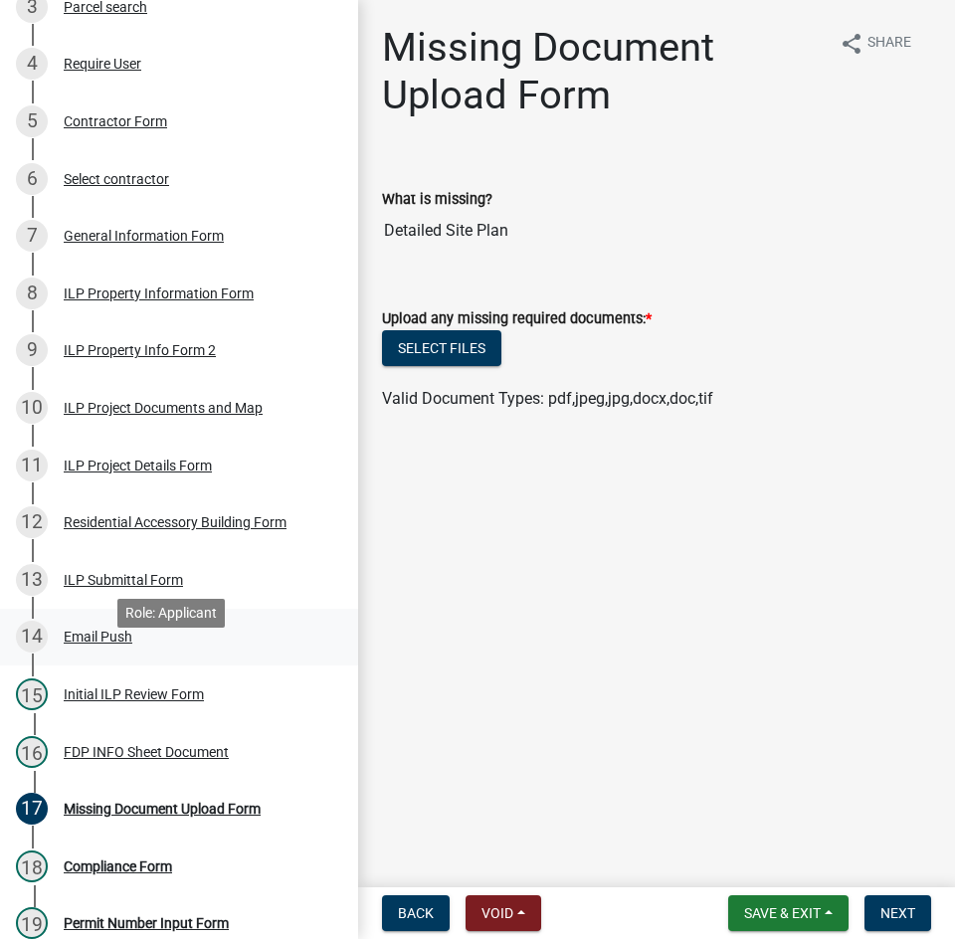
scroll to position [425, 0]
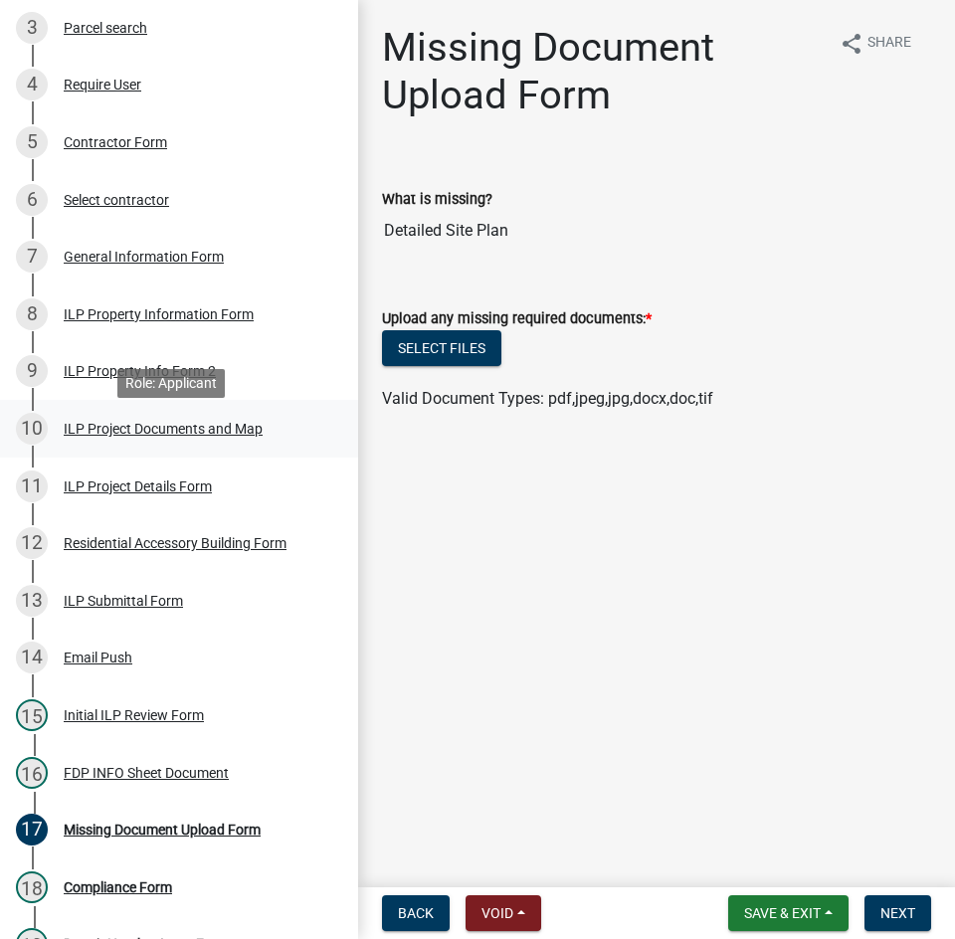
click at [162, 436] on div "ILP Project Documents and Map" at bounding box center [163, 429] width 199 height 14
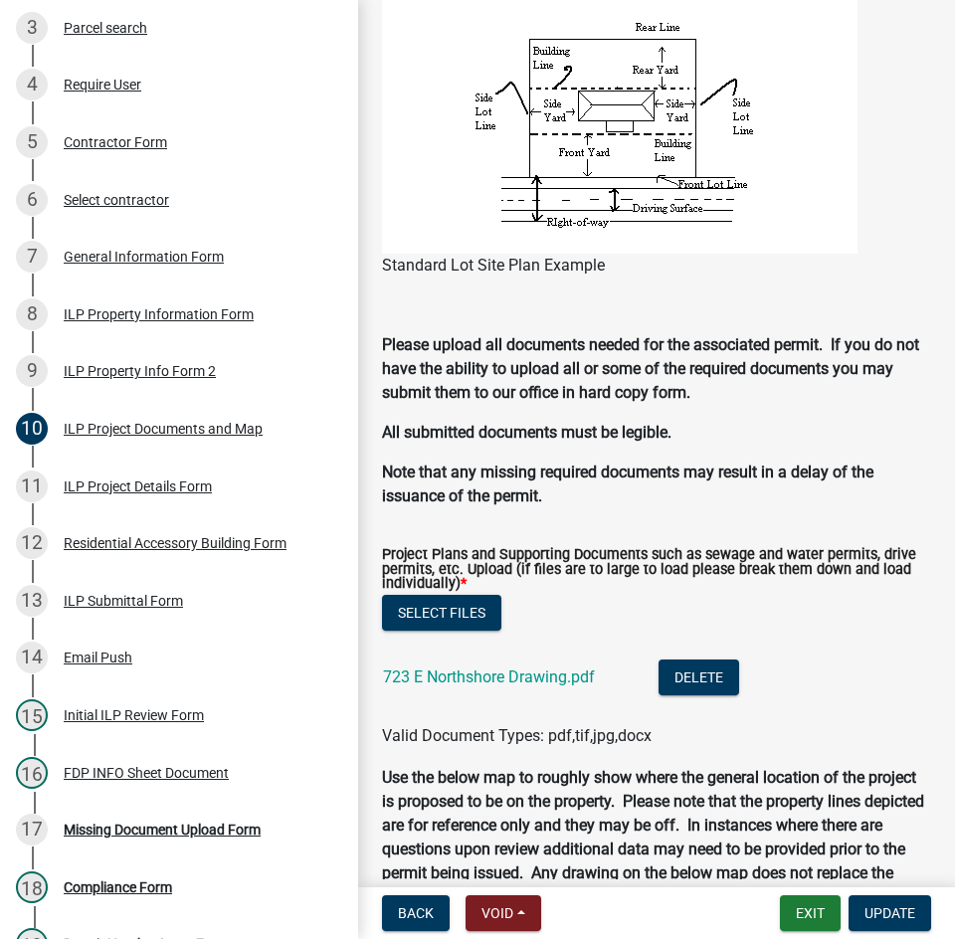
scroll to position [1891, 0]
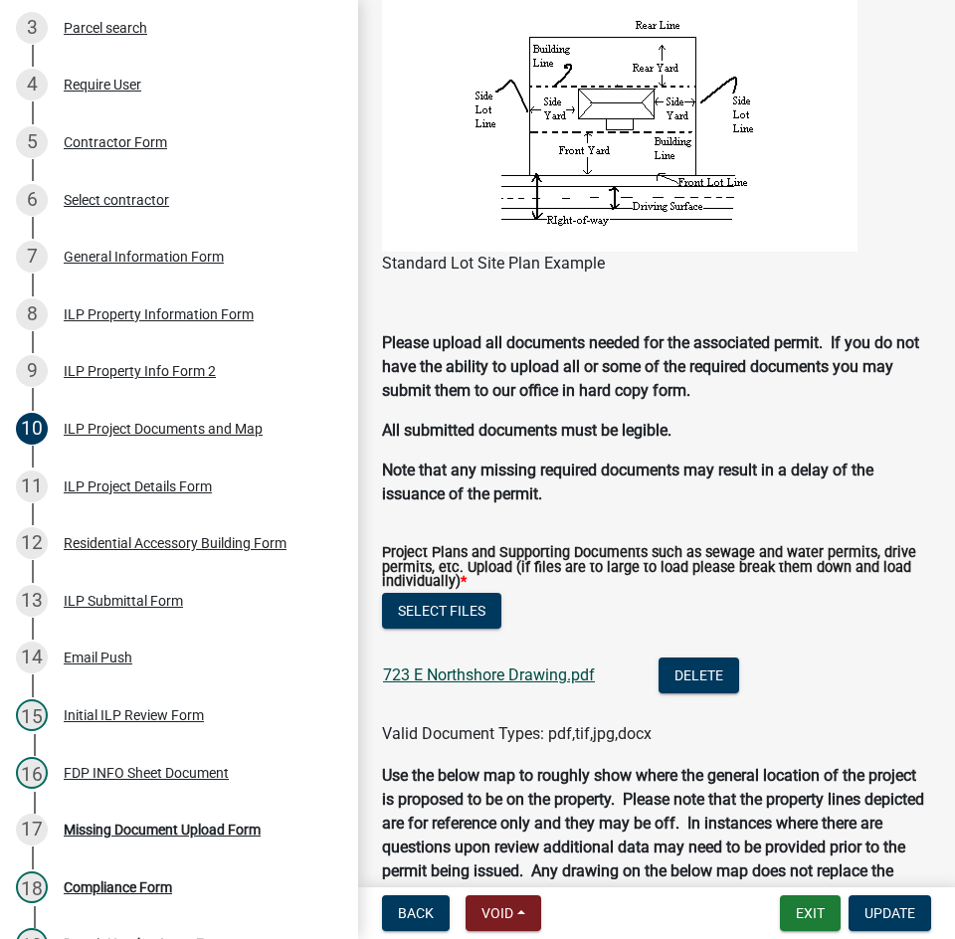
click at [518, 676] on link "723 E Northshore Drawing.pdf" at bounding box center [489, 675] width 212 height 19
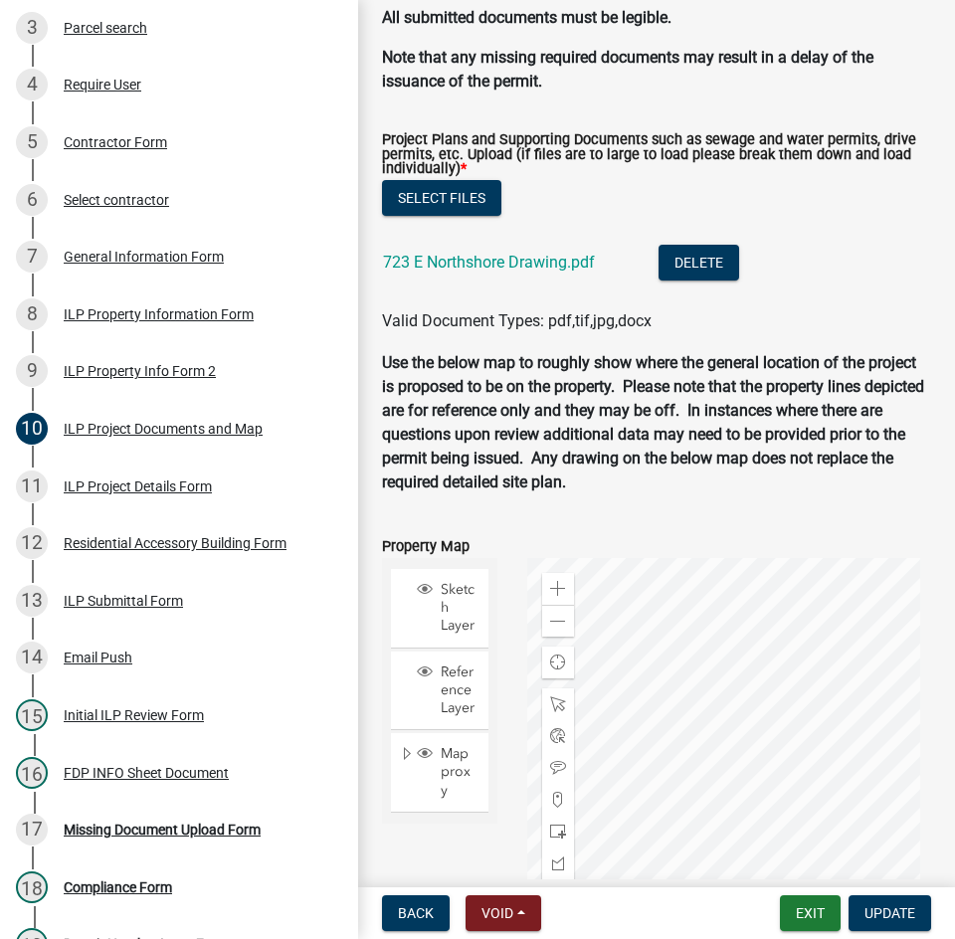
scroll to position [2488, 0]
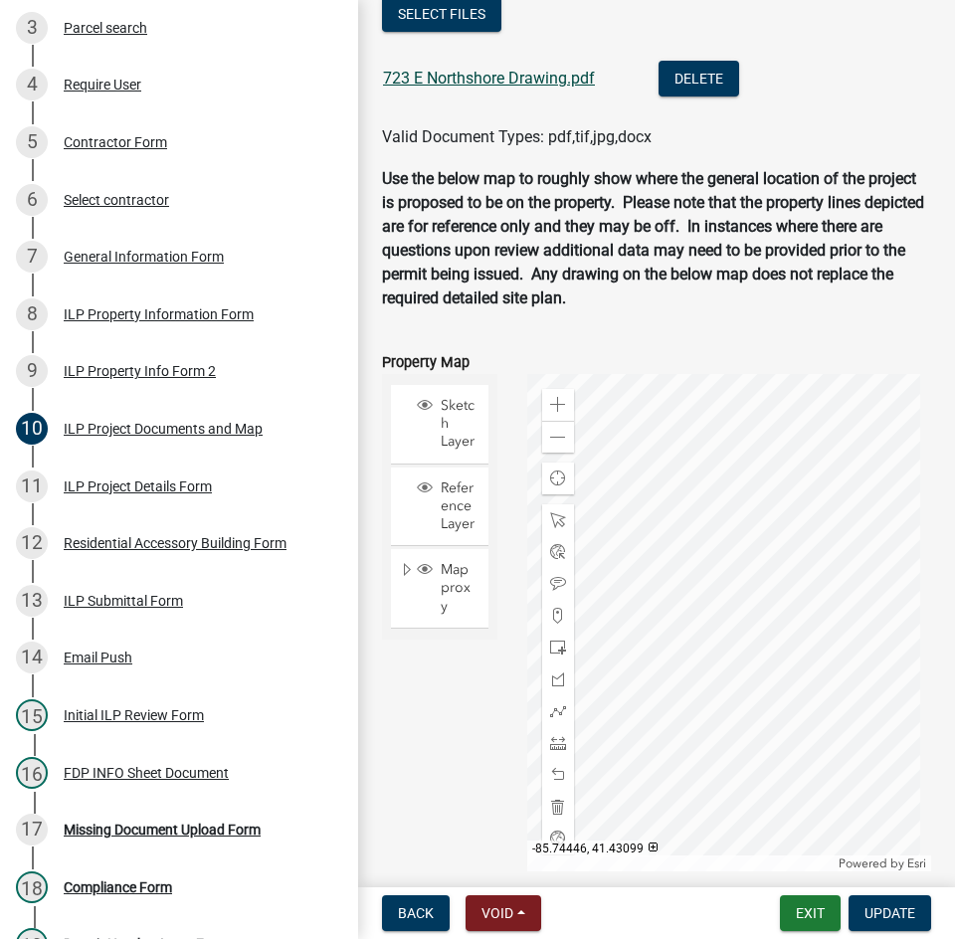
click at [488, 80] on link "723 E Northshore Drawing.pdf" at bounding box center [489, 78] width 212 height 19
drag, startPoint x: 171, startPoint y: 836, endPoint x: 153, endPoint y: 836, distance: 17.9
click at [171, 836] on div "Missing Document Upload Form" at bounding box center [162, 830] width 197 height 14
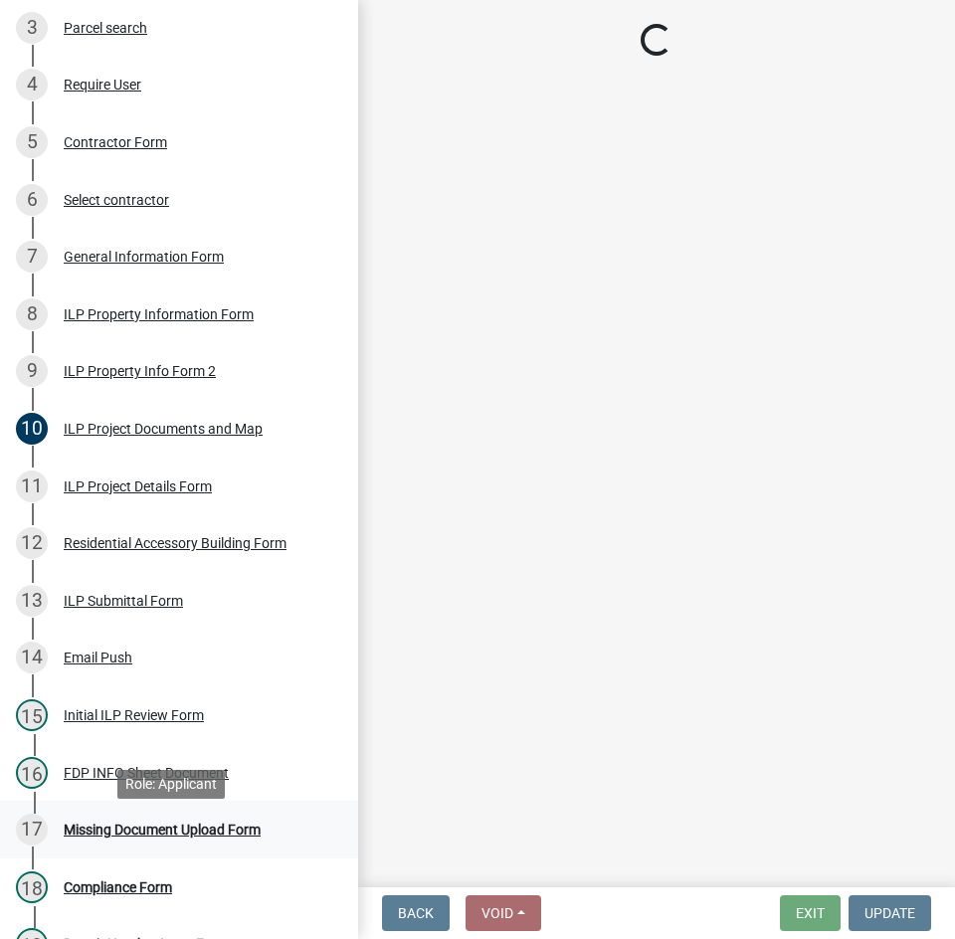
scroll to position [0, 0]
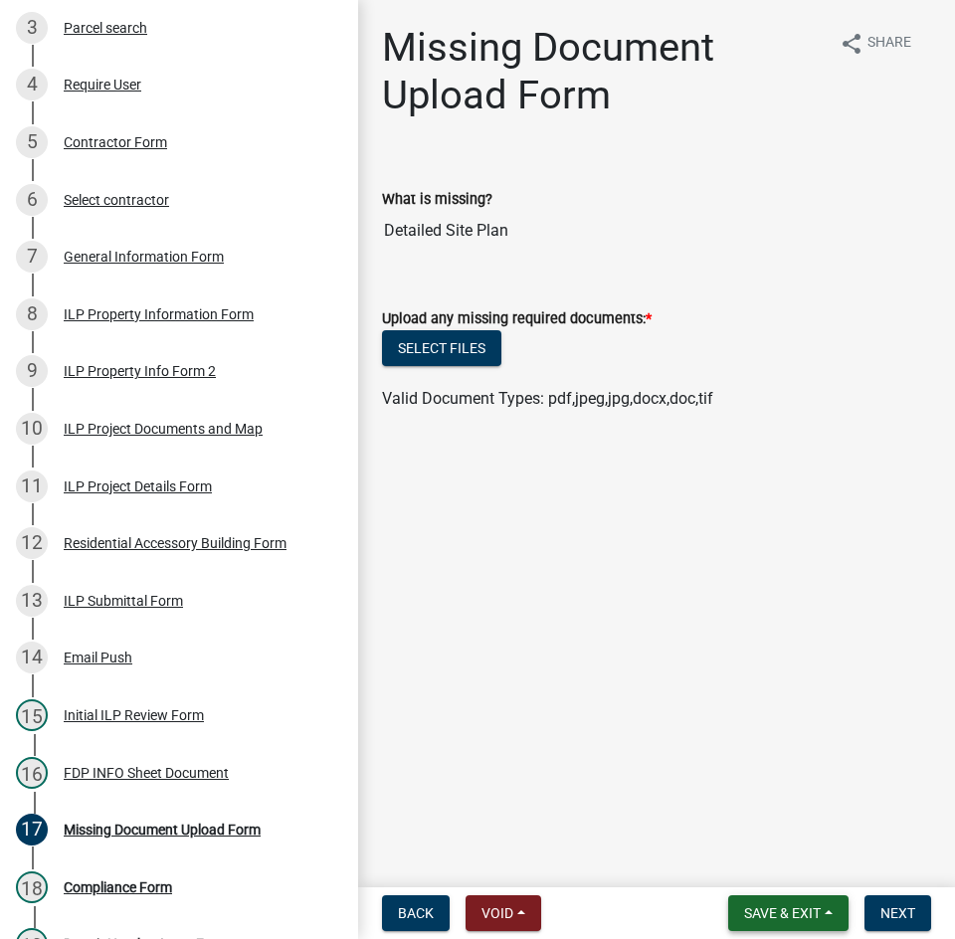
click at [775, 917] on span "Save & Exit" at bounding box center [782, 914] width 77 height 16
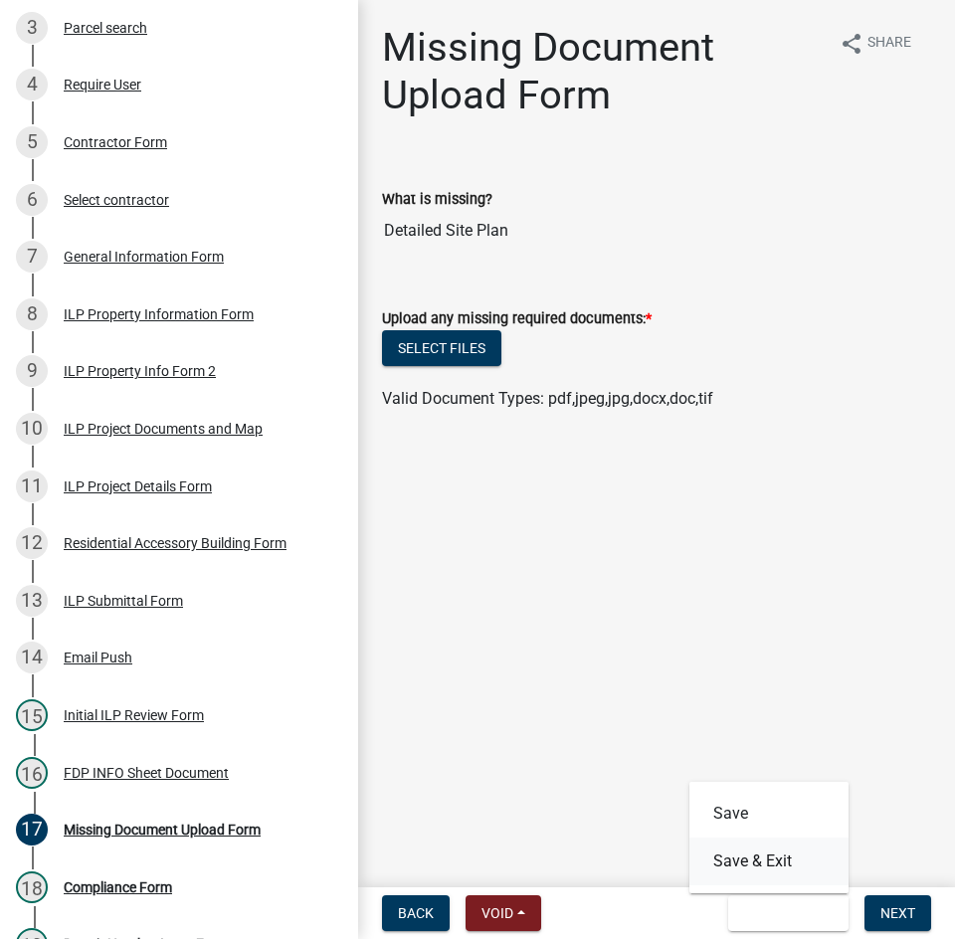
click at [760, 862] on button "Save & Exit" at bounding box center [769, 862] width 159 height 48
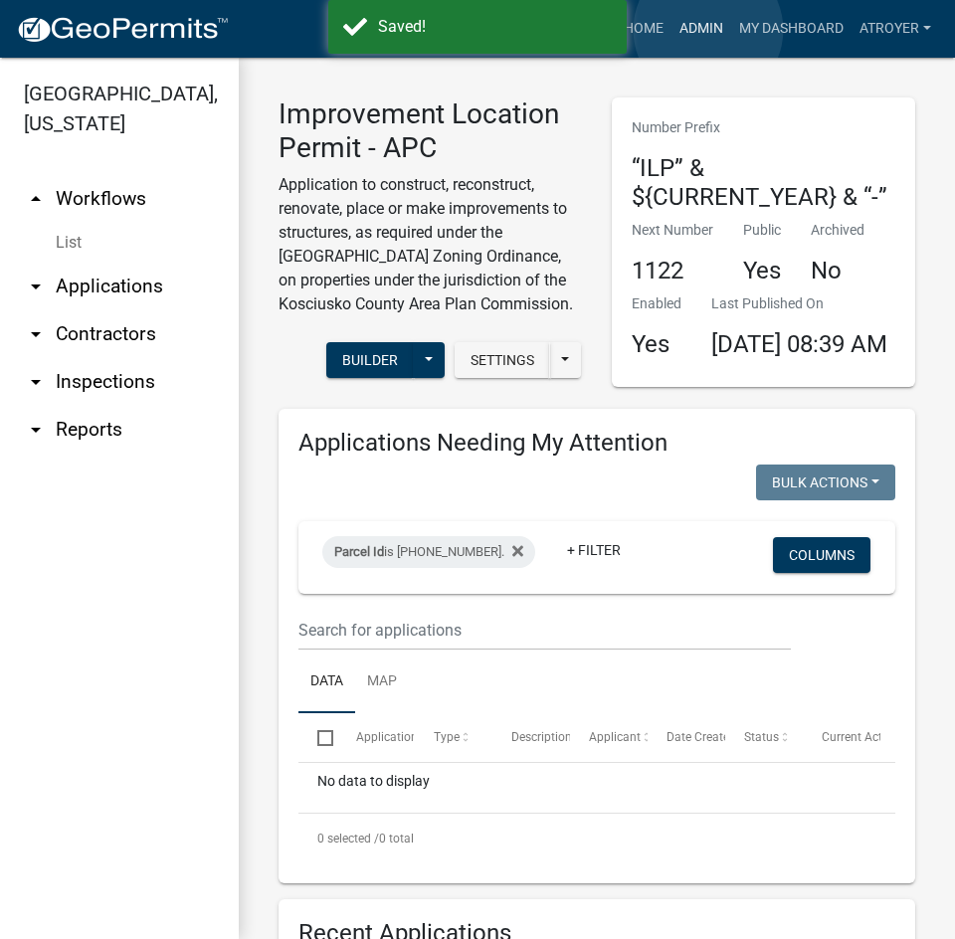
click at [709, 30] on link "Admin" at bounding box center [702, 29] width 60 height 38
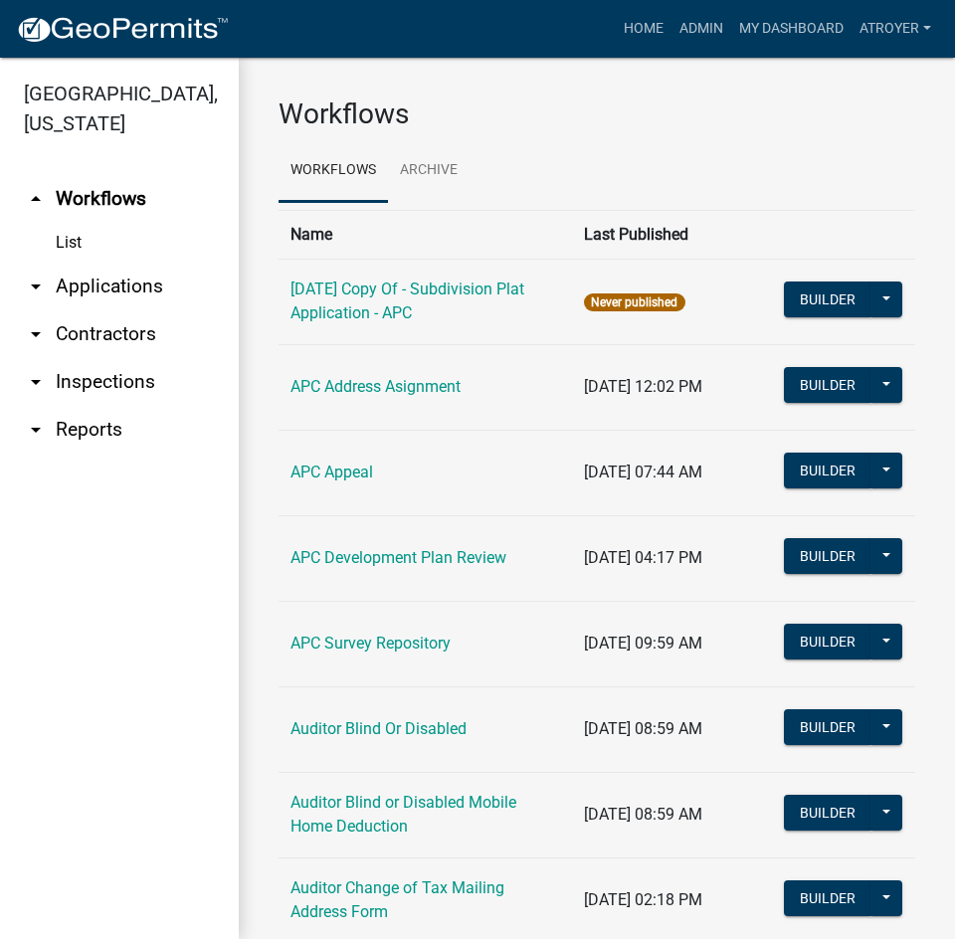
click at [106, 293] on link "arrow_drop_down Applications" at bounding box center [119, 287] width 239 height 48
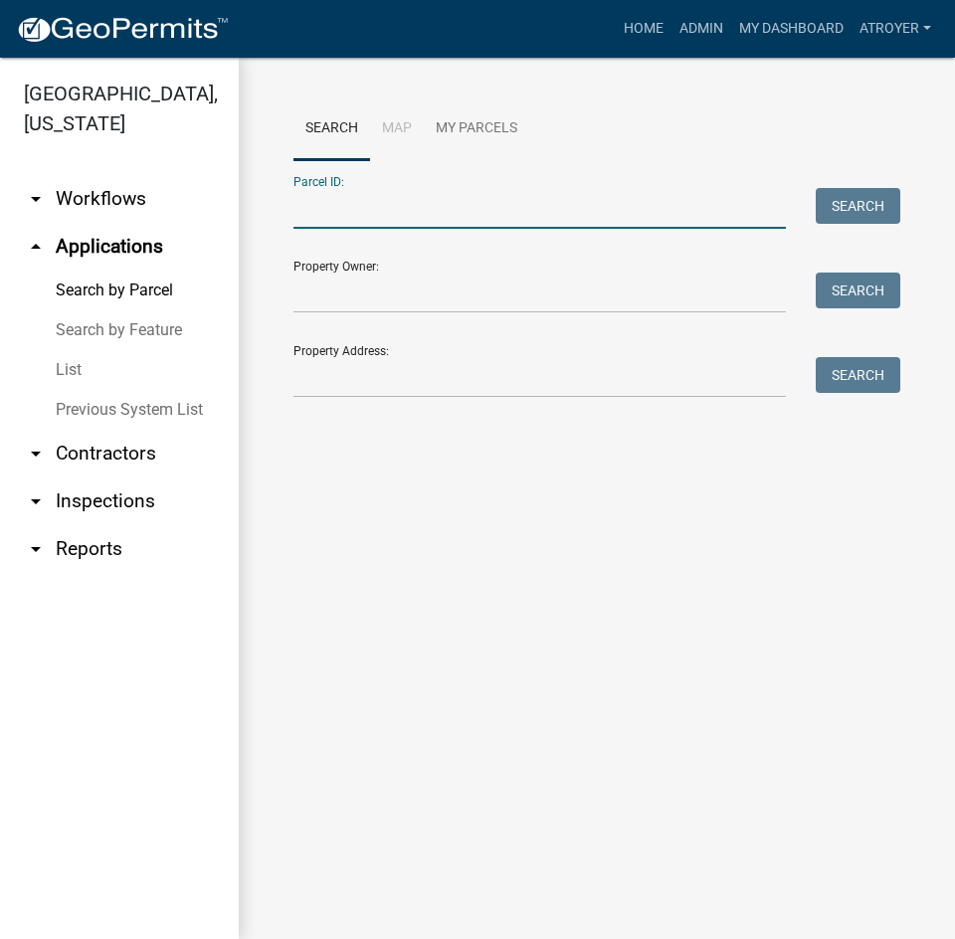
click at [493, 212] on input "Parcel ID:" at bounding box center [540, 208] width 493 height 41
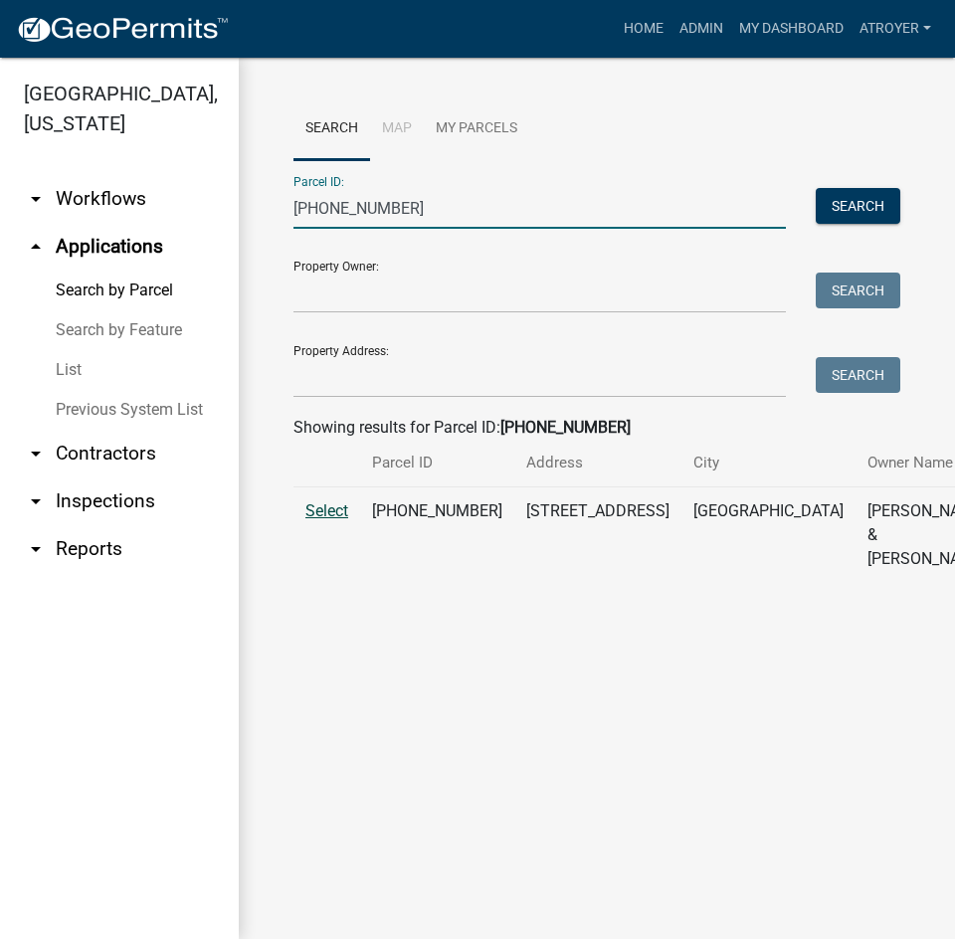
type input "008-018-029"
click at [327, 520] on span "Select" at bounding box center [327, 511] width 43 height 19
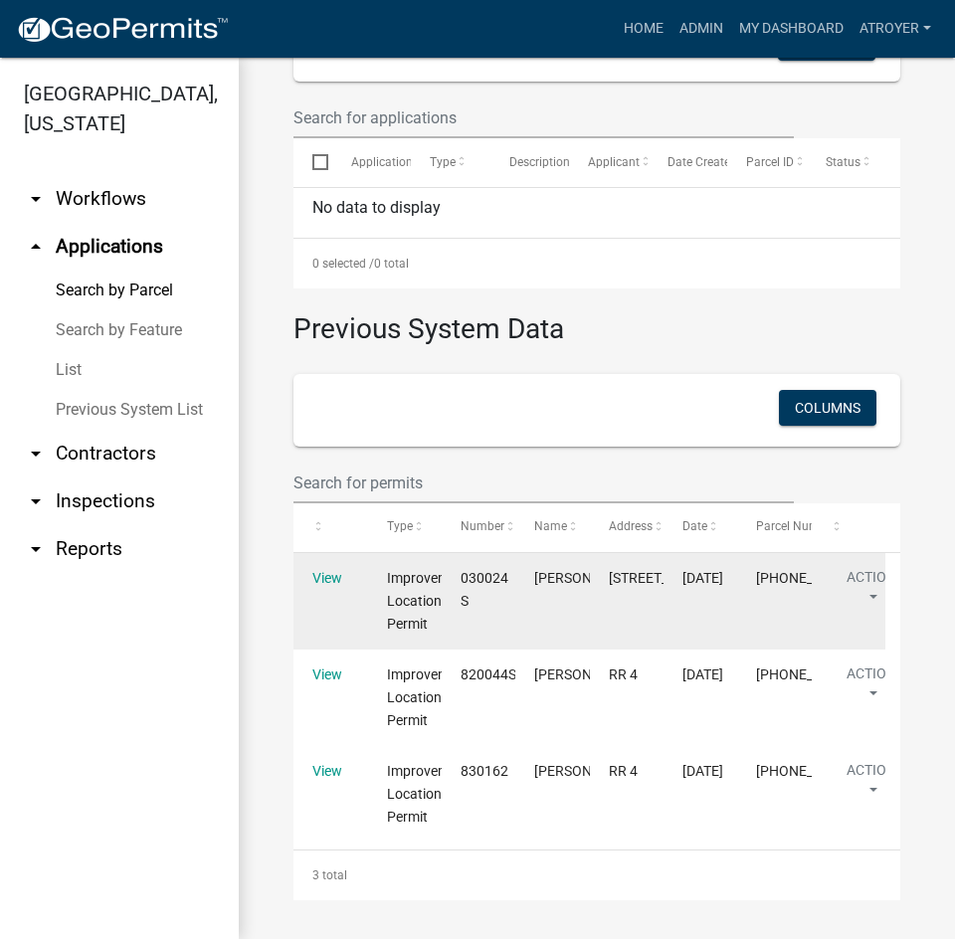
scroll to position [670, 0]
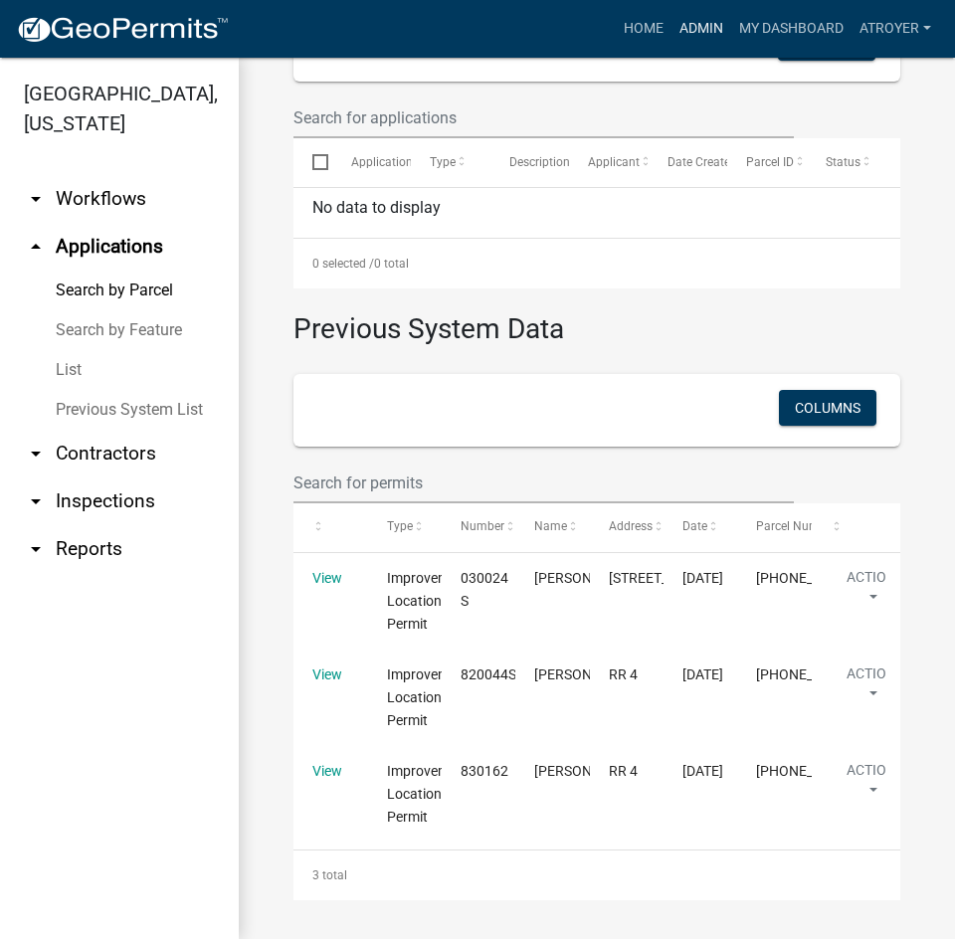
click at [691, 30] on link "Admin" at bounding box center [702, 29] width 60 height 38
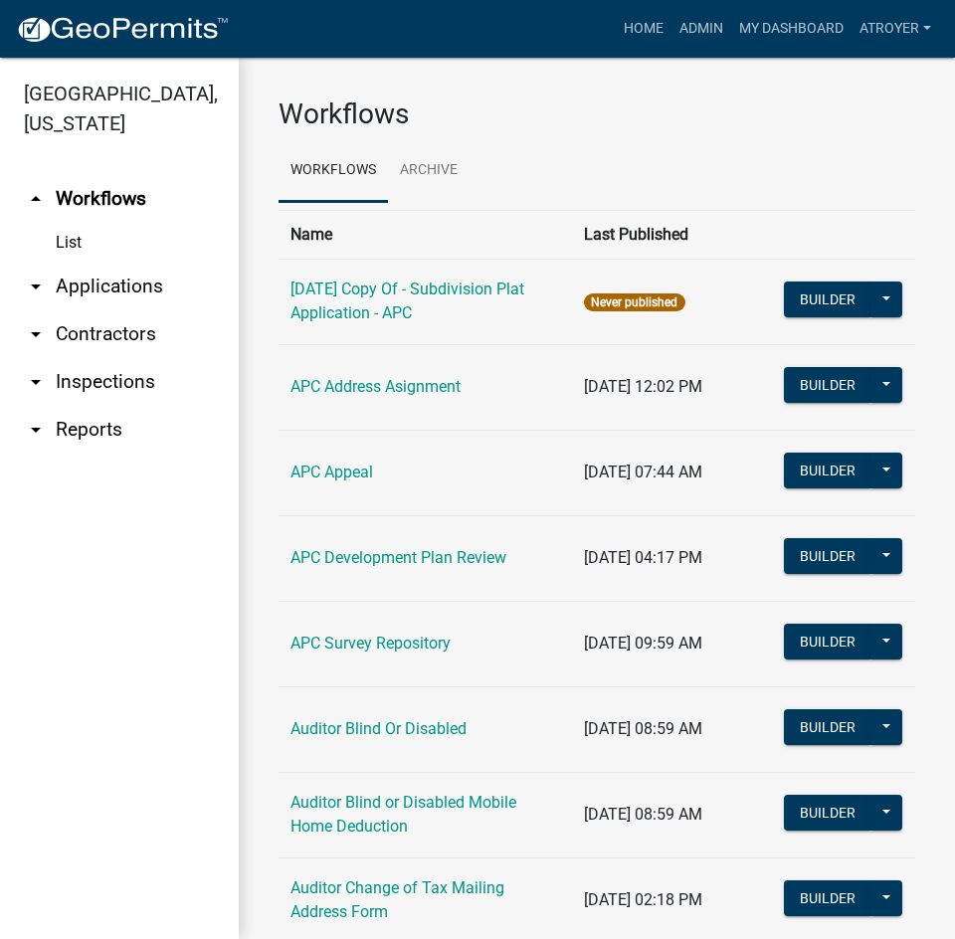
click at [139, 290] on link "arrow_drop_down Applications" at bounding box center [119, 287] width 239 height 48
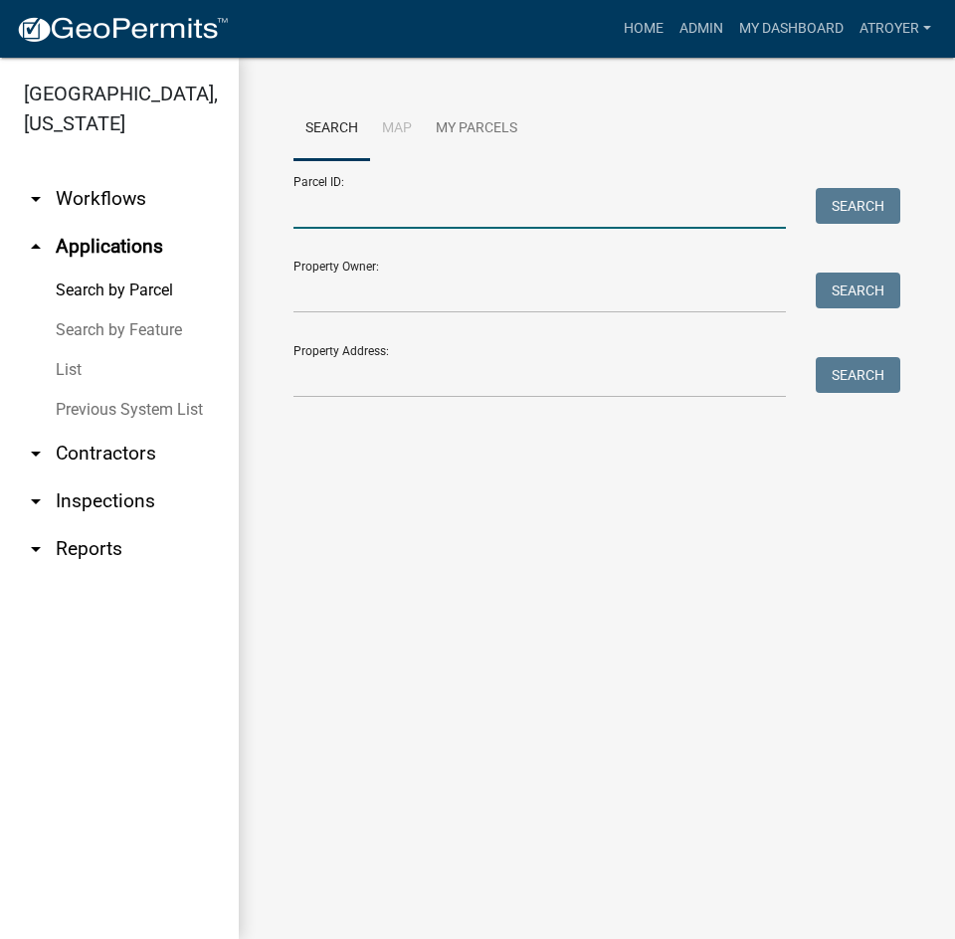
click at [402, 220] on input "Parcel ID:" at bounding box center [540, 208] width 493 height 41
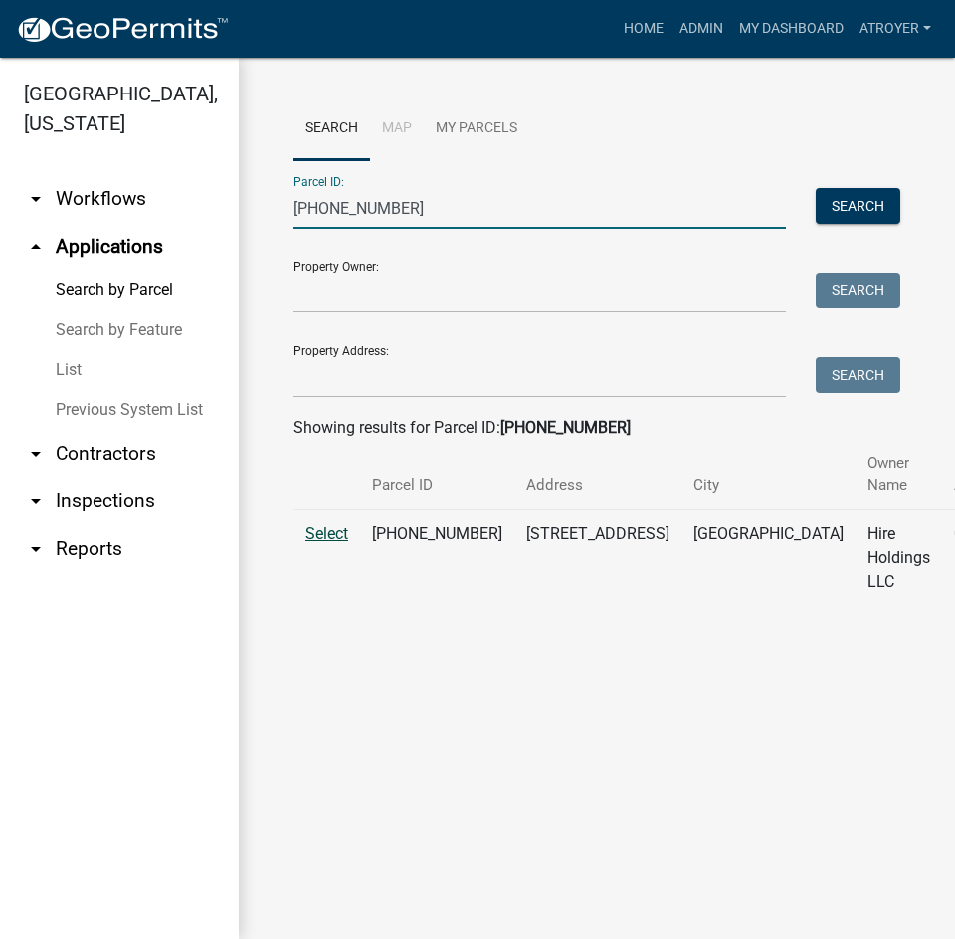
type input "008-018-030"
click at [336, 532] on span "Select" at bounding box center [327, 533] width 43 height 19
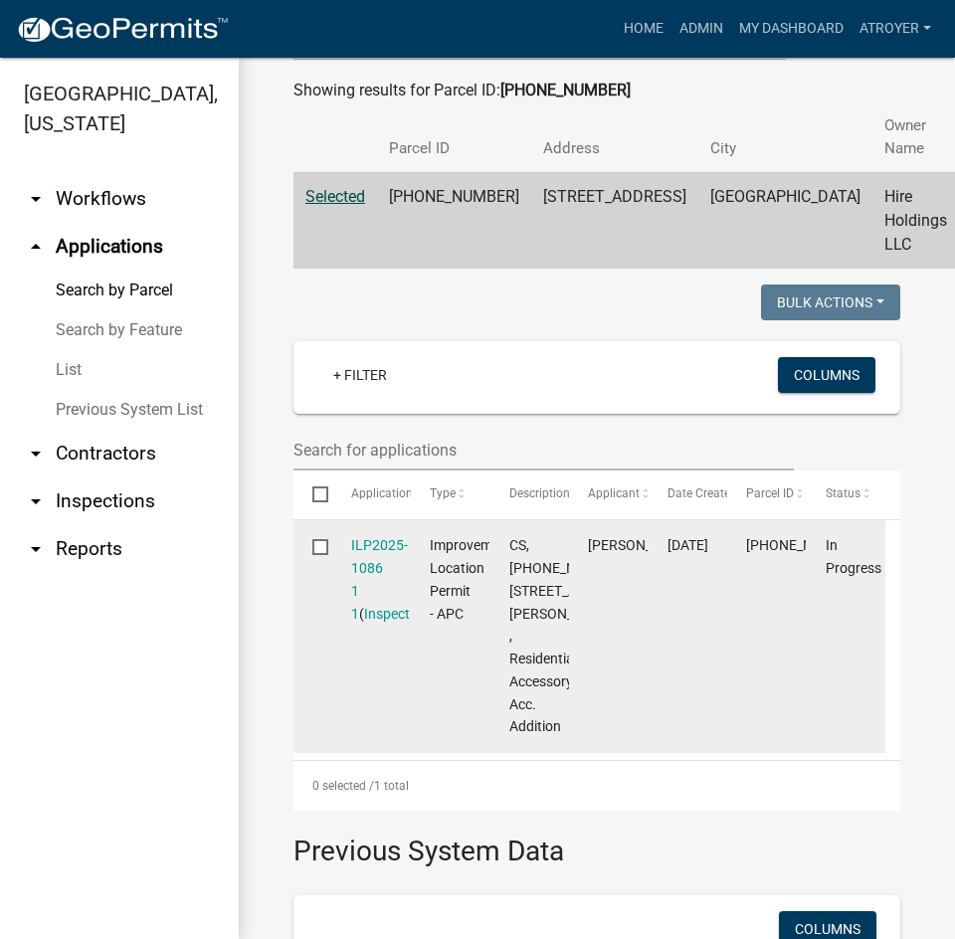
scroll to position [398, 0]
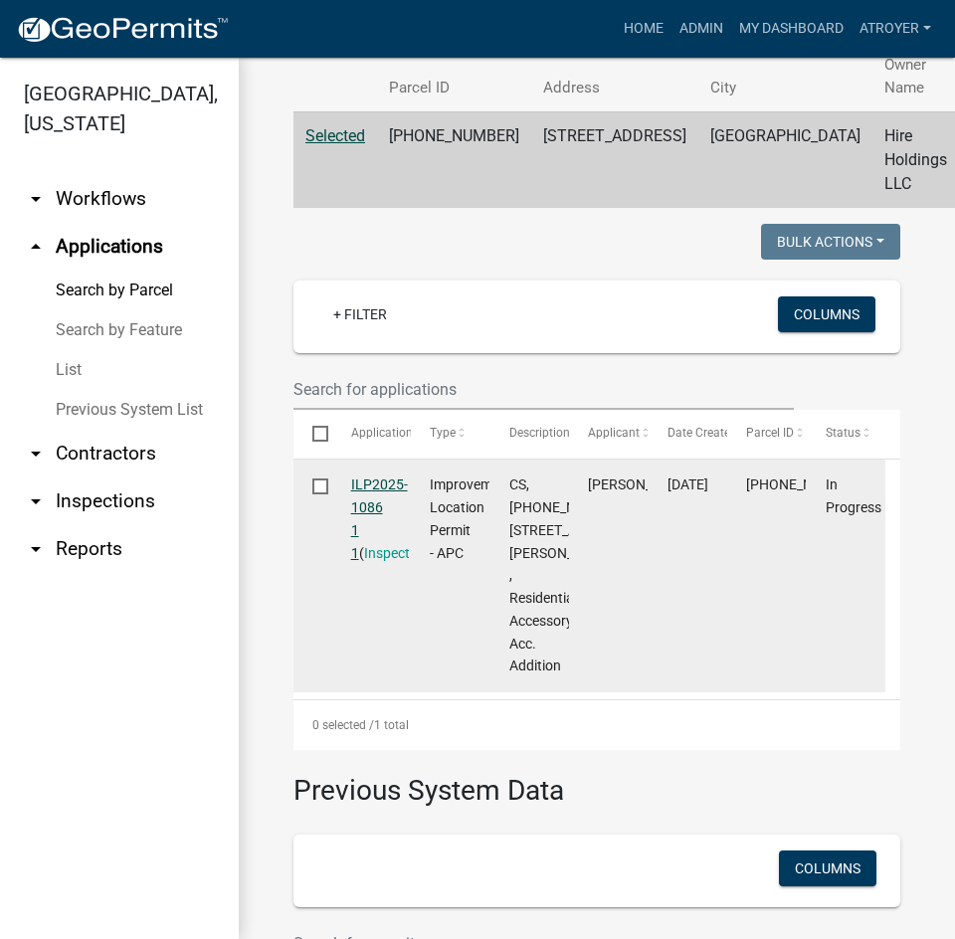
click at [386, 484] on link "ILP2025-1086 1 1" at bounding box center [379, 519] width 57 height 84
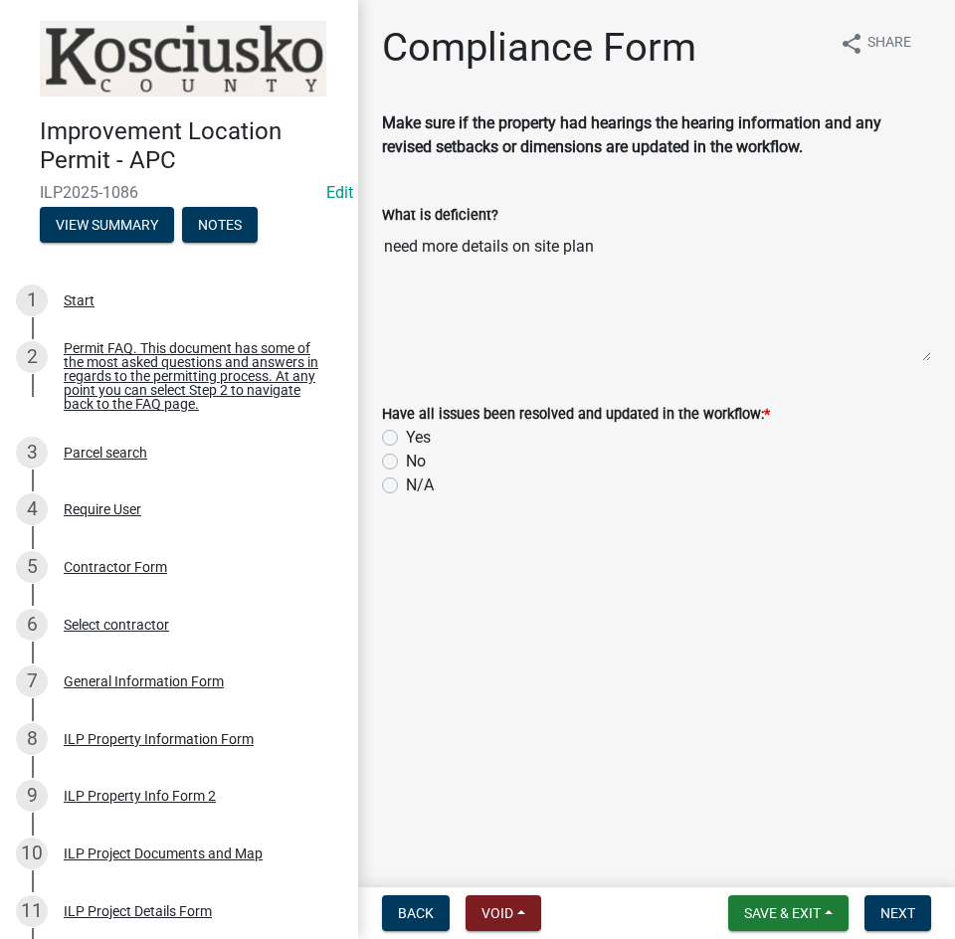
scroll to position [724, 0]
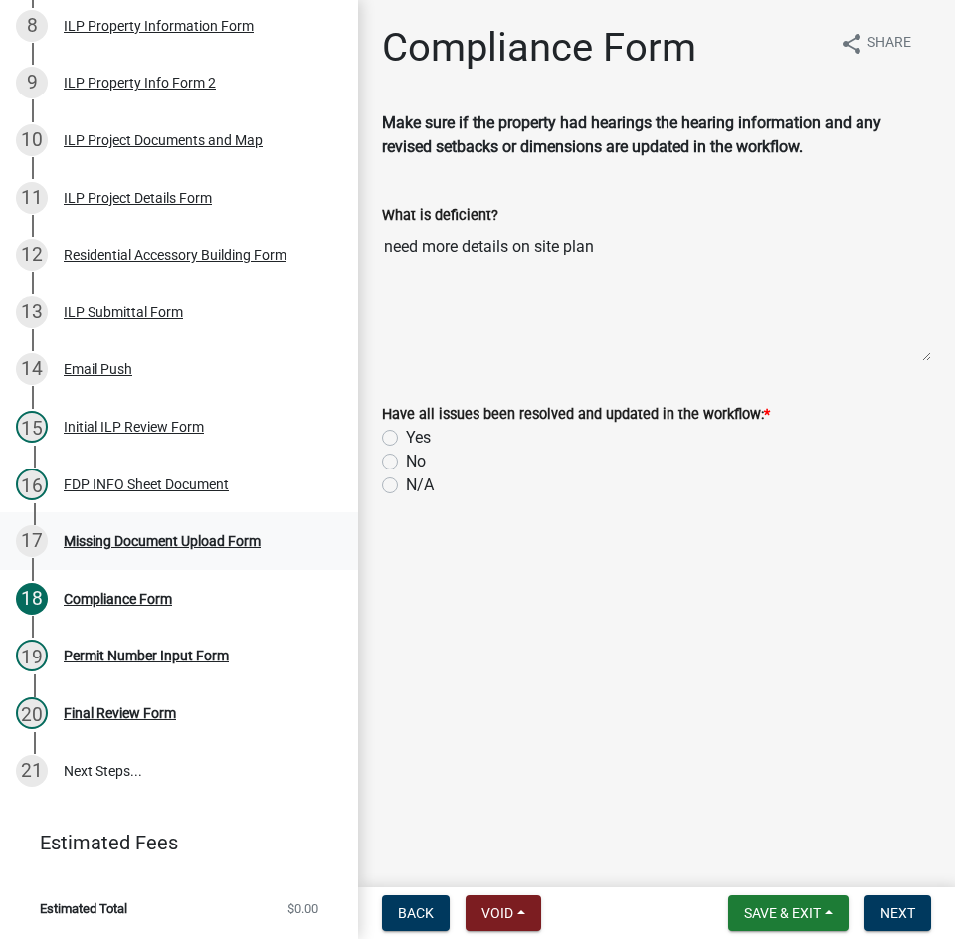
click at [132, 544] on div "Missing Document Upload Form" at bounding box center [162, 541] width 197 height 14
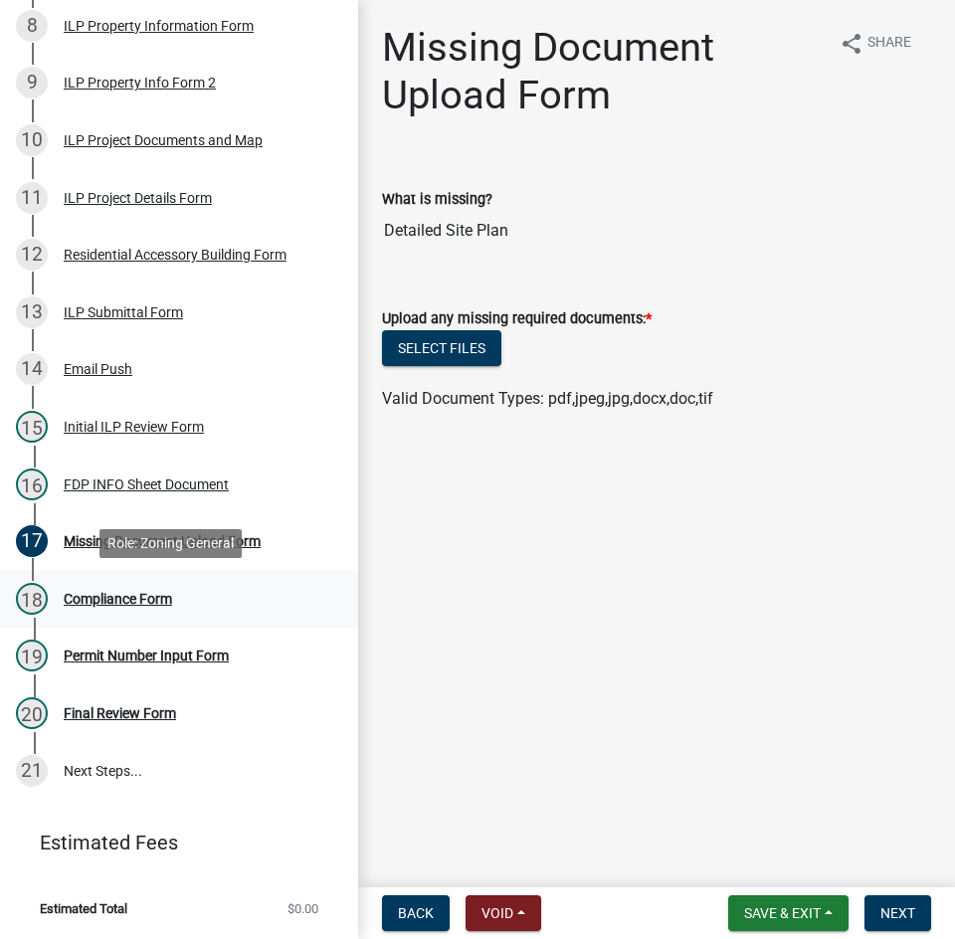
click at [141, 594] on div "Compliance Form" at bounding box center [118, 599] width 108 height 14
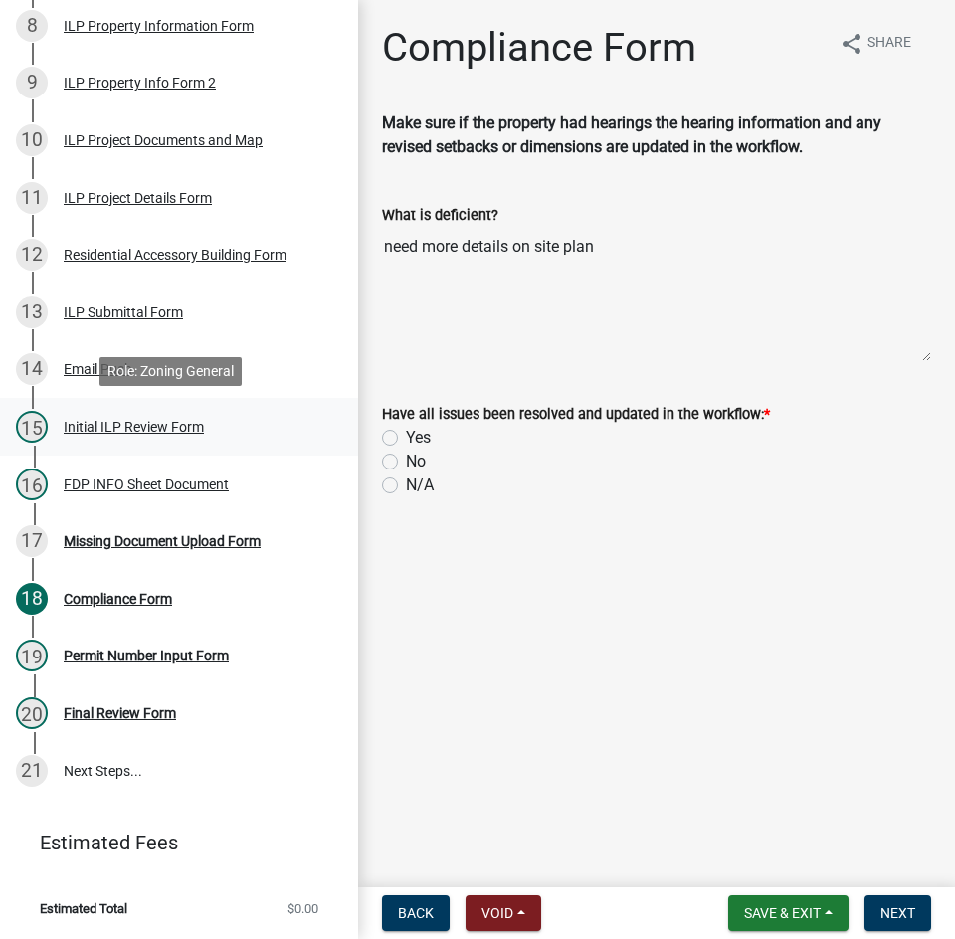
click at [98, 431] on div "Initial ILP Review Form" at bounding box center [134, 427] width 140 height 14
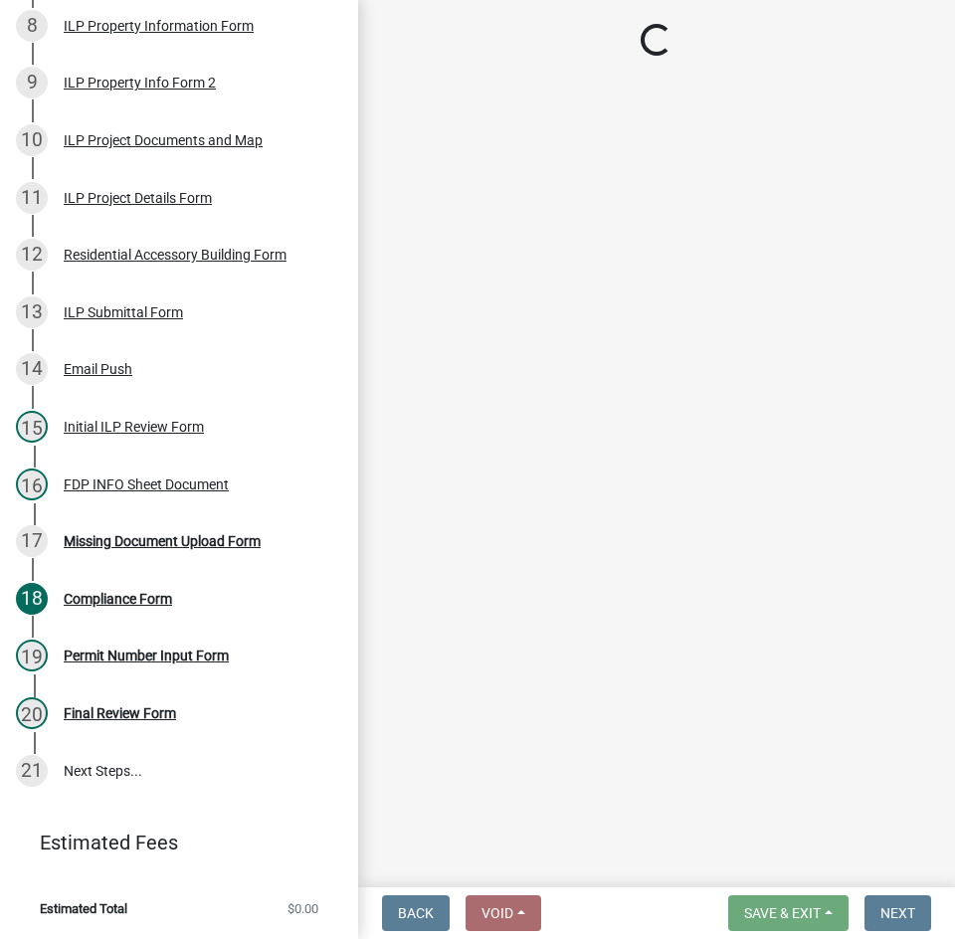
select select "c872cdc8-ca01-49f1-a213-e4b05fa58cd2"
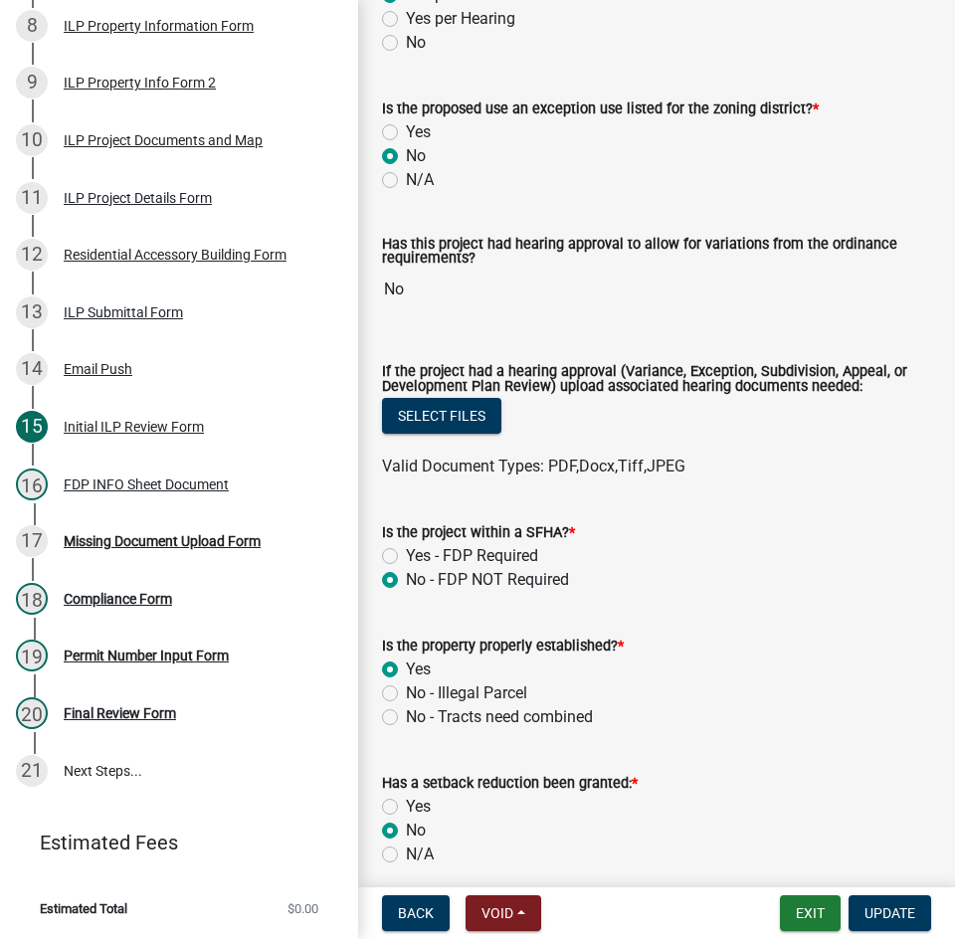
scroll to position [144, 0]
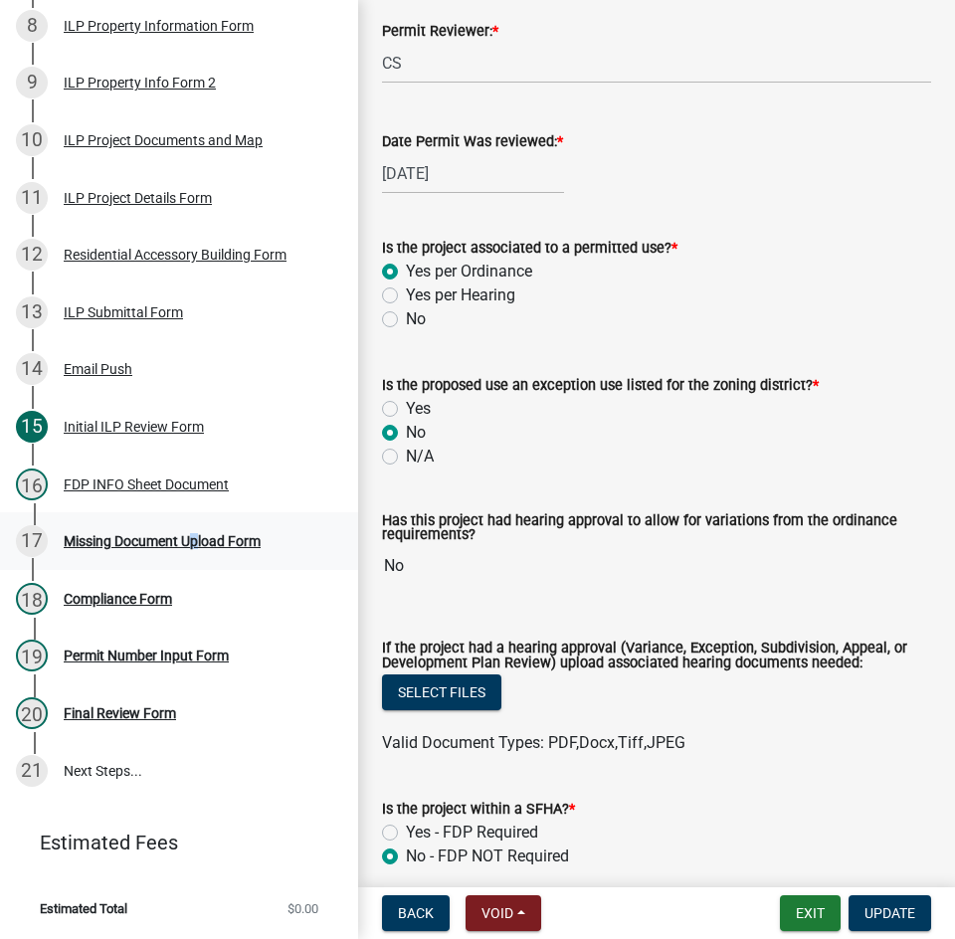
click at [187, 537] on div "Missing Document Upload Form" at bounding box center [162, 541] width 197 height 14
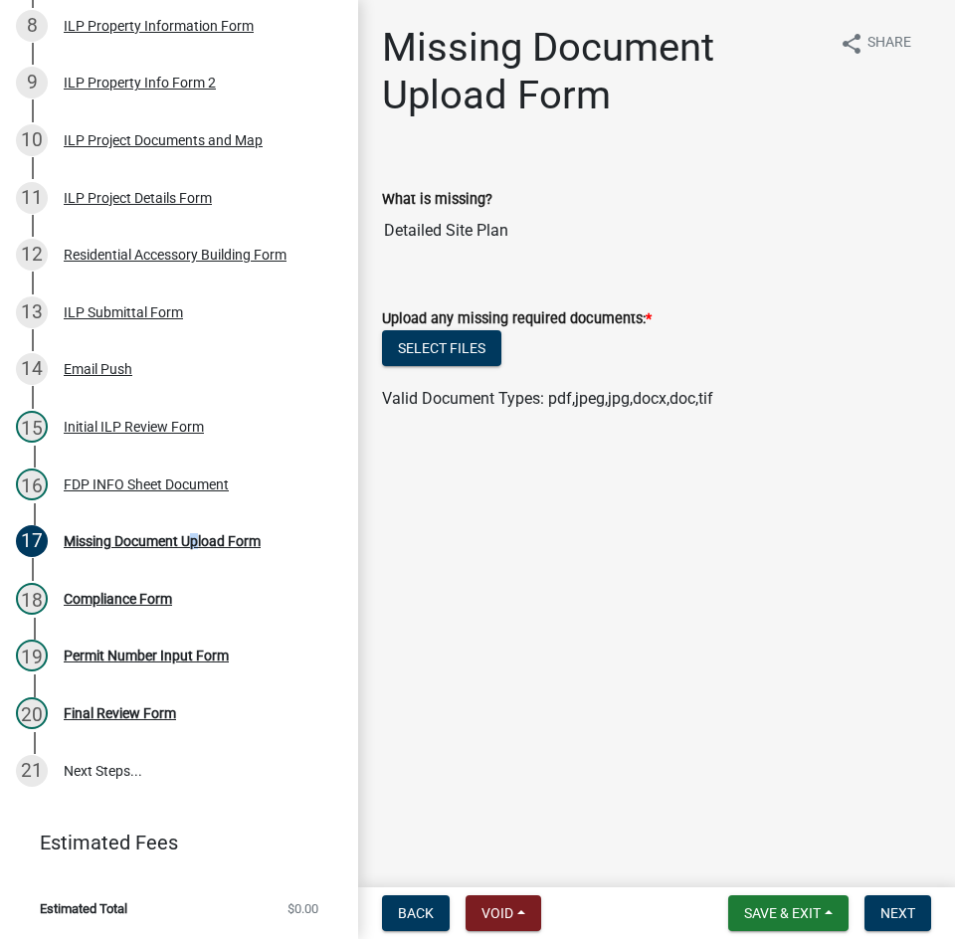
scroll to position [0, 0]
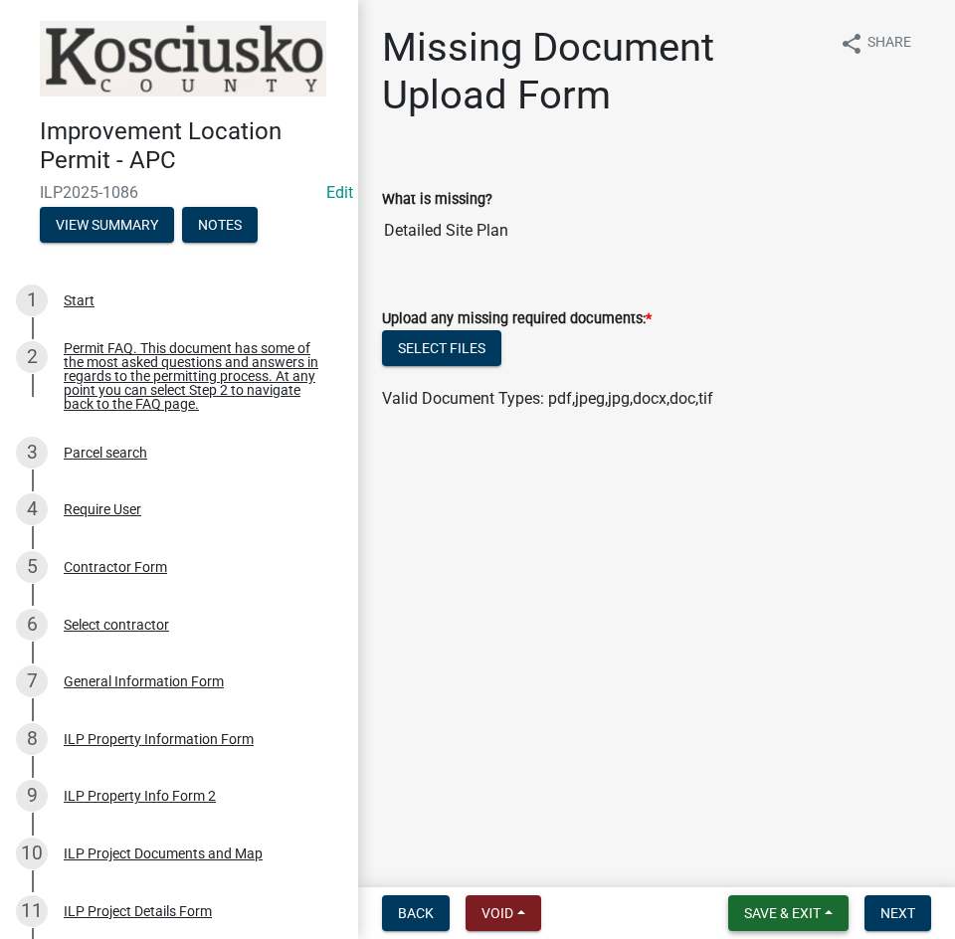
click at [749, 915] on span "Save & Exit" at bounding box center [782, 914] width 77 height 16
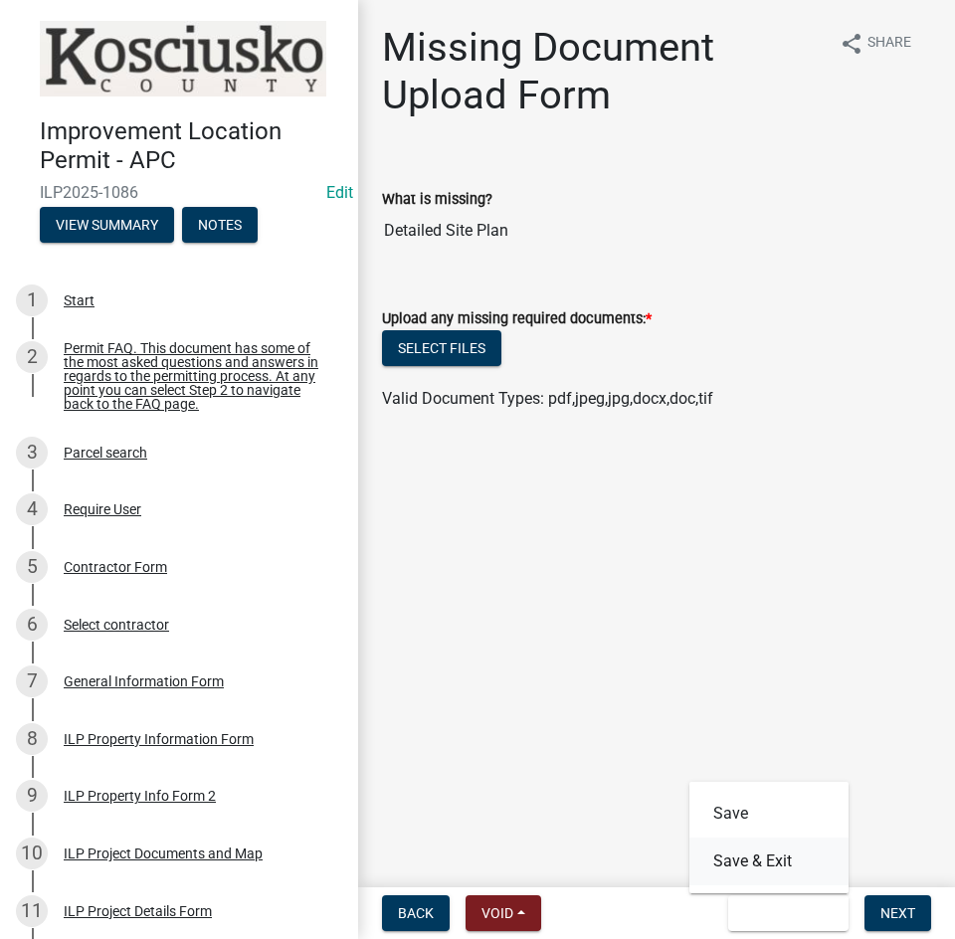
click at [740, 864] on button "Save & Exit" at bounding box center [769, 862] width 159 height 48
